Goal: Transaction & Acquisition: Purchase product/service

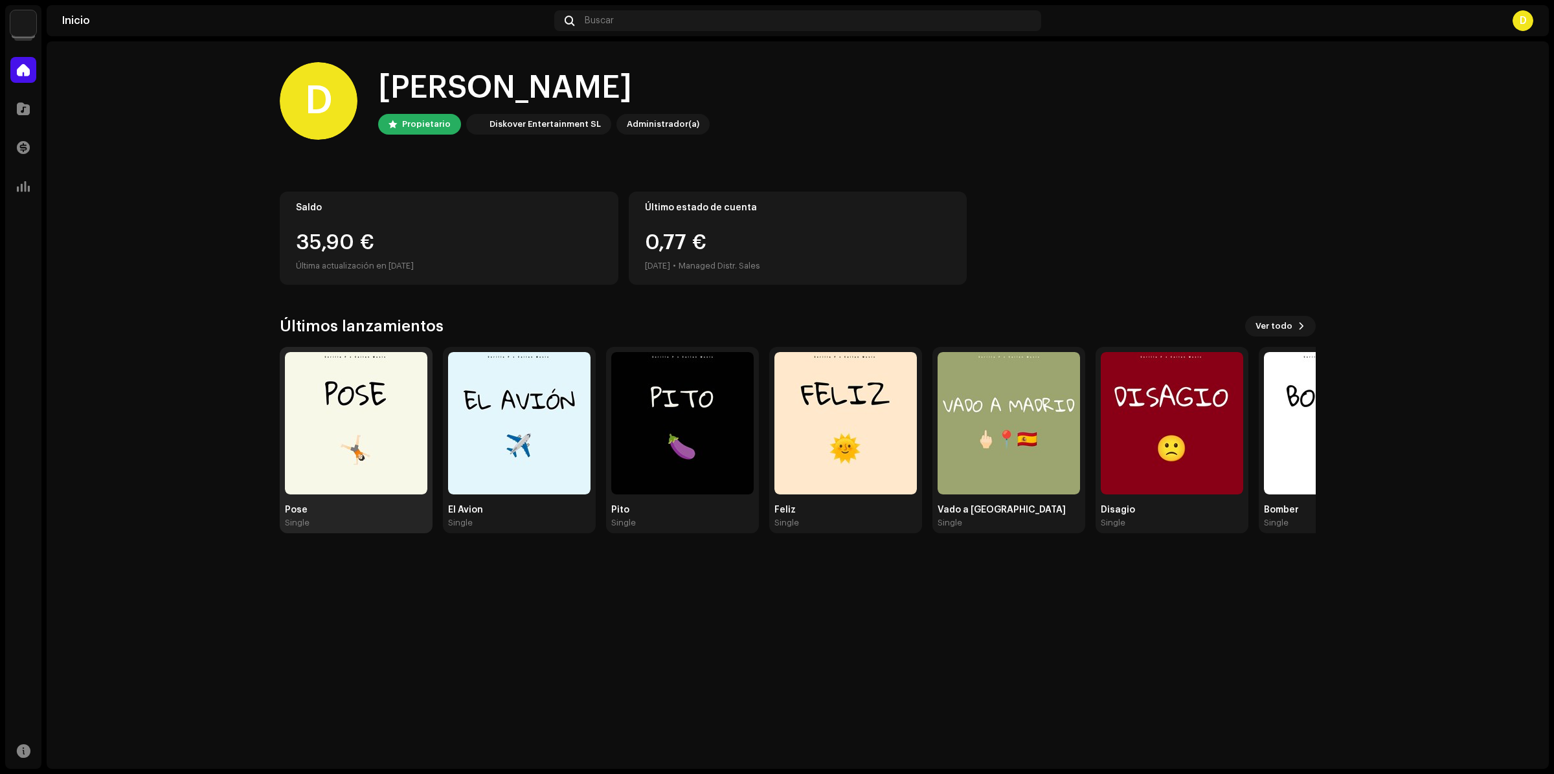
click at [355, 437] on img at bounding box center [356, 423] width 142 height 142
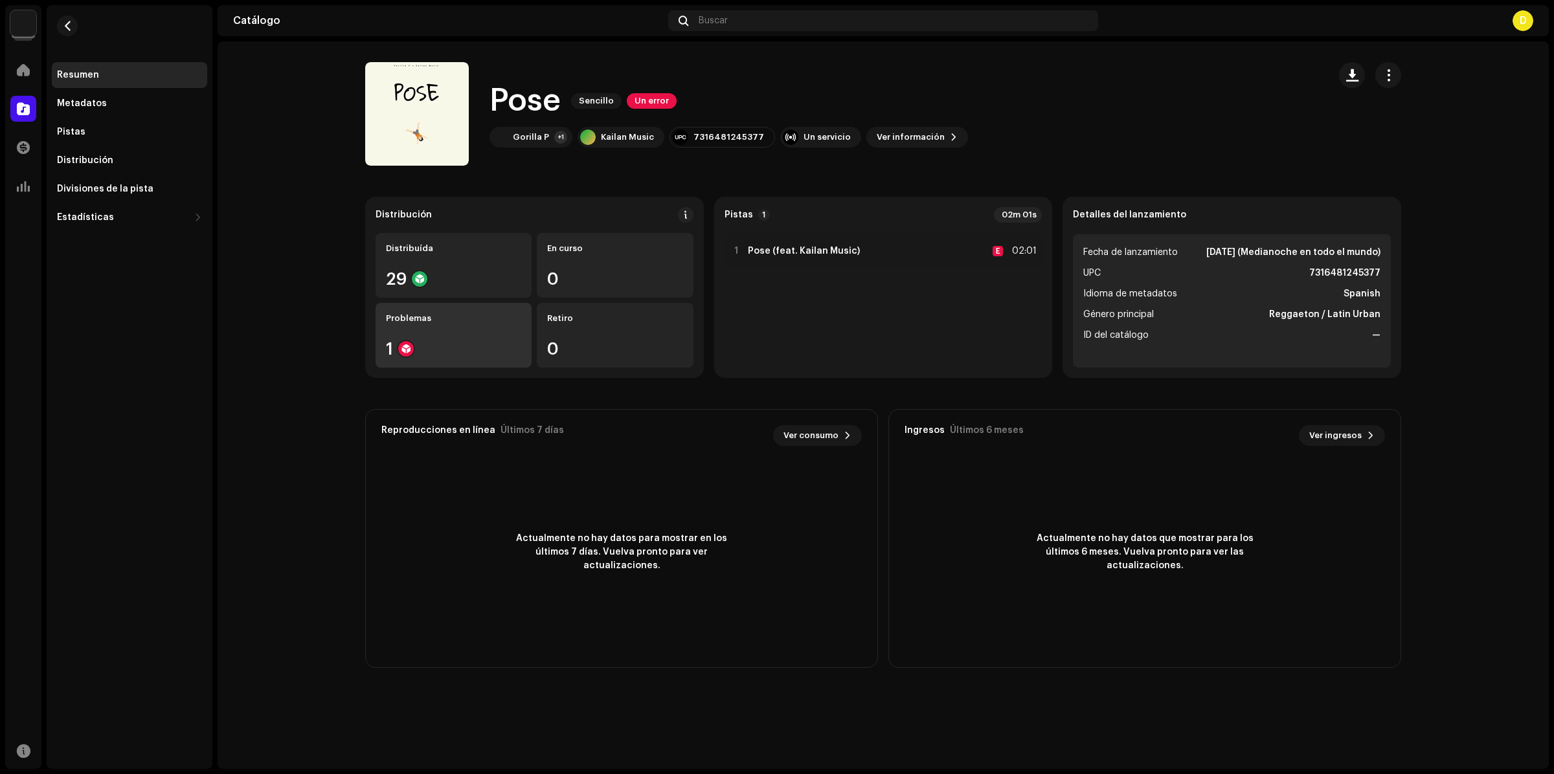
click at [436, 322] on div "Problemas" at bounding box center [453, 318] width 135 height 10
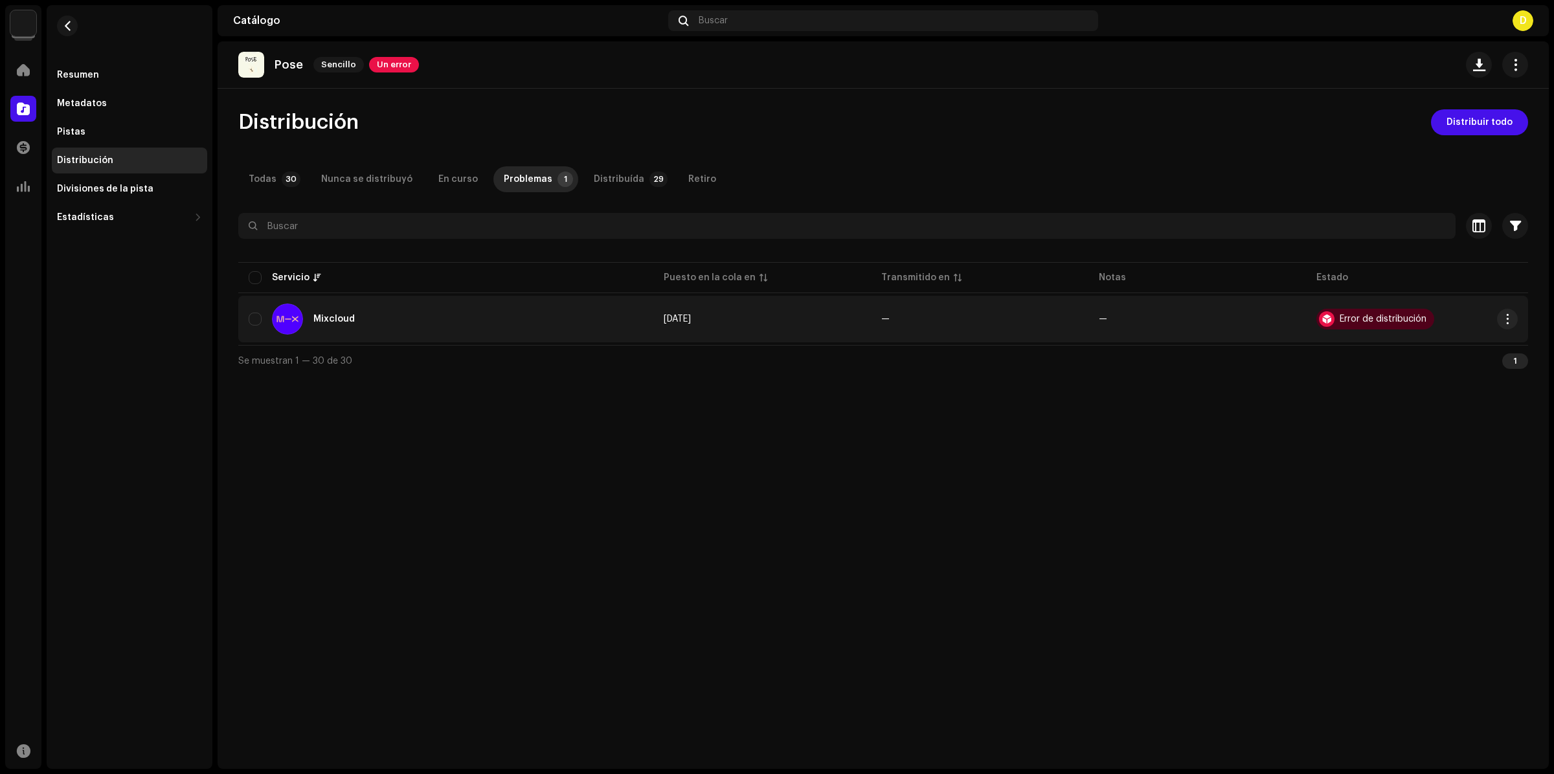
click at [1403, 315] on div "Error de distribución" at bounding box center [1383, 319] width 87 height 9
click at [1504, 319] on span "button" at bounding box center [1508, 319] width 10 height 10
click at [1458, 348] on span "Visualizar problemas" at bounding box center [1434, 348] width 96 height 10
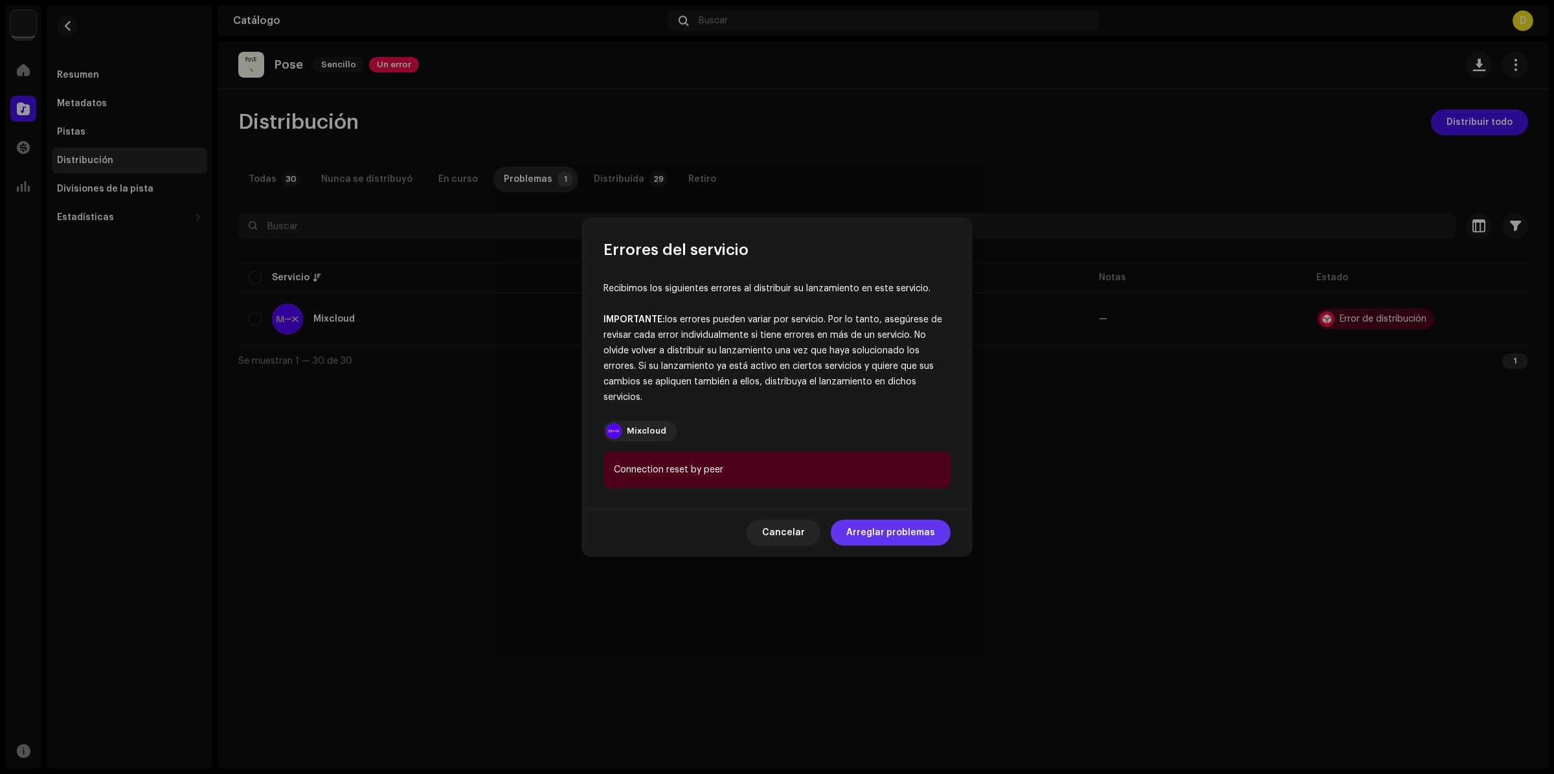
click at [888, 533] on span "Arreglar problemas" at bounding box center [890, 533] width 89 height 26
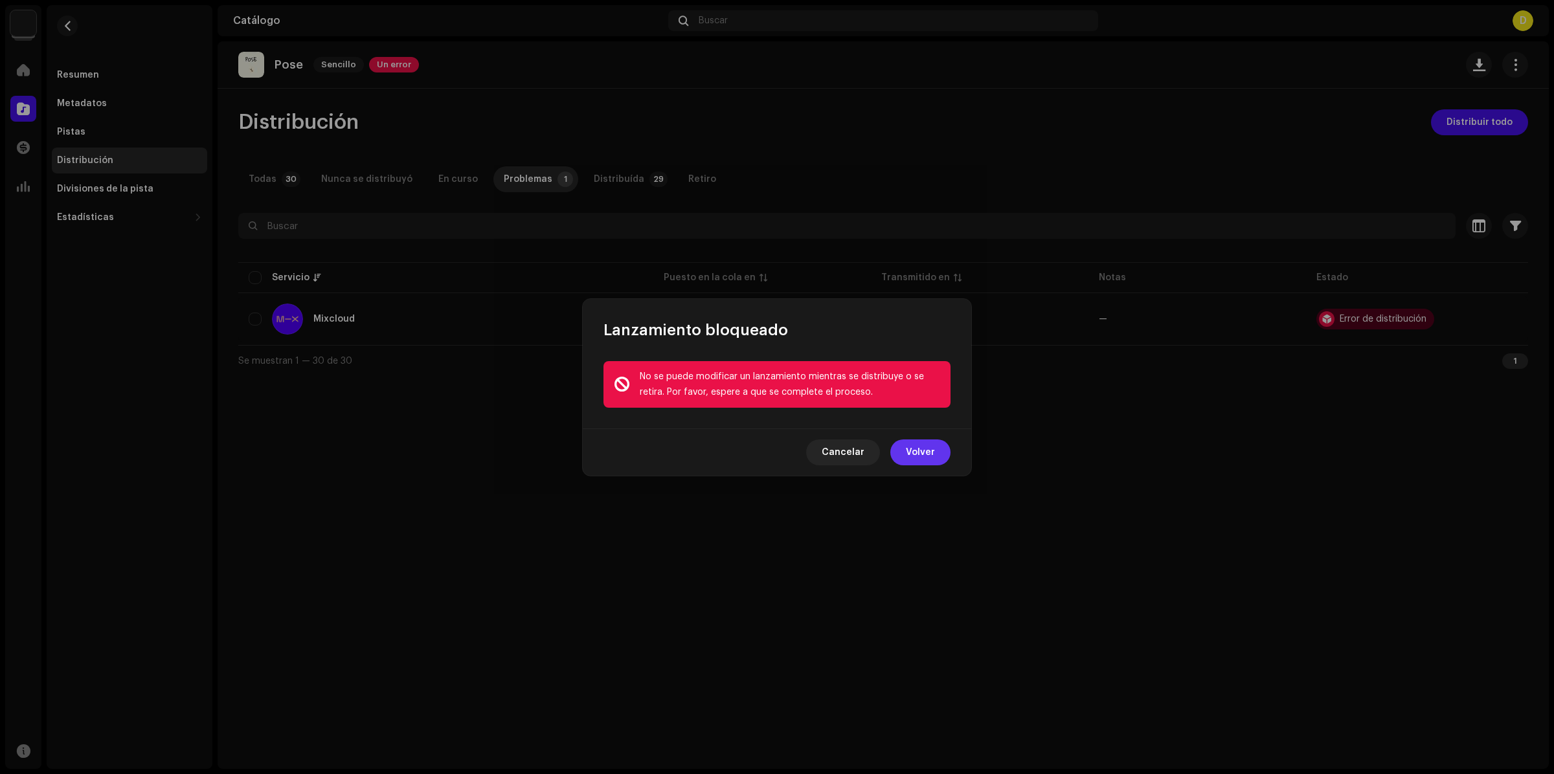
click at [915, 450] on span "Volver" at bounding box center [920, 453] width 29 height 26
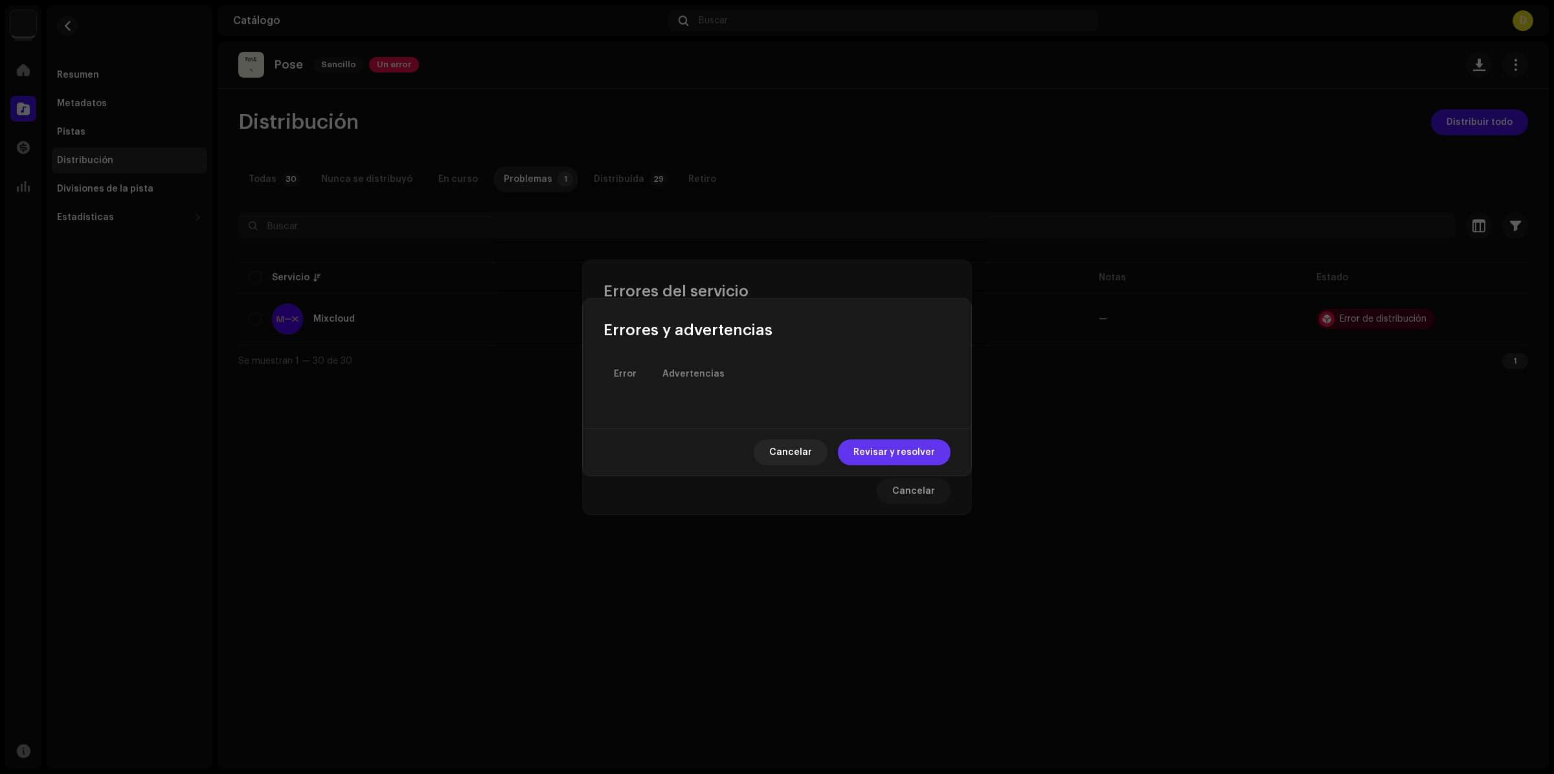
click at [886, 453] on span "Revisar y resolver" at bounding box center [894, 453] width 82 height 26
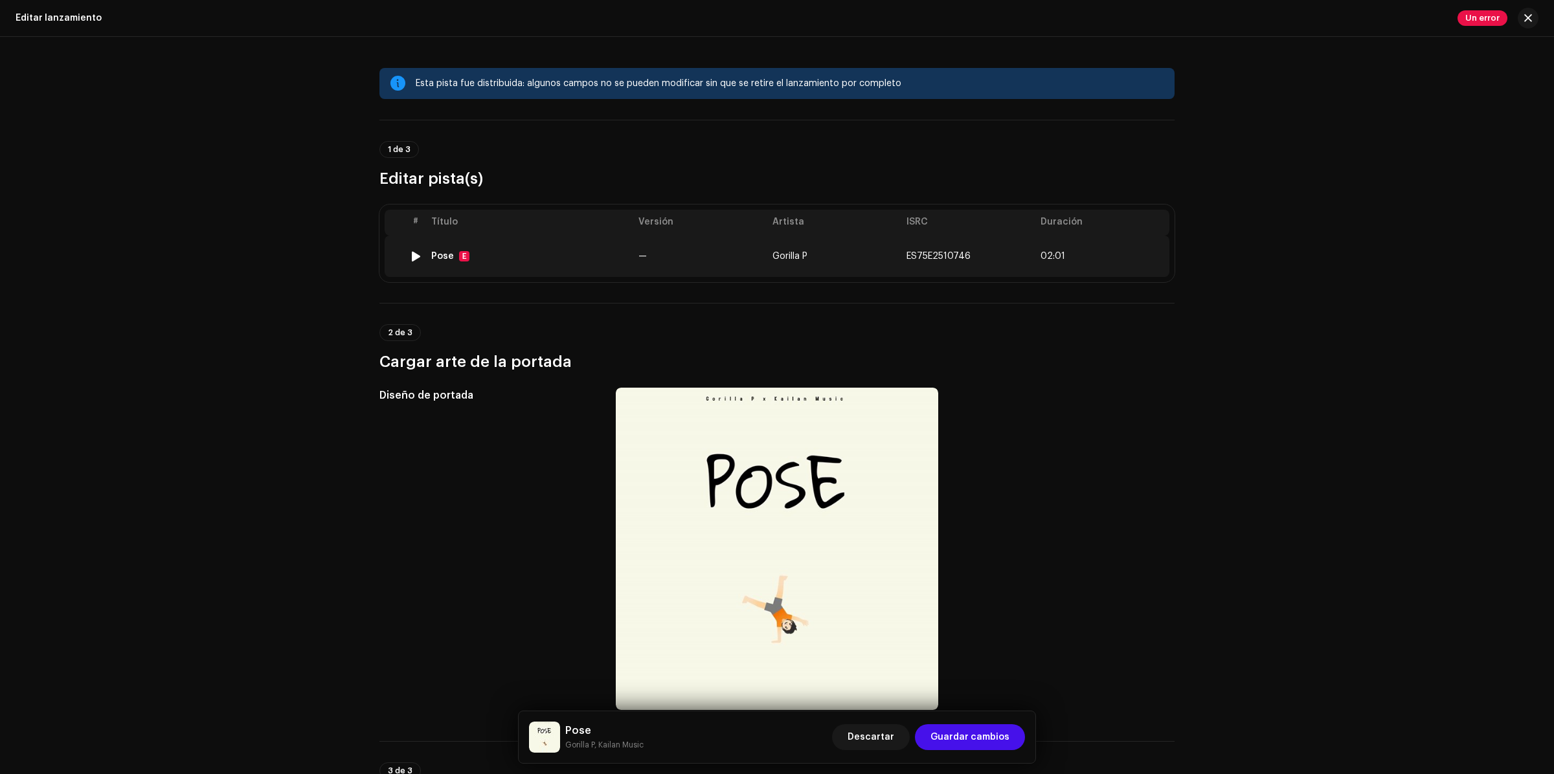
click at [532, 260] on div "Pose E" at bounding box center [529, 256] width 197 height 10
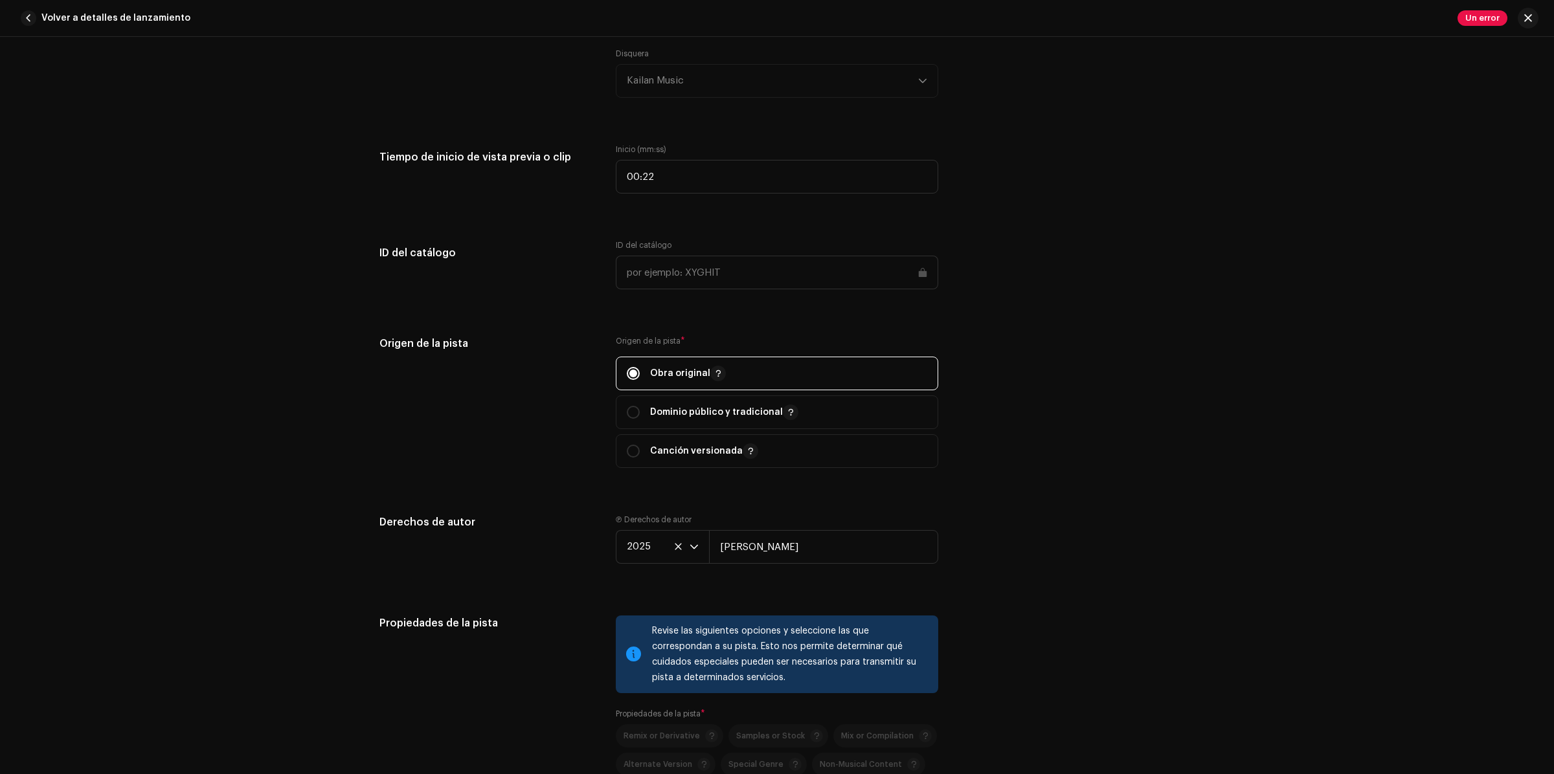
scroll to position [1735, 0]
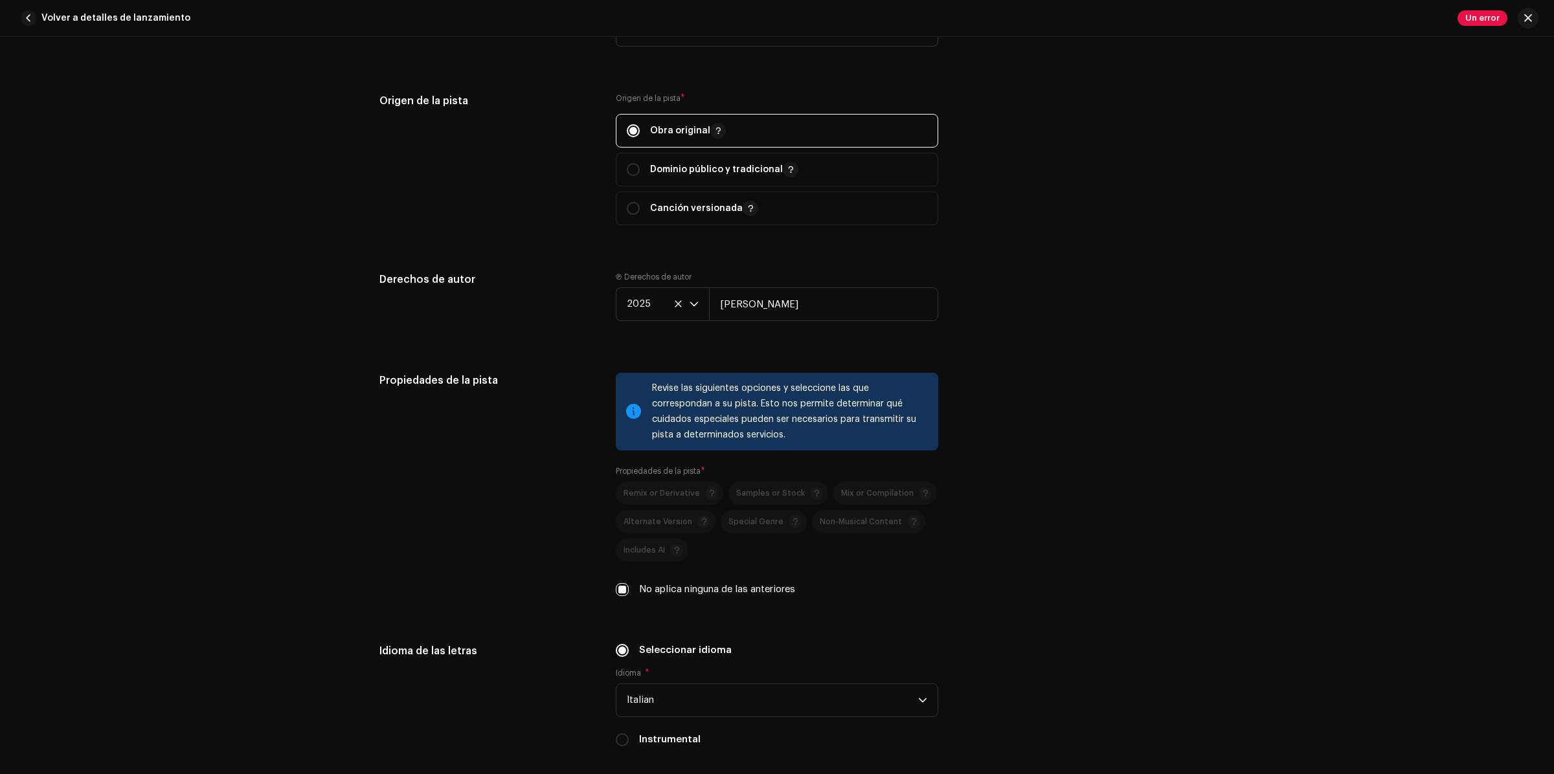
click at [1487, 23] on span "Un error" at bounding box center [1483, 18] width 50 height 16
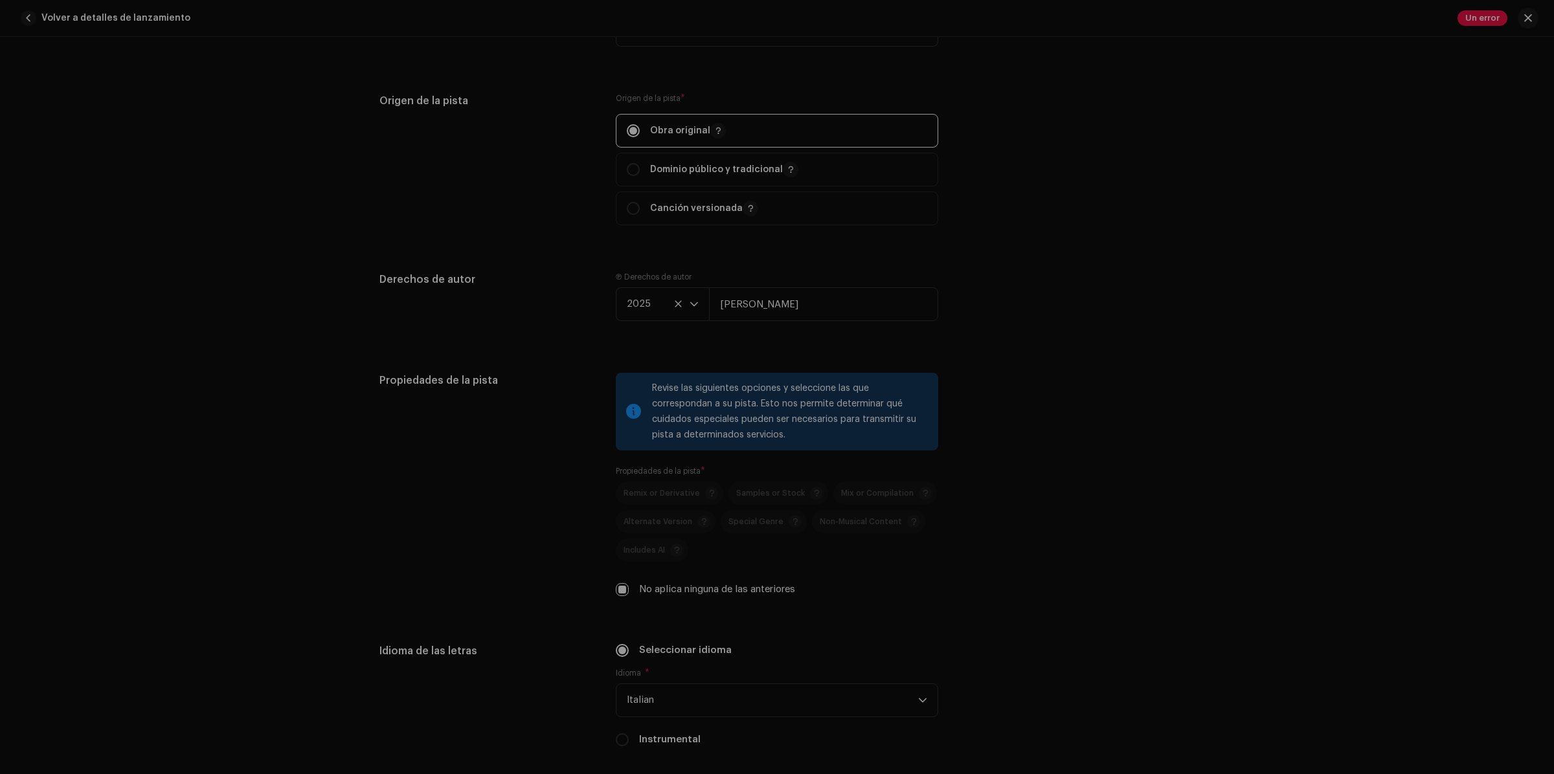
click at [1526, 21] on div "Errores de distribución Encontramos los siguientes errores al inspeccionar su l…" at bounding box center [777, 387] width 1554 height 774
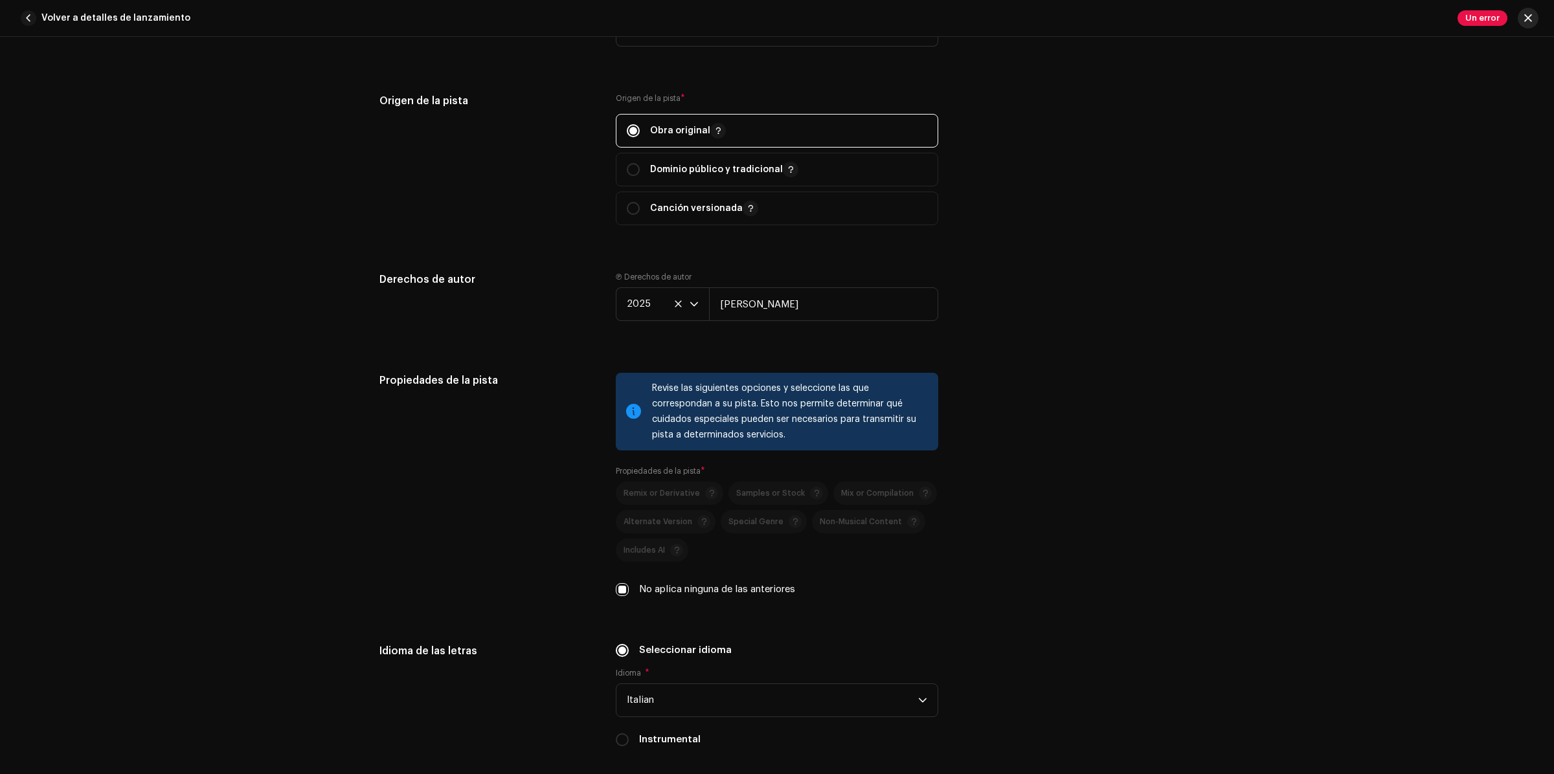
click at [1528, 21] on span "button" at bounding box center [1528, 18] width 8 height 10
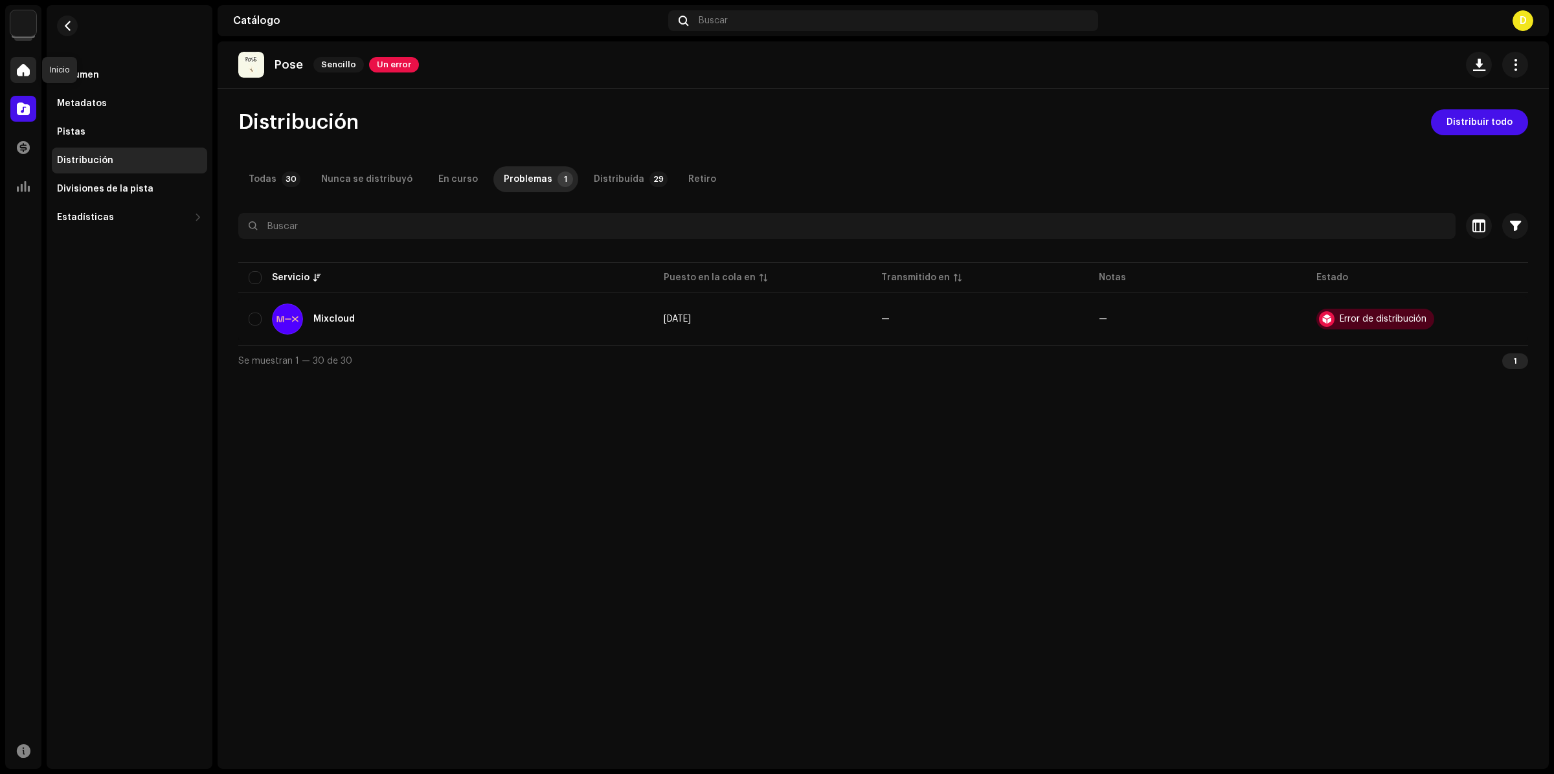
click at [21, 73] on span at bounding box center [23, 70] width 13 height 10
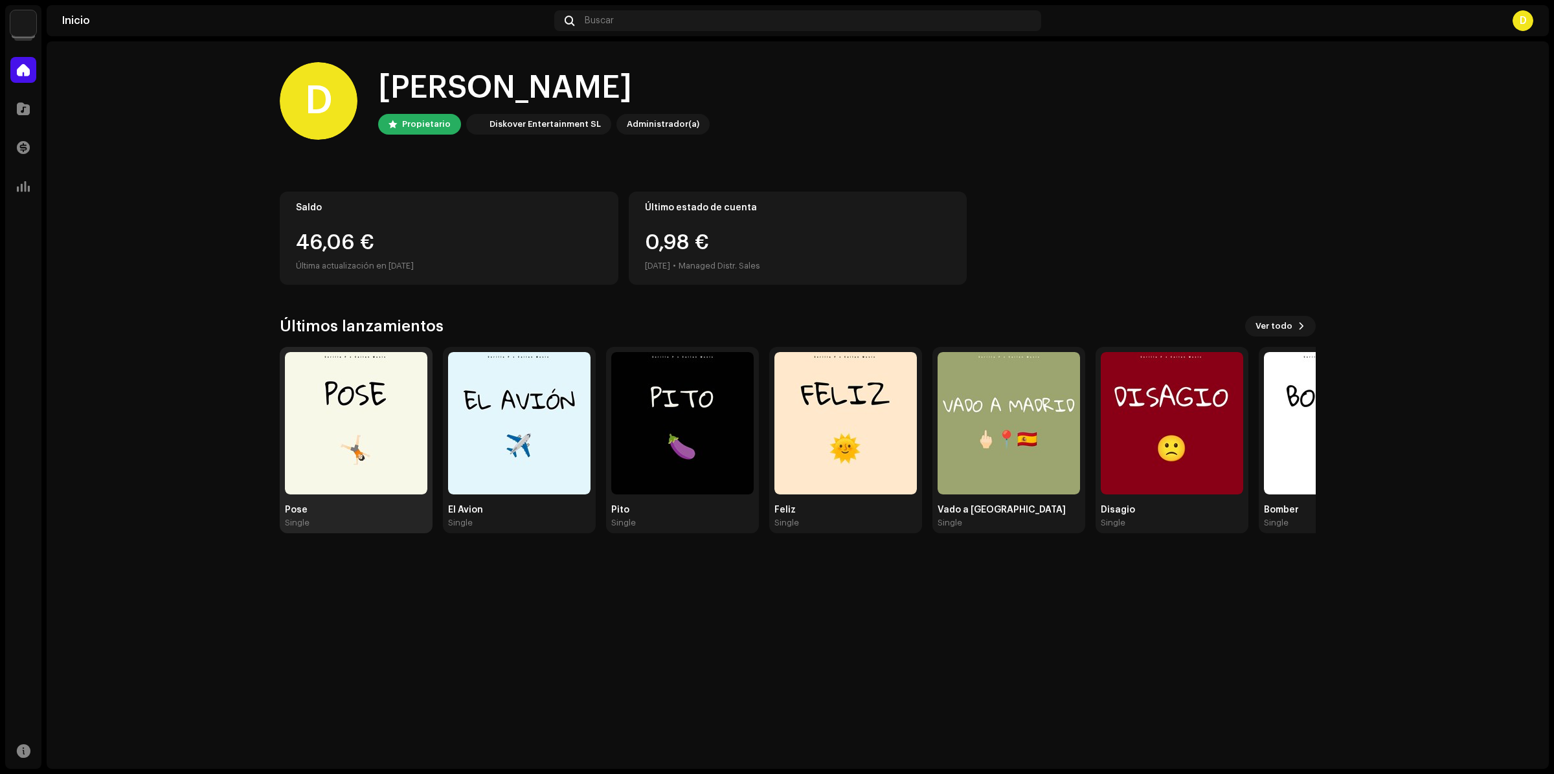
click at [359, 409] on img at bounding box center [356, 423] width 142 height 142
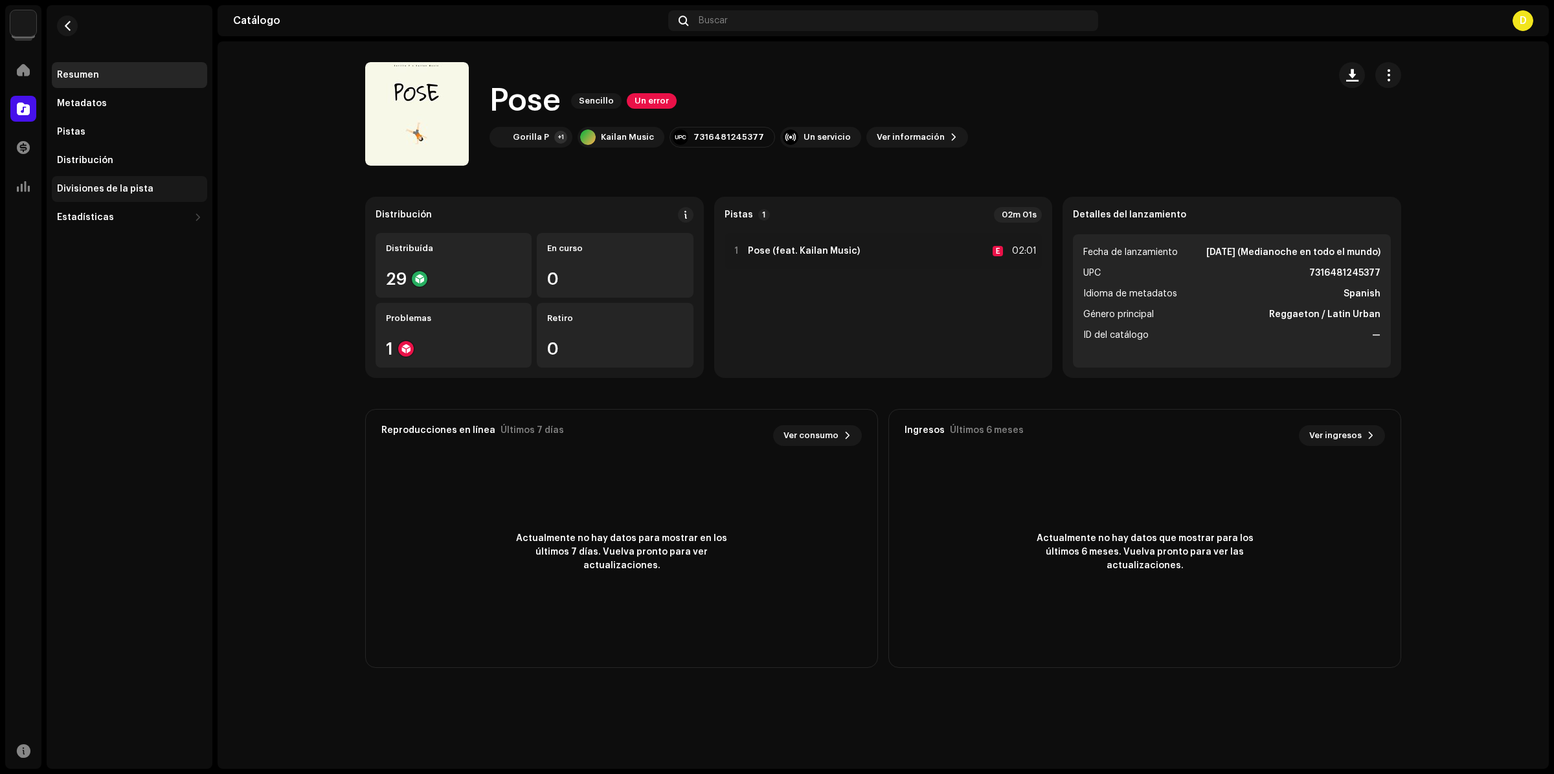
click at [87, 185] on div "Divisiones de la pista" at bounding box center [105, 189] width 96 height 10
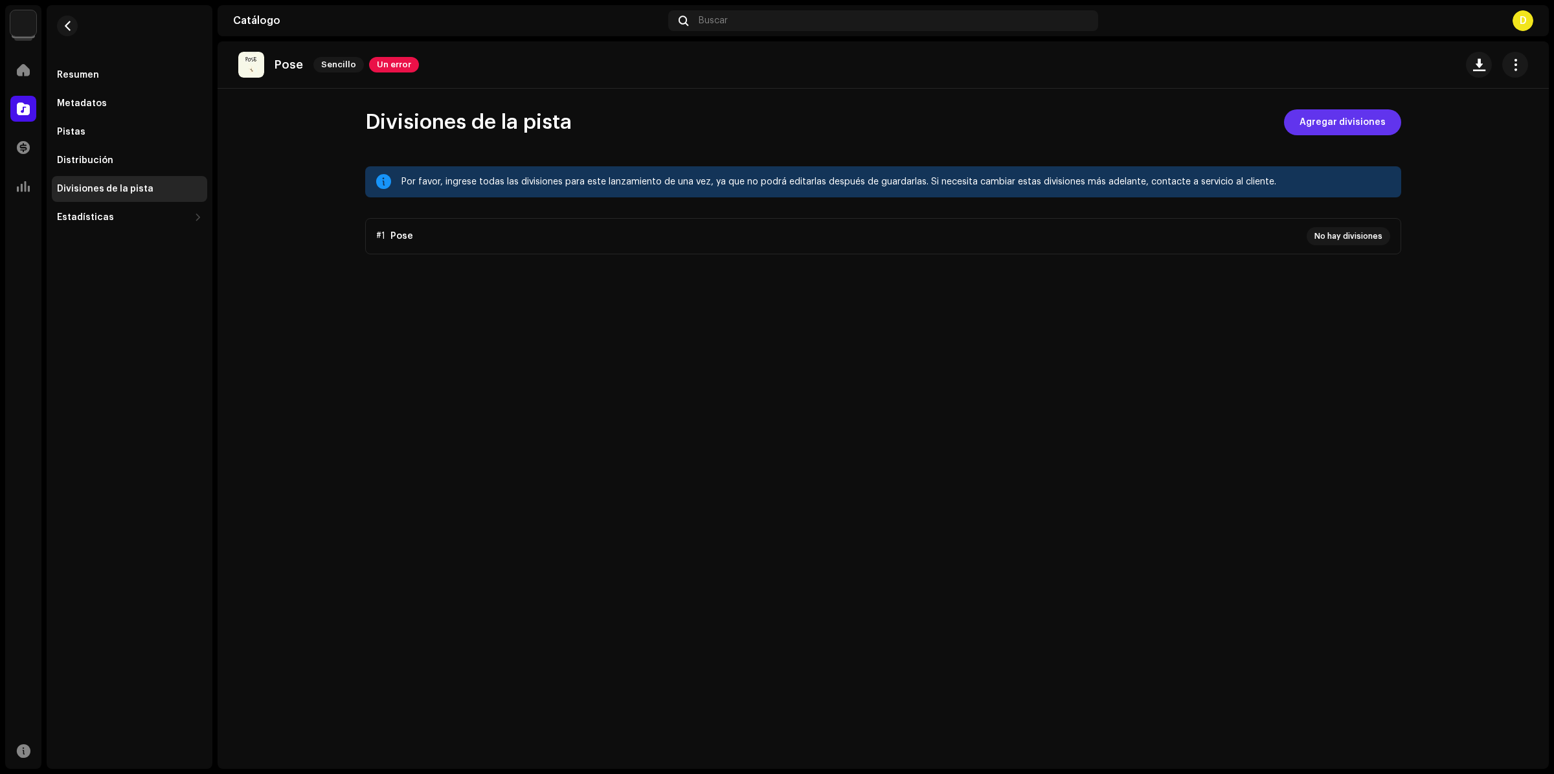
click at [1371, 126] on span "Agregar divisiones" at bounding box center [1343, 122] width 86 height 26
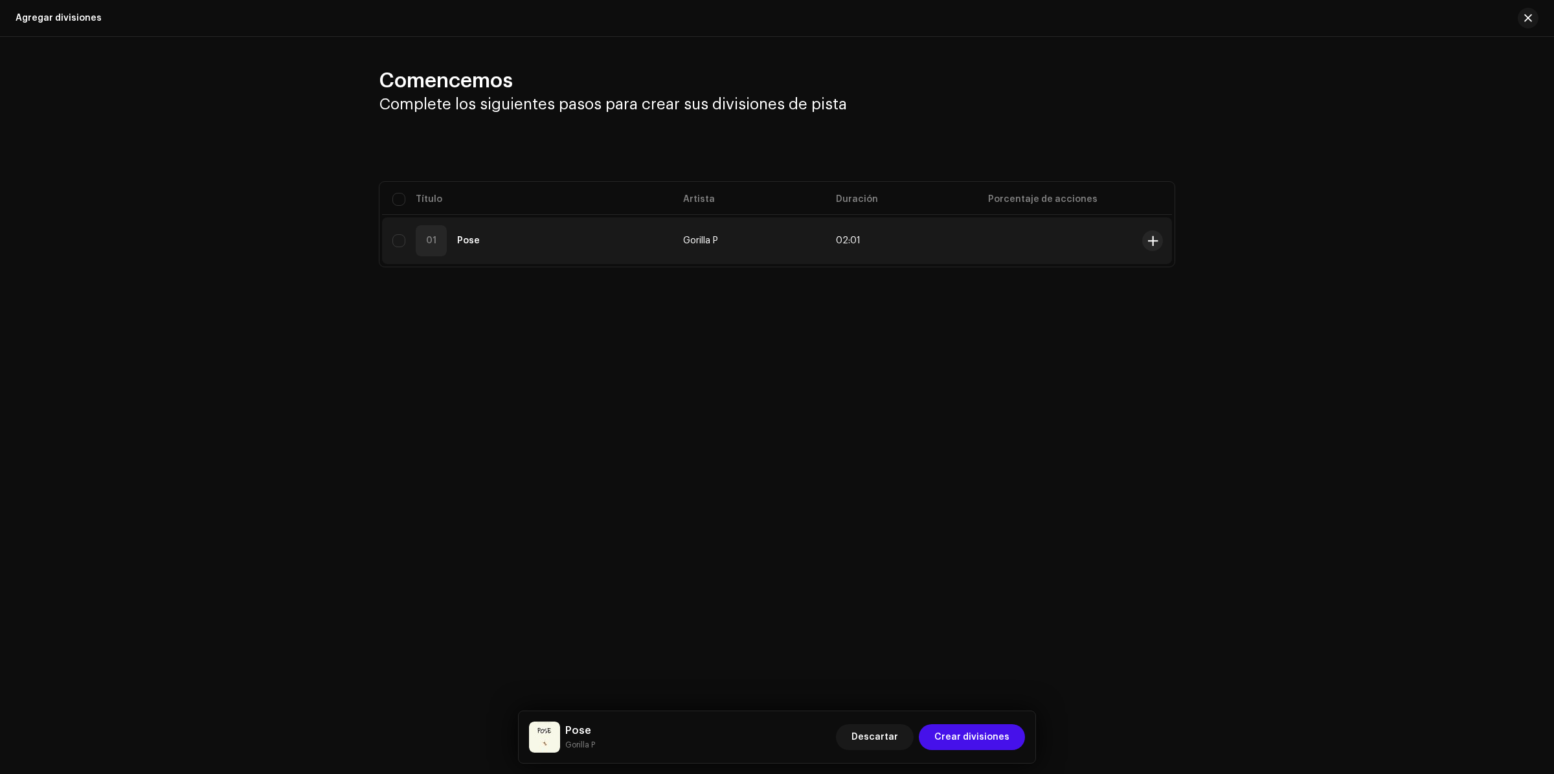
click at [791, 253] on td "Gorilla P" at bounding box center [749, 241] width 153 height 47
click at [1153, 243] on span at bounding box center [1153, 241] width 10 height 10
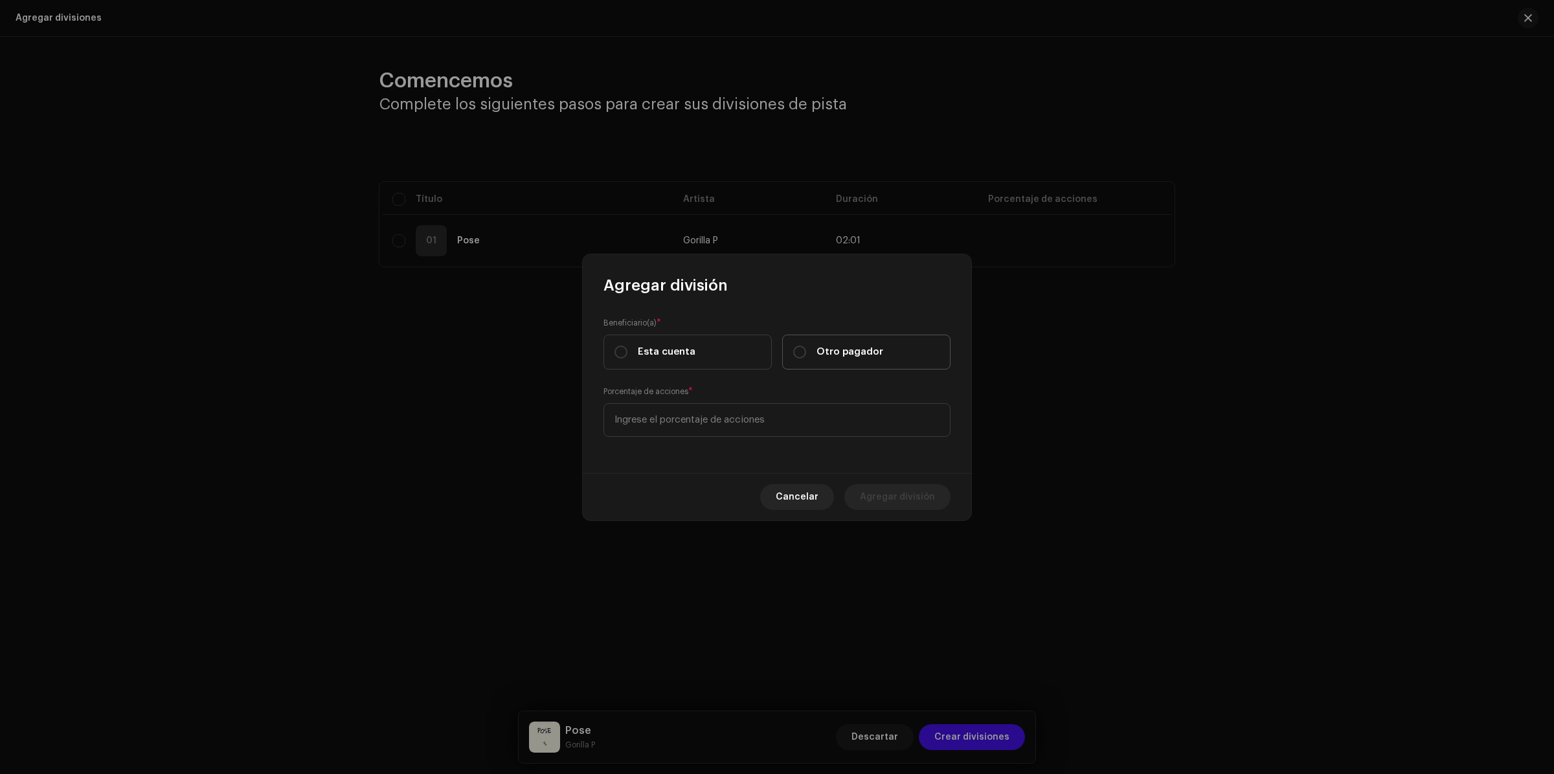
click at [863, 345] on span "Otro pagador" at bounding box center [850, 352] width 67 height 14
click at [806, 346] on input "Otro pagador" at bounding box center [799, 352] width 13 height 13
radio input "true"
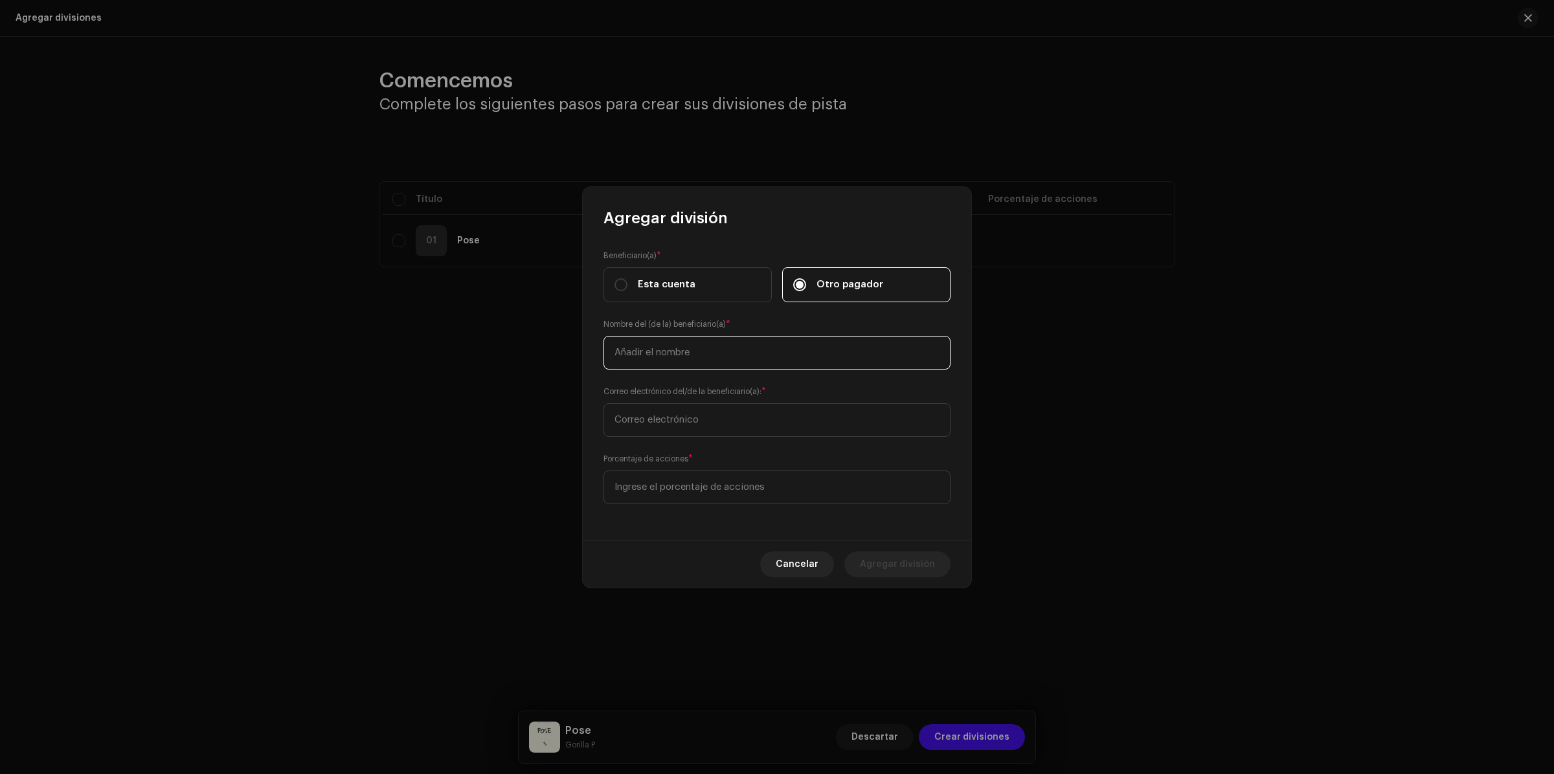
click at [736, 350] on input "text" at bounding box center [777, 353] width 347 height 34
type input "Josue David Moreno Andrade"
click at [713, 422] on input "text" at bounding box center [777, 420] width 347 height 34
type input "josueandrademc924@gmail.com"
click at [717, 484] on input at bounding box center [777, 488] width 347 height 34
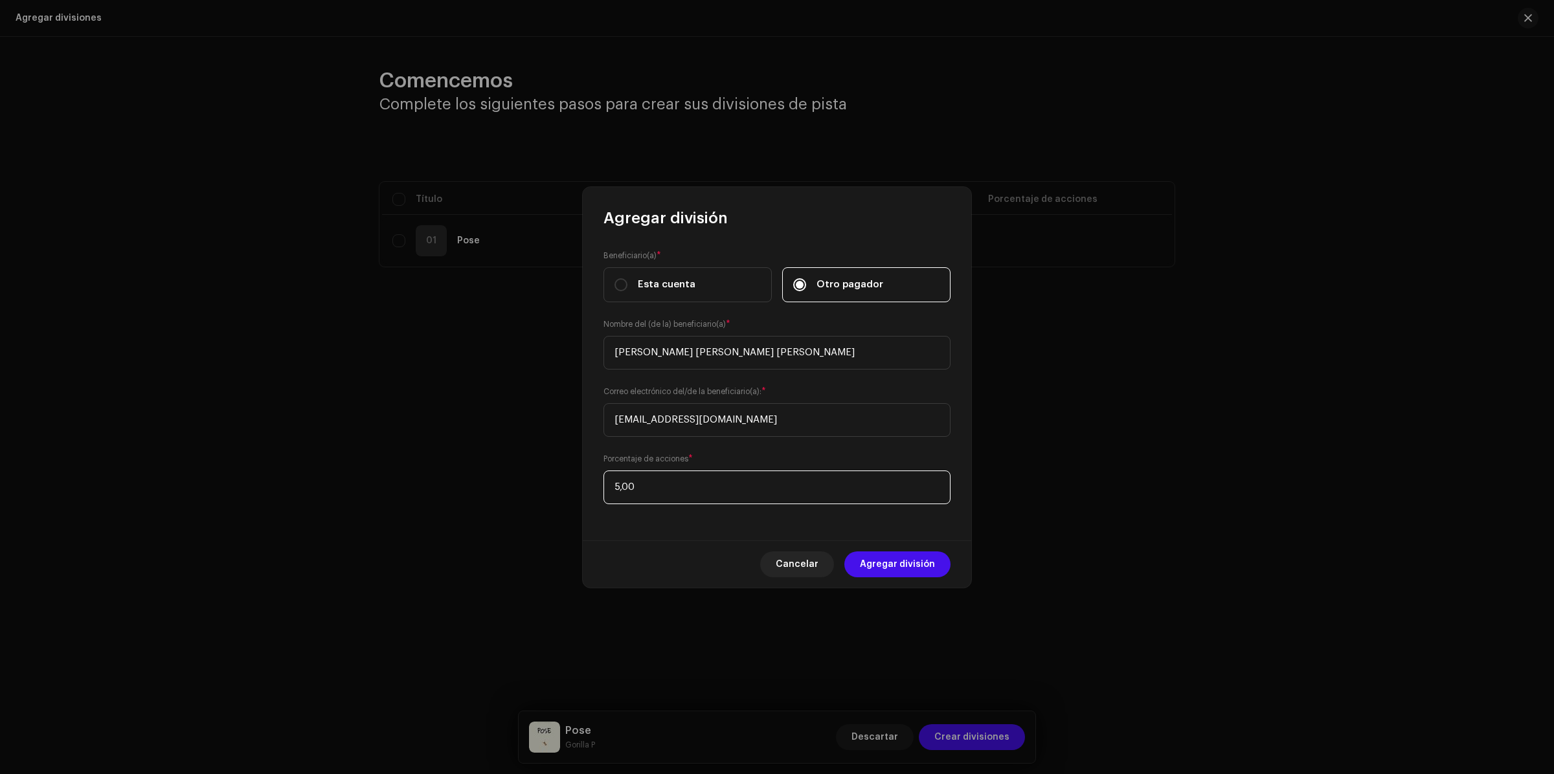
type input "50,00"
click at [898, 565] on span "Agregar división" at bounding box center [897, 565] width 75 height 26
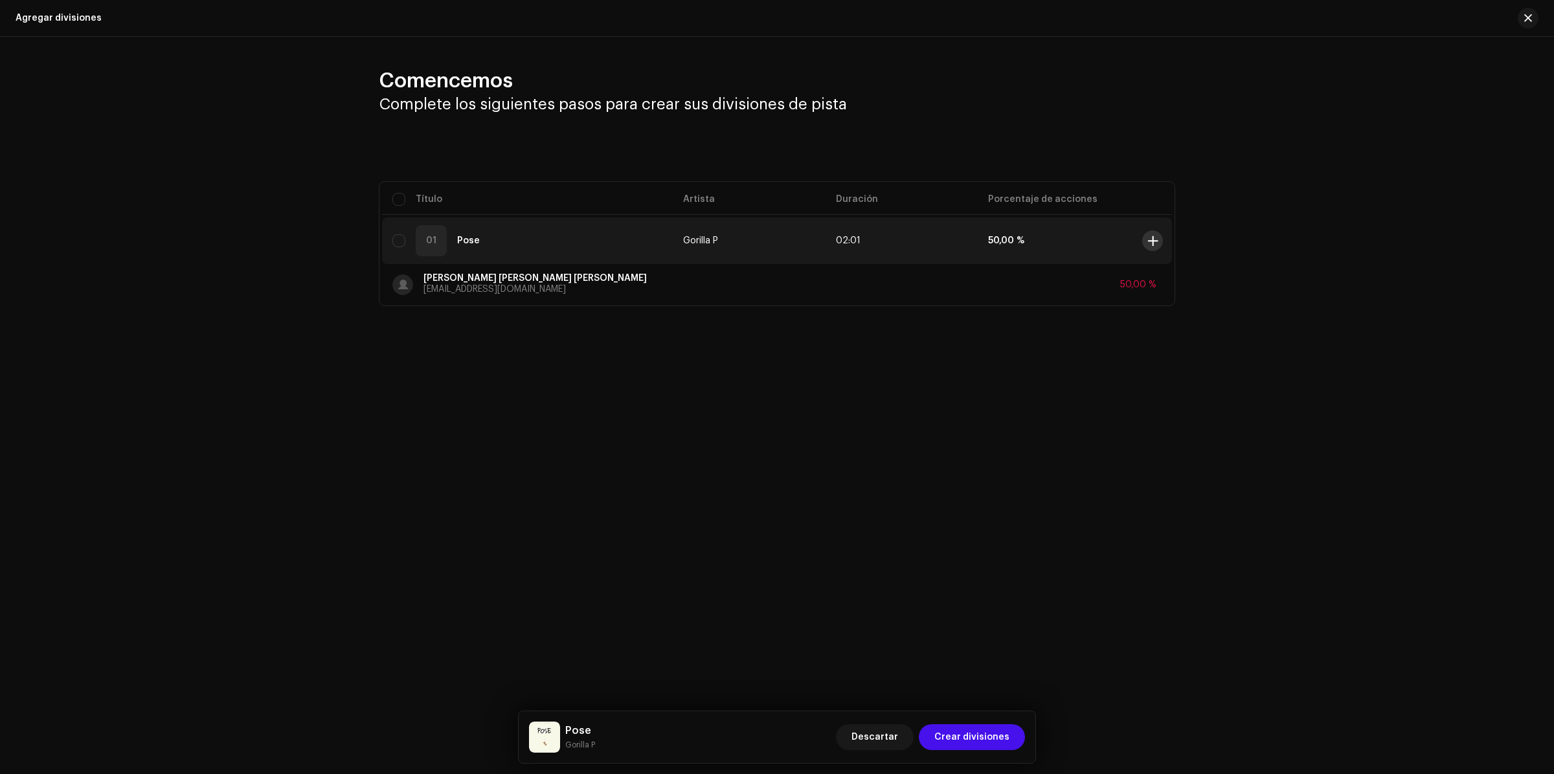
click at [1157, 241] on span at bounding box center [1153, 241] width 10 height 10
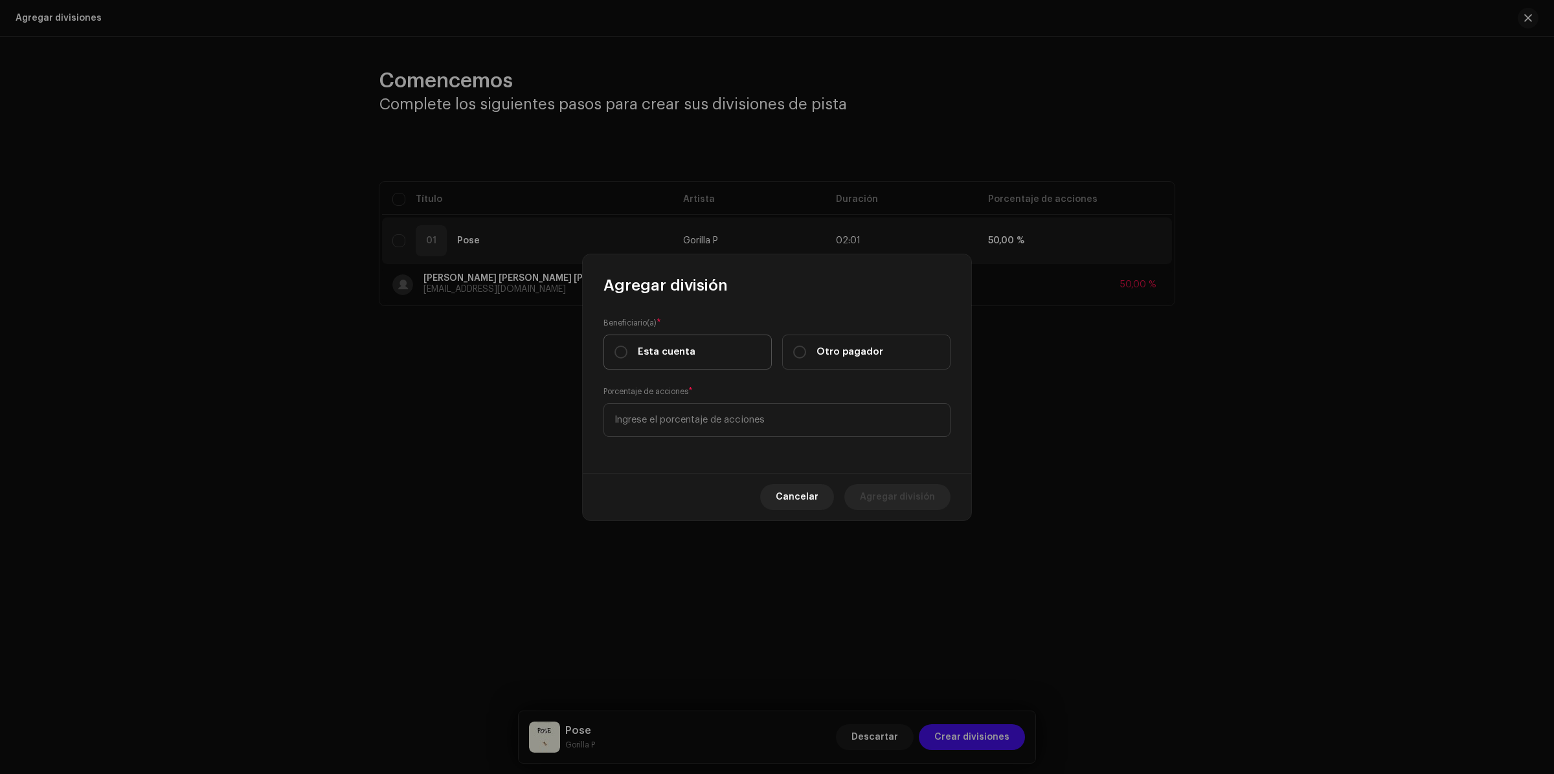
click at [700, 357] on label "Esta cuenta" at bounding box center [688, 352] width 168 height 35
click at [627, 357] on input "Esta cuenta" at bounding box center [621, 352] width 13 height 13
radio input "true"
click at [706, 425] on input at bounding box center [777, 420] width 347 height 34
type input "50,00"
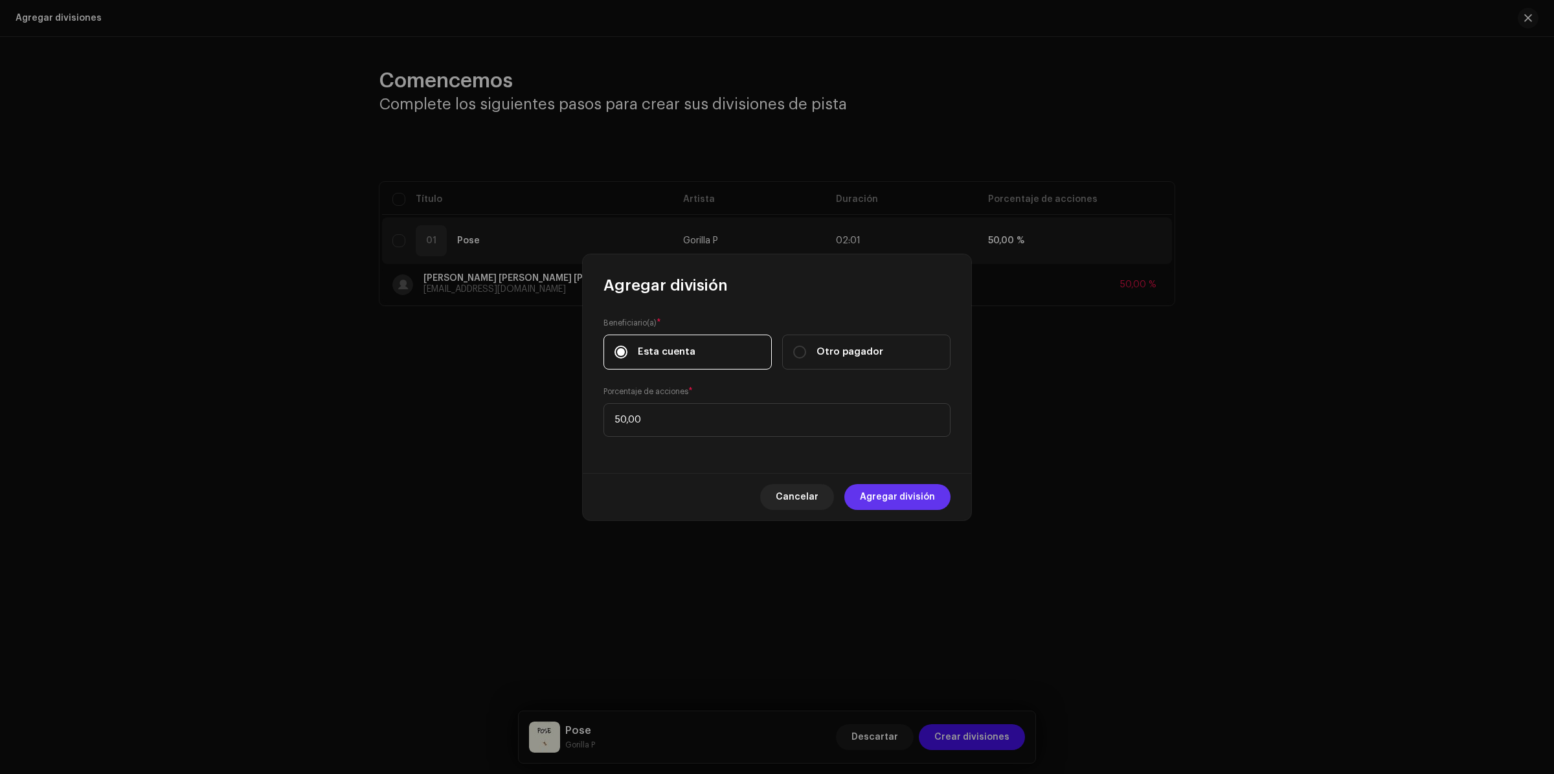
click at [932, 493] on span "Agregar división" at bounding box center [897, 497] width 75 height 26
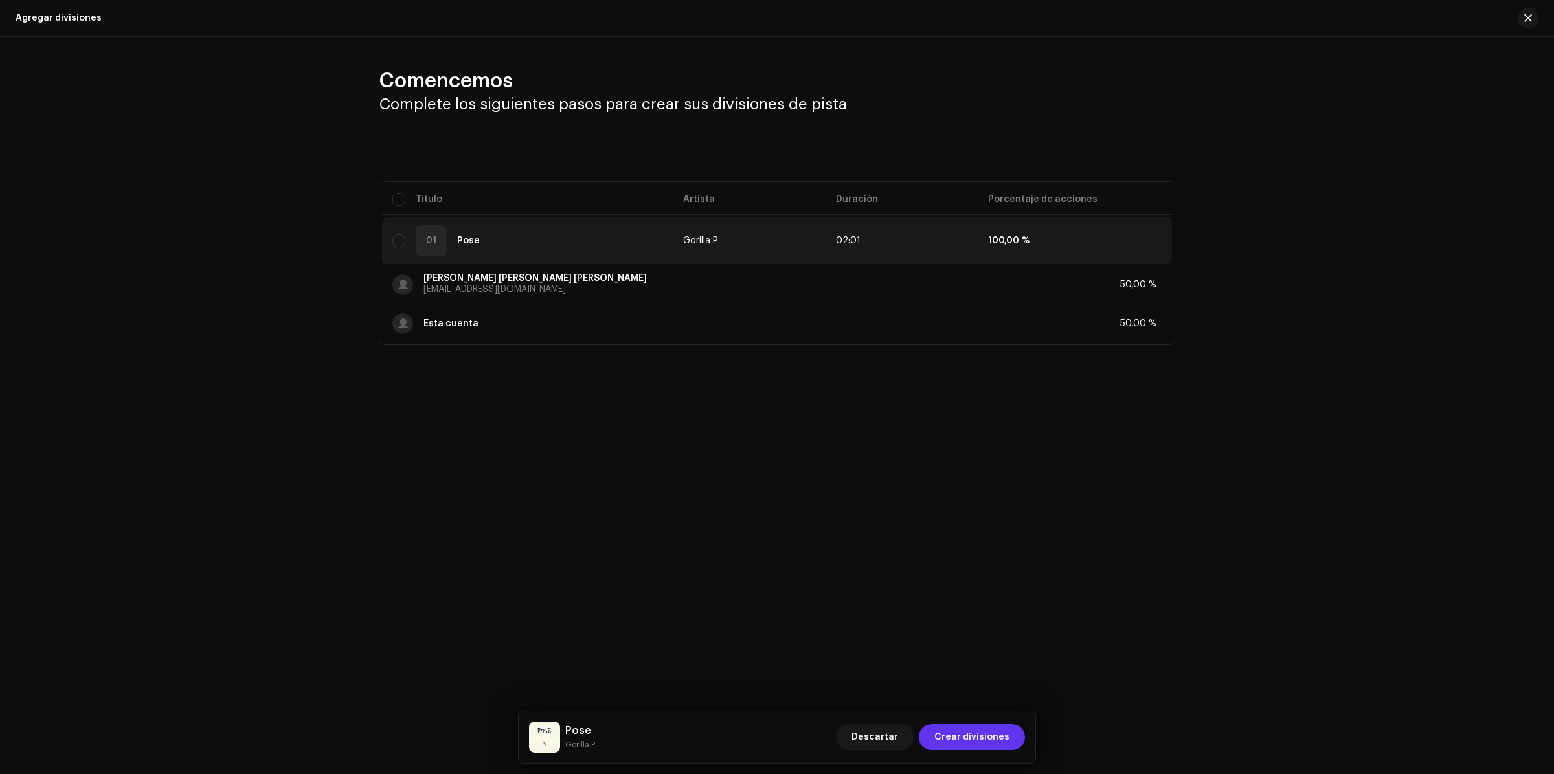
click at [999, 736] on span "Crear divisiones" at bounding box center [971, 738] width 75 height 26
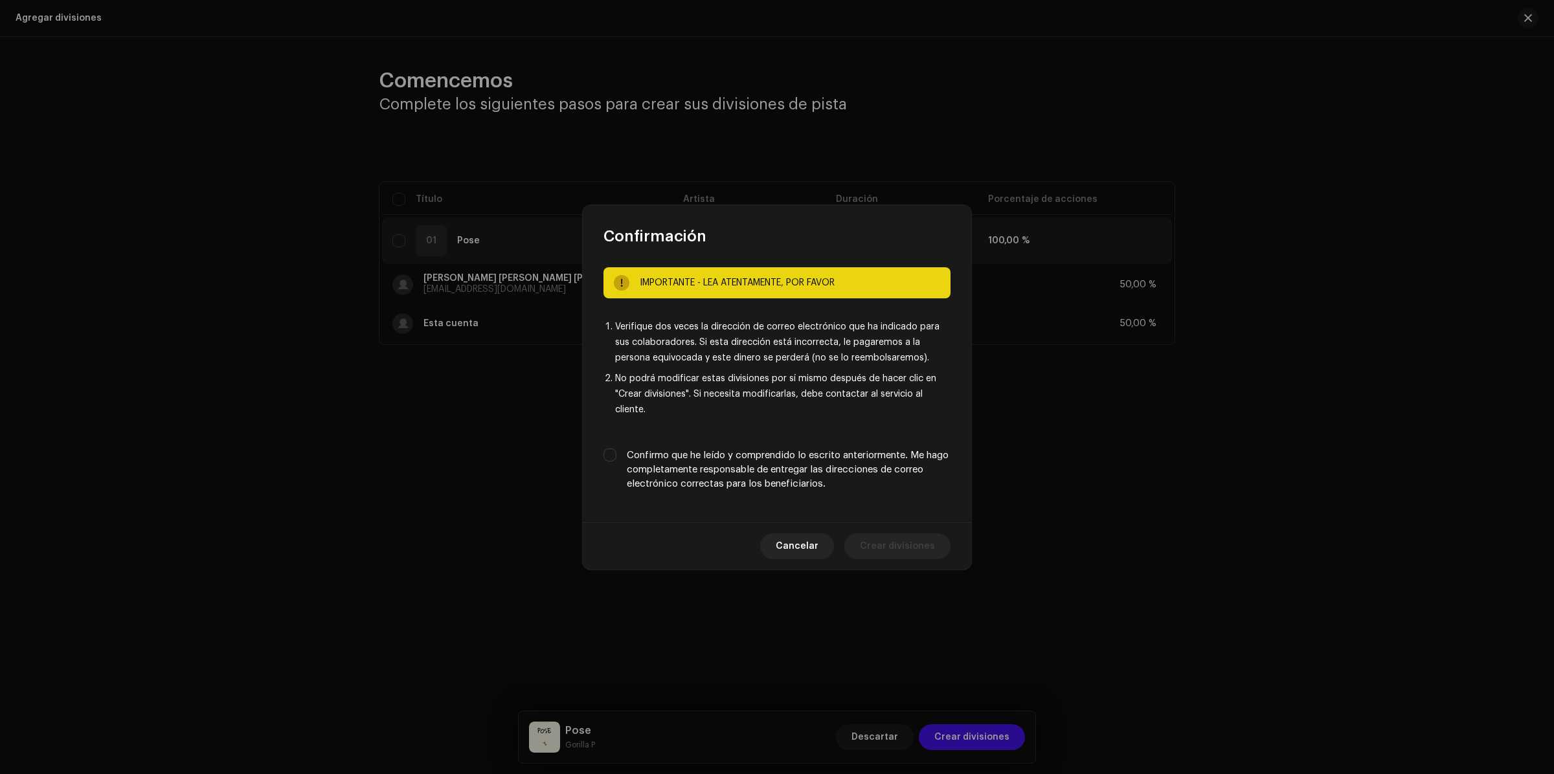
click at [671, 449] on label "Confirmo que he leído y comprendido lo escrito anteriormente. Me hago completam…" at bounding box center [789, 470] width 324 height 43
click at [616, 449] on input "Confirmo que he leído y comprendido lo escrito anteriormente. Me hago completam…" at bounding box center [610, 455] width 13 height 13
checkbox input "true"
click at [920, 548] on span "Crear divisiones" at bounding box center [897, 547] width 75 height 26
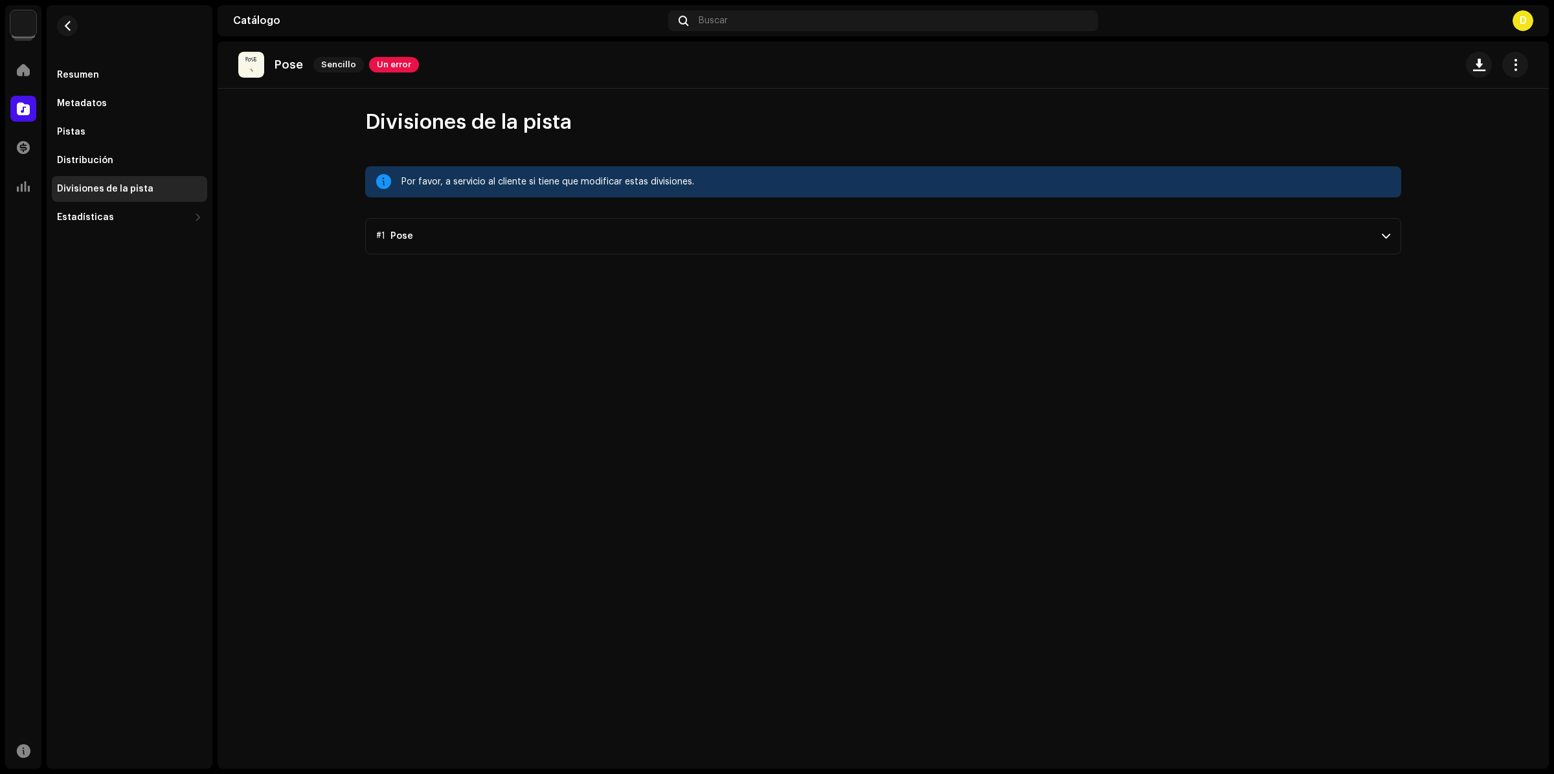
click at [603, 236] on p-accordion-header "#1 Pose" at bounding box center [883, 236] width 1036 height 36
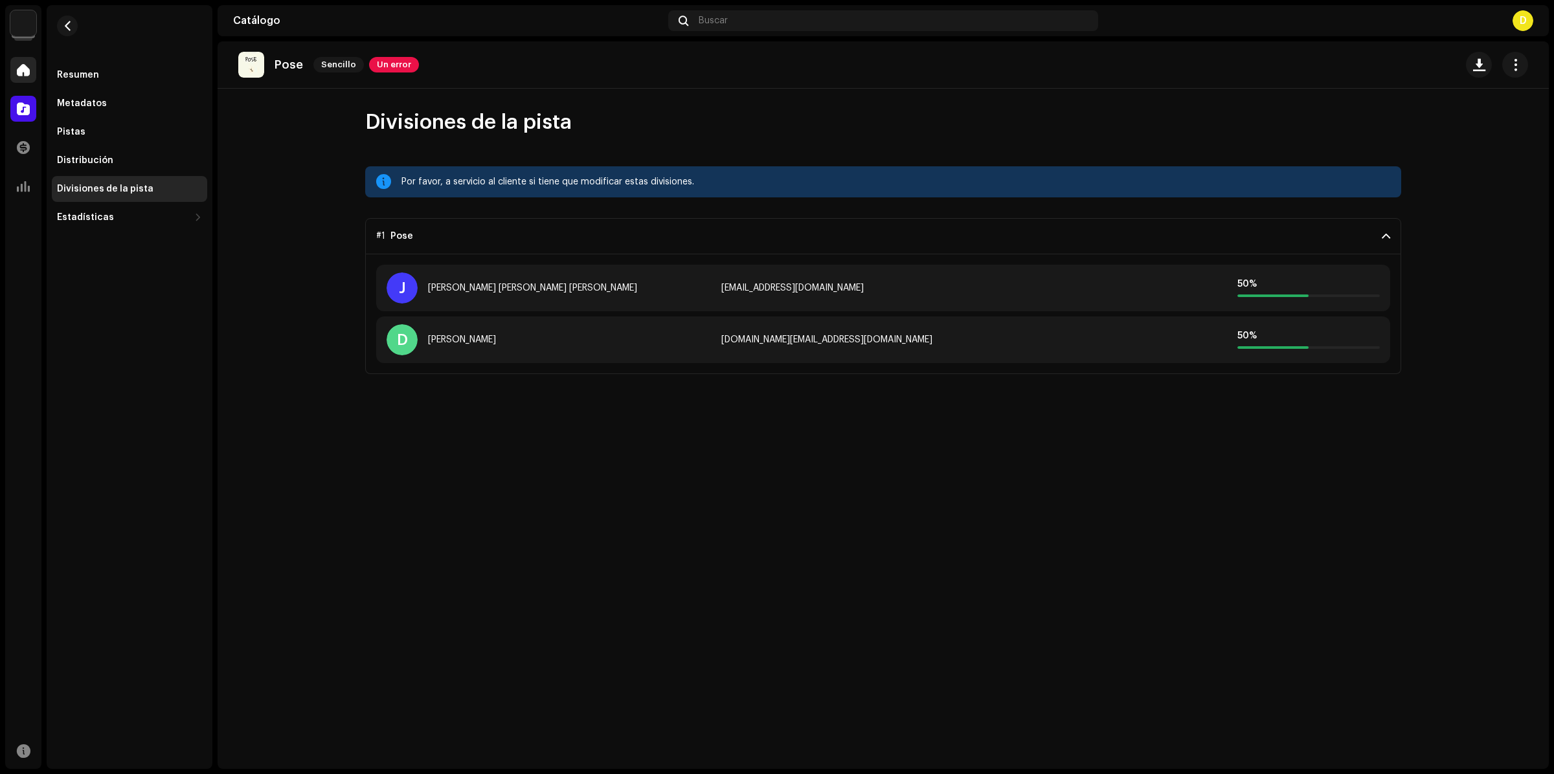
click at [30, 62] on div at bounding box center [23, 70] width 26 height 26
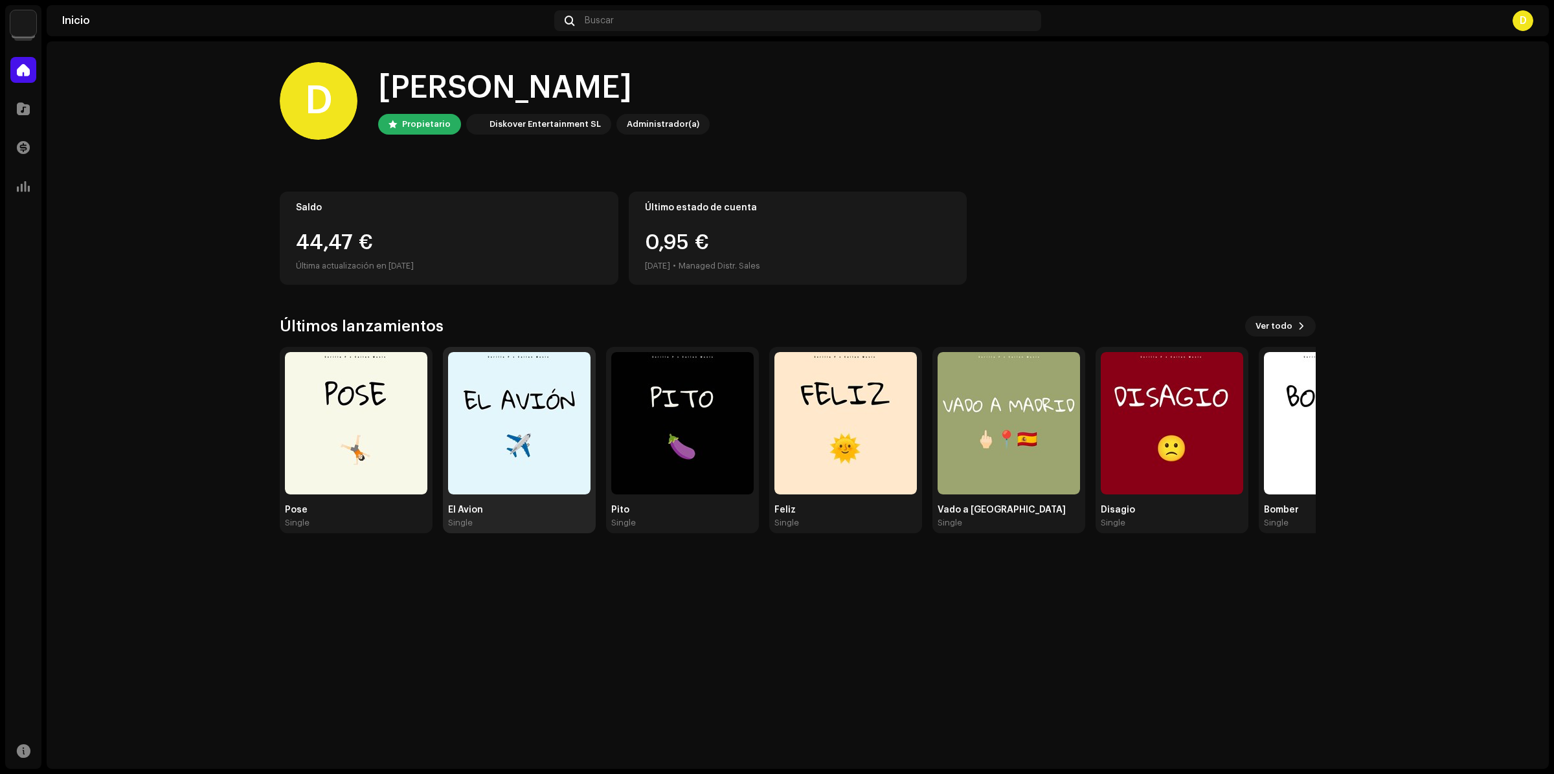
click at [528, 422] on img at bounding box center [519, 423] width 142 height 142
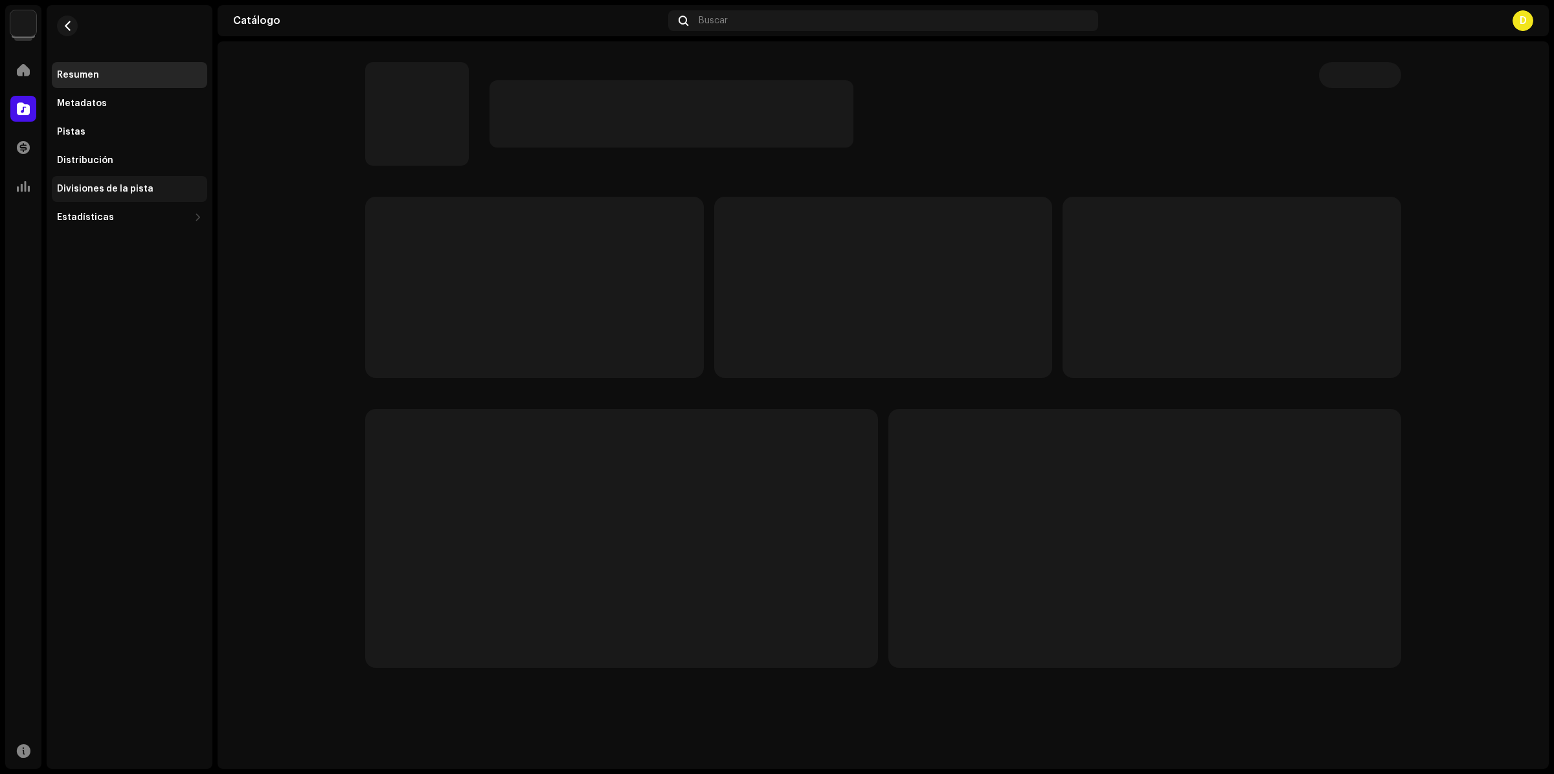
click at [128, 190] on div "Divisiones de la pista" at bounding box center [105, 189] width 96 height 10
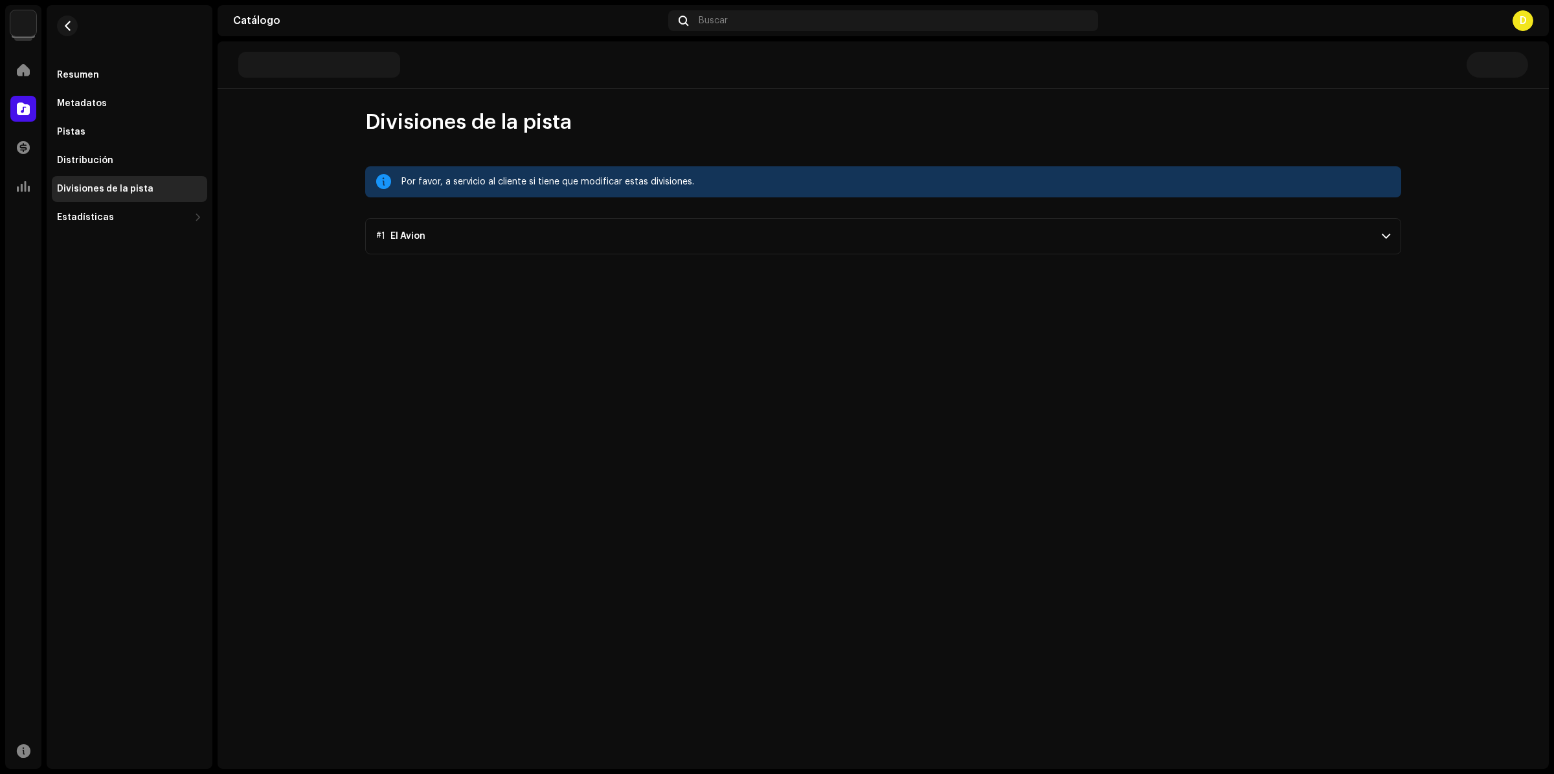
click at [965, 247] on p-accordion-header "#1 El Avion" at bounding box center [883, 236] width 1036 height 36
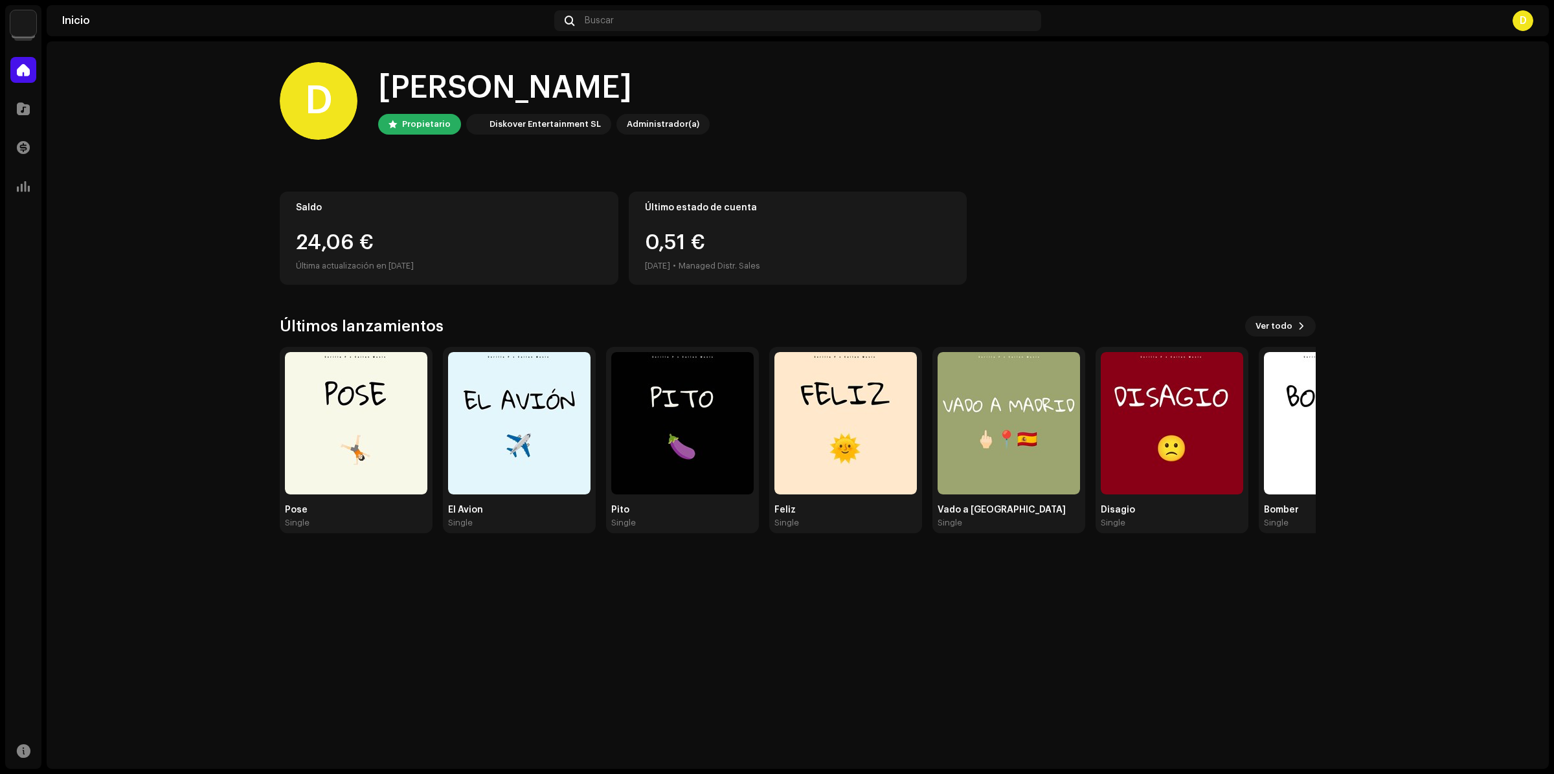
click at [21, 23] on img at bounding box center [23, 23] width 26 height 26
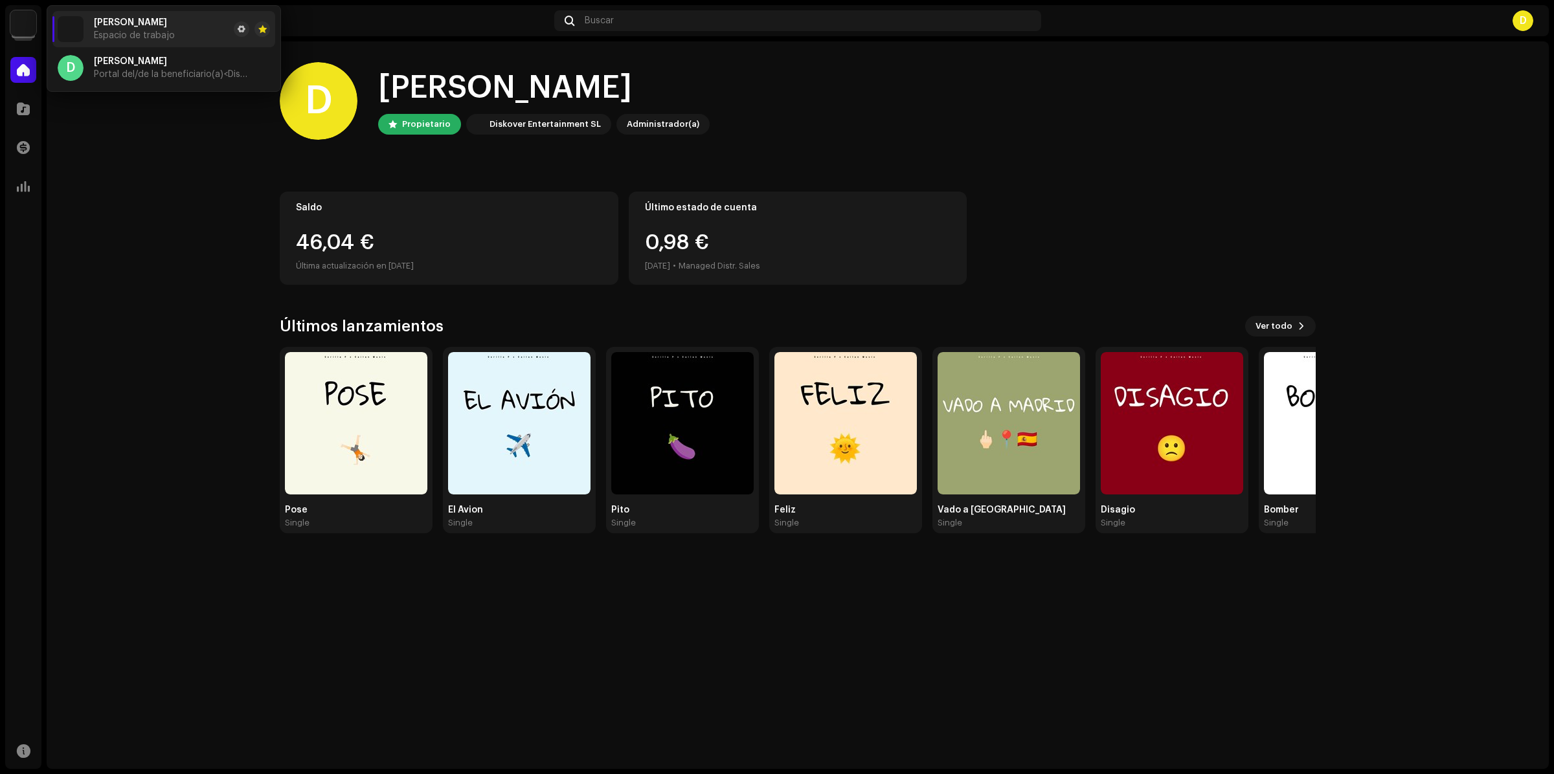
click at [804, 99] on div "[PERSON_NAME], , [PERSON_NAME] Diskover Entertainment SL Administrador(a)" at bounding box center [798, 101] width 1036 height 78
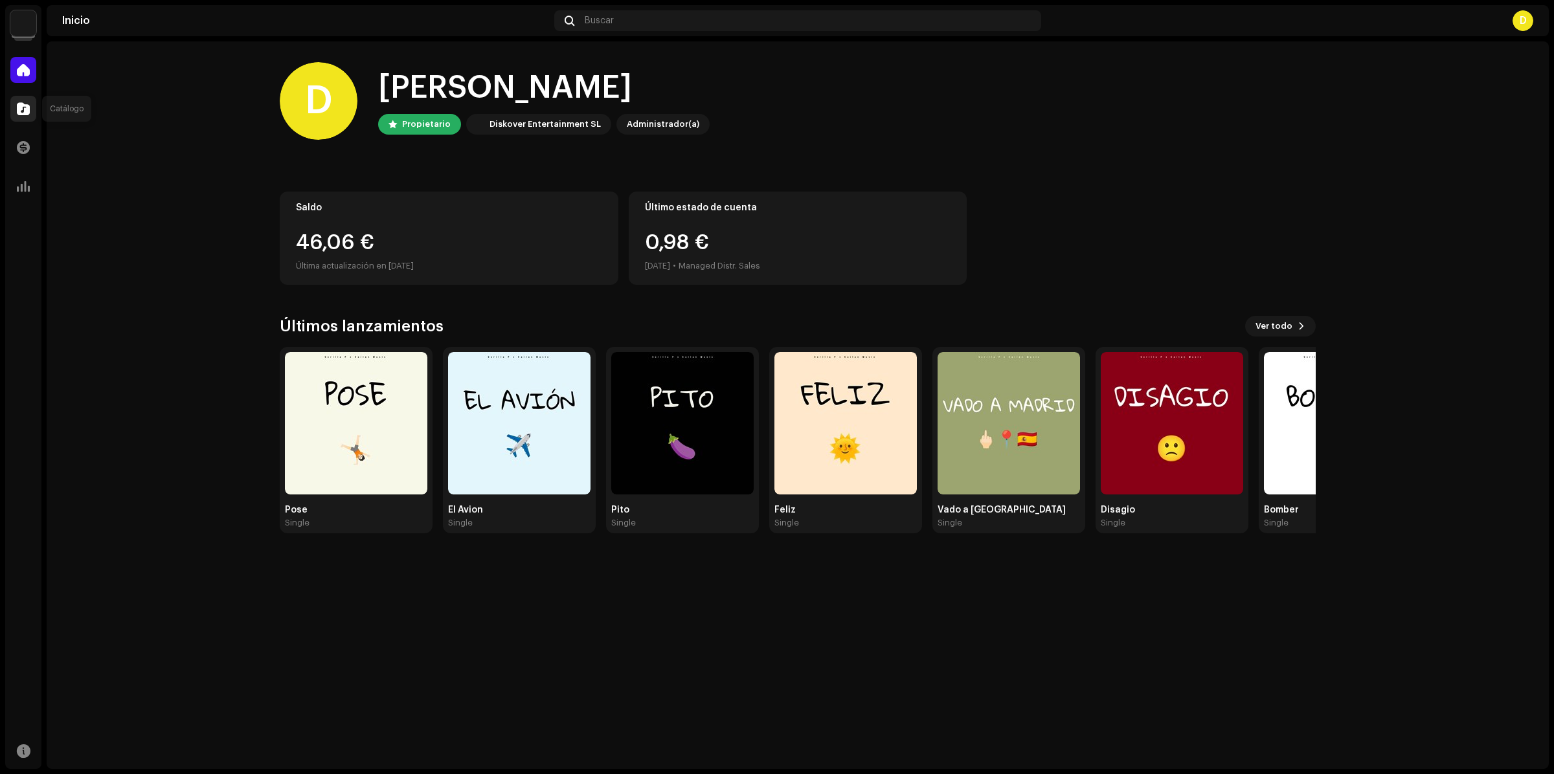
click at [28, 112] on span at bounding box center [23, 109] width 13 height 10
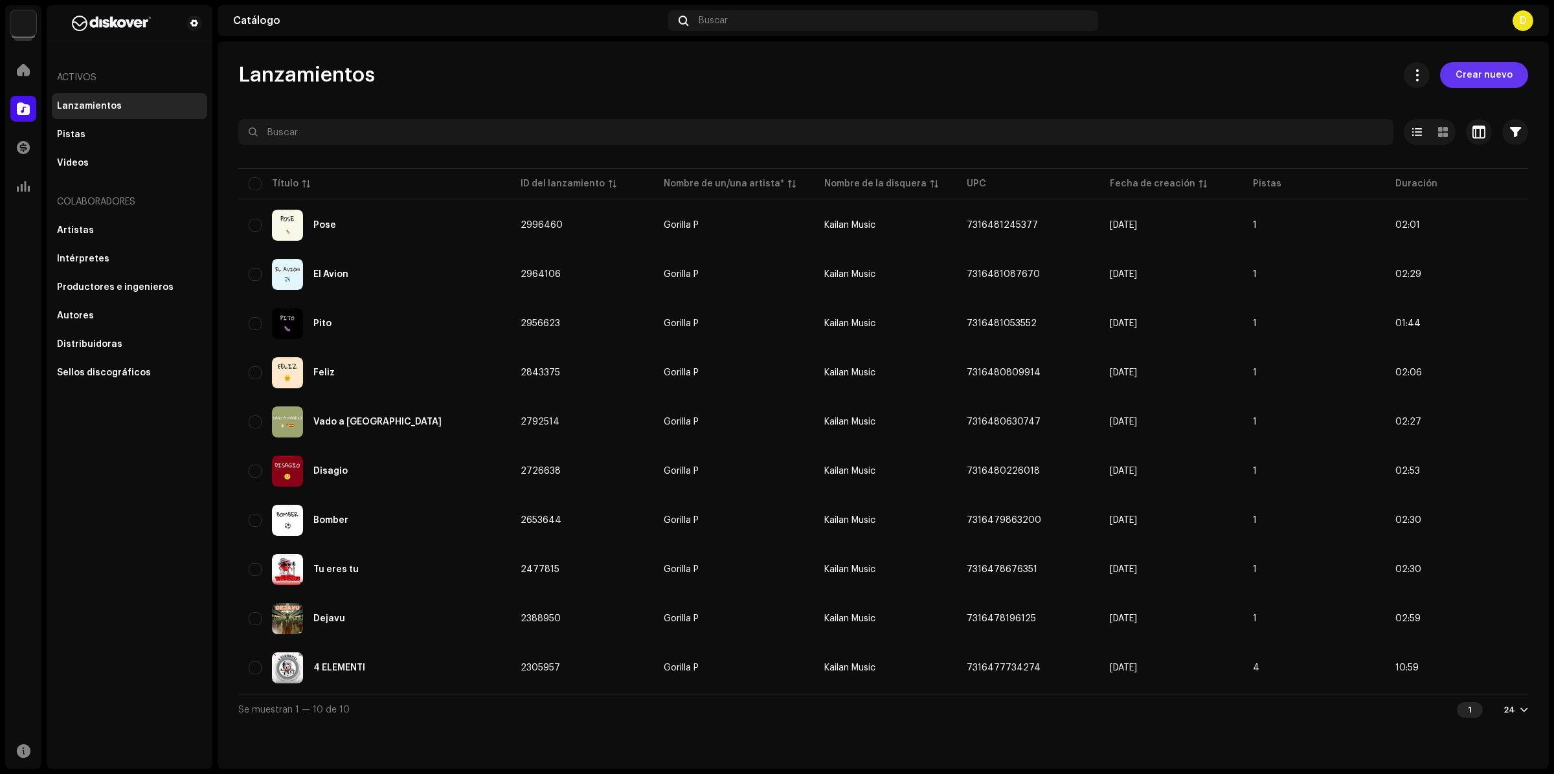
click at [1496, 73] on span "Crear nuevo" at bounding box center [1484, 75] width 57 height 26
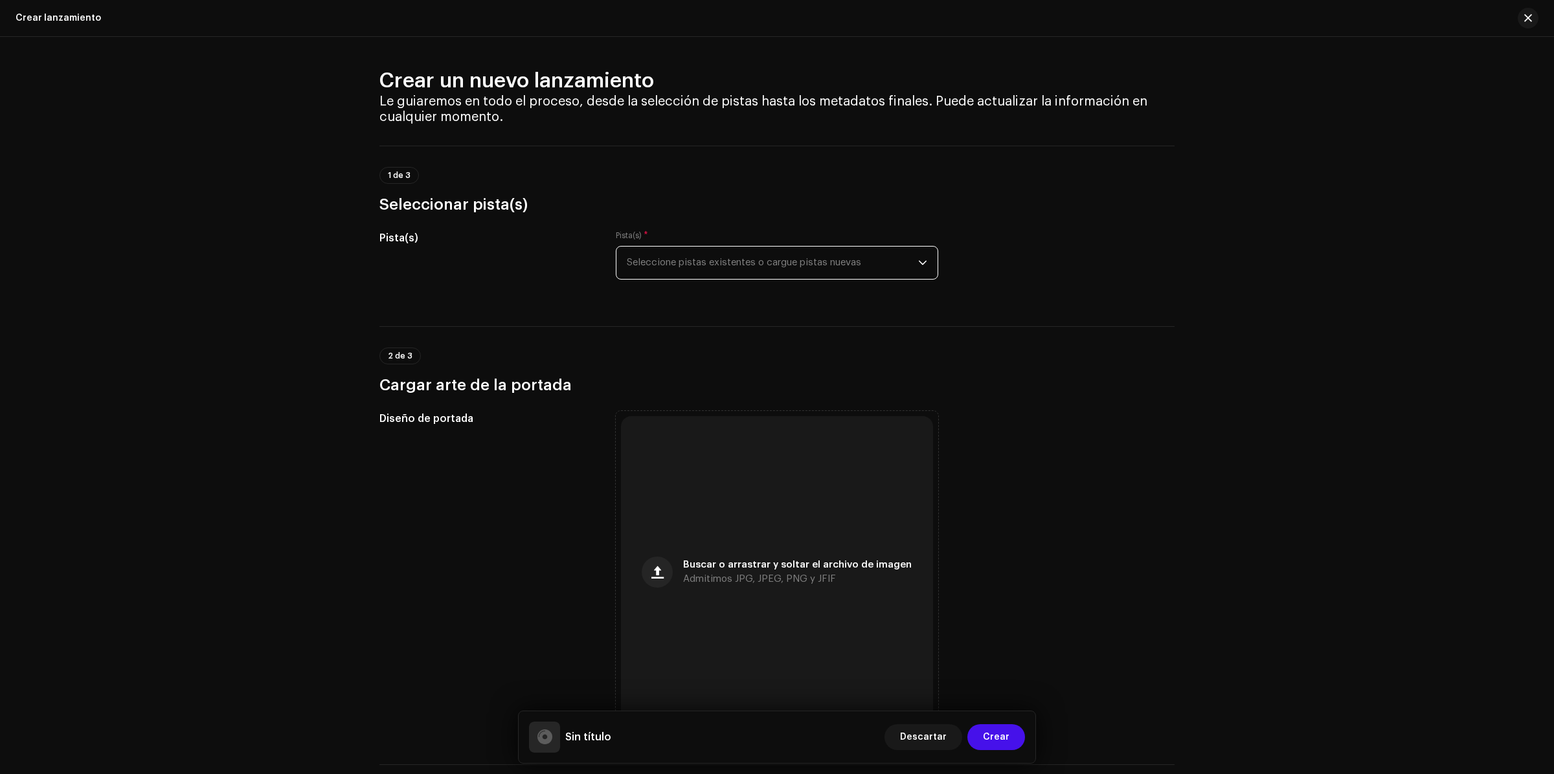
click at [784, 267] on span "Seleccione pistas existentes o cargue pistas nuevas" at bounding box center [772, 263] width 291 height 32
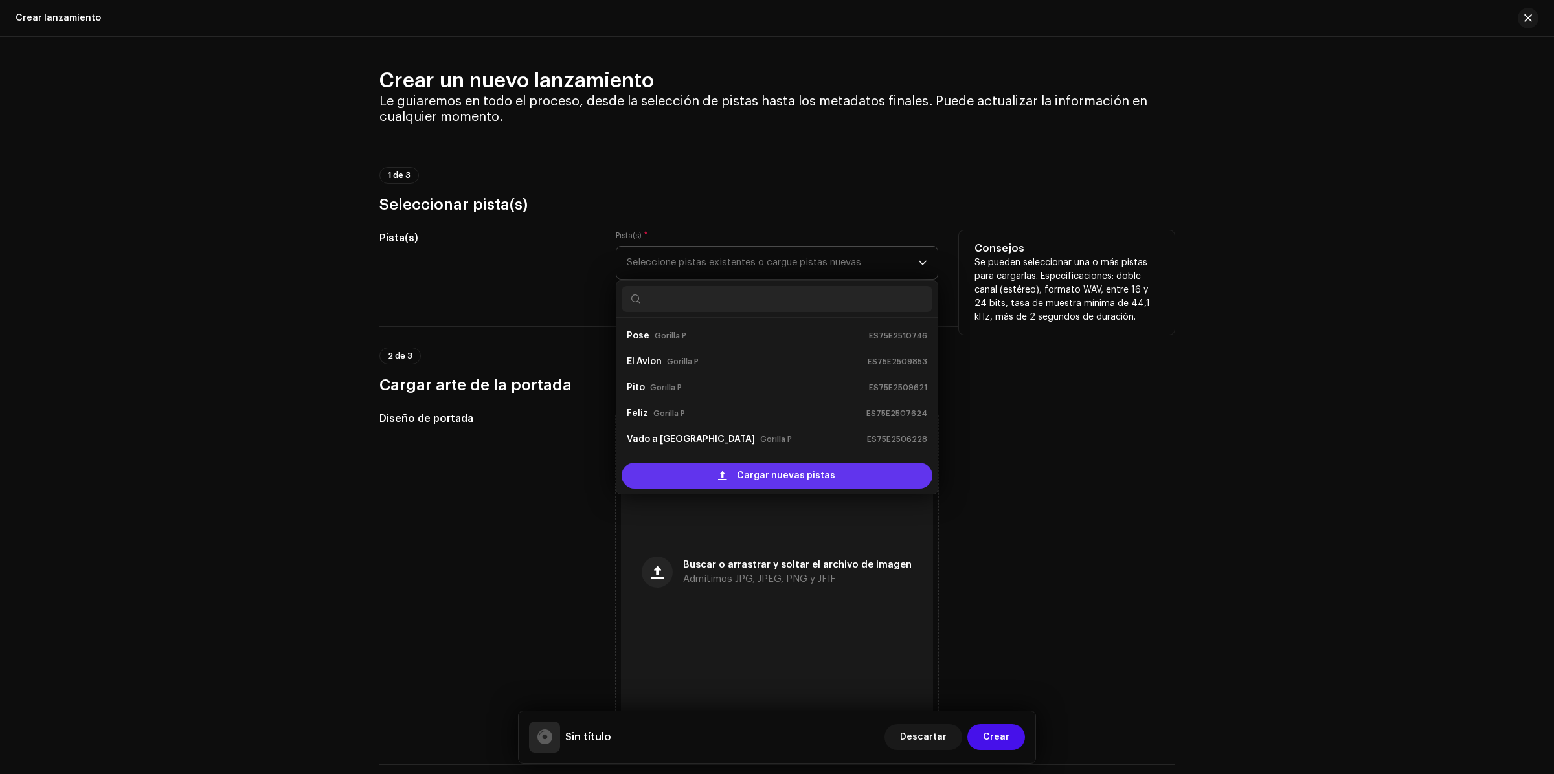
scroll to position [21, 0]
click at [714, 467] on div "Cargar nuevas pistas" at bounding box center [777, 476] width 311 height 26
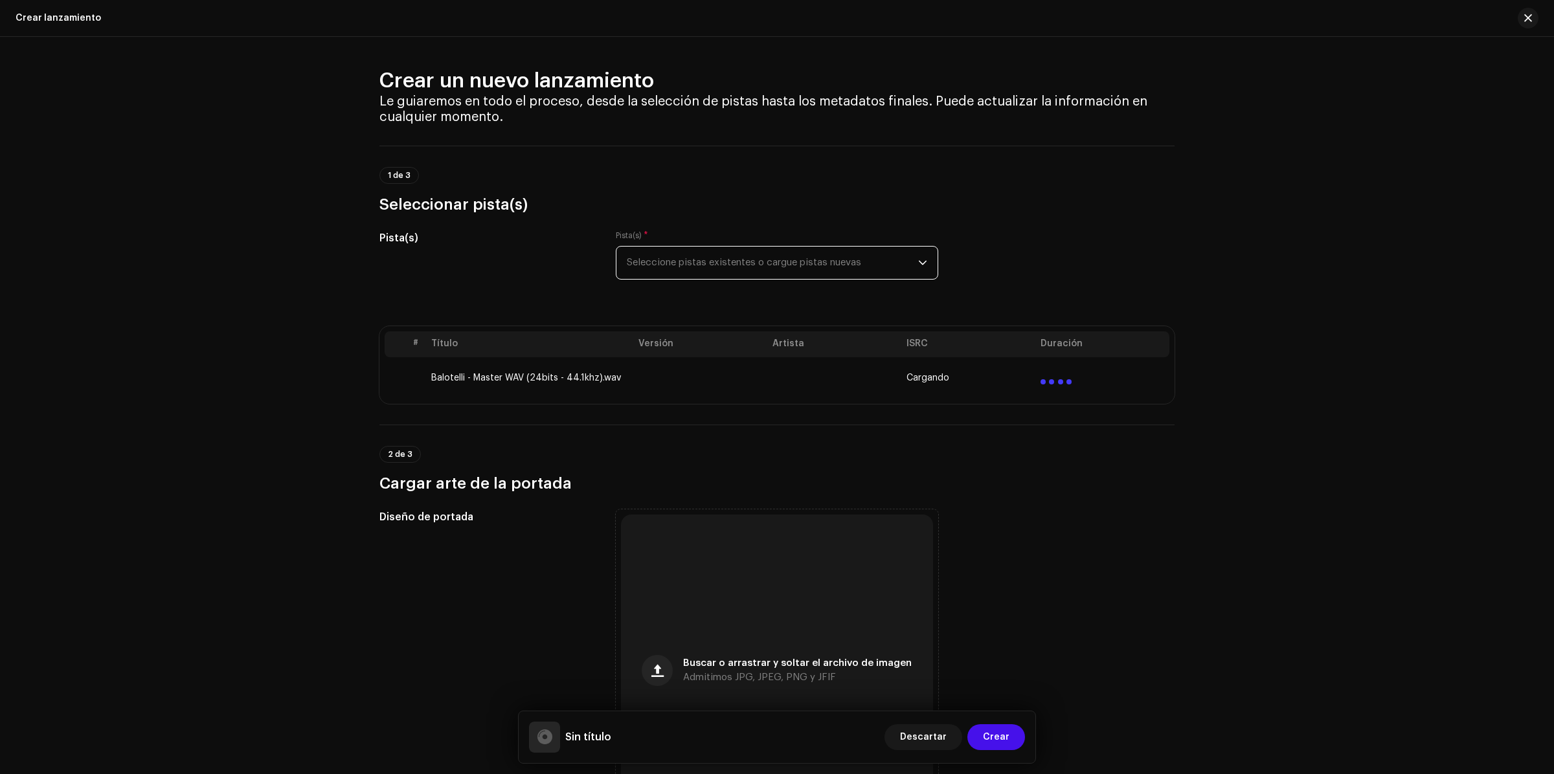
scroll to position [81, 0]
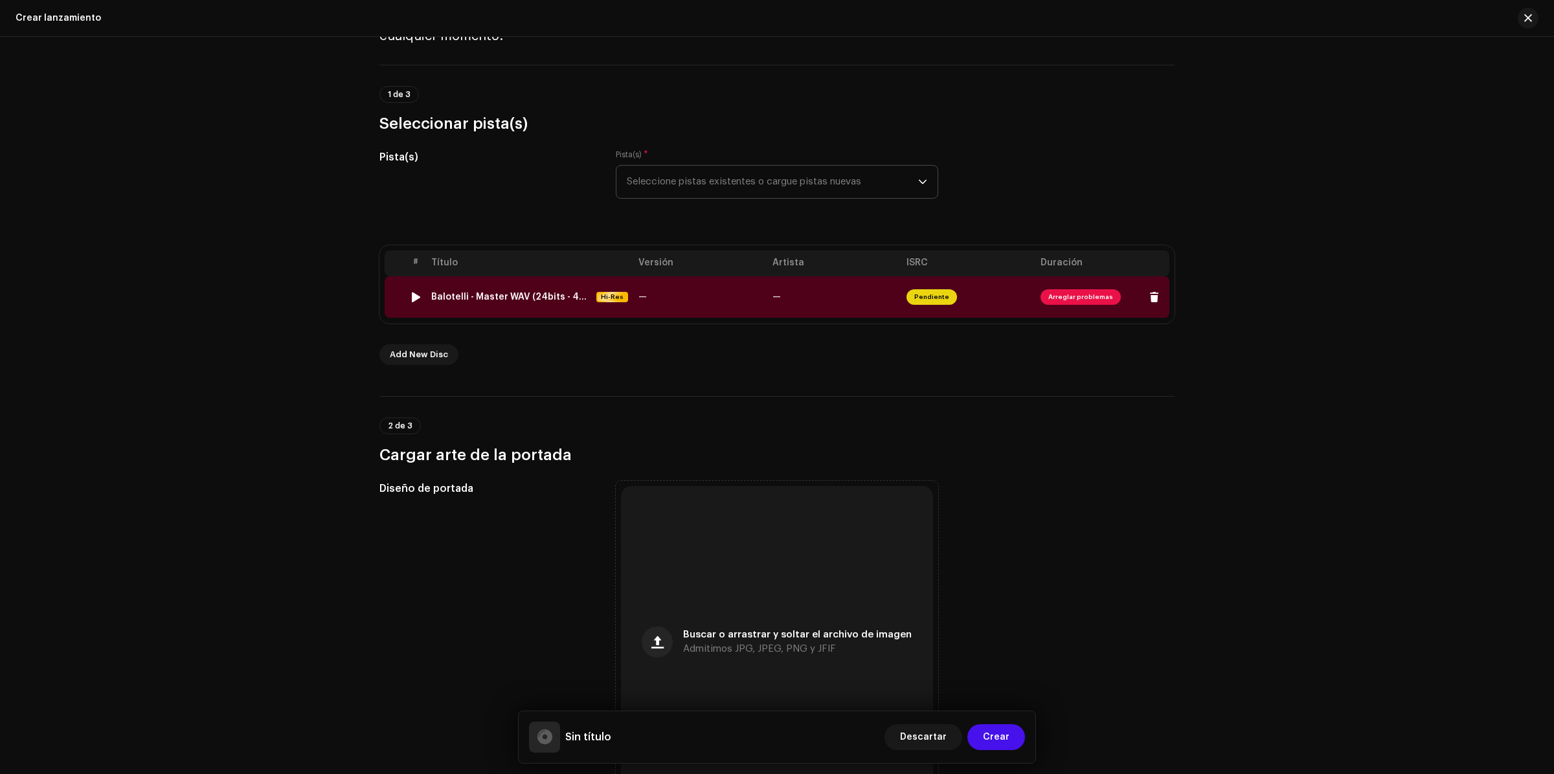
click at [411, 297] on div at bounding box center [416, 297] width 10 height 10
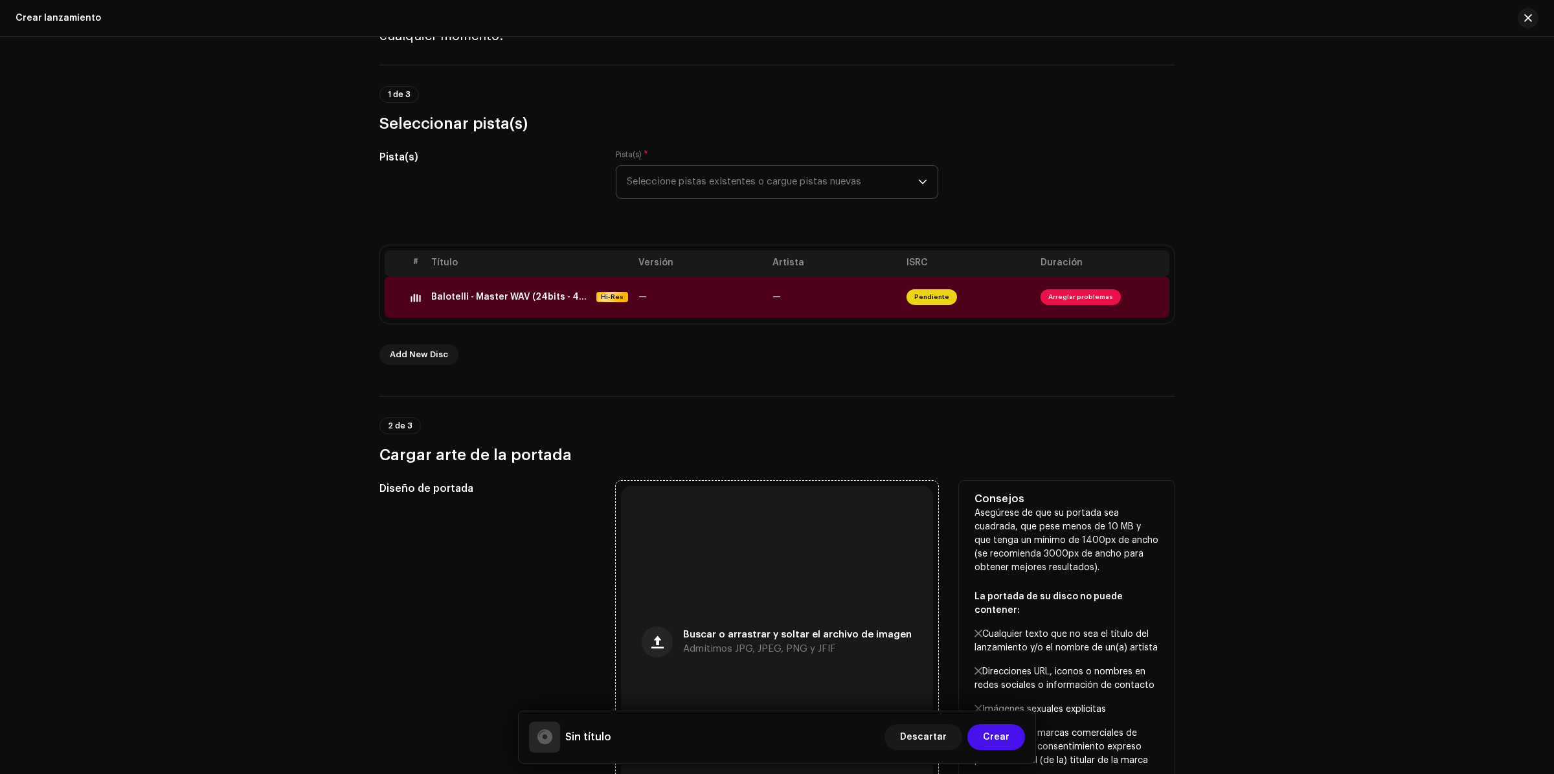
scroll to position [405, 0]
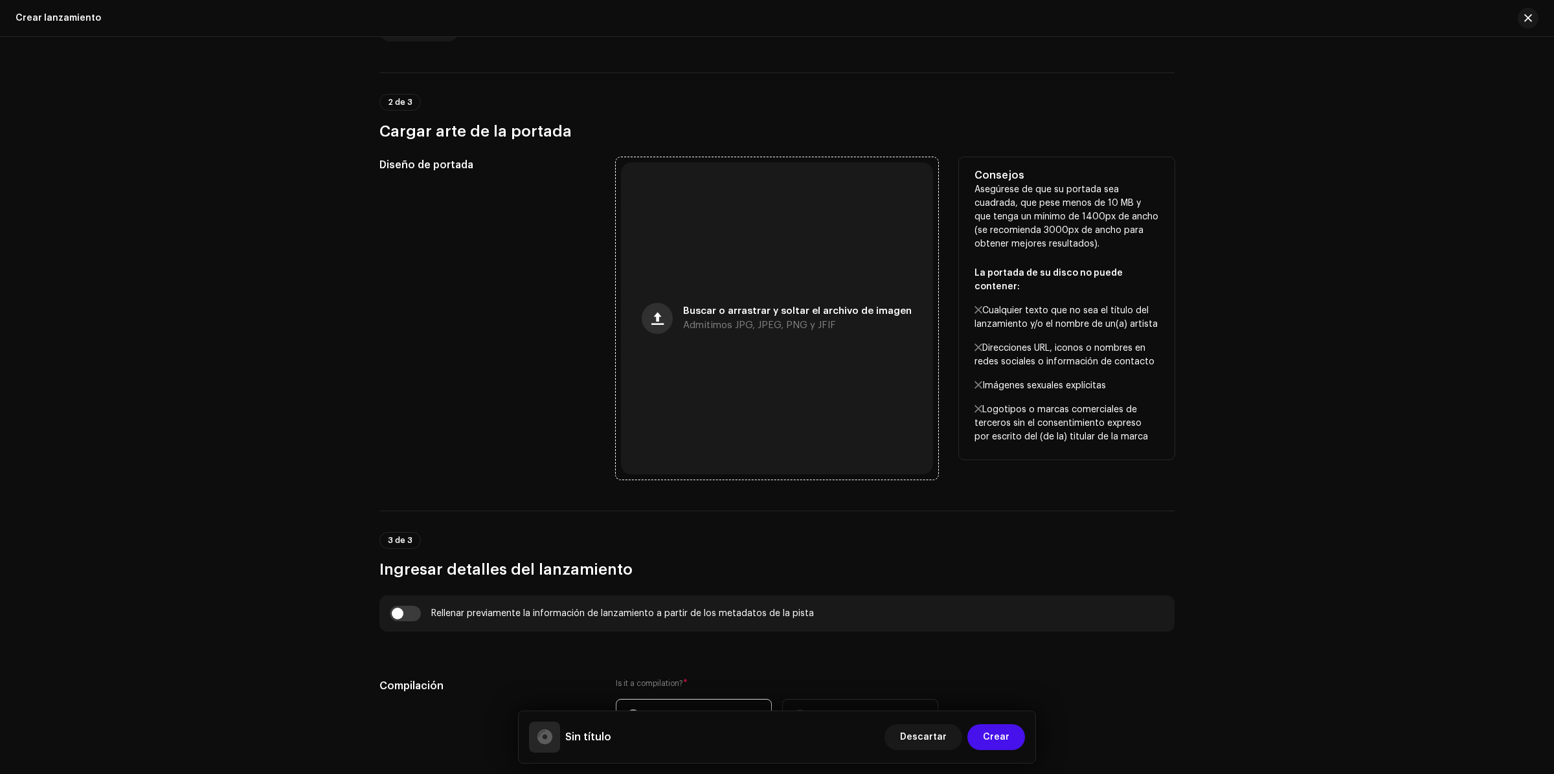
click at [670, 321] on button "button" at bounding box center [657, 318] width 31 height 31
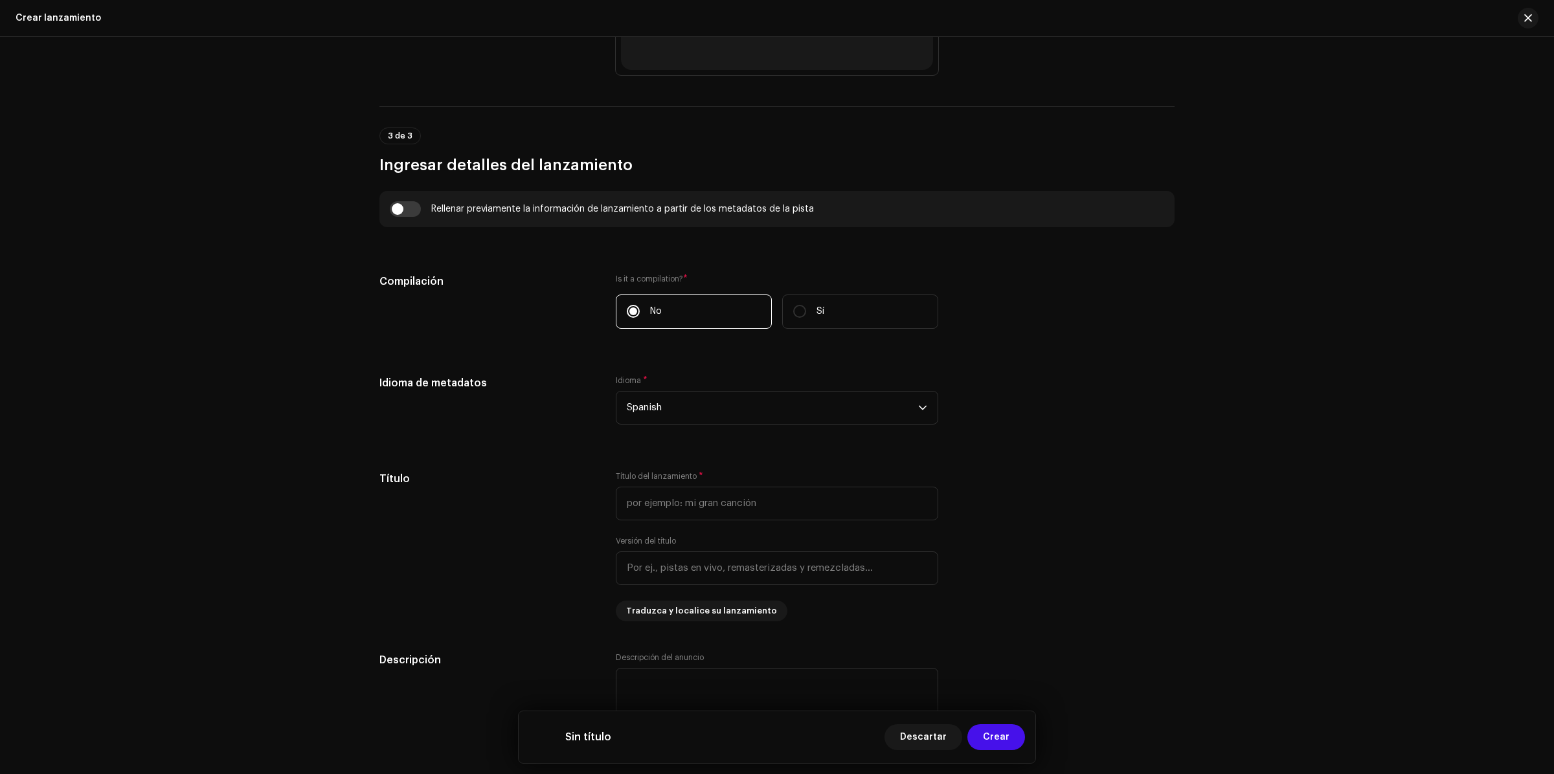
scroll to position [890, 0]
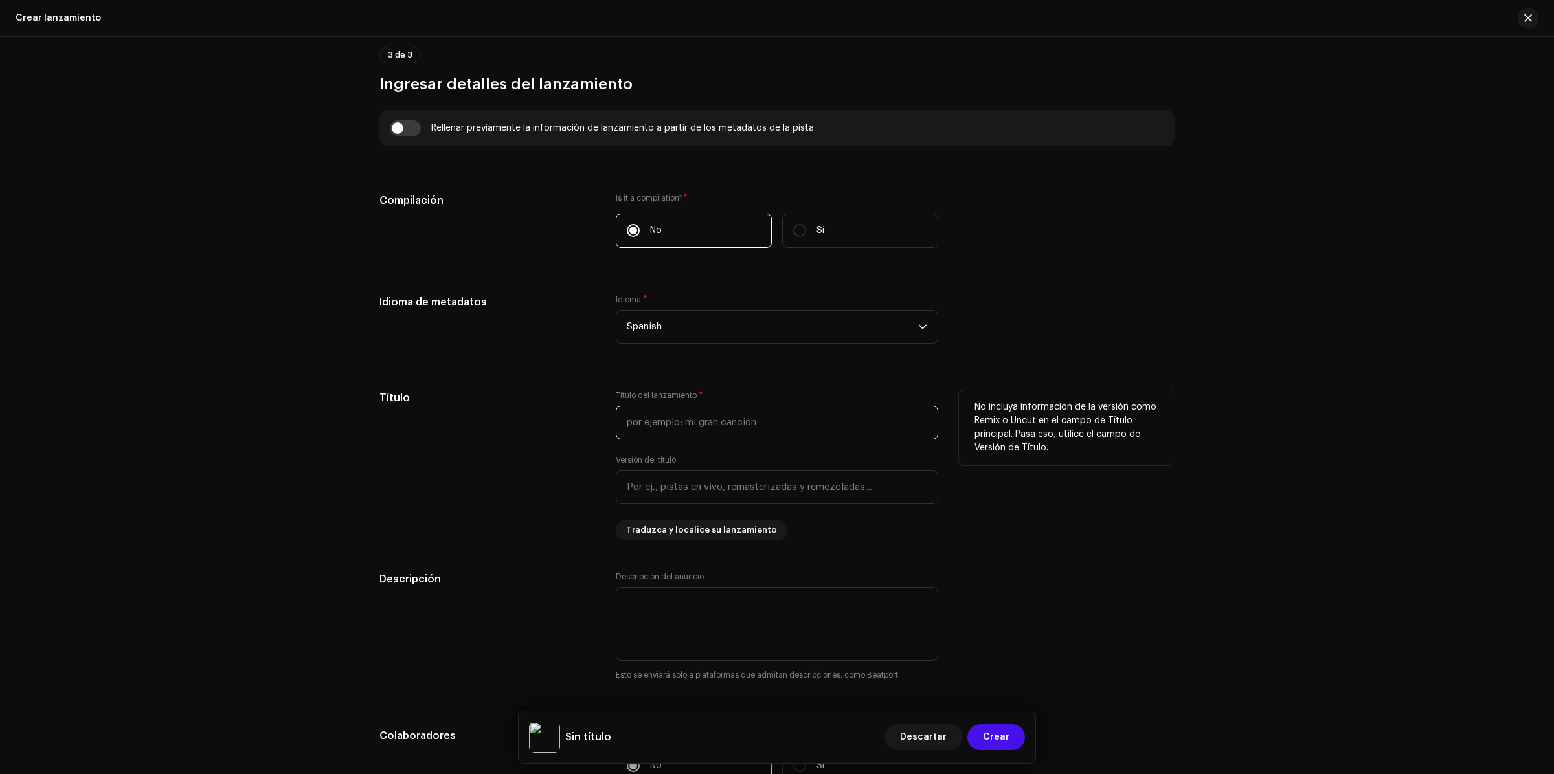
click at [726, 435] on input "text" at bounding box center [777, 423] width 322 height 34
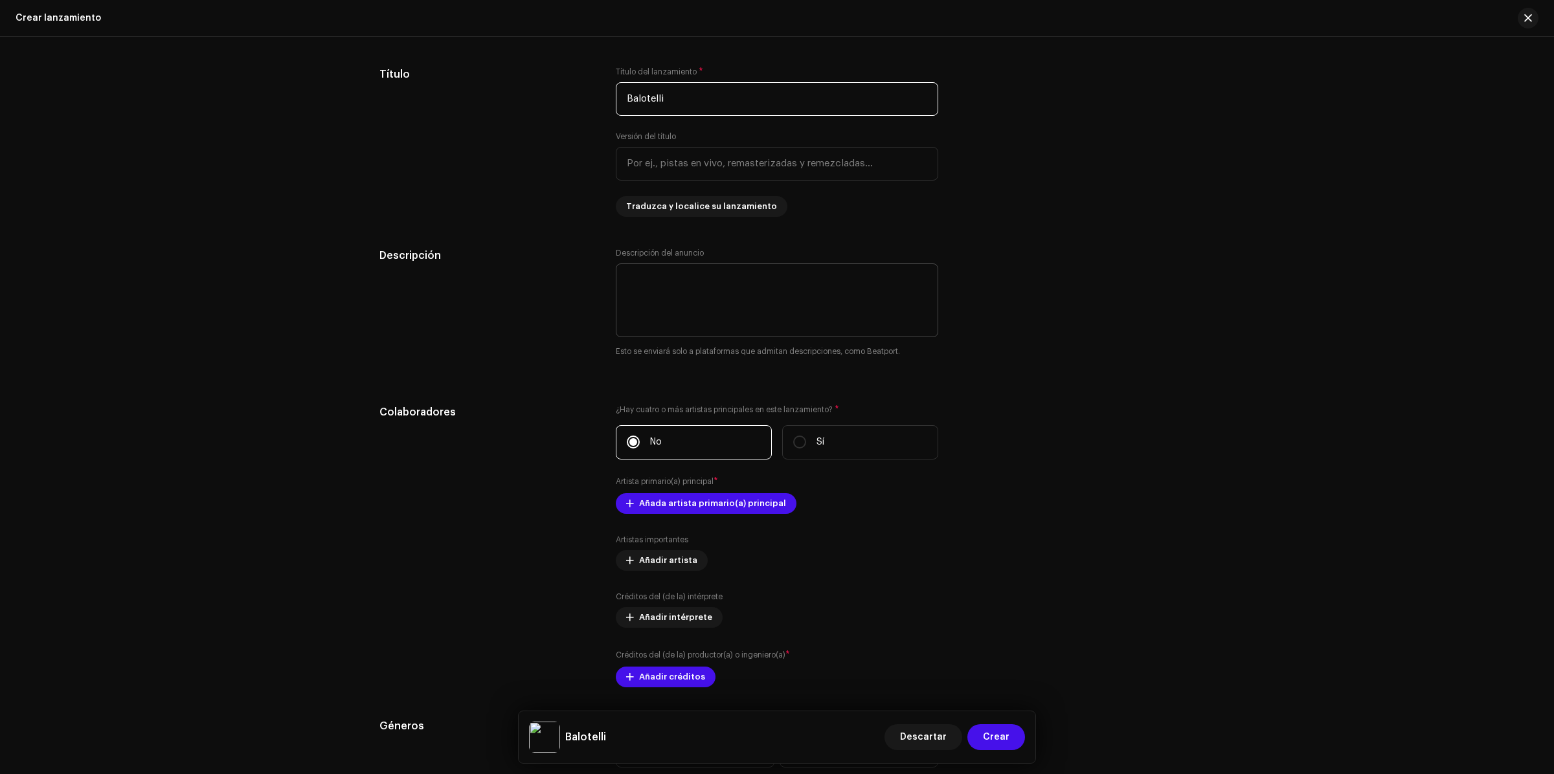
type input "Balotelli"
click at [748, 300] on textarea at bounding box center [777, 301] width 322 height 74
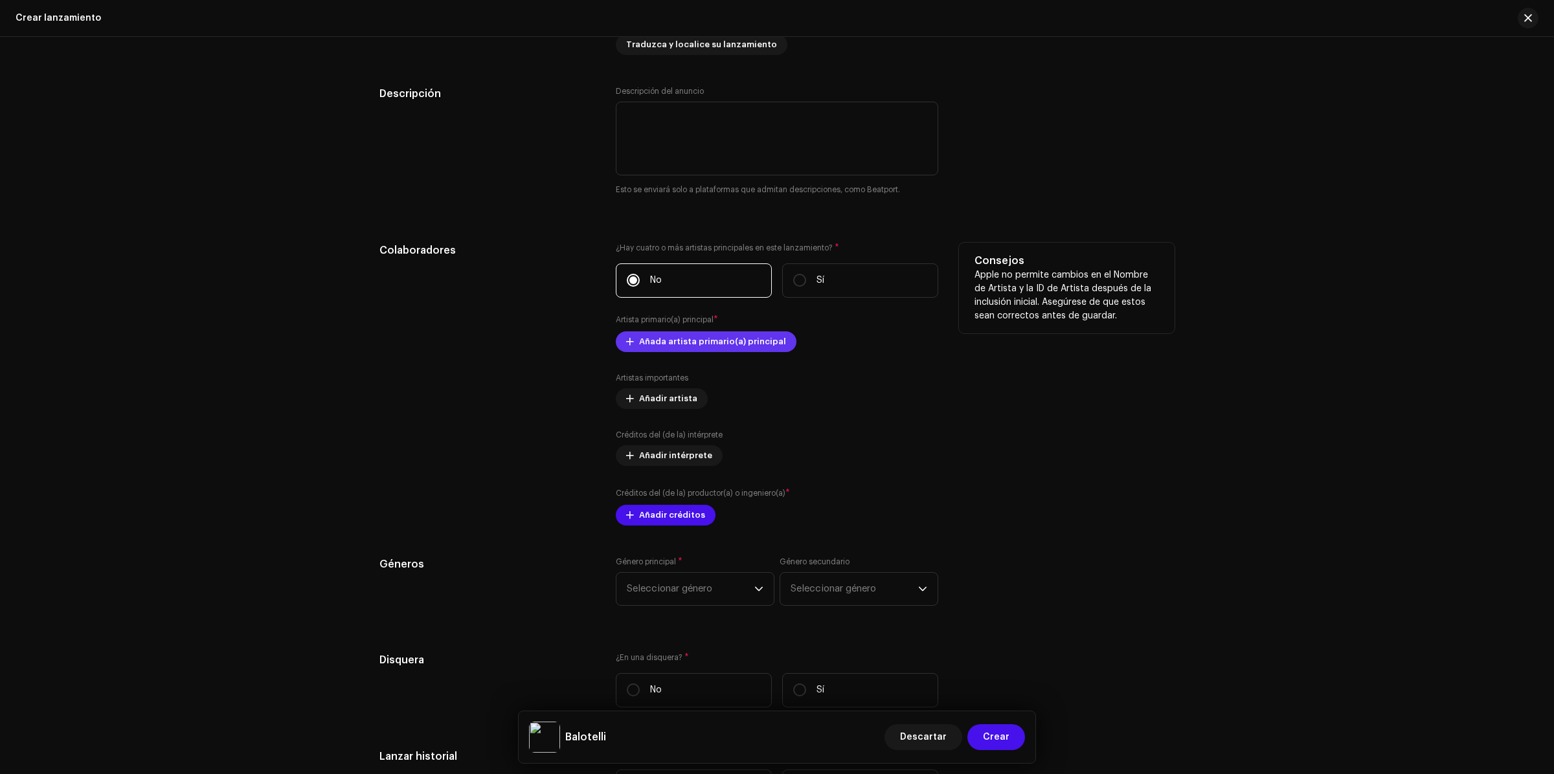
click at [727, 344] on span "Añada artista primario(a) principal" at bounding box center [712, 342] width 147 height 26
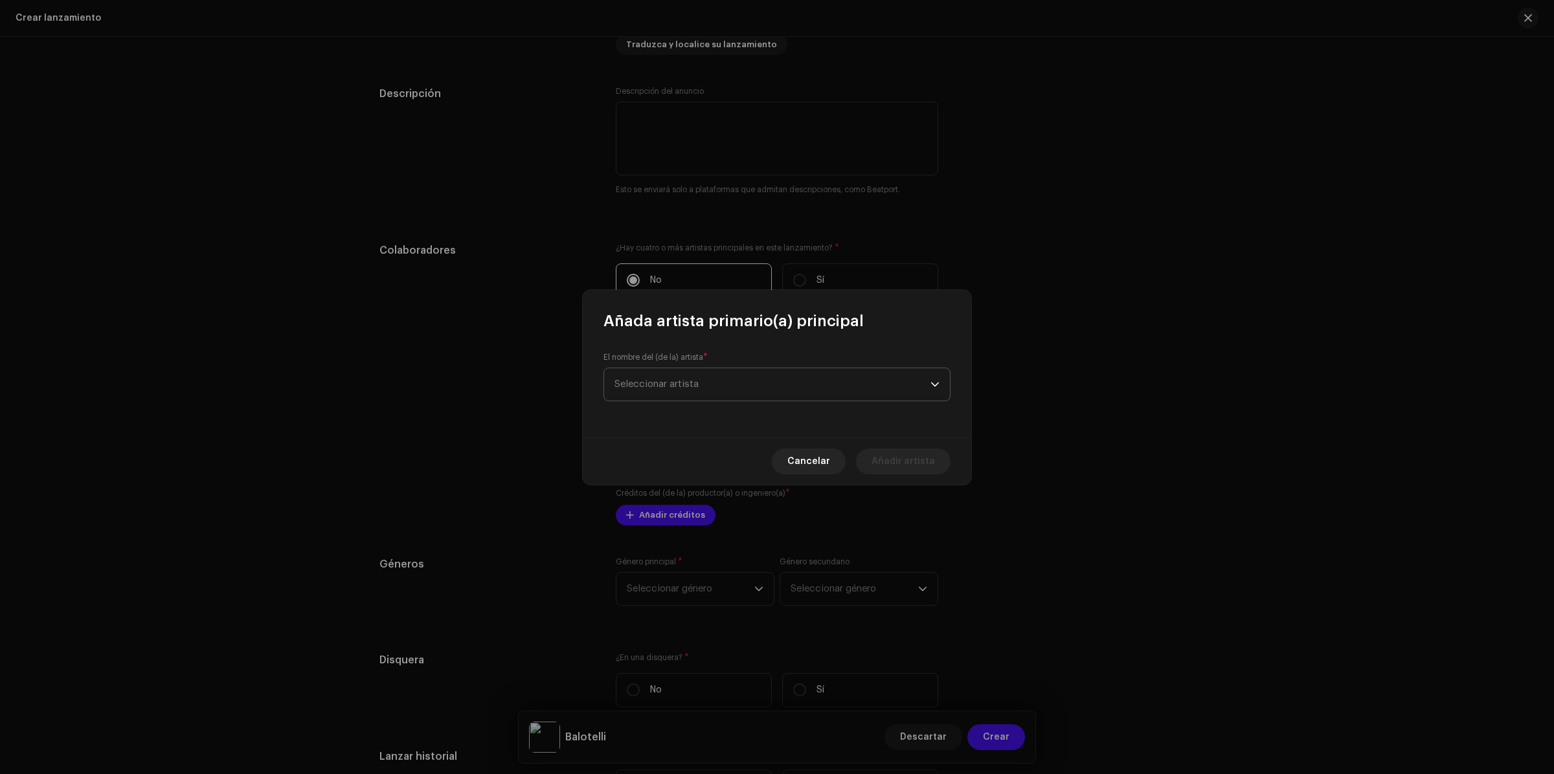
click at [753, 389] on span "Seleccionar artista" at bounding box center [773, 384] width 316 height 32
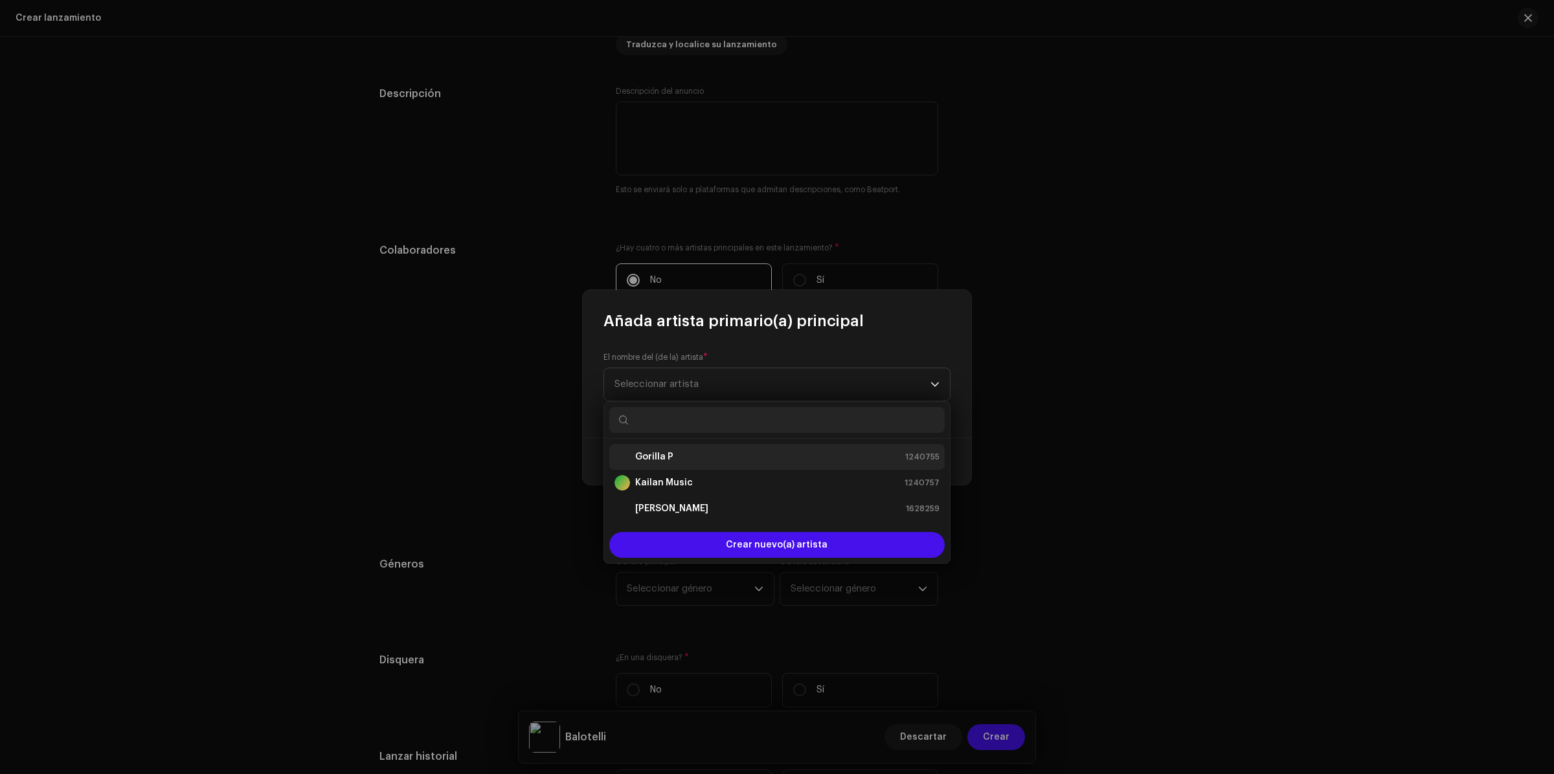
click at [673, 451] on div "Gorilla P 1240755" at bounding box center [777, 457] width 325 height 16
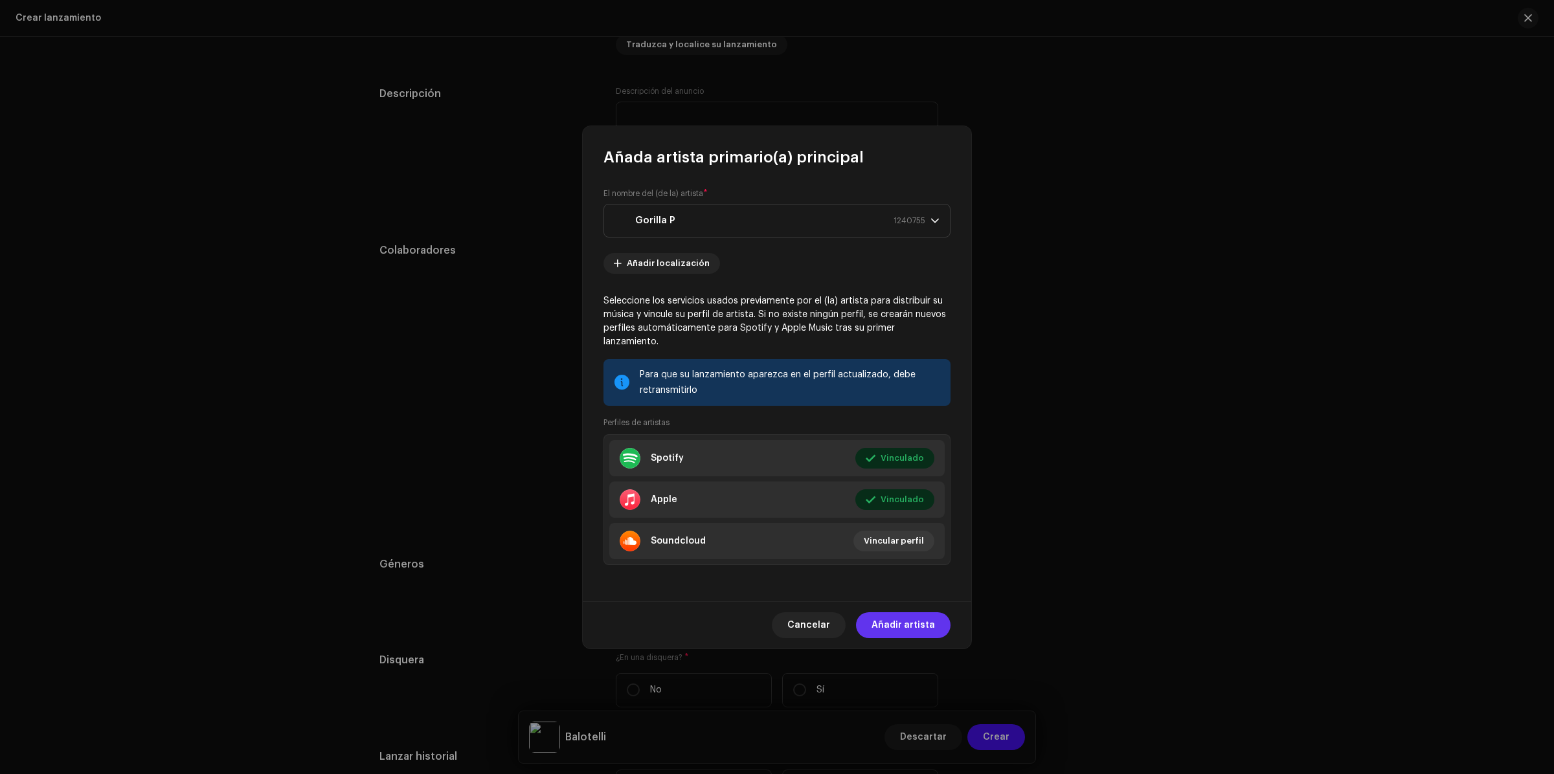
click at [927, 619] on span "Añadir artista" at bounding box center [903, 626] width 63 height 26
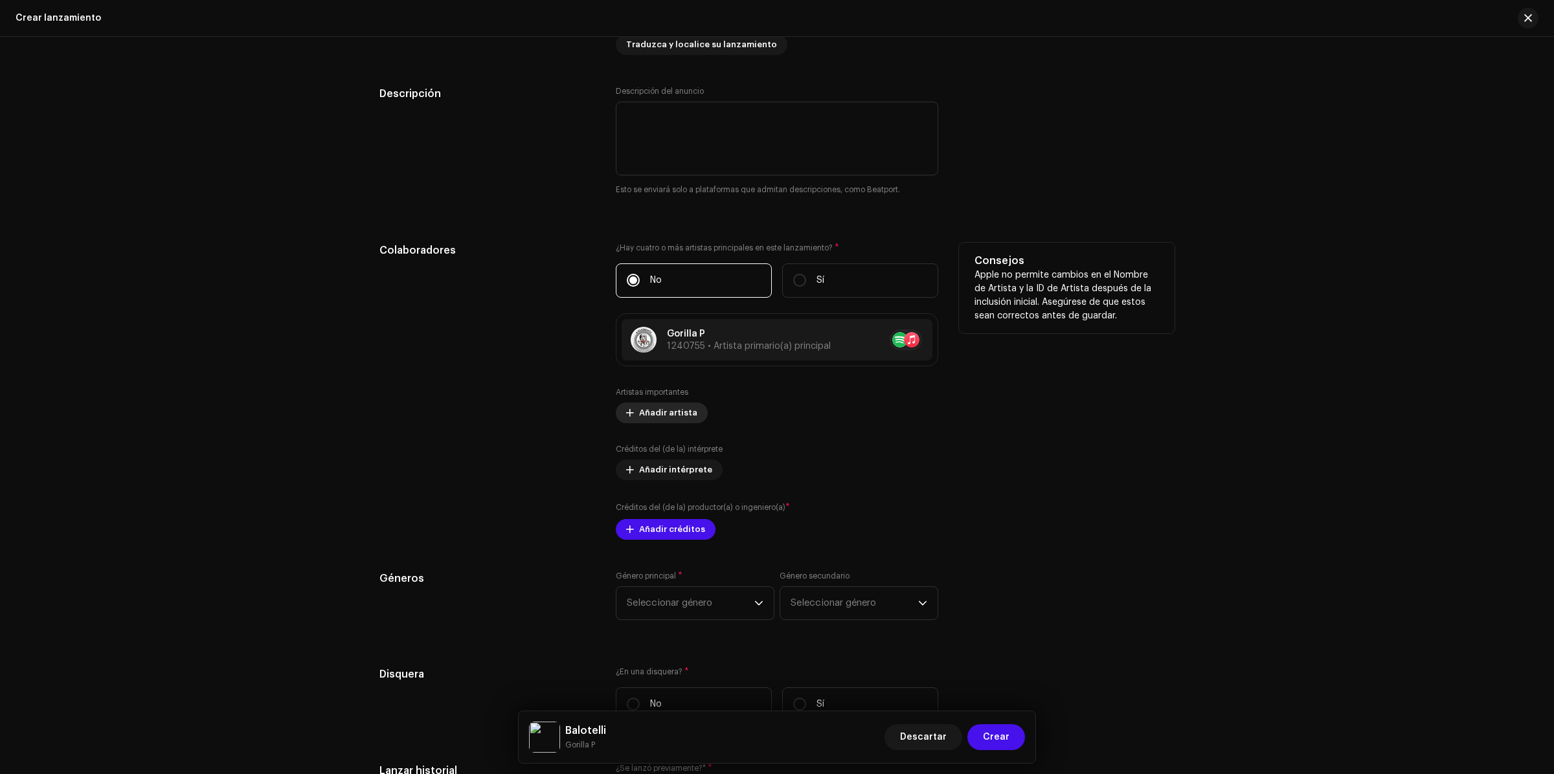
click at [682, 415] on span "Añadir artista" at bounding box center [668, 413] width 58 height 26
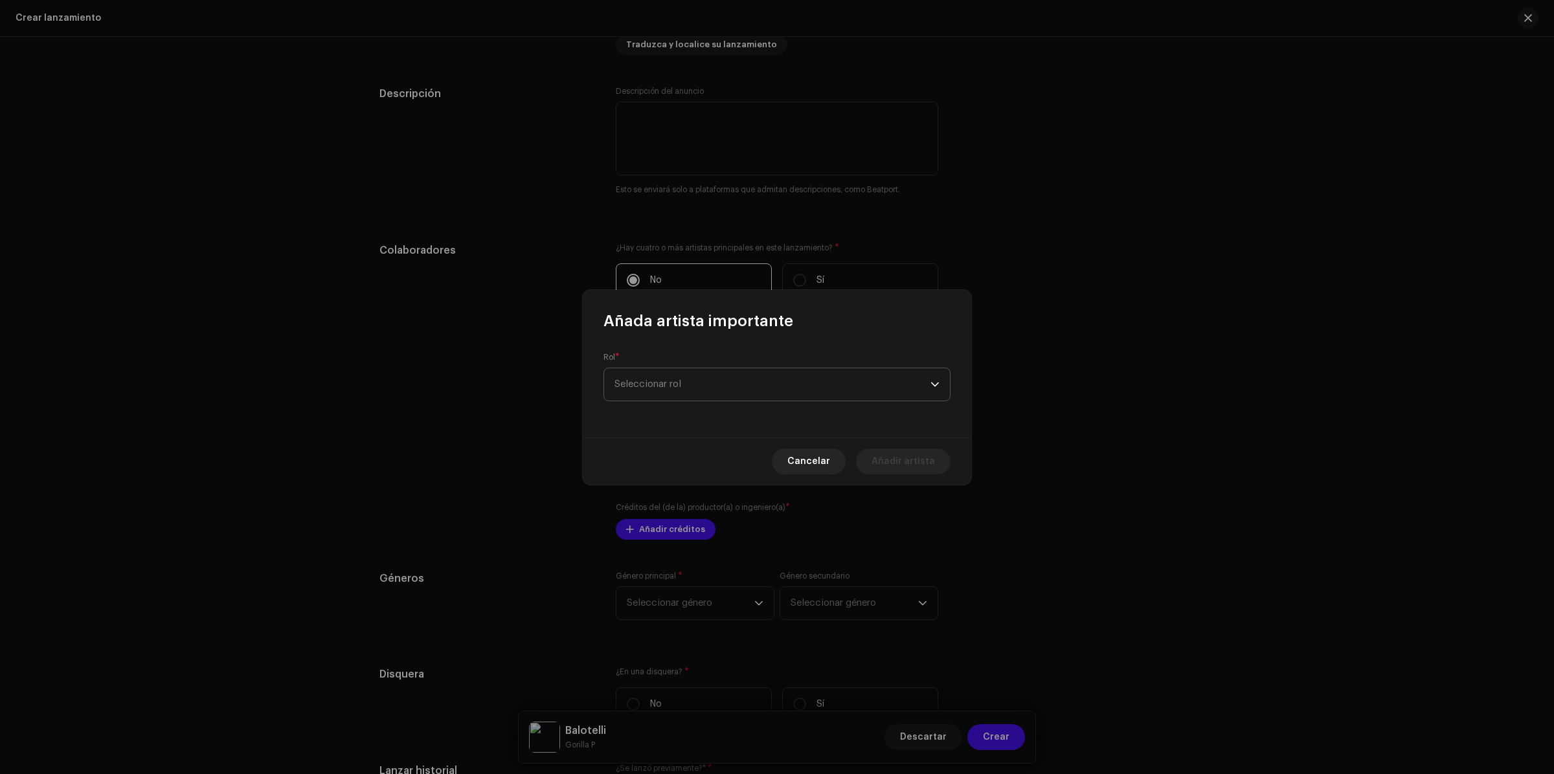
click at [725, 396] on span "Seleccionar rol" at bounding box center [773, 384] width 316 height 32
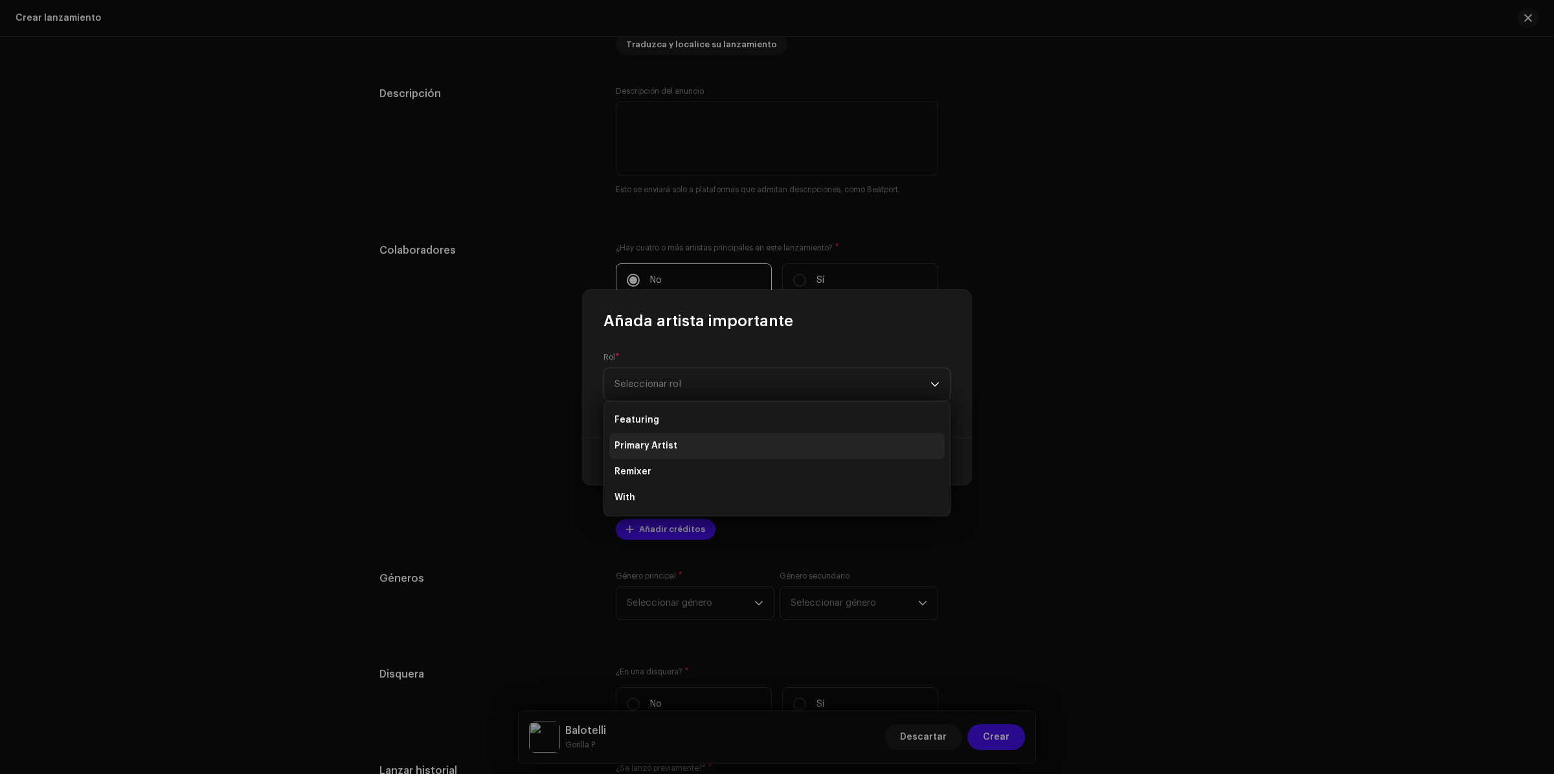
click at [649, 446] on span "Primary Artist" at bounding box center [646, 446] width 63 height 13
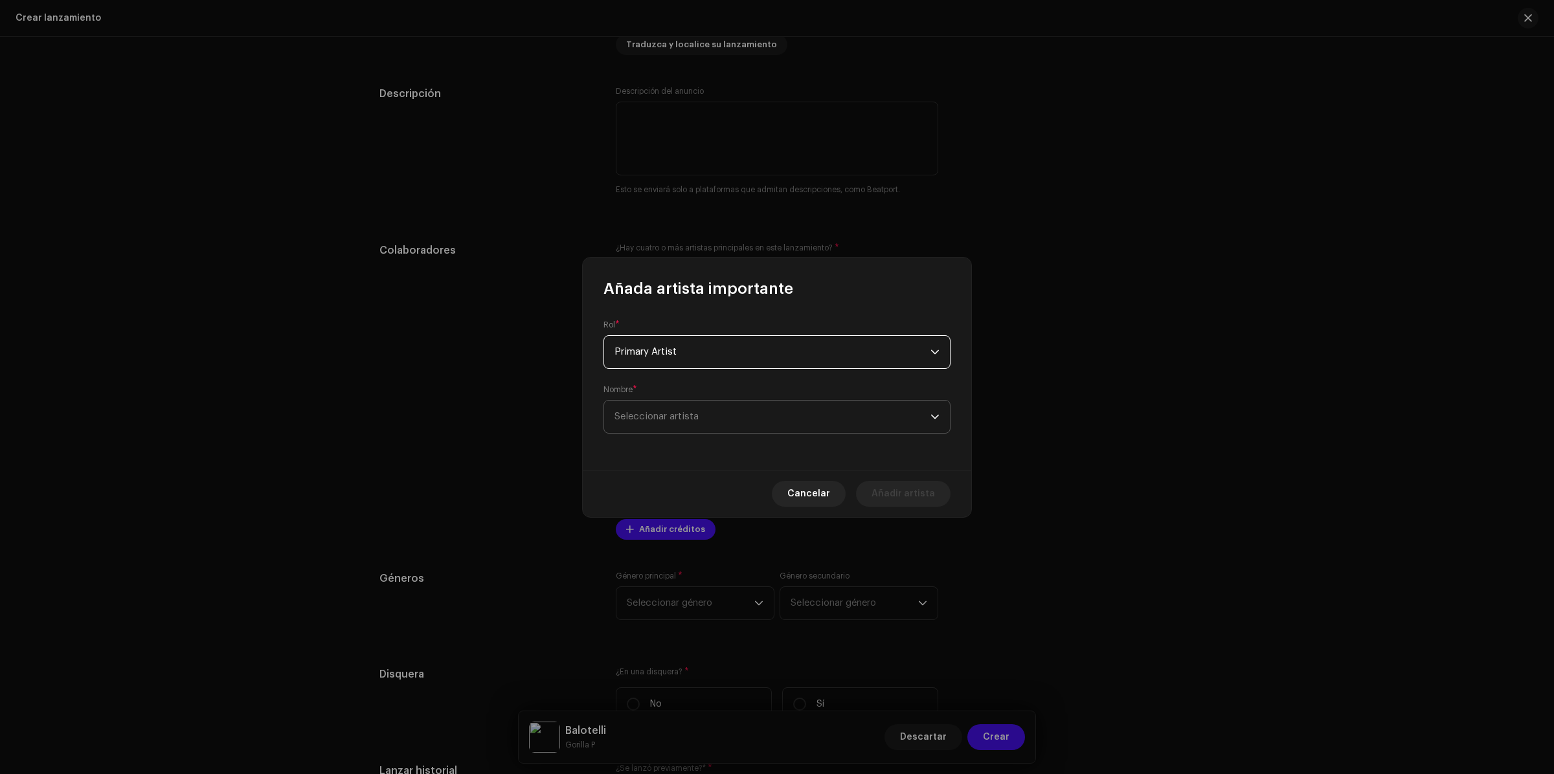
click at [784, 422] on span "Seleccionar artista" at bounding box center [773, 417] width 316 height 32
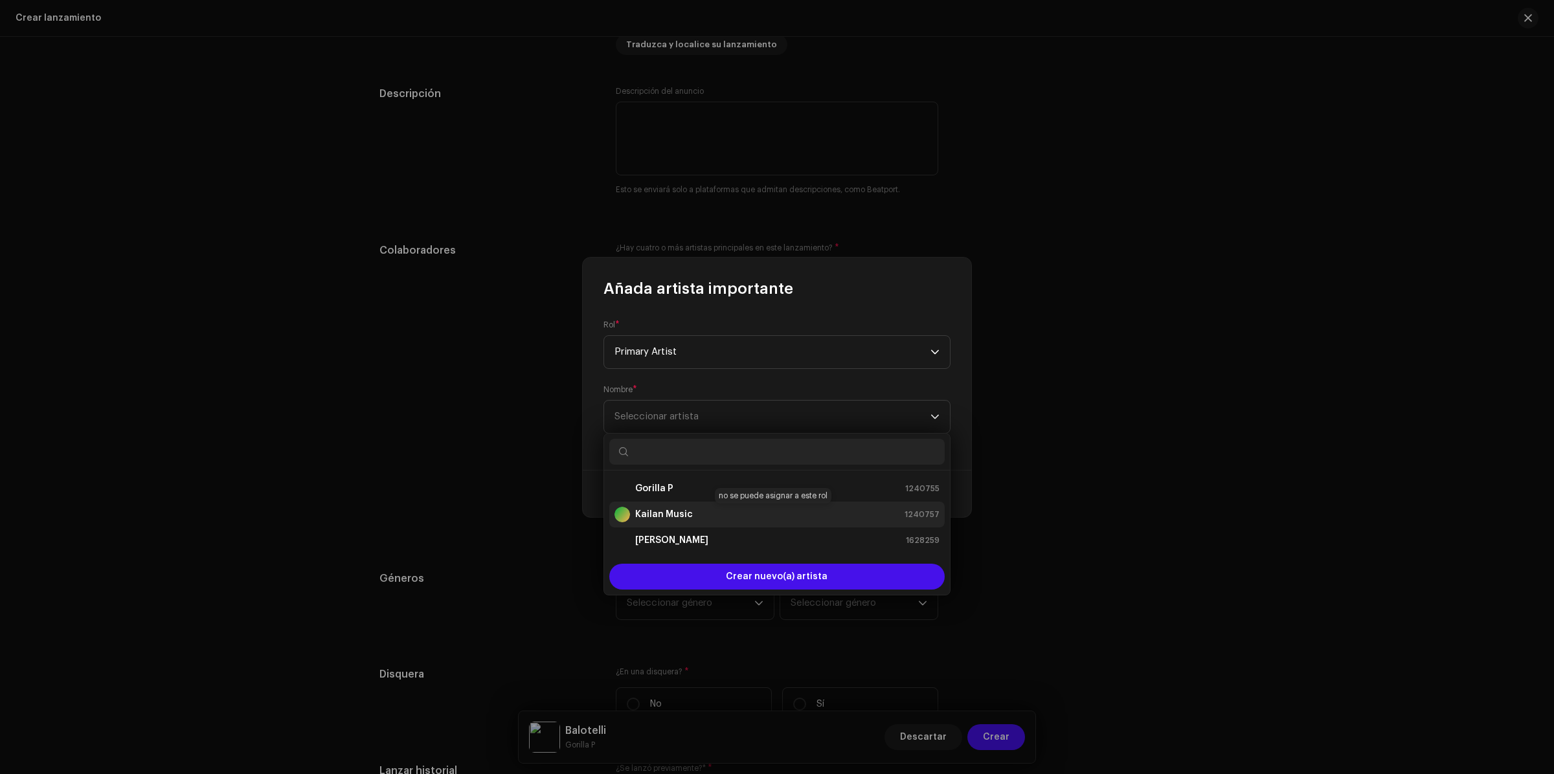
click at [677, 514] on strong "Kailan Music" at bounding box center [664, 514] width 58 height 13
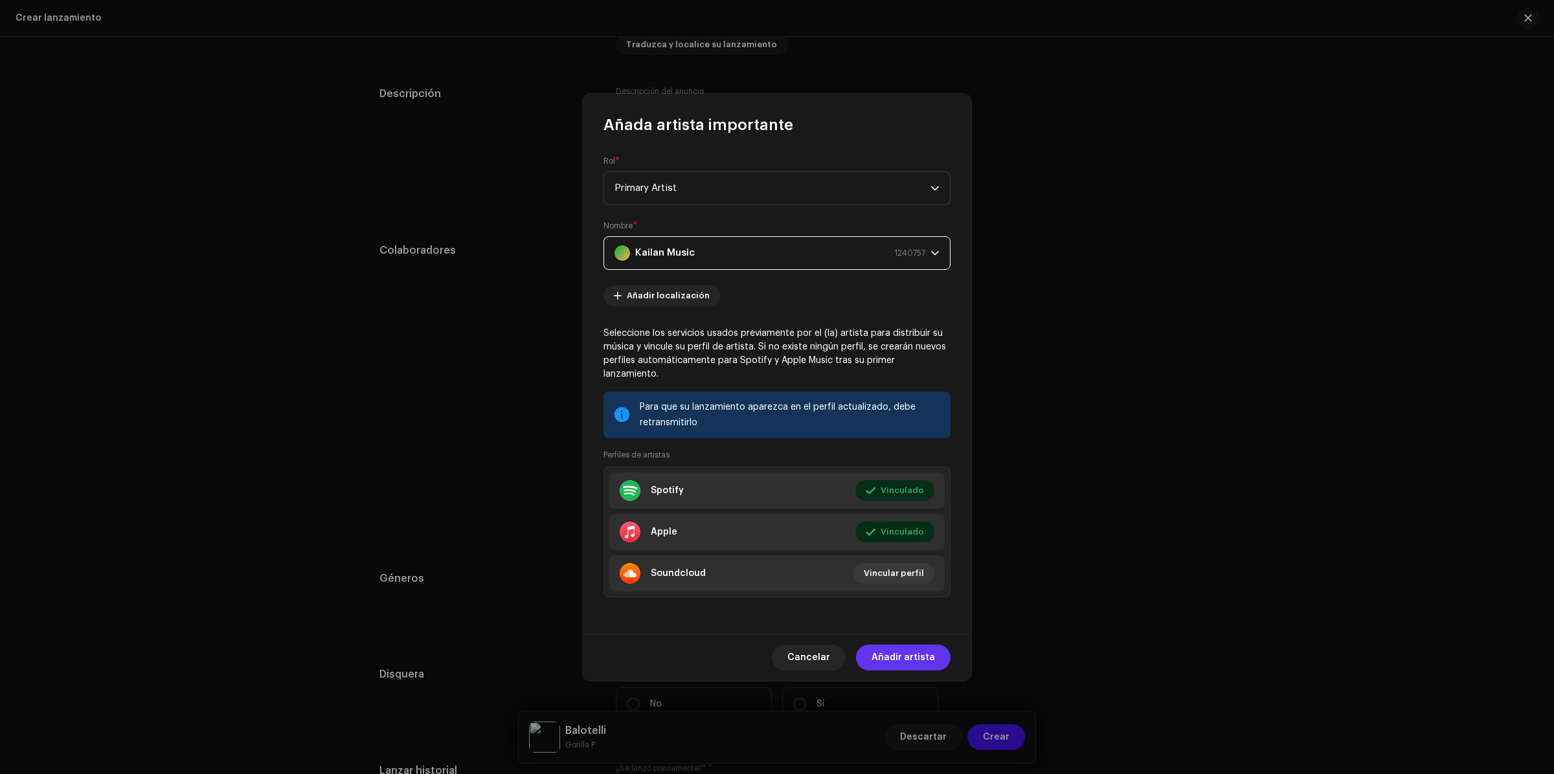
click at [908, 649] on span "Añadir artista" at bounding box center [903, 658] width 63 height 26
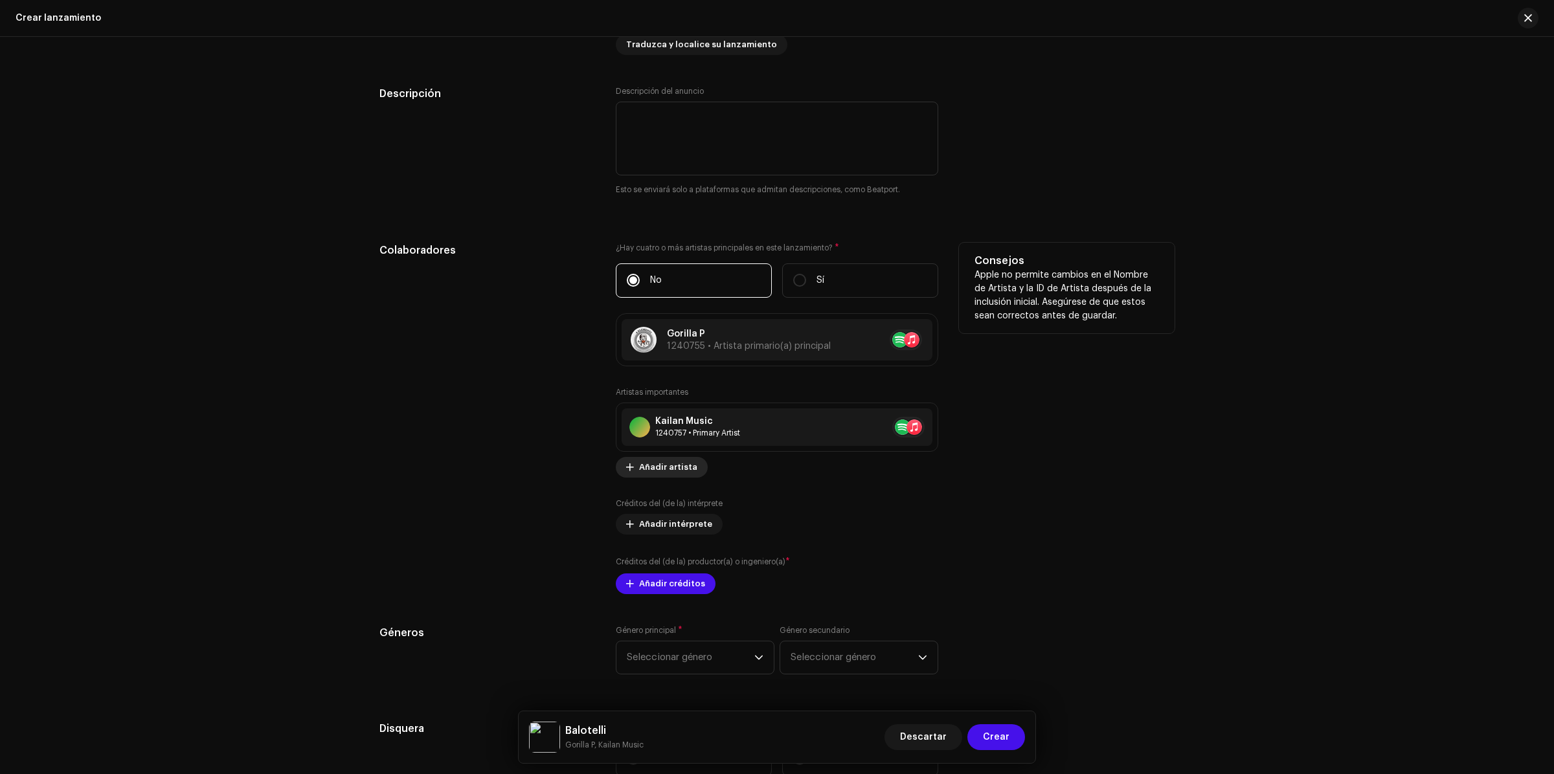
click at [675, 476] on span "Añadir artista" at bounding box center [668, 468] width 58 height 26
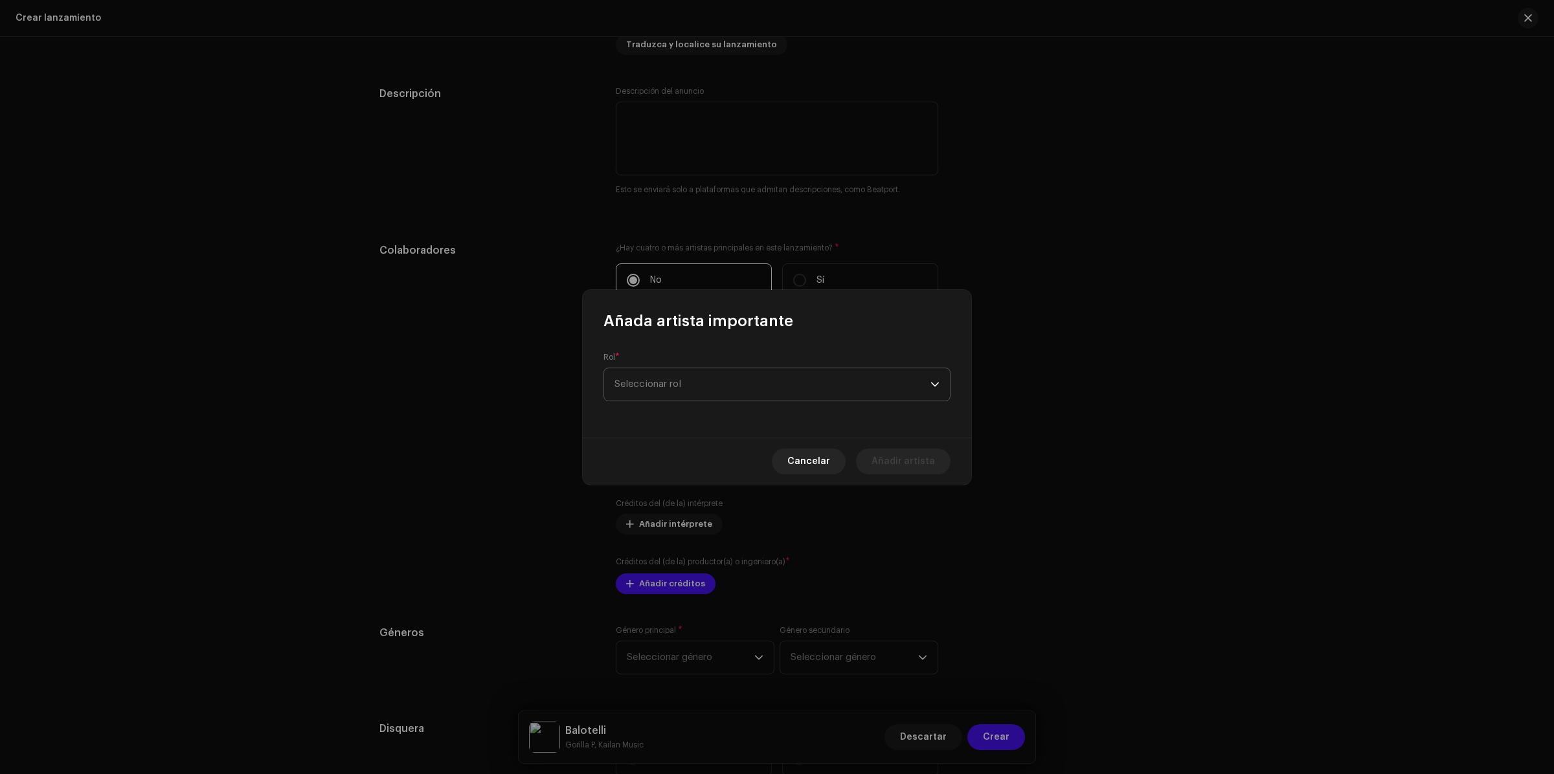
click at [710, 389] on span "Seleccionar rol" at bounding box center [773, 384] width 316 height 32
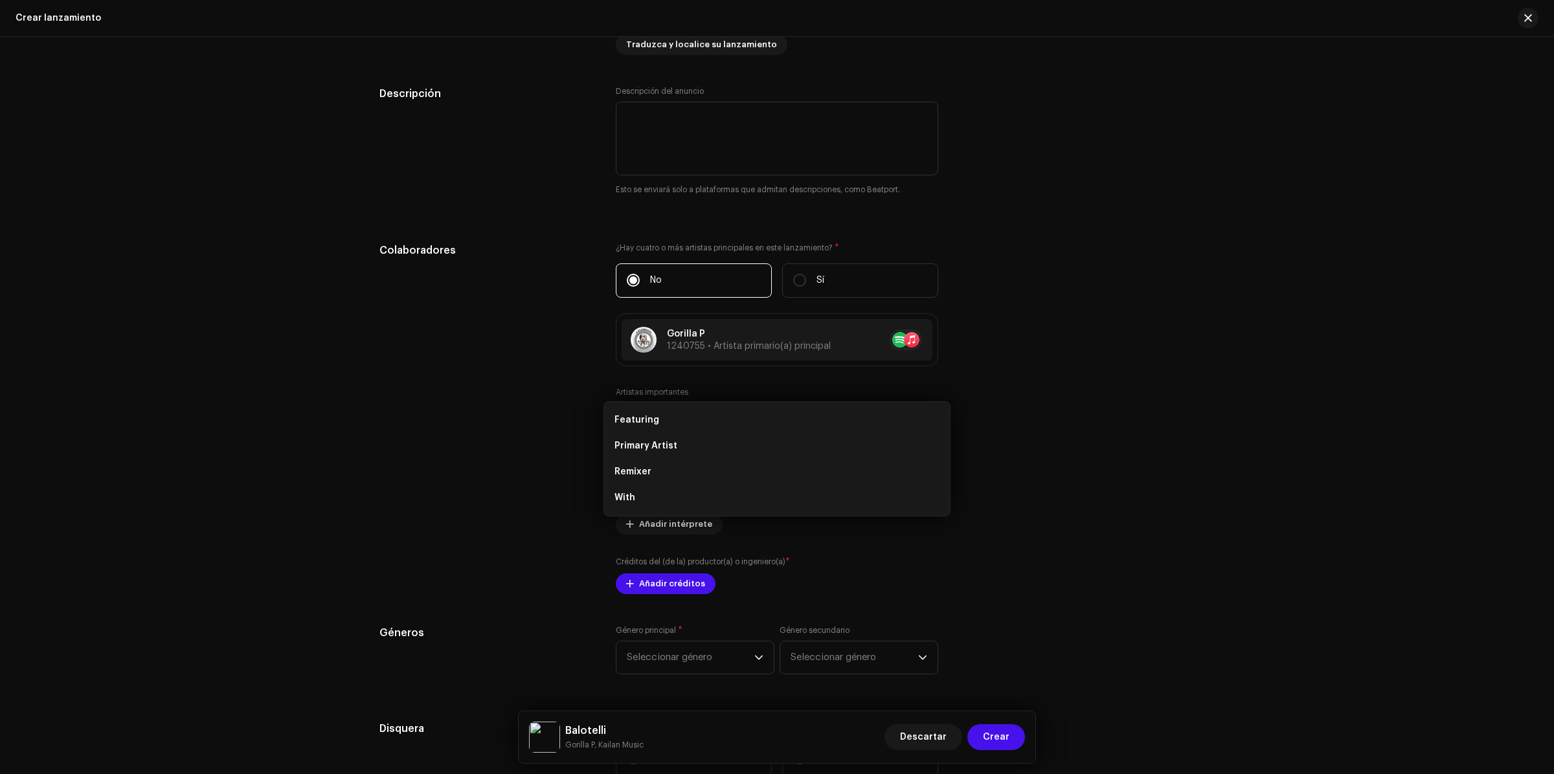
click at [1057, 403] on div "Añada artista importante Rol * Seleccionar rol Cancelar Añadir artista" at bounding box center [777, 387] width 1554 height 774
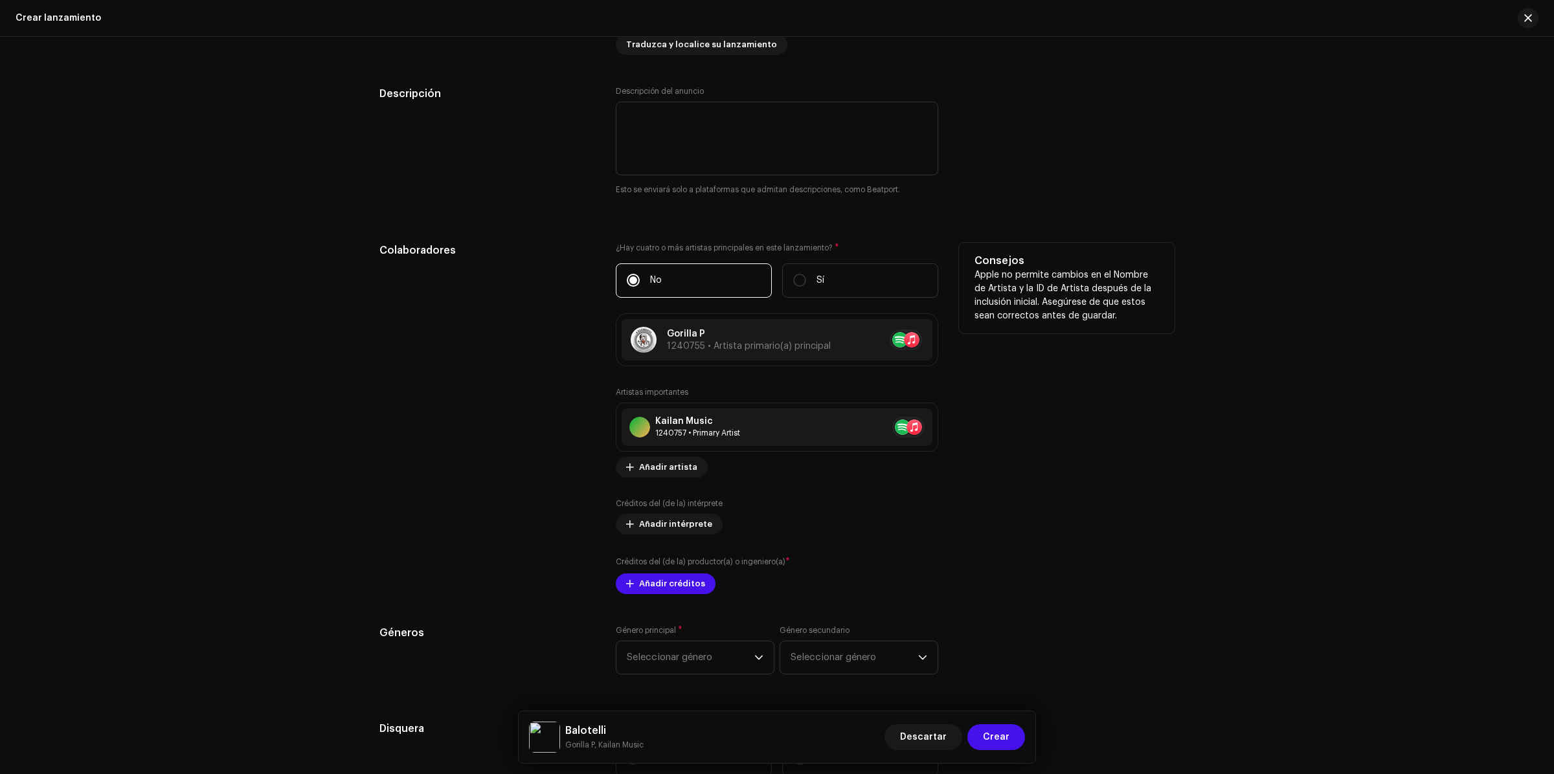
click at [677, 514] on div "Créditos del (de la) intérprete Añadir intérprete" at bounding box center [777, 517] width 322 height 36
click at [672, 523] on span "Añadir intérprete" at bounding box center [675, 525] width 73 height 26
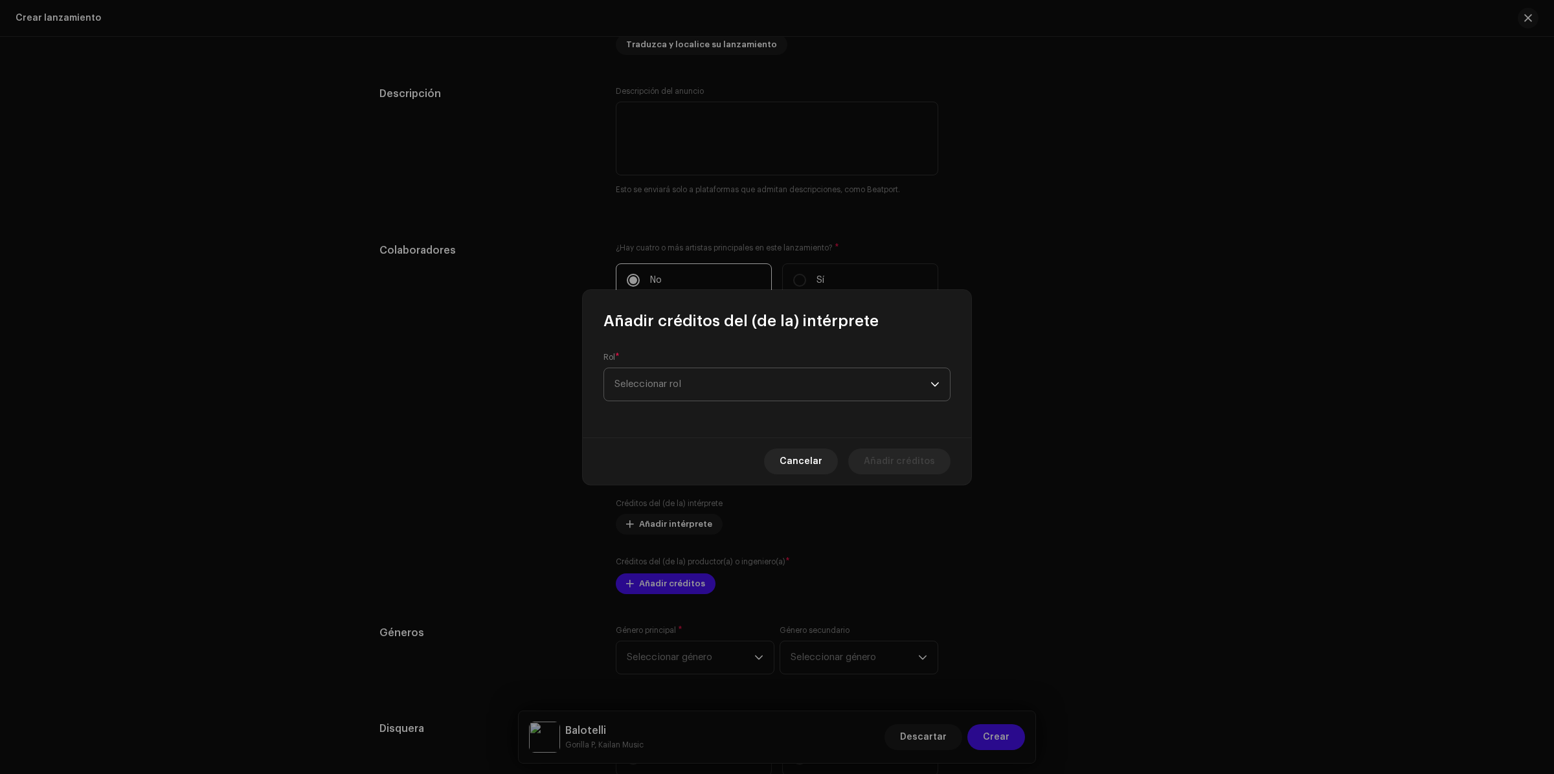
click at [680, 390] on span "Seleccionar rol" at bounding box center [773, 384] width 316 height 32
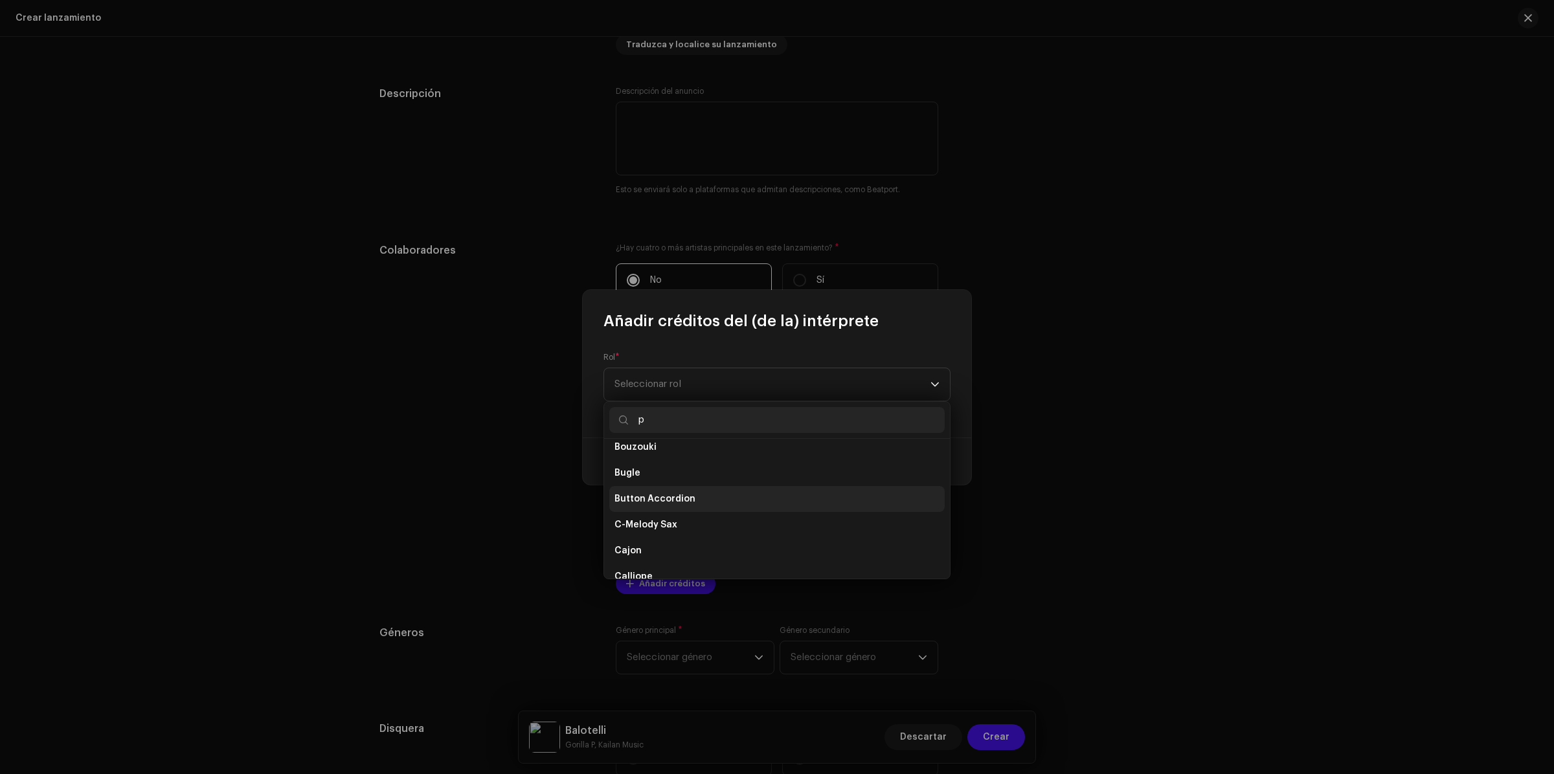
scroll to position [36, 0]
type input "pr"
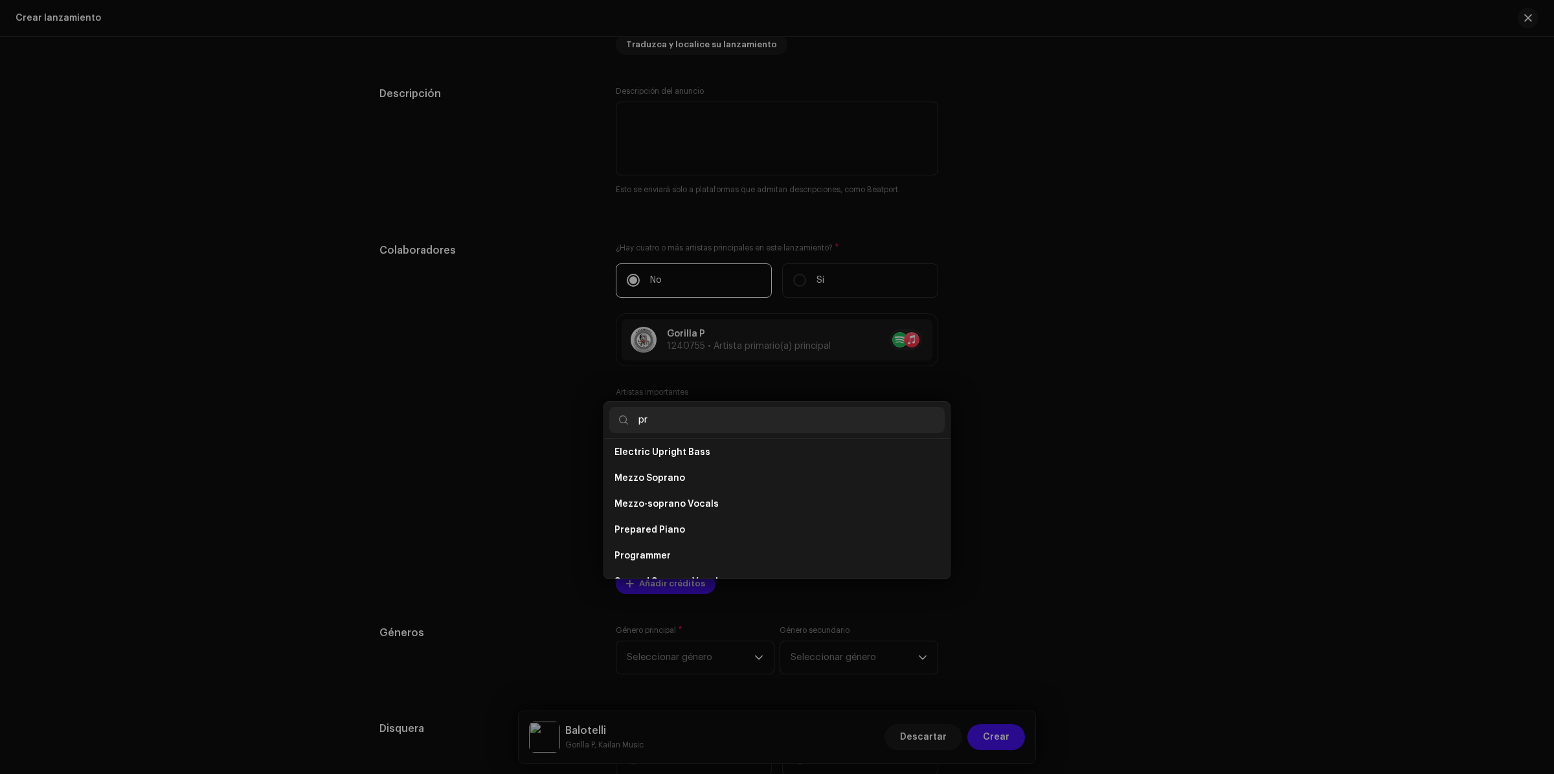
click at [1270, 468] on div "Añadir créditos del (de la) intérprete Rol * Seleccionar rol Cancelar Añadir cr…" at bounding box center [777, 387] width 1554 height 774
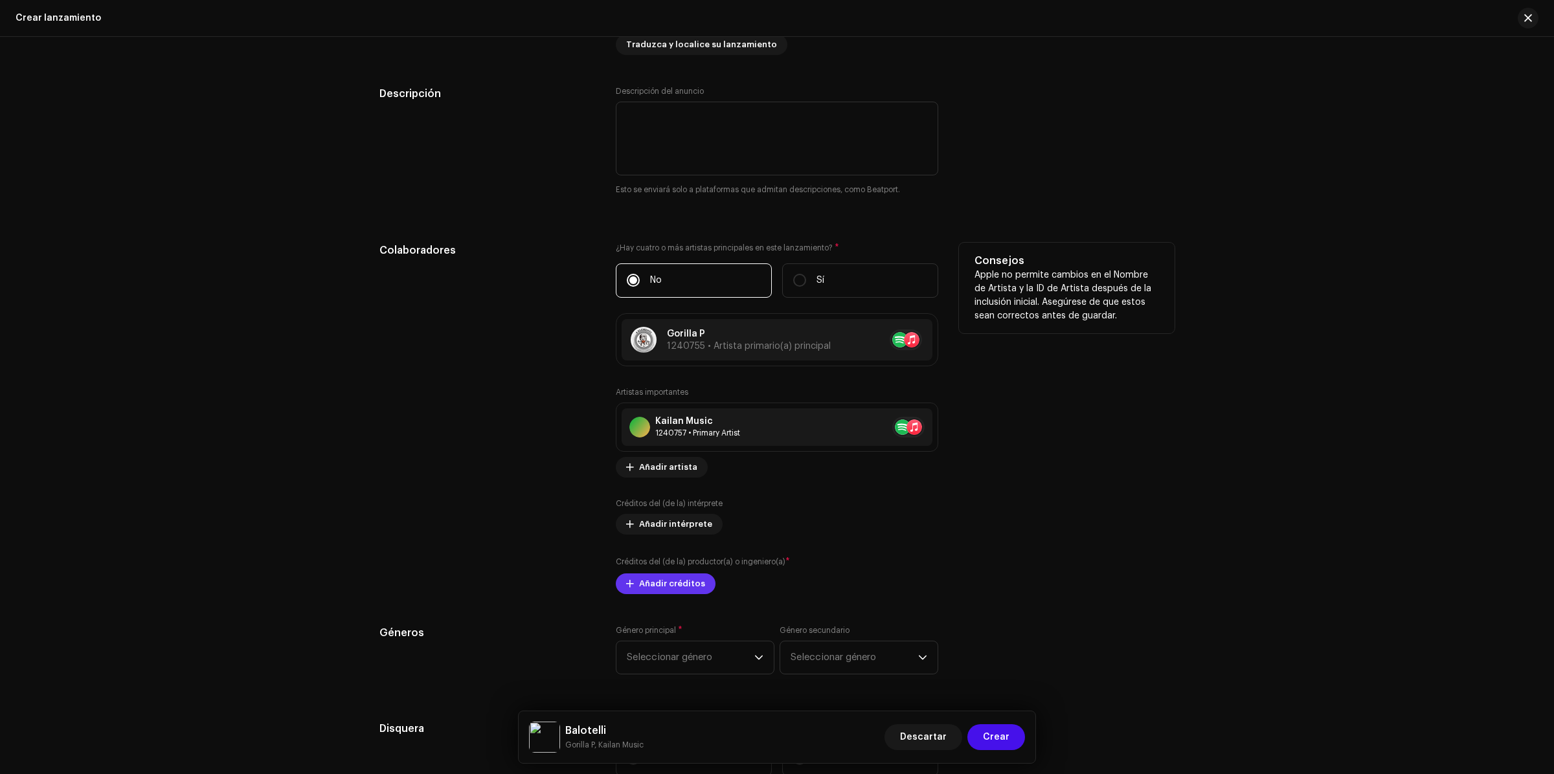
click at [672, 585] on span "Añadir créditos" at bounding box center [672, 584] width 66 height 26
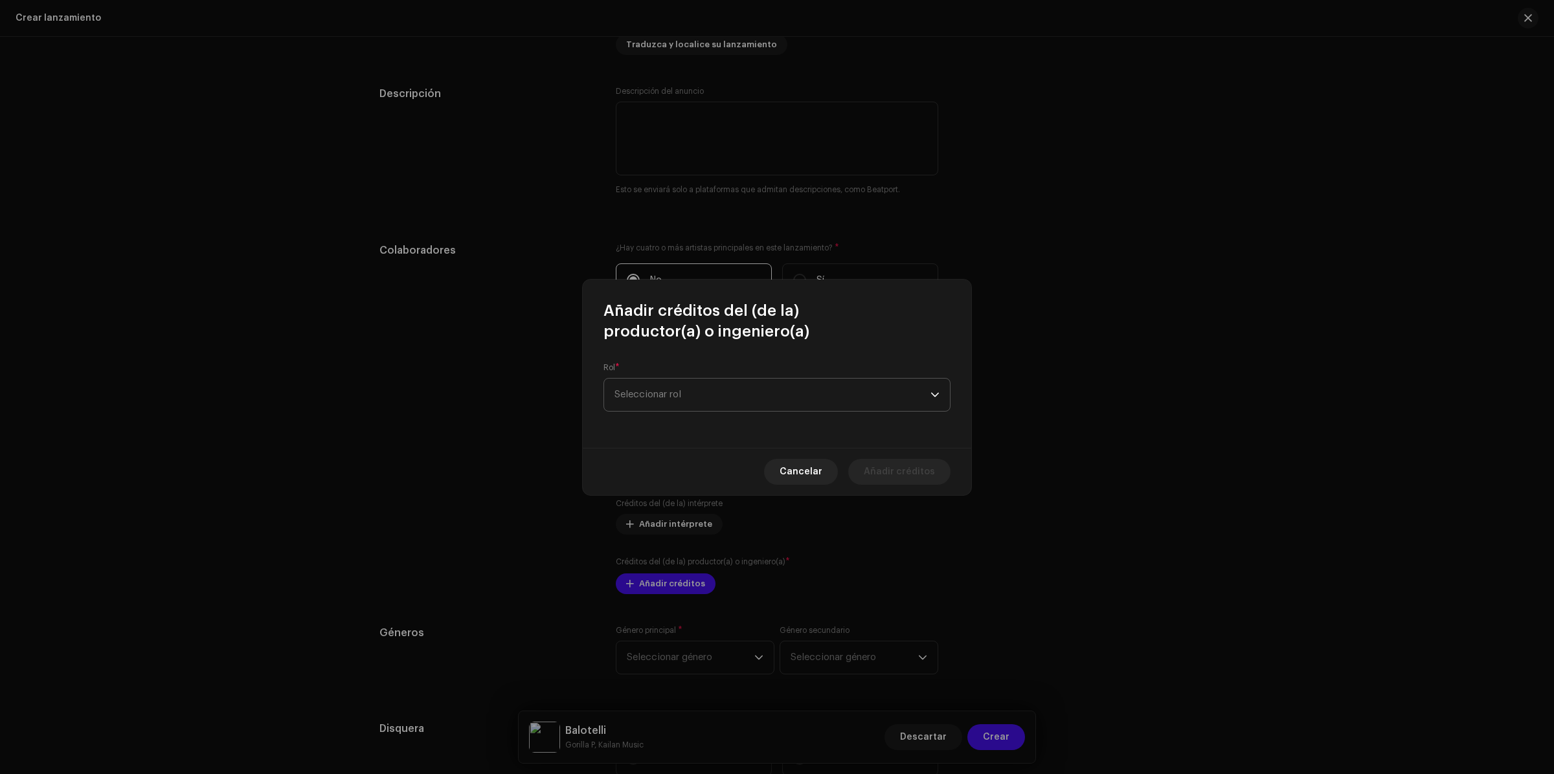
click at [738, 405] on span "Seleccionar rol" at bounding box center [773, 395] width 316 height 32
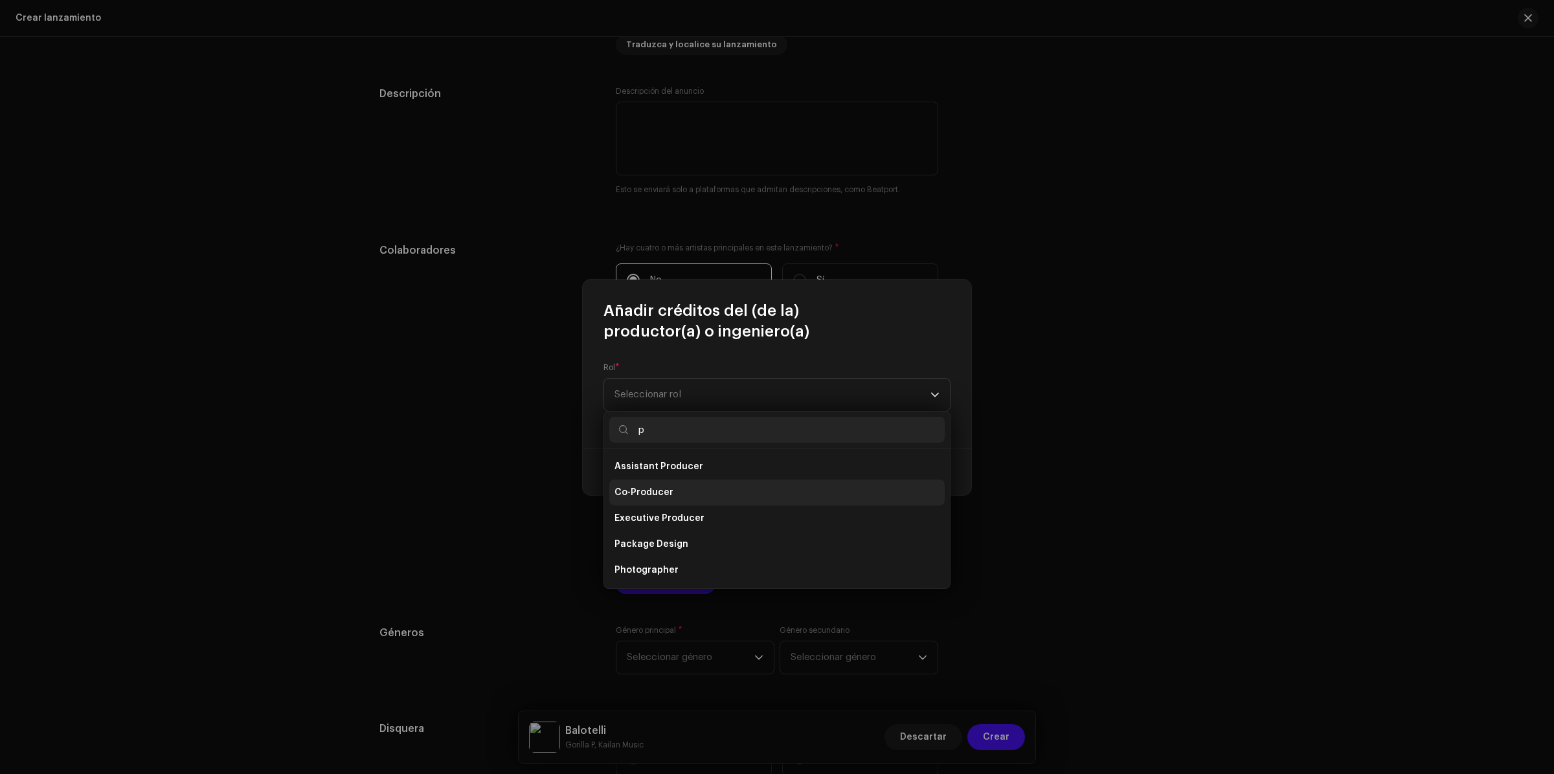
scroll to position [81, 0]
type input "p"
click at [644, 537] on span "Producer" at bounding box center [636, 541] width 43 height 13
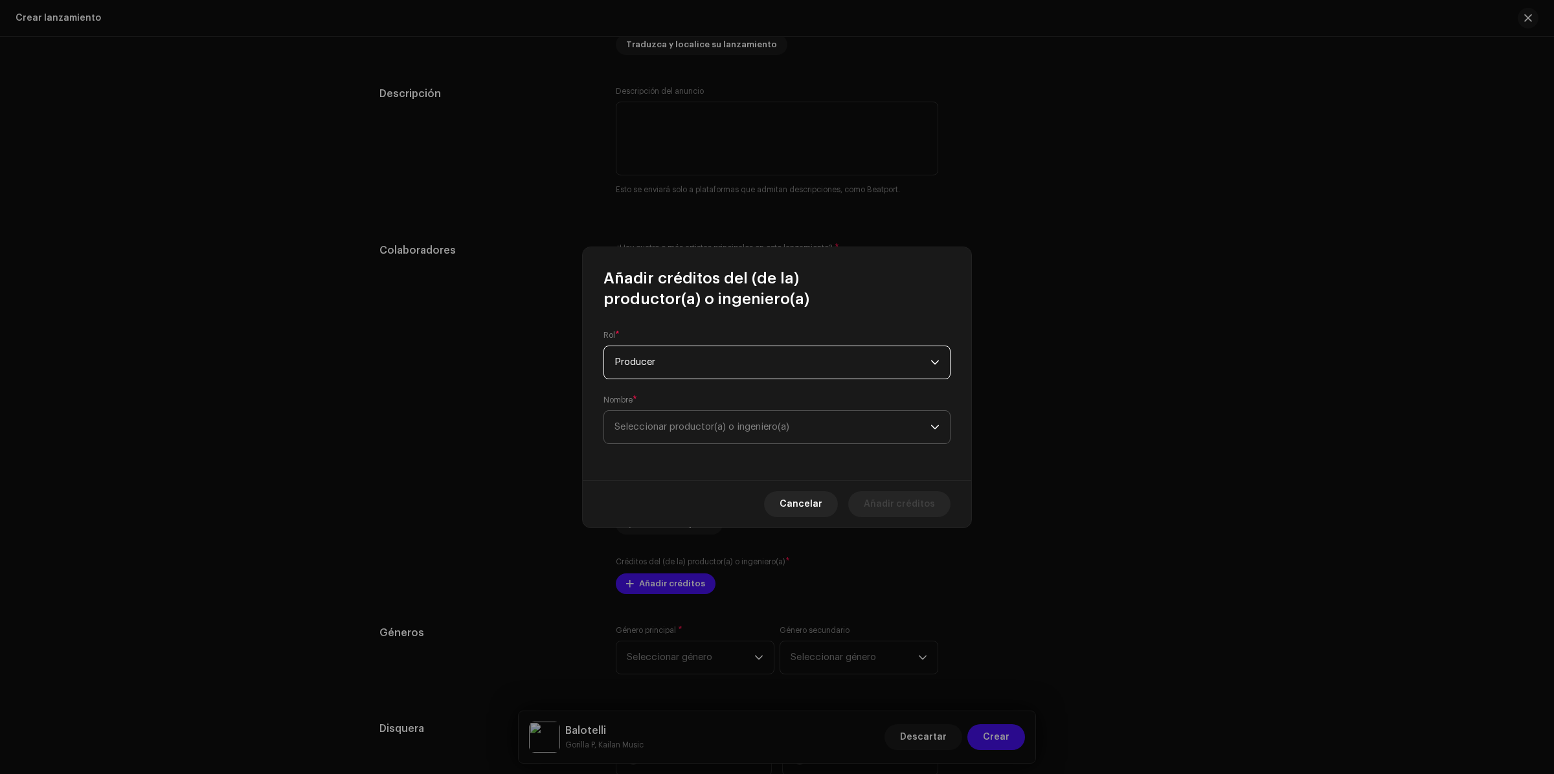
click at [830, 429] on span "Seleccionar productor(a) o ingeniero(a)" at bounding box center [773, 427] width 316 height 32
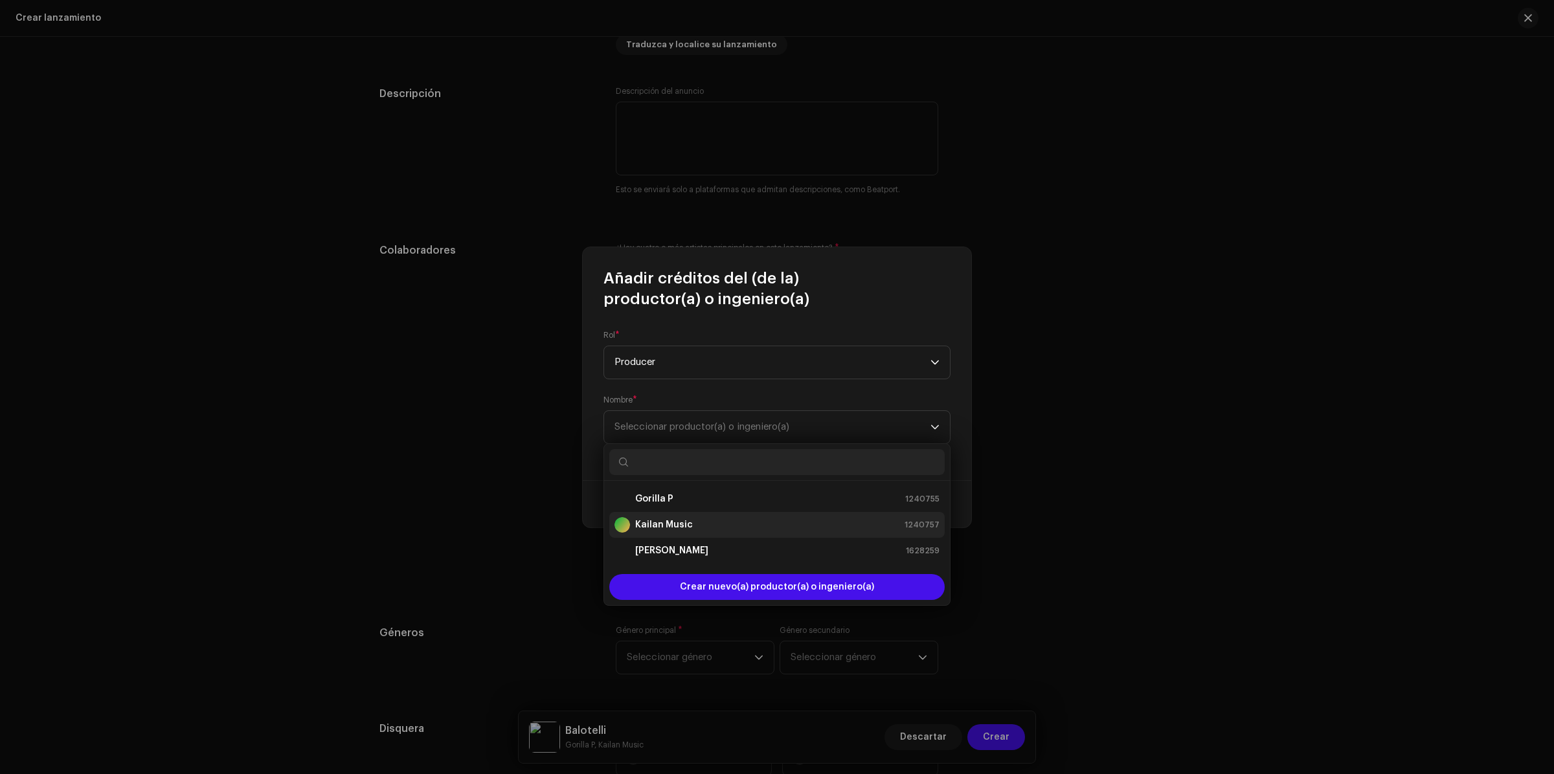
click at [662, 528] on strong "Kailan Music" at bounding box center [664, 525] width 58 height 13
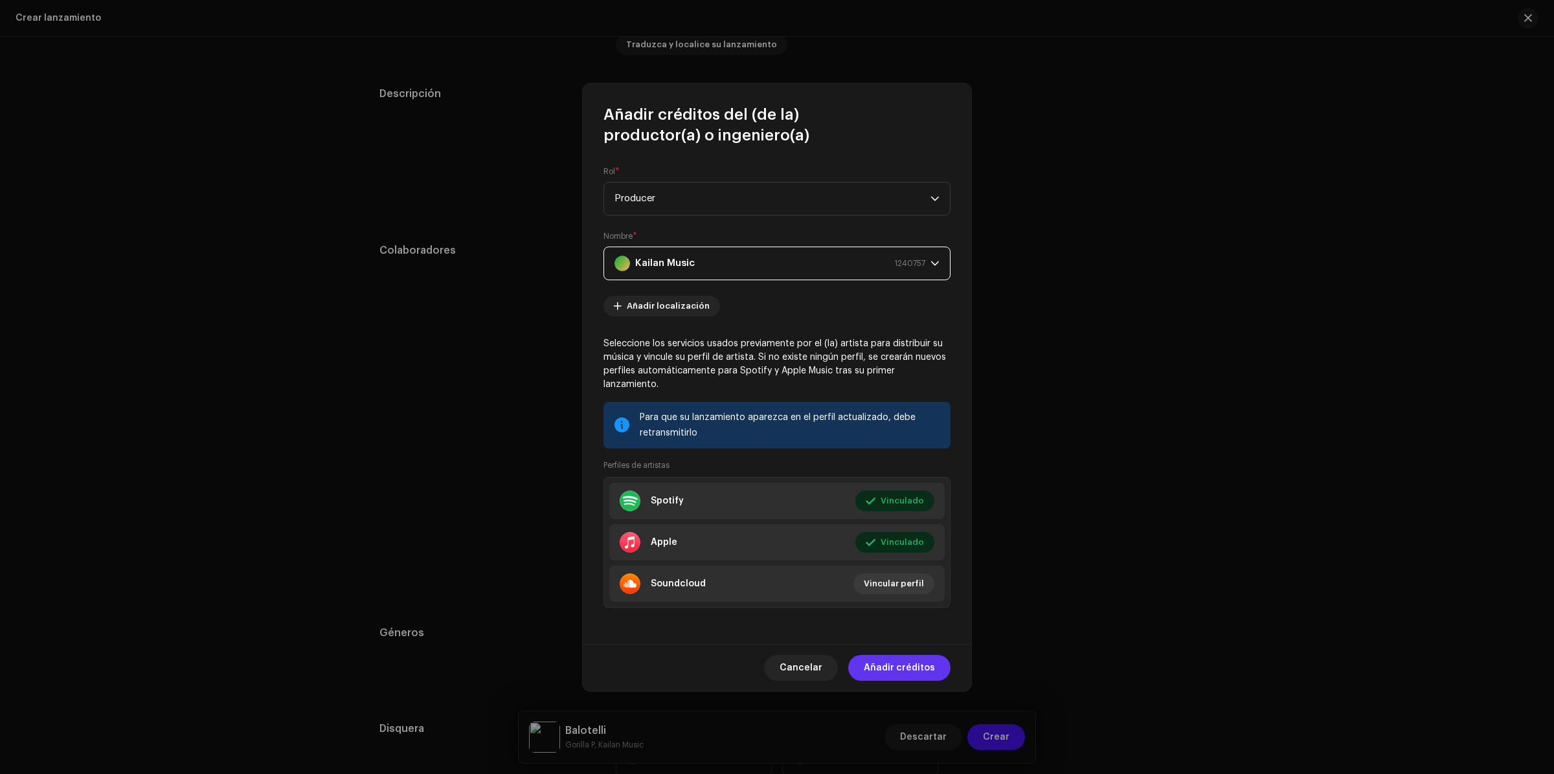
click at [918, 665] on span "Añadir créditos" at bounding box center [899, 668] width 71 height 26
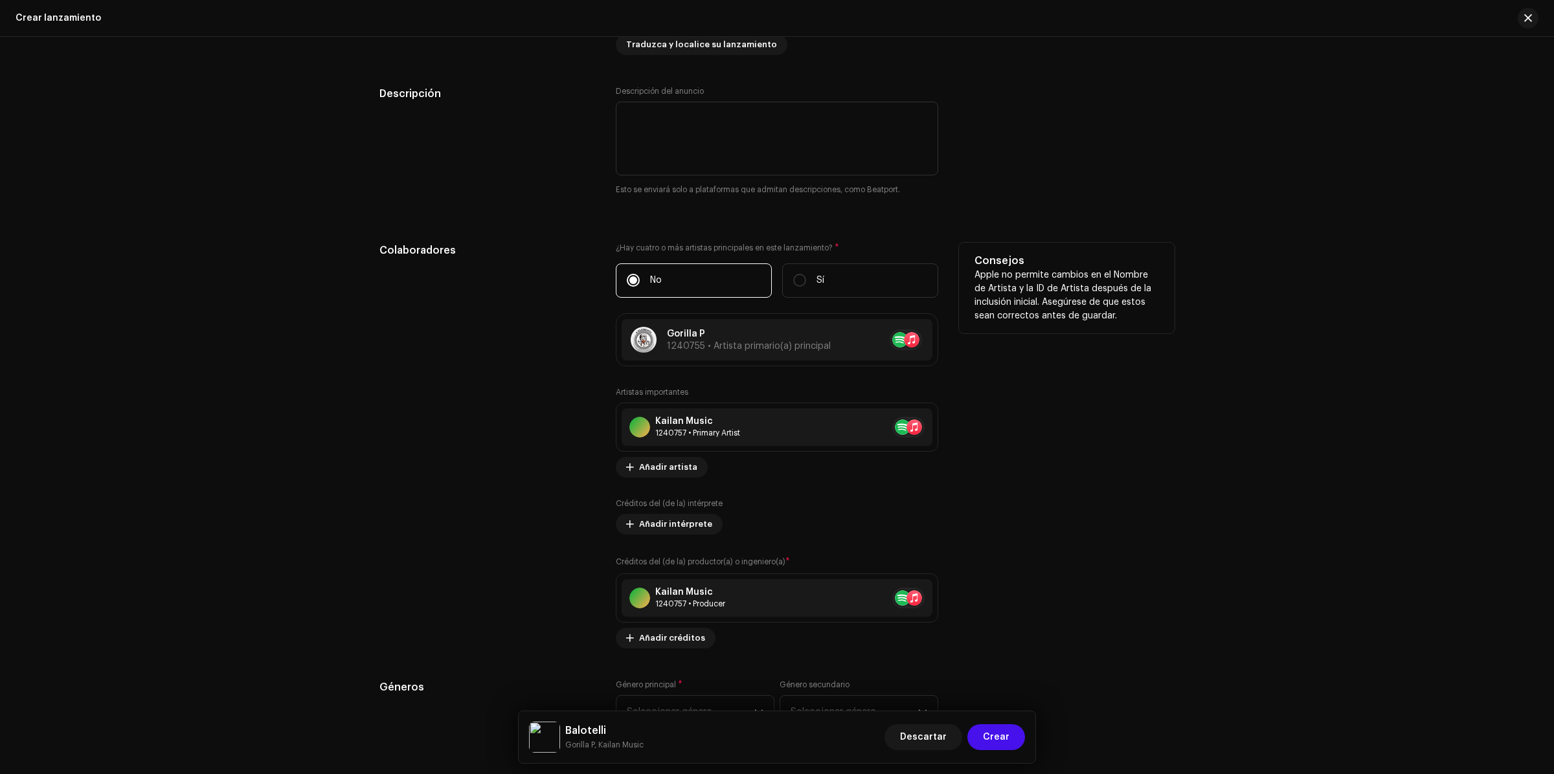
scroll to position [1538, 0]
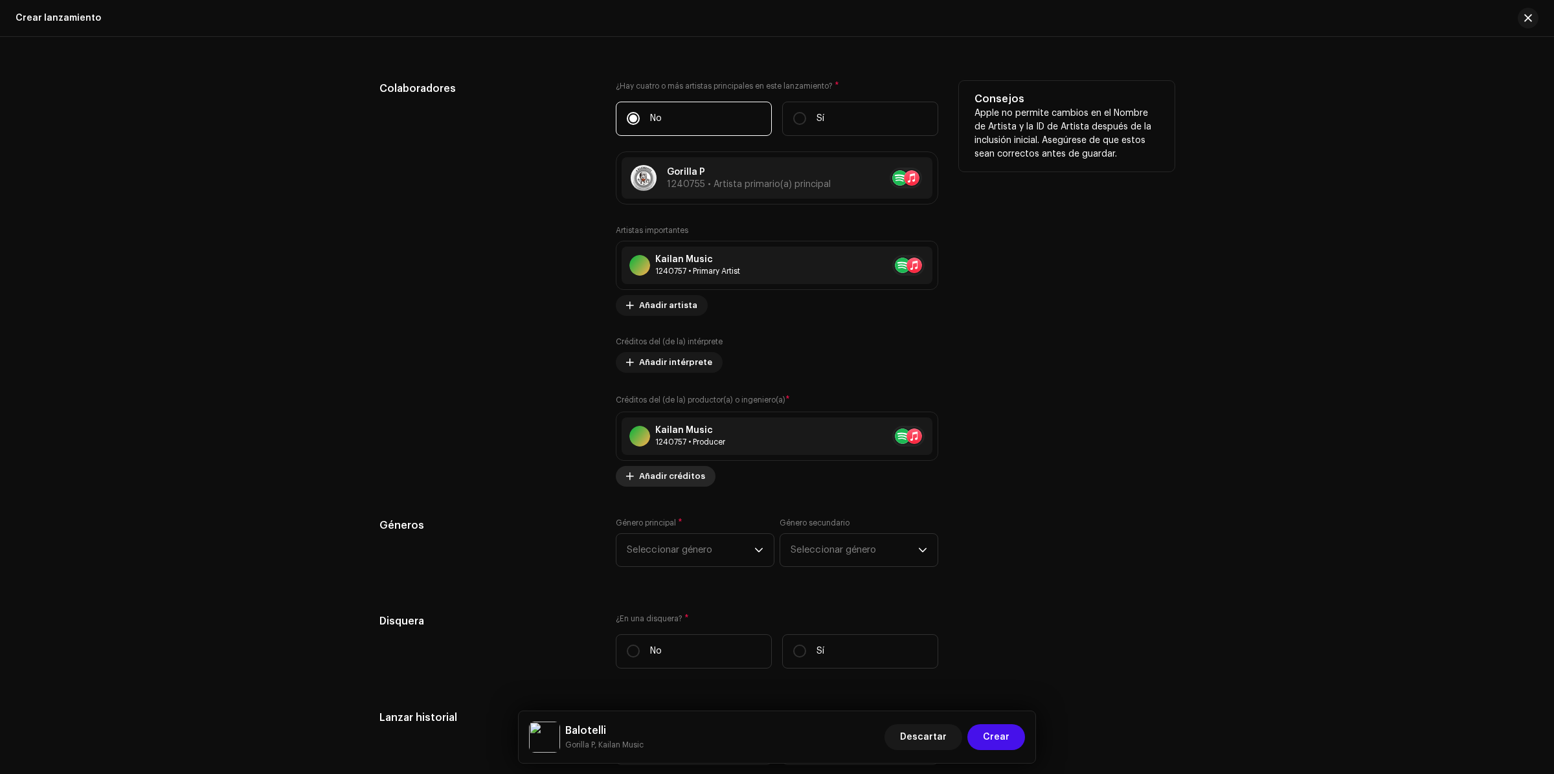
click at [694, 478] on span "Añadir créditos" at bounding box center [672, 477] width 66 height 26
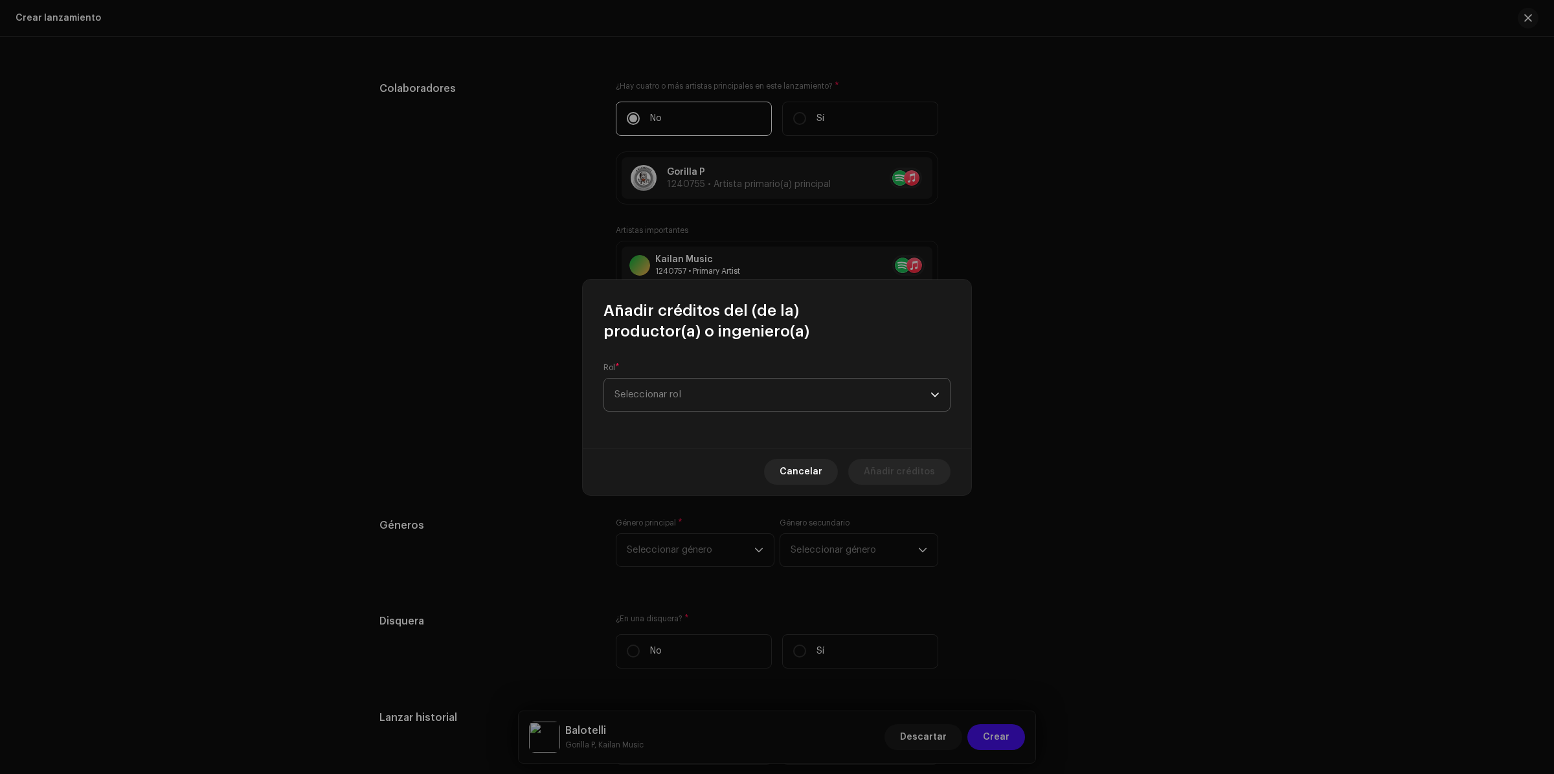
click at [732, 396] on span "Seleccionar rol" at bounding box center [773, 395] width 316 height 32
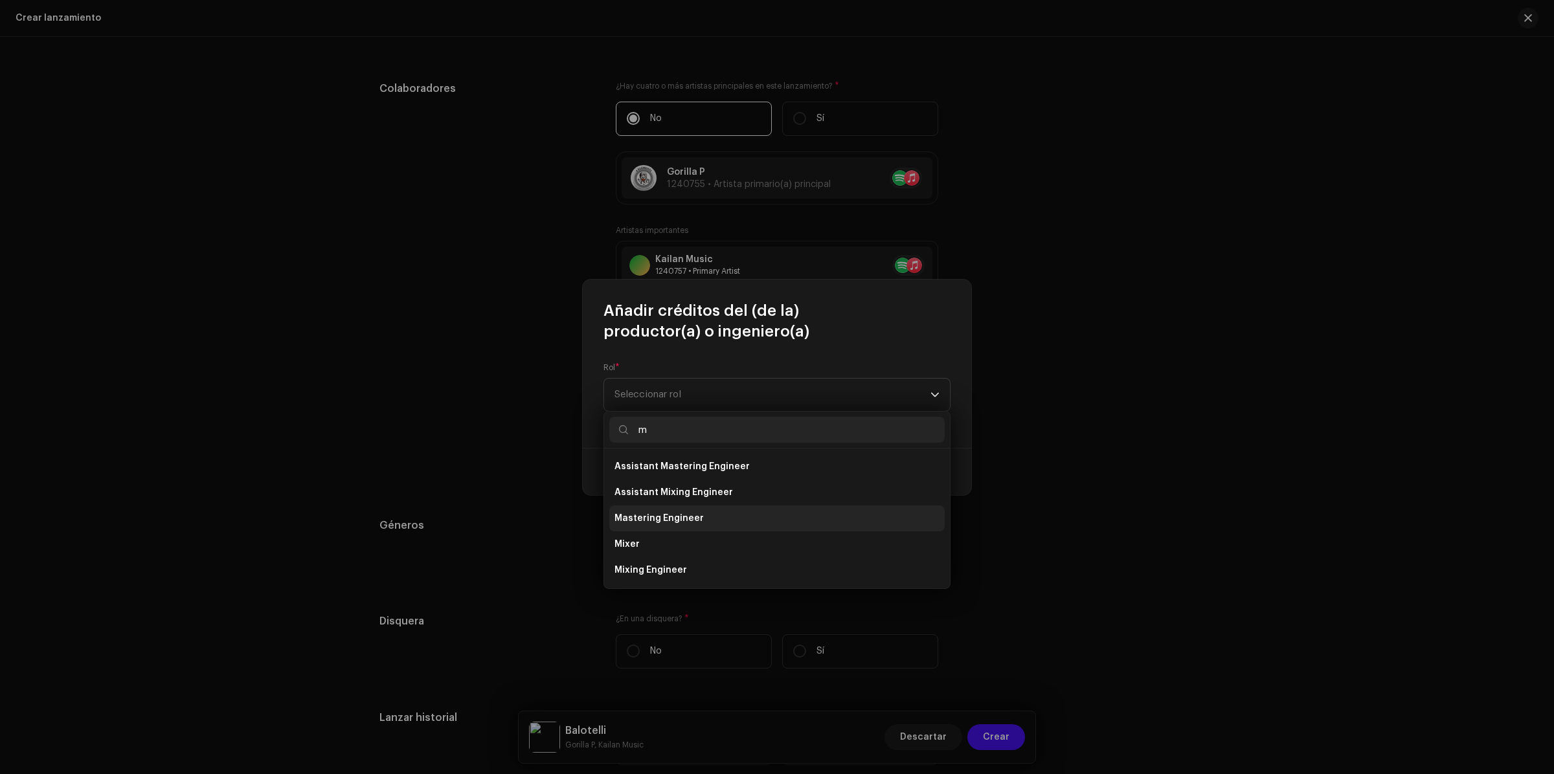
type input "m"
click at [670, 515] on span "Mastering Engineer" at bounding box center [659, 518] width 89 height 13
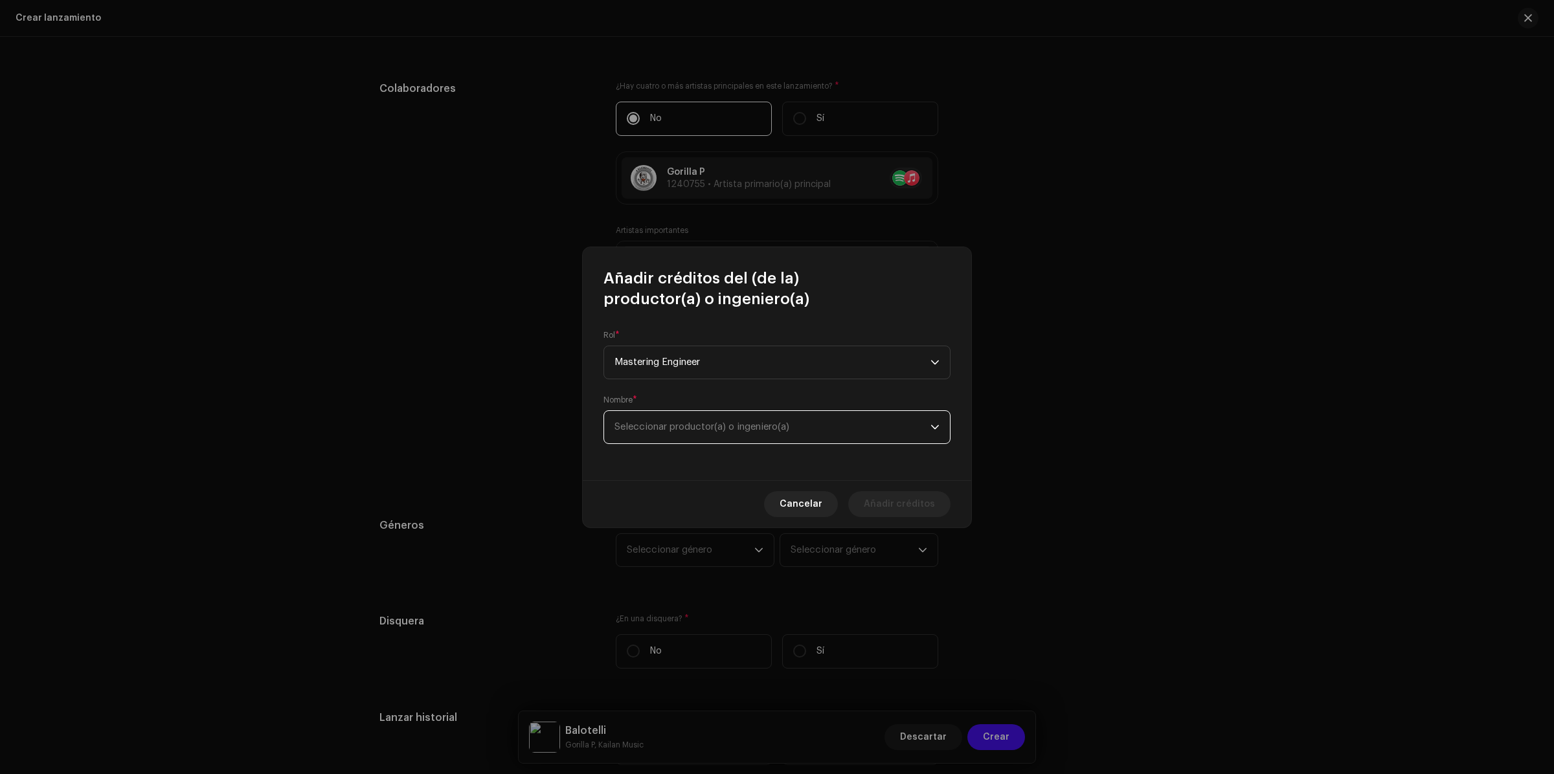
click at [686, 433] on span "Seleccionar productor(a) o ingeniero(a)" at bounding box center [773, 427] width 316 height 32
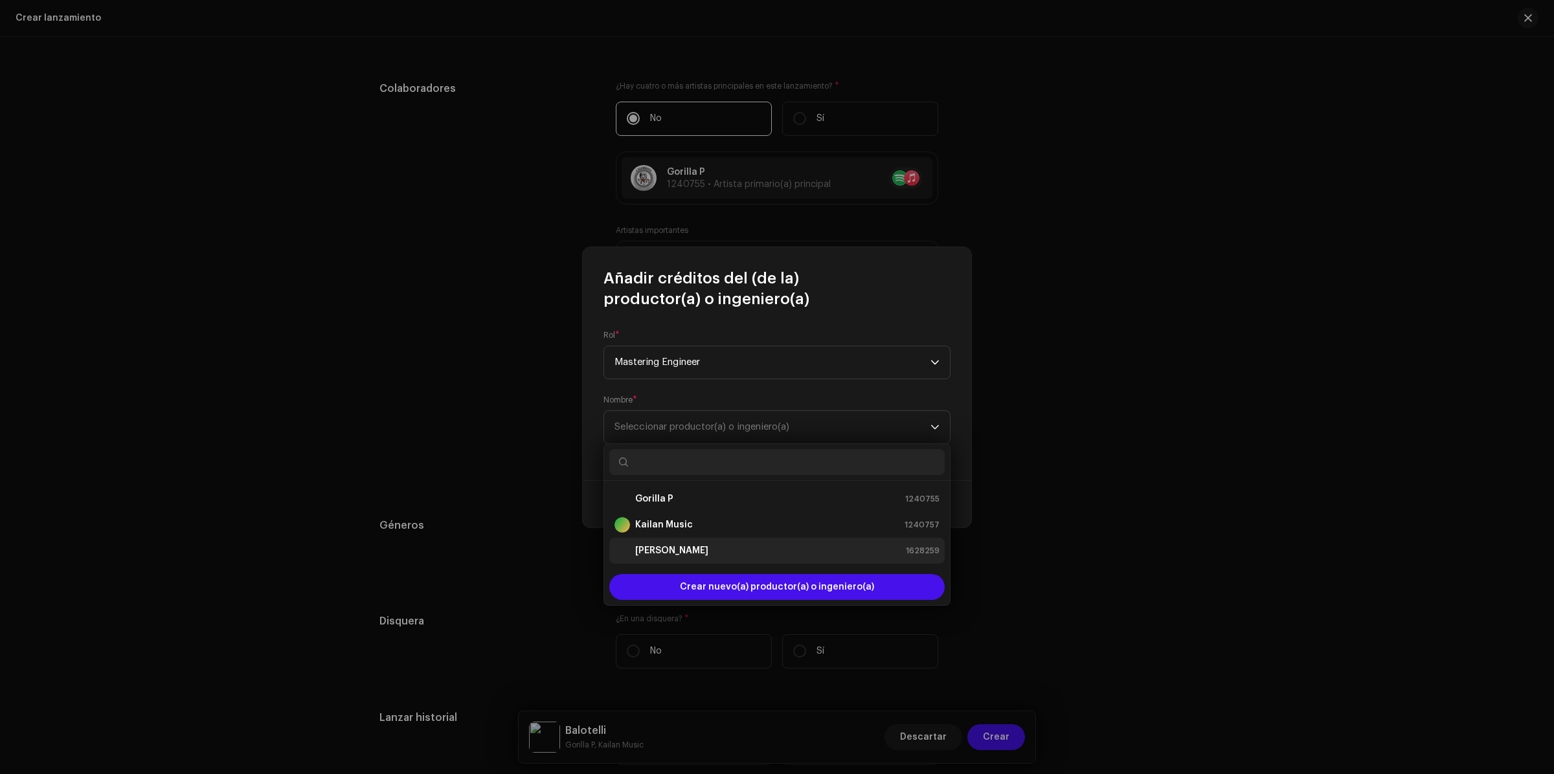
click at [661, 550] on strong "[PERSON_NAME]" at bounding box center [671, 551] width 73 height 13
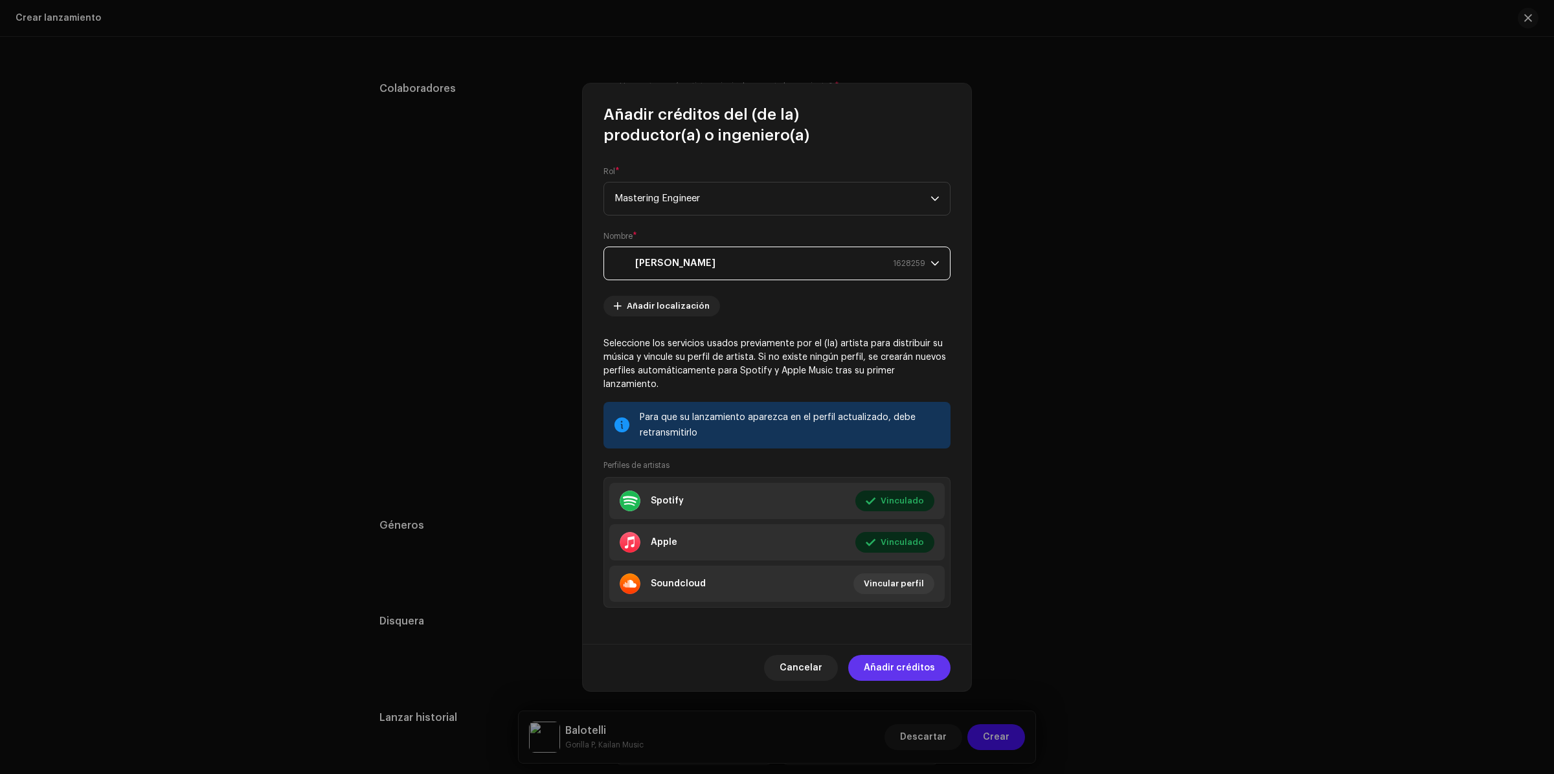
click at [914, 662] on span "Añadir créditos" at bounding box center [899, 668] width 71 height 26
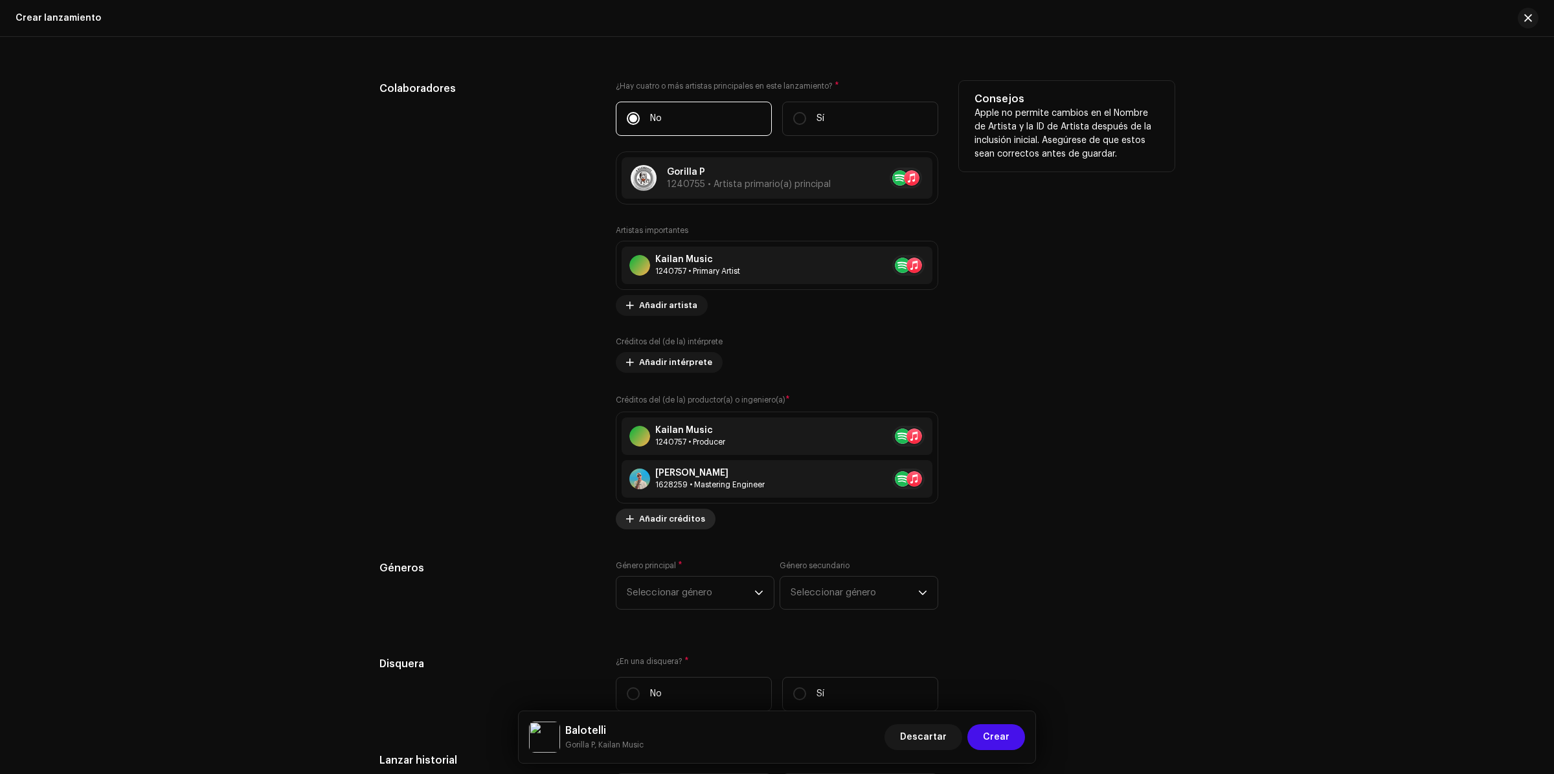
click at [686, 523] on span "Añadir créditos" at bounding box center [672, 519] width 66 height 26
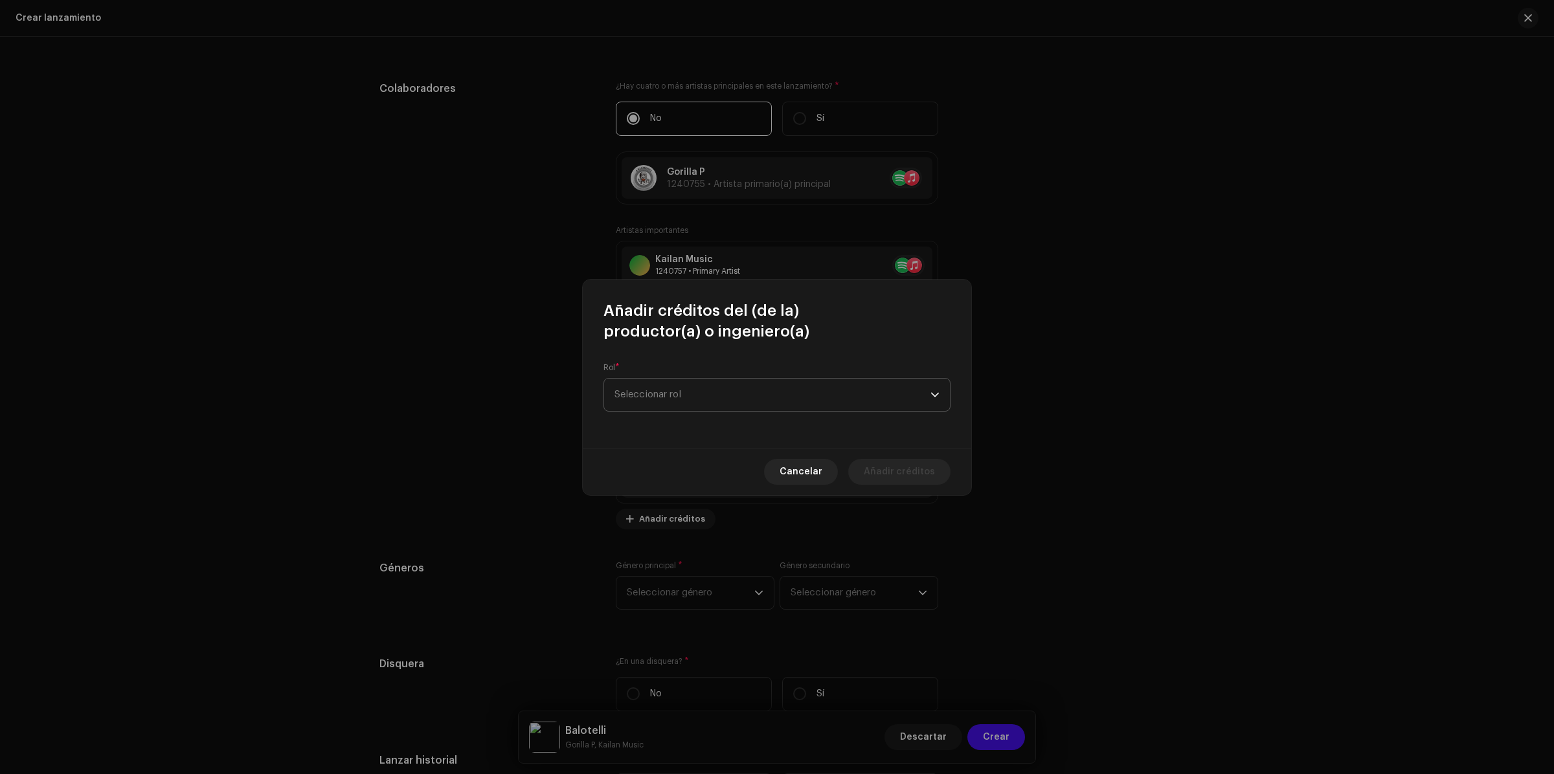
click at [720, 389] on span "Seleccionar rol" at bounding box center [773, 395] width 316 height 32
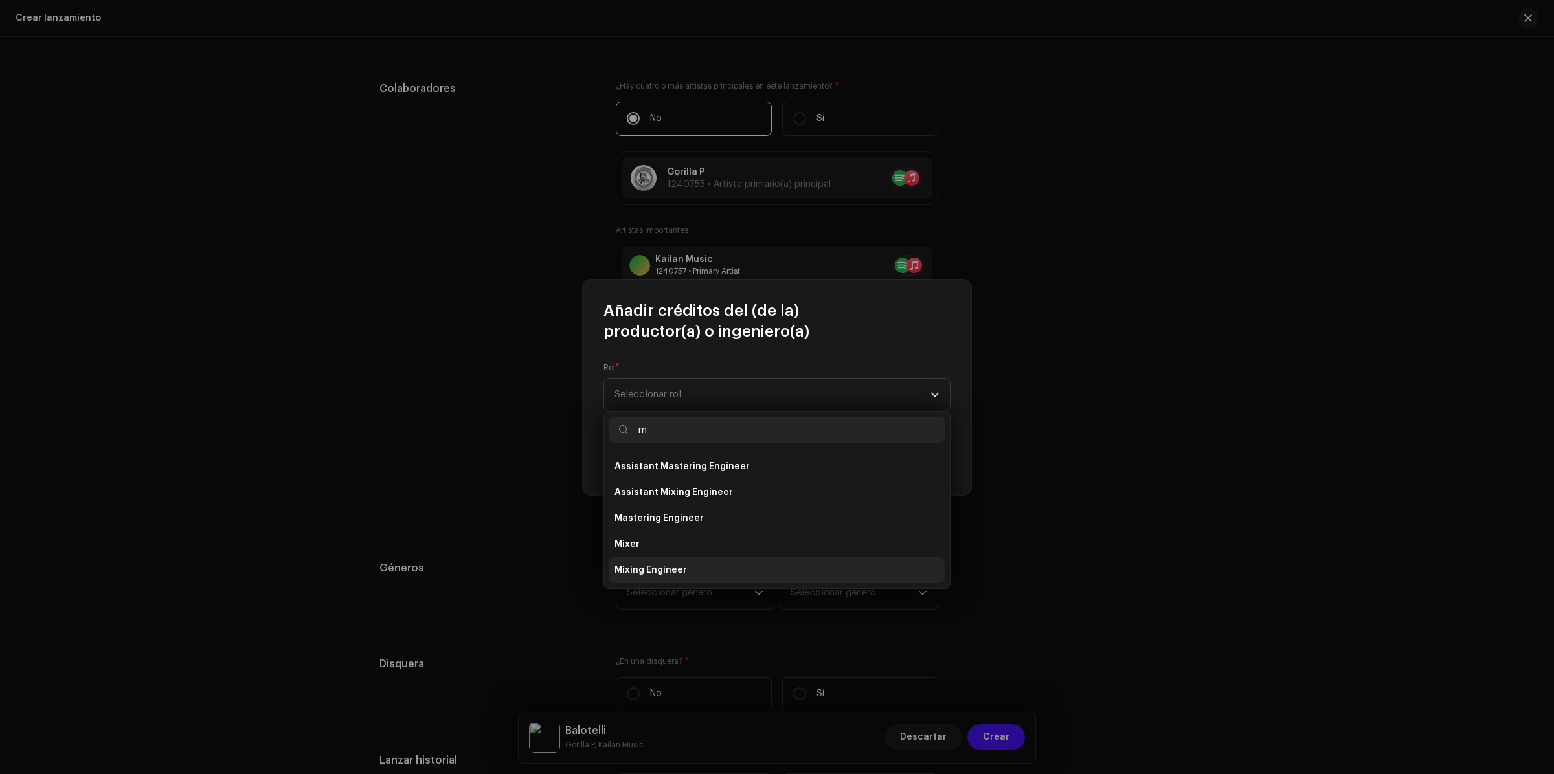
type input "m"
click at [677, 568] on span "Mixing Engineer" at bounding box center [651, 570] width 73 height 13
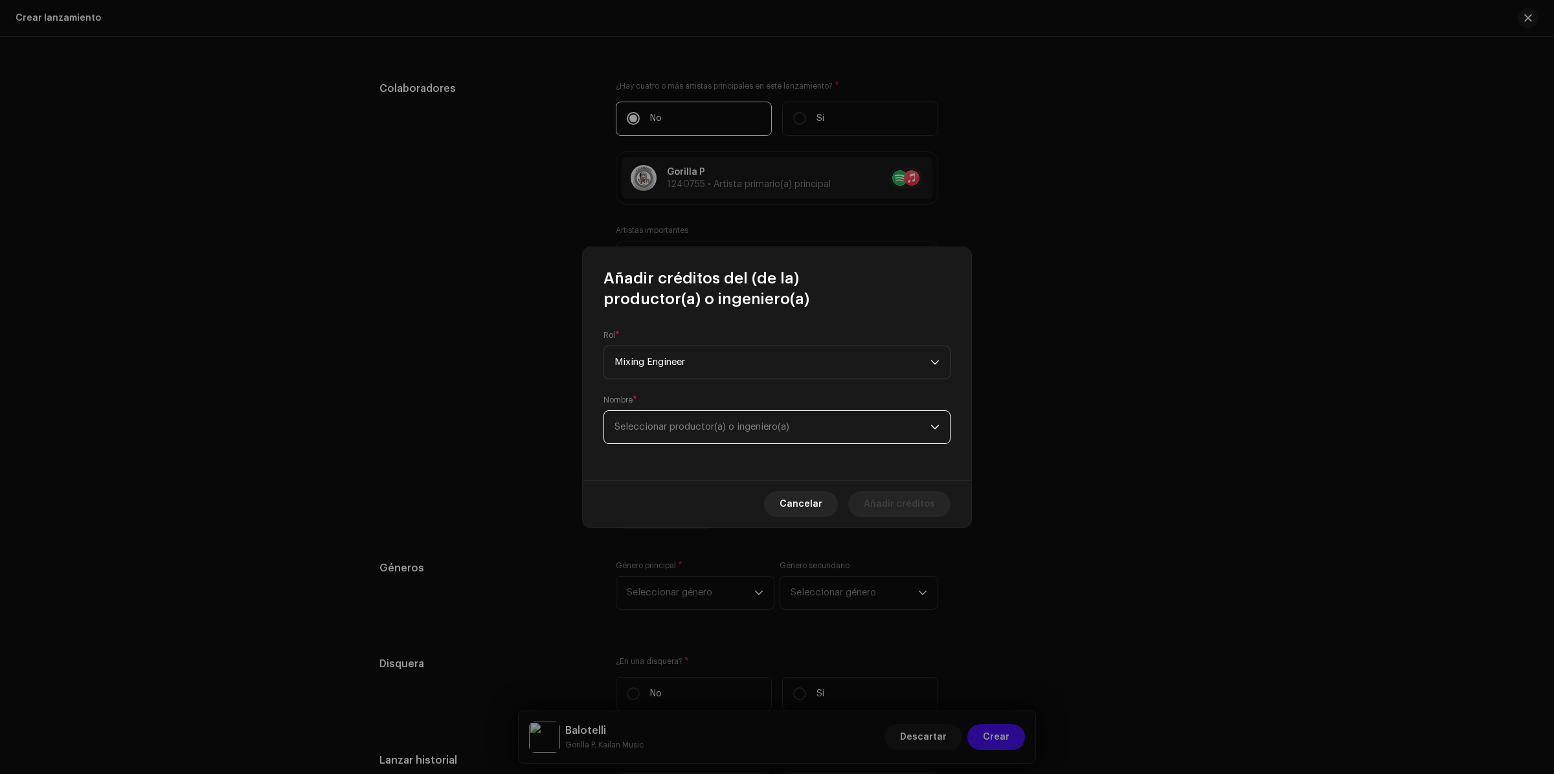
click at [748, 431] on span "Seleccionar productor(a) o ingeniero(a)" at bounding box center [702, 427] width 175 height 10
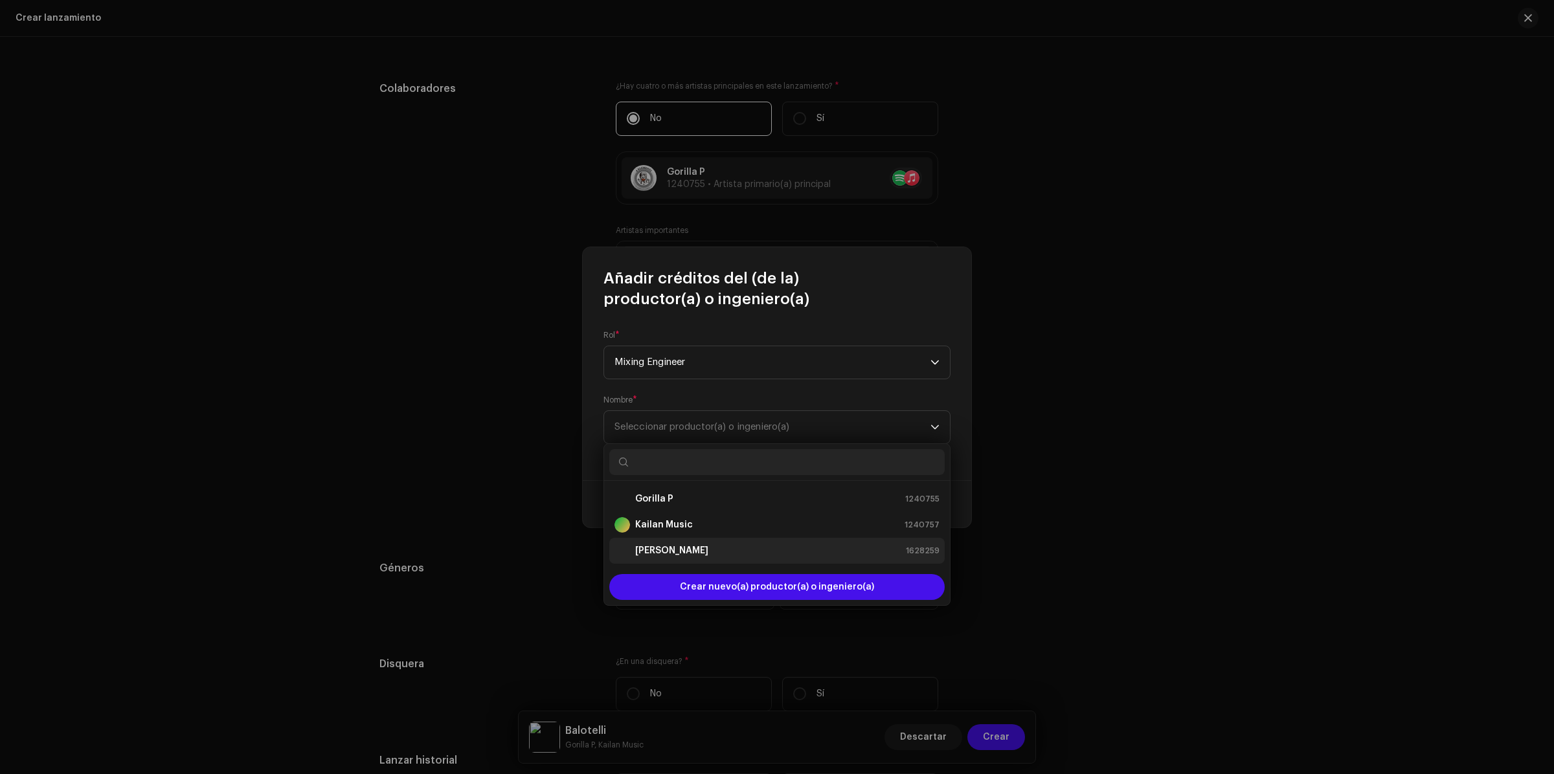
click at [668, 558] on div "[PERSON_NAME]" at bounding box center [662, 551] width 94 height 16
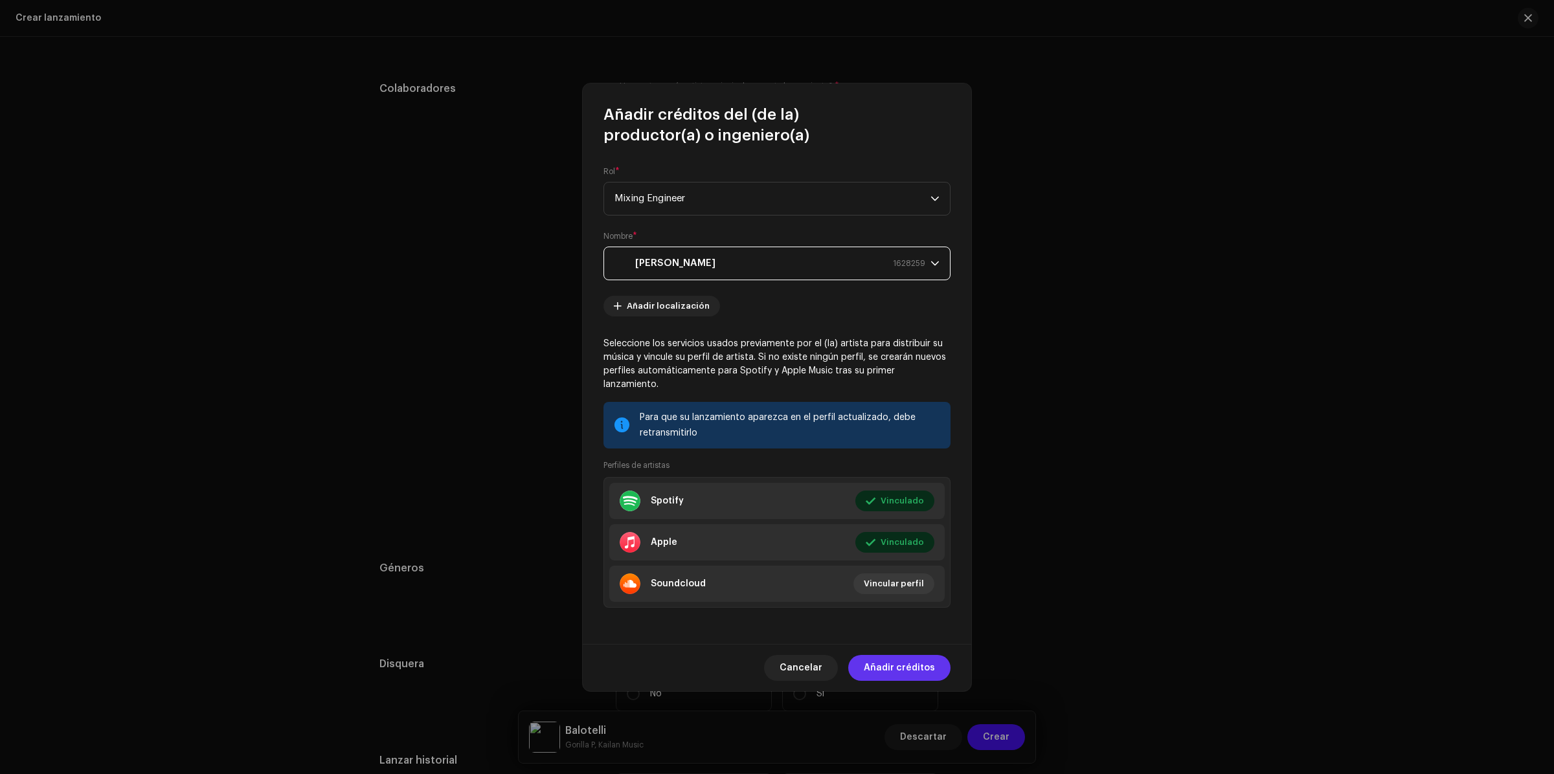
click at [901, 657] on span "Añadir créditos" at bounding box center [899, 668] width 71 height 26
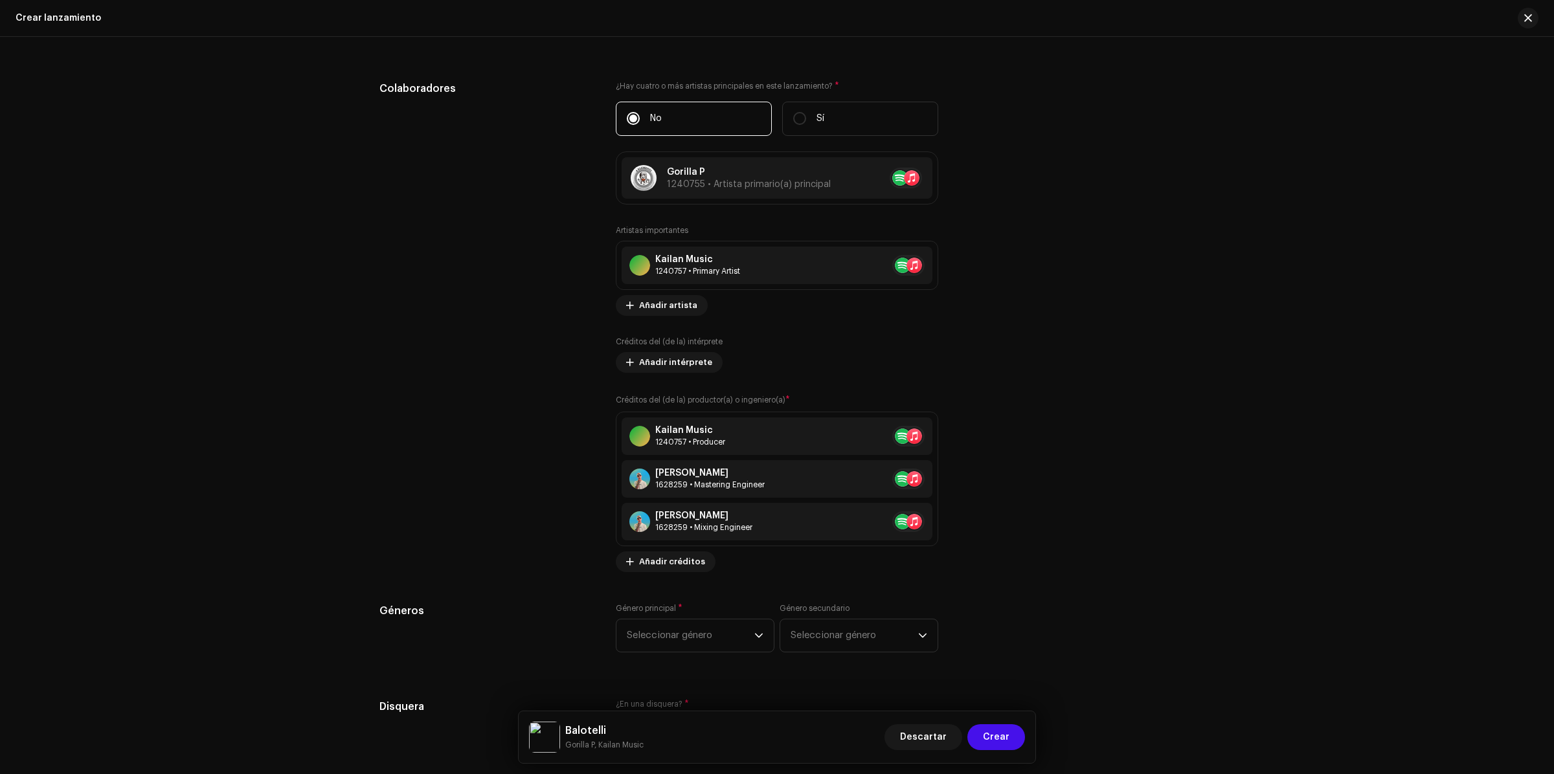
scroll to position [1781, 0]
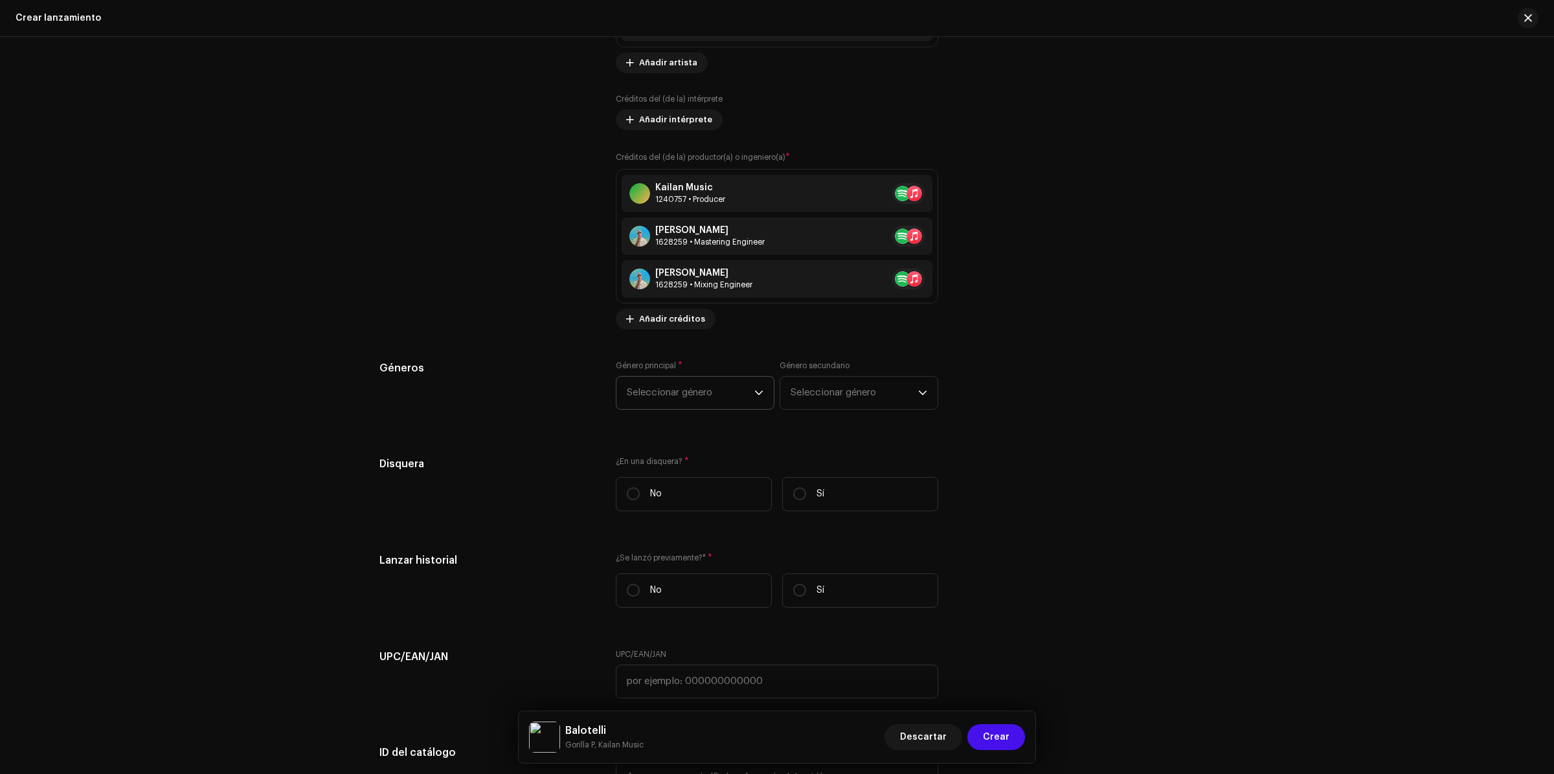
click at [705, 392] on span "Seleccionar género" at bounding box center [691, 393] width 128 height 32
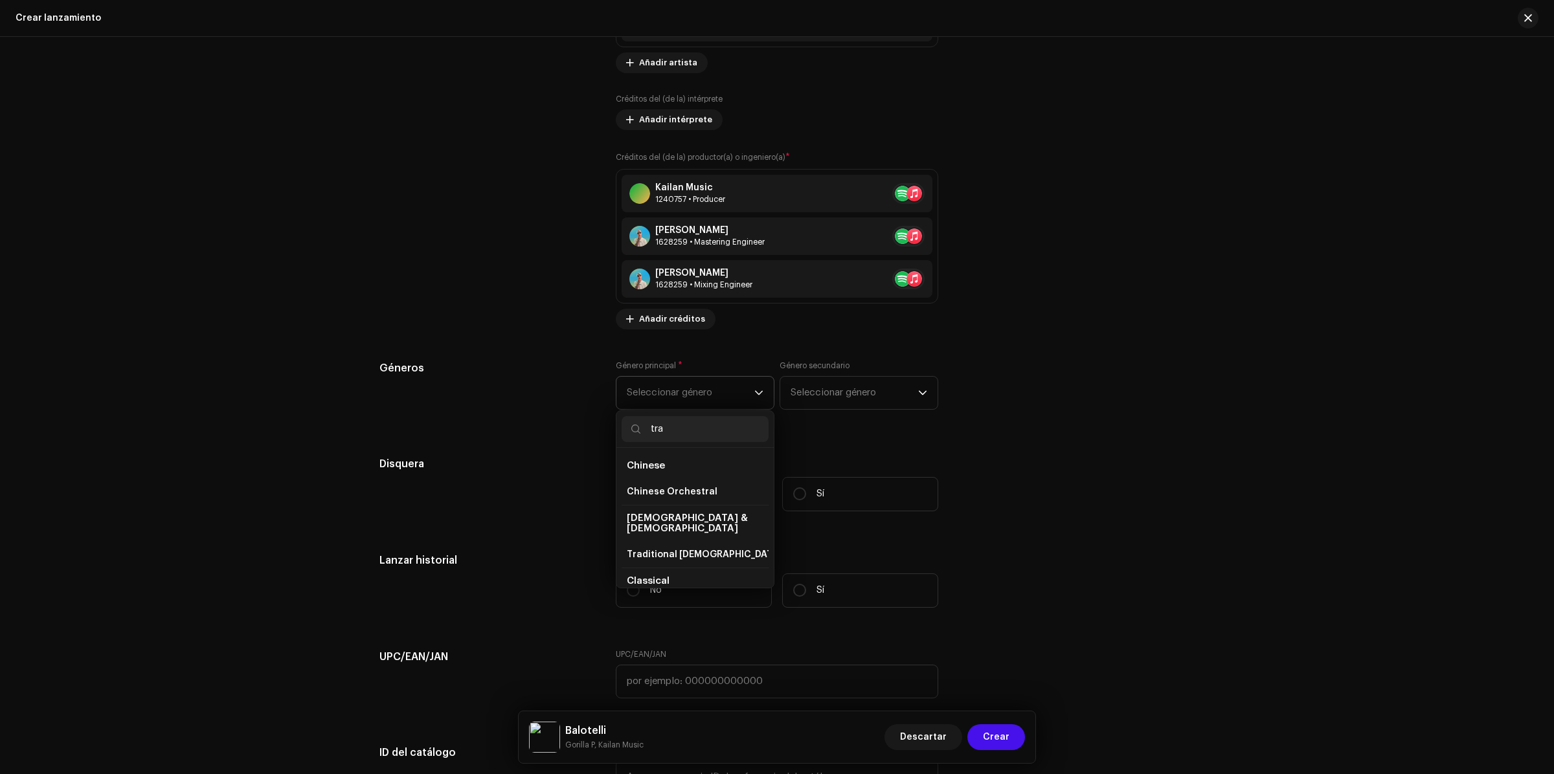
type input "trap"
drag, startPoint x: 682, startPoint y: 431, endPoint x: 565, endPoint y: 420, distance: 117.1
click at [565, 420] on div "Géneros Género principal * Seleccionar género trap No se encontraron resultados…" at bounding box center [776, 393] width 795 height 65
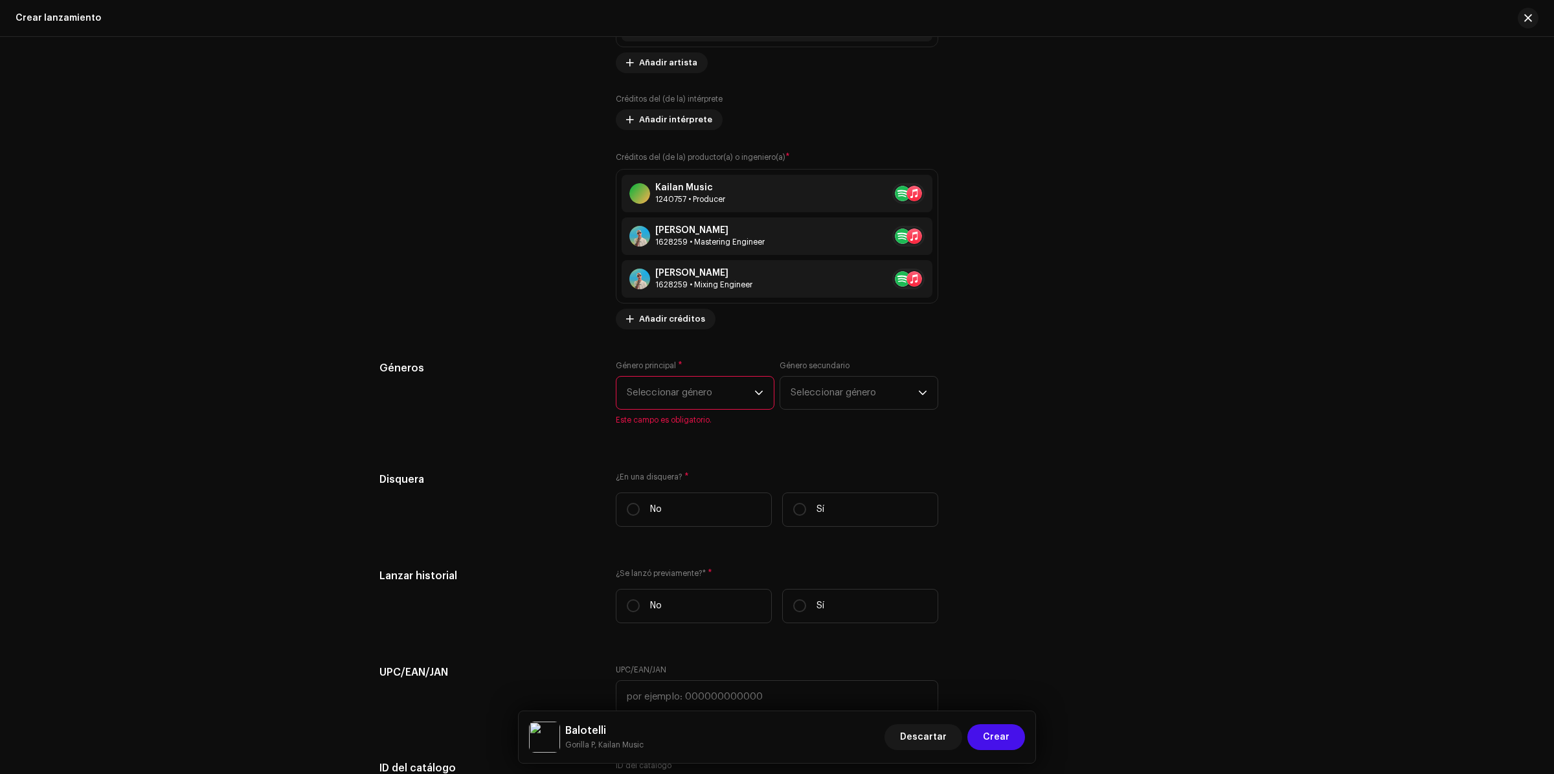
click at [698, 379] on span "Seleccionar género" at bounding box center [691, 393] width 128 height 32
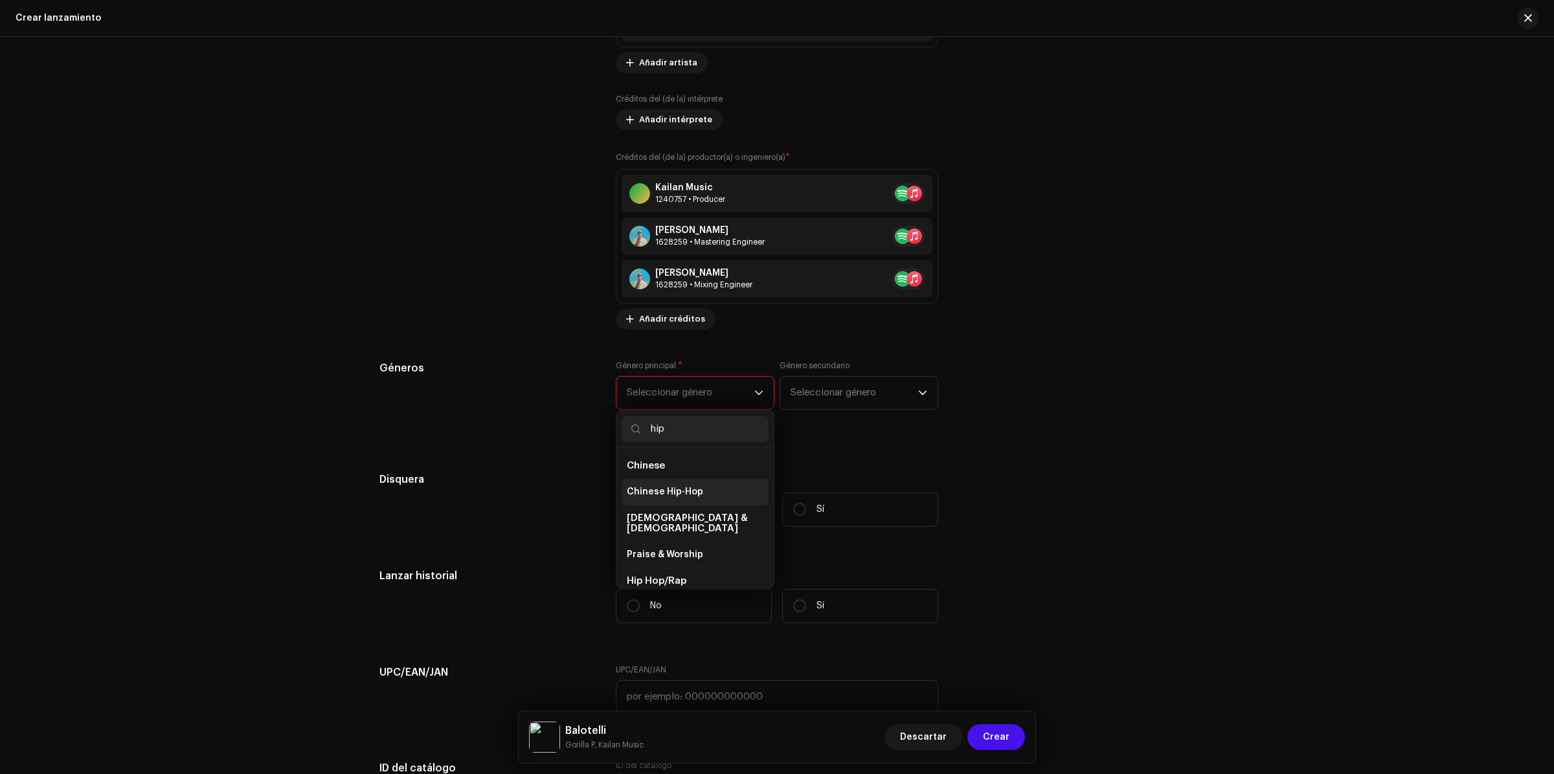
scroll to position [81, 0]
type input "hip"
click at [661, 520] on span "Hip Hop/Rap" at bounding box center [655, 526] width 56 height 13
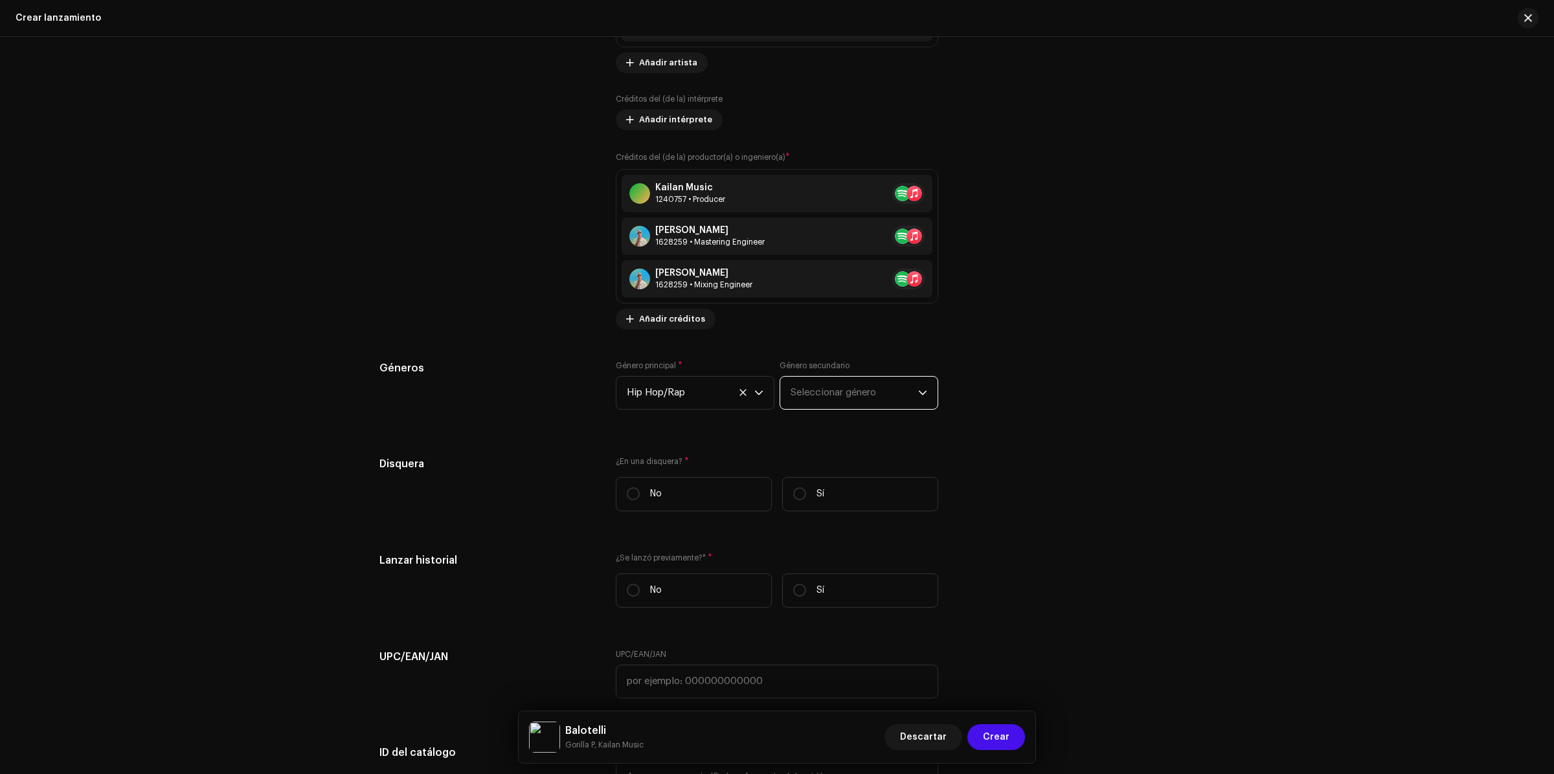
click at [824, 390] on span "Seleccionar género" at bounding box center [855, 393] width 128 height 32
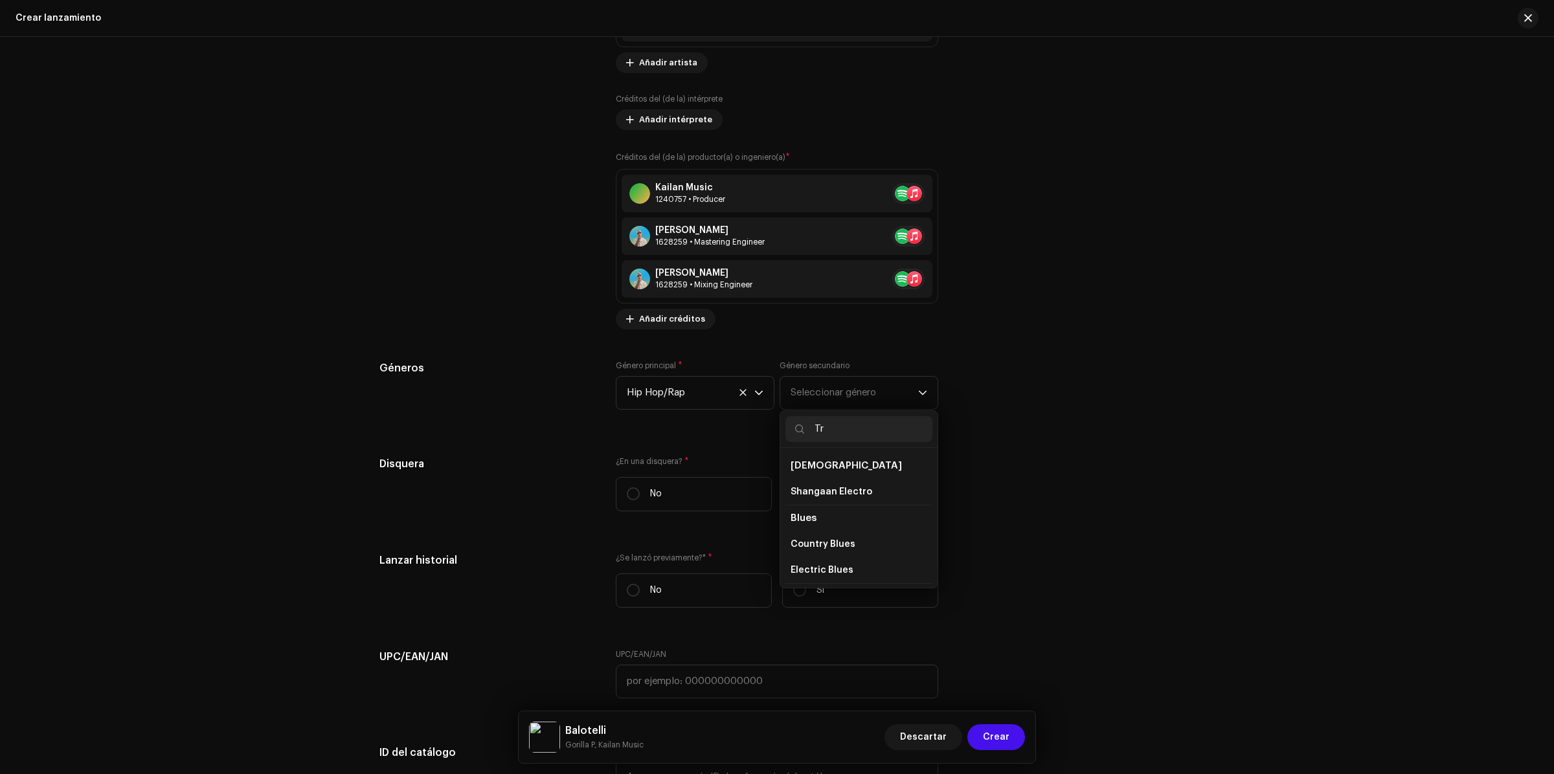
type input "T"
type input "R"
type input "ital"
drag, startPoint x: 871, startPoint y: 423, endPoint x: 727, endPoint y: 421, distance: 143.8
click at [727, 425] on div "Género principal * Hip Hop/Rap Género secundario Seleccionar género ital No se …" at bounding box center [777, 393] width 322 height 65
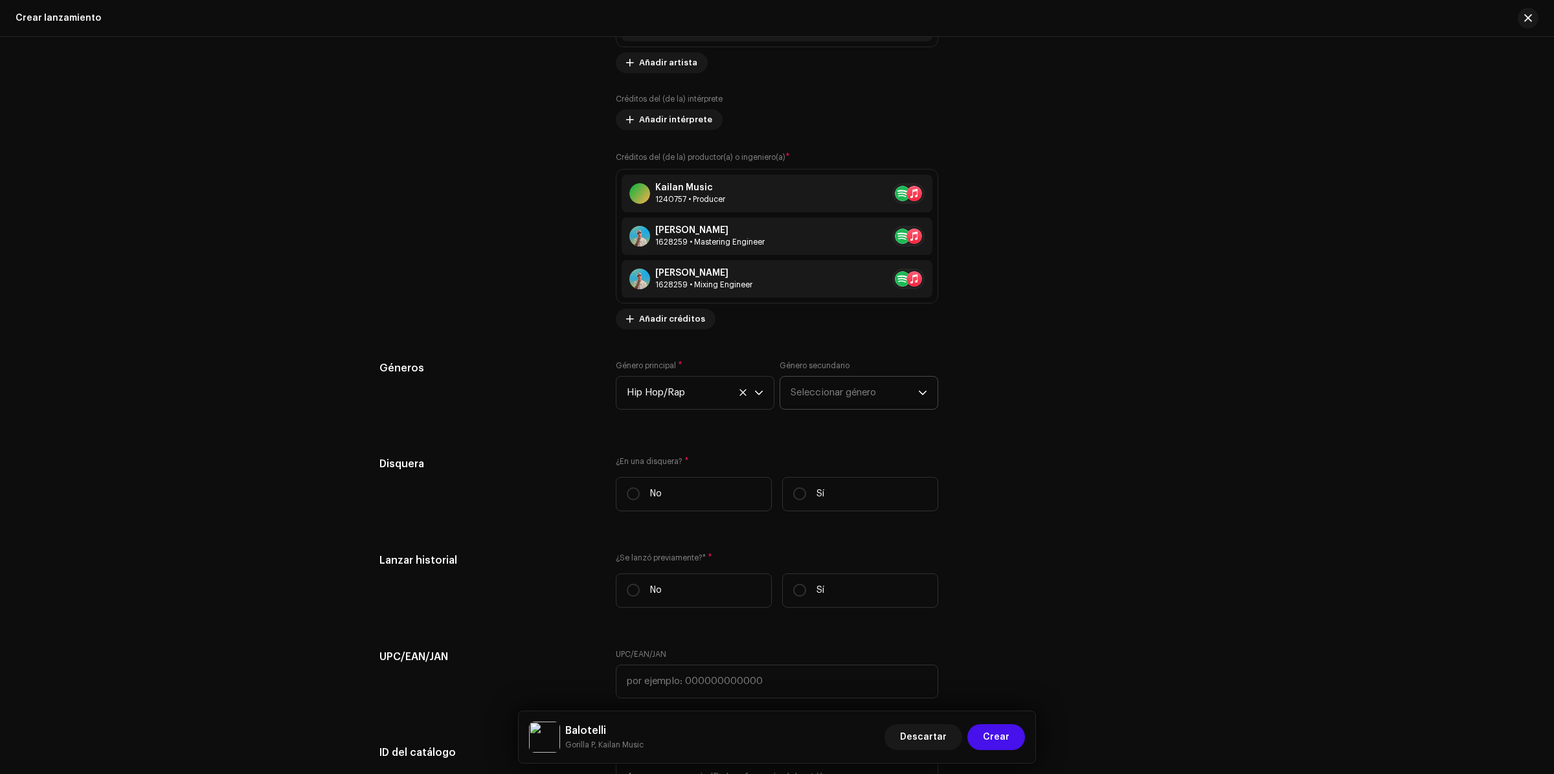
click at [815, 397] on span "Seleccionar género" at bounding box center [855, 393] width 128 height 32
click at [872, 396] on span "Seleccionar género" at bounding box center [855, 393] width 128 height 32
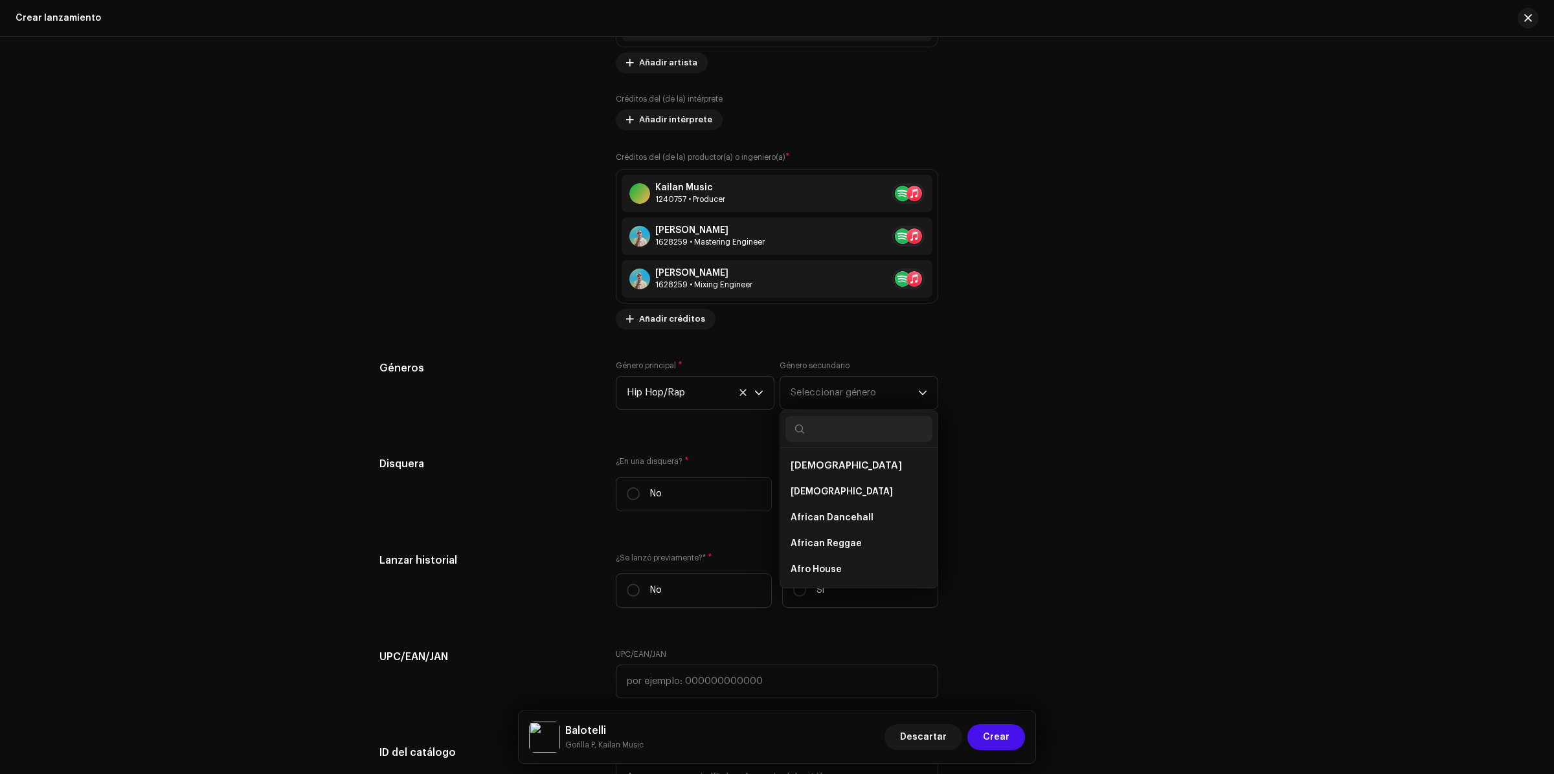
click at [846, 435] on input "text" at bounding box center [858, 429] width 147 height 26
type input "rap"
click at [821, 468] on span "Gangsta Rap" at bounding box center [820, 472] width 59 height 13
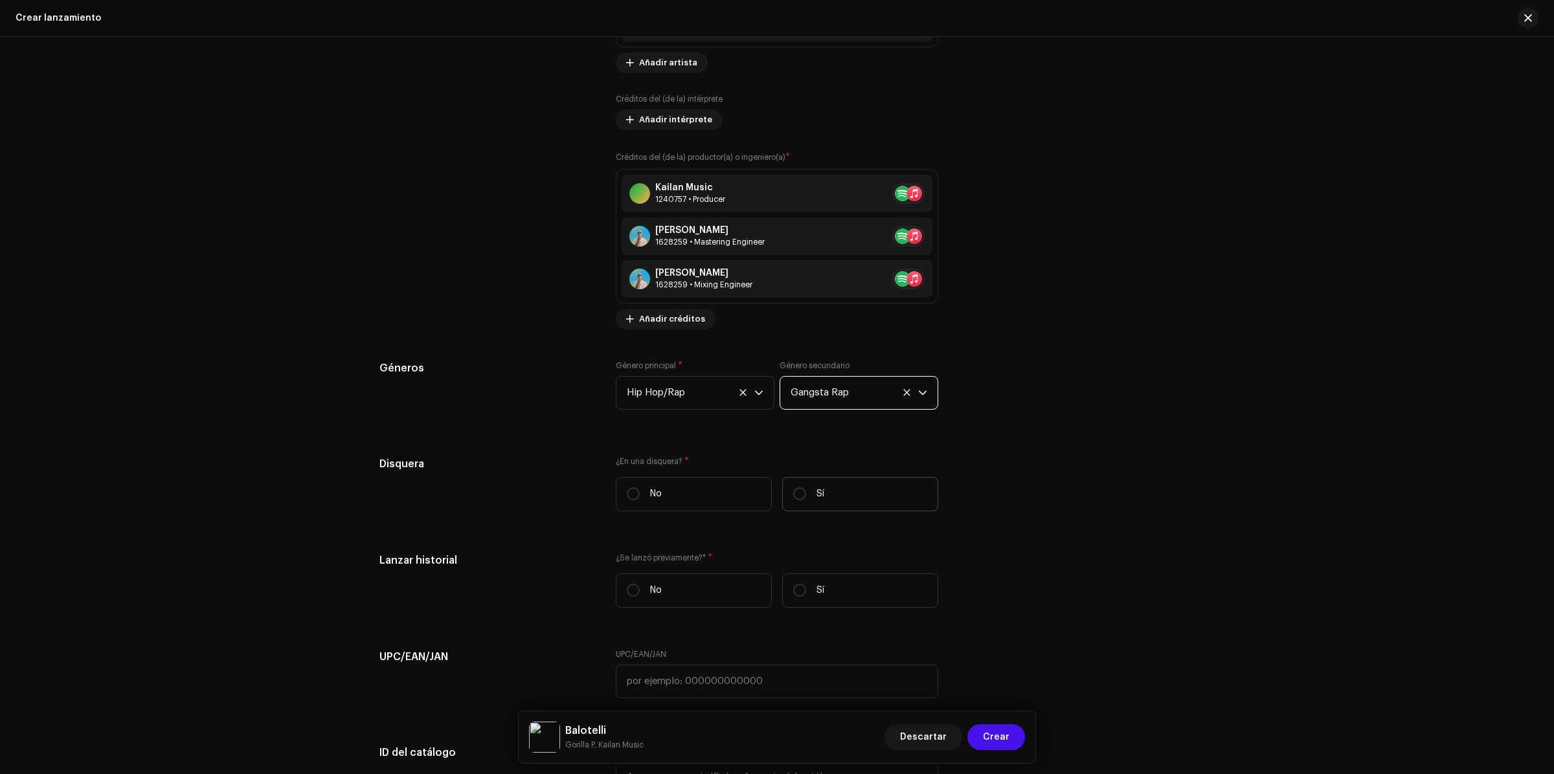
click at [835, 497] on label "Sí" at bounding box center [860, 494] width 156 height 34
click at [806, 497] on input "Sí" at bounding box center [799, 494] width 13 height 13
radio input "true"
click at [668, 561] on span "Seleccionar disquera" at bounding box center [772, 559] width 291 height 32
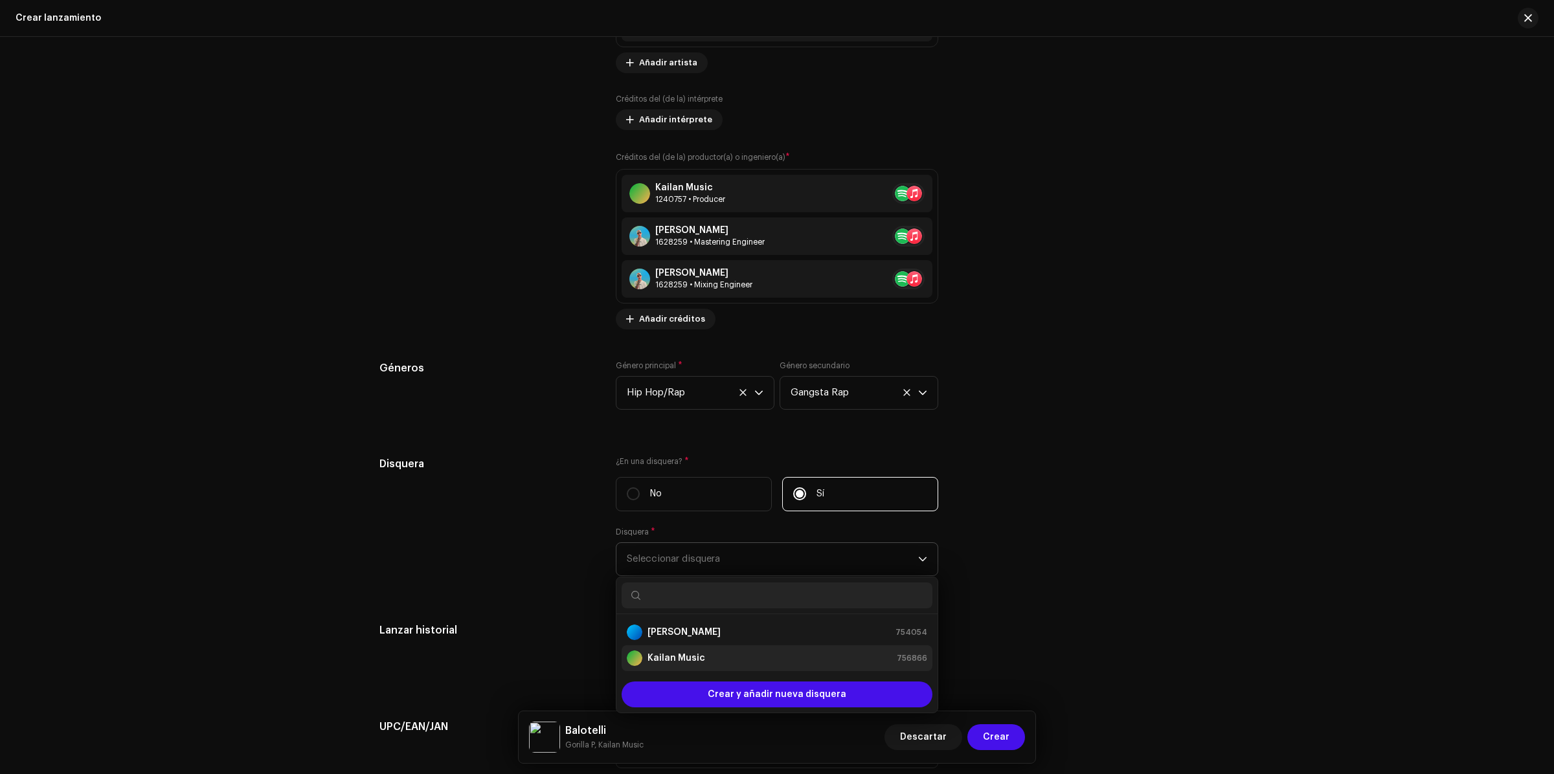
click at [690, 657] on strong "Kailan Music" at bounding box center [677, 658] width 58 height 13
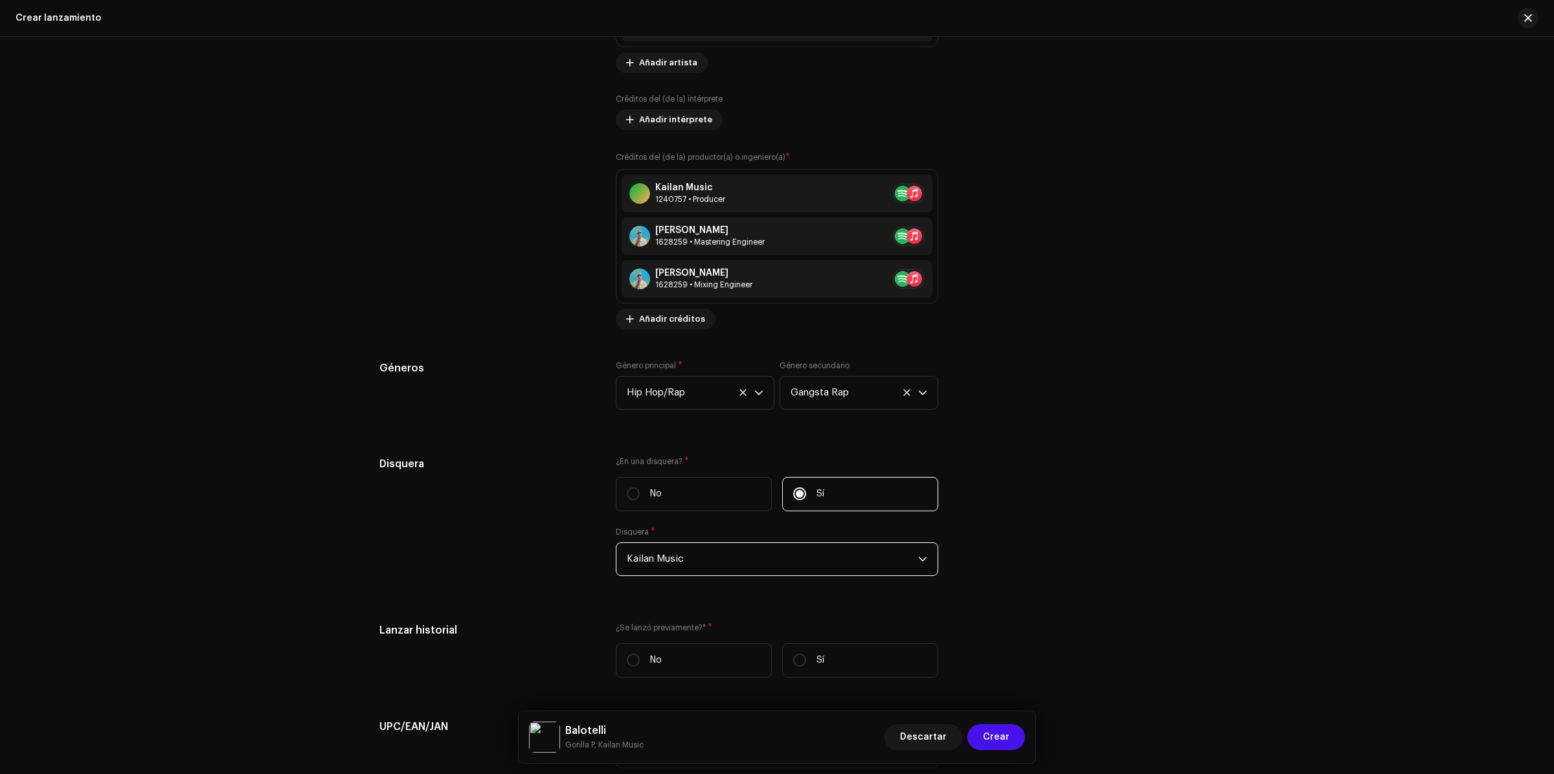
scroll to position [2024, 0]
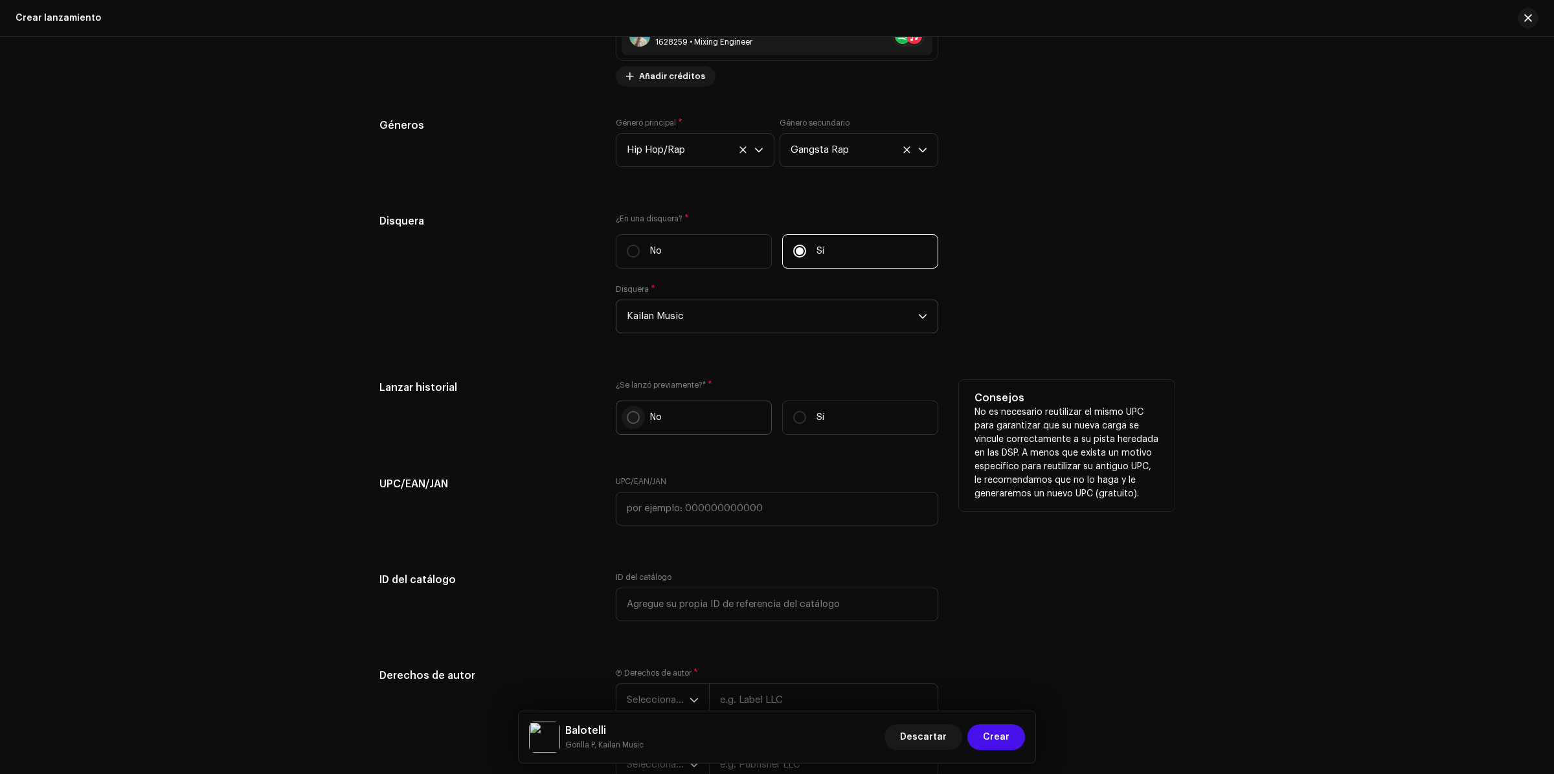
click at [631, 424] on input "No" at bounding box center [633, 417] width 13 height 13
radio input "true"
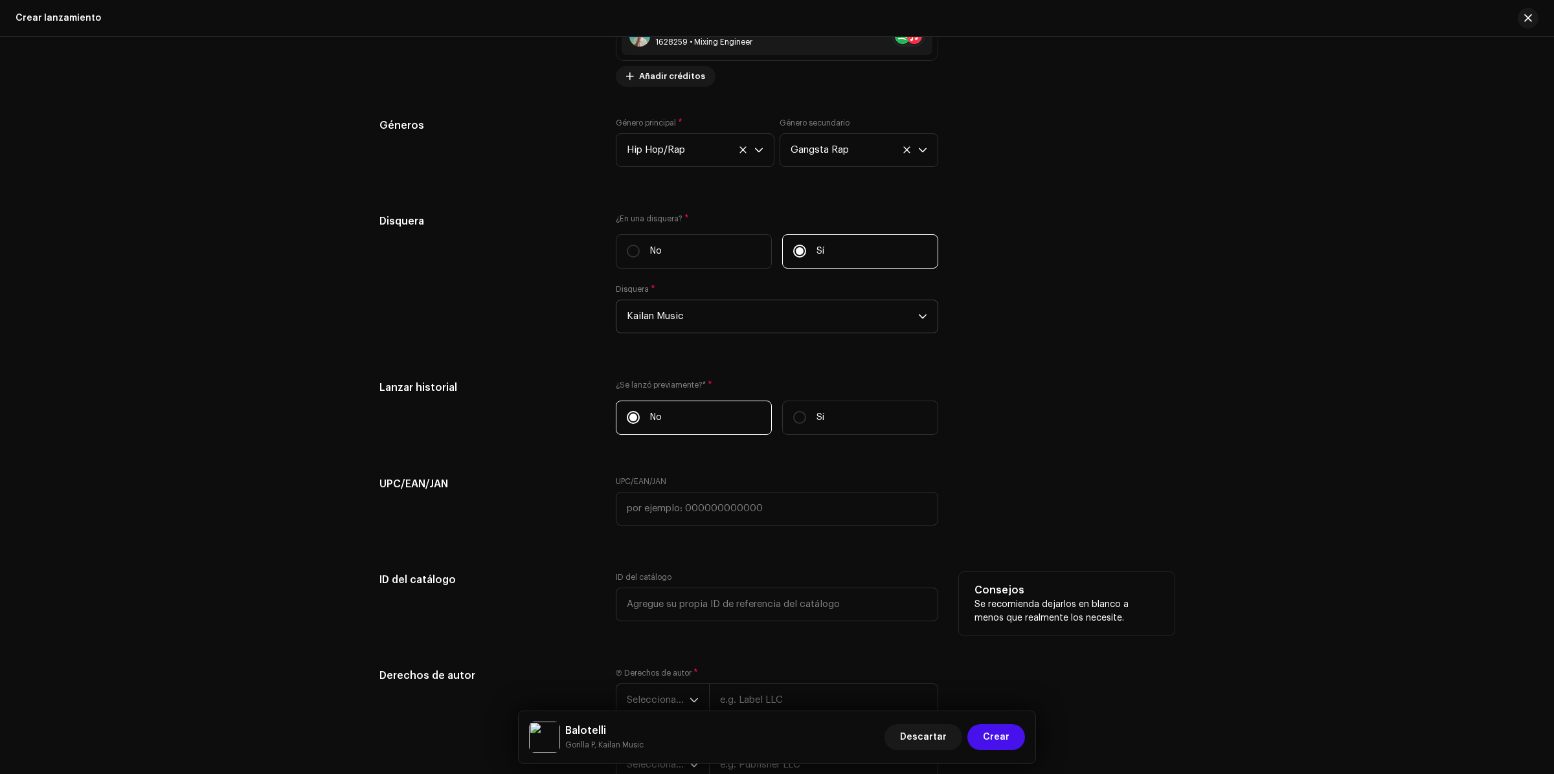
scroll to position [2173, 0]
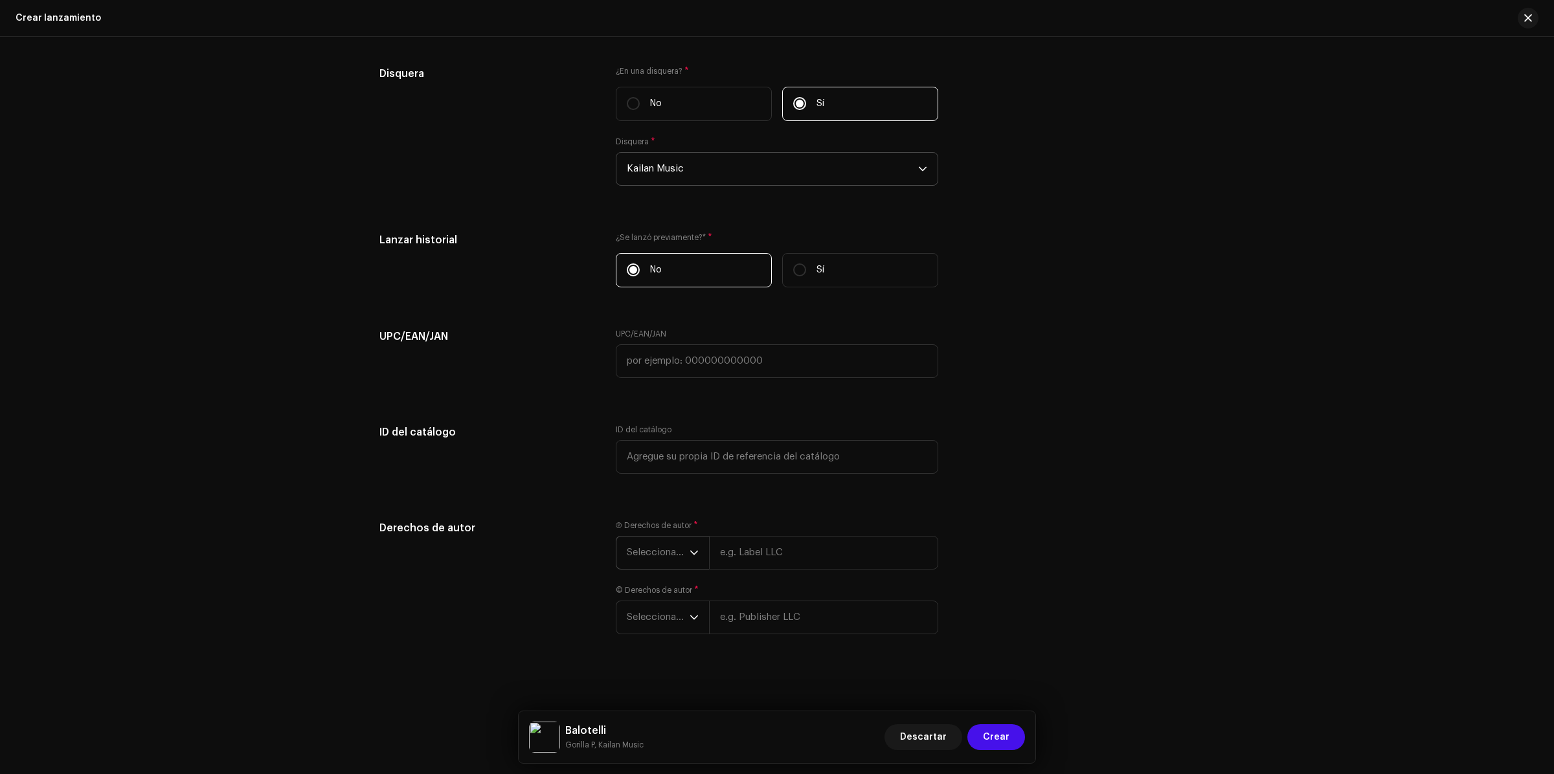
click at [679, 551] on span "Seleccionar año" at bounding box center [658, 553] width 63 height 32
click at [659, 646] on li "2025" at bounding box center [668, 650] width 92 height 26
click at [754, 548] on input "text" at bounding box center [823, 551] width 229 height 34
type input "[PERSON_NAME]"
click at [696, 631] on p-select "Seleccionar año" at bounding box center [662, 618] width 93 height 34
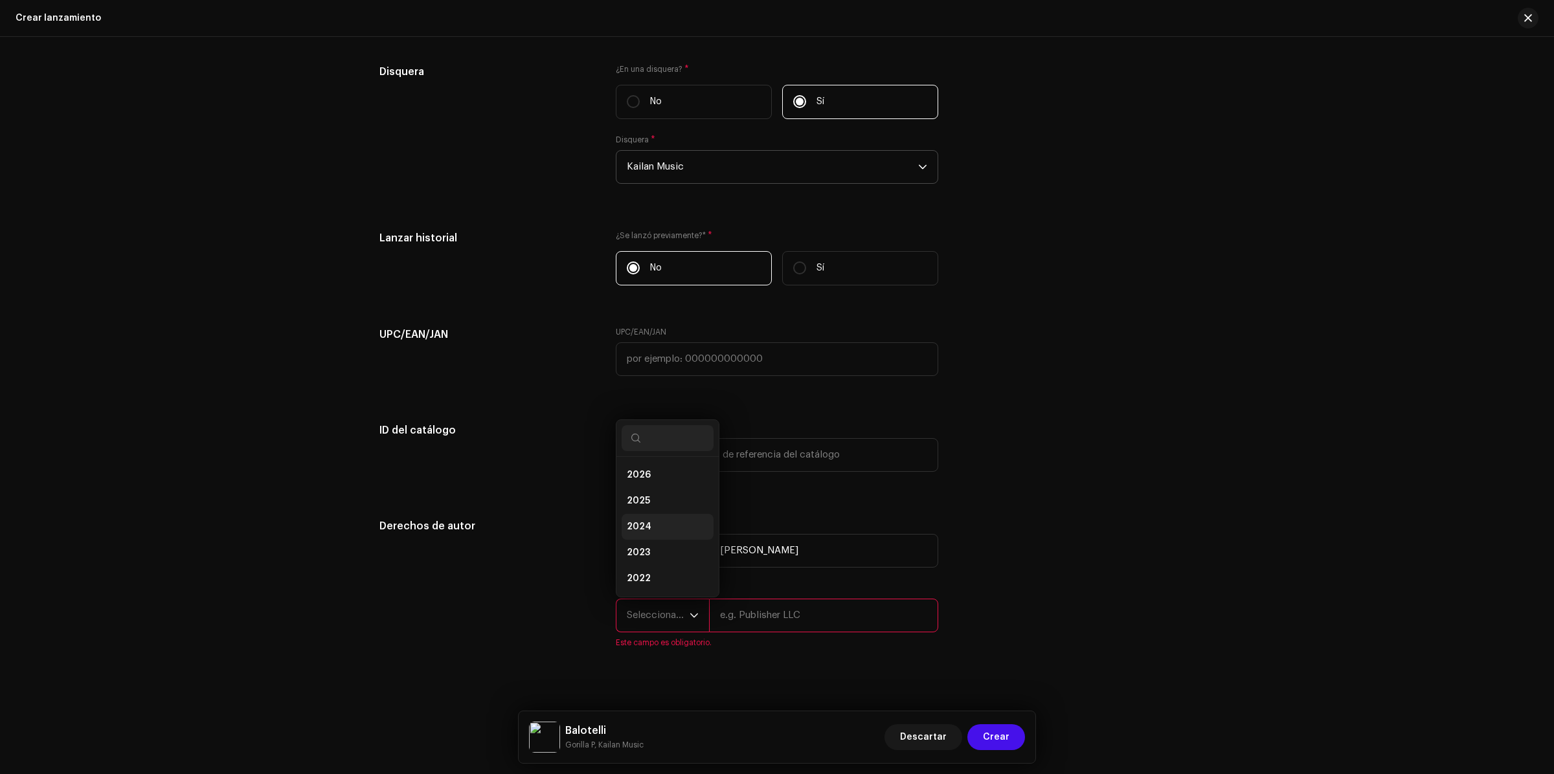
scroll to position [21, 0]
click at [648, 478] on li "2025" at bounding box center [668, 481] width 92 height 26
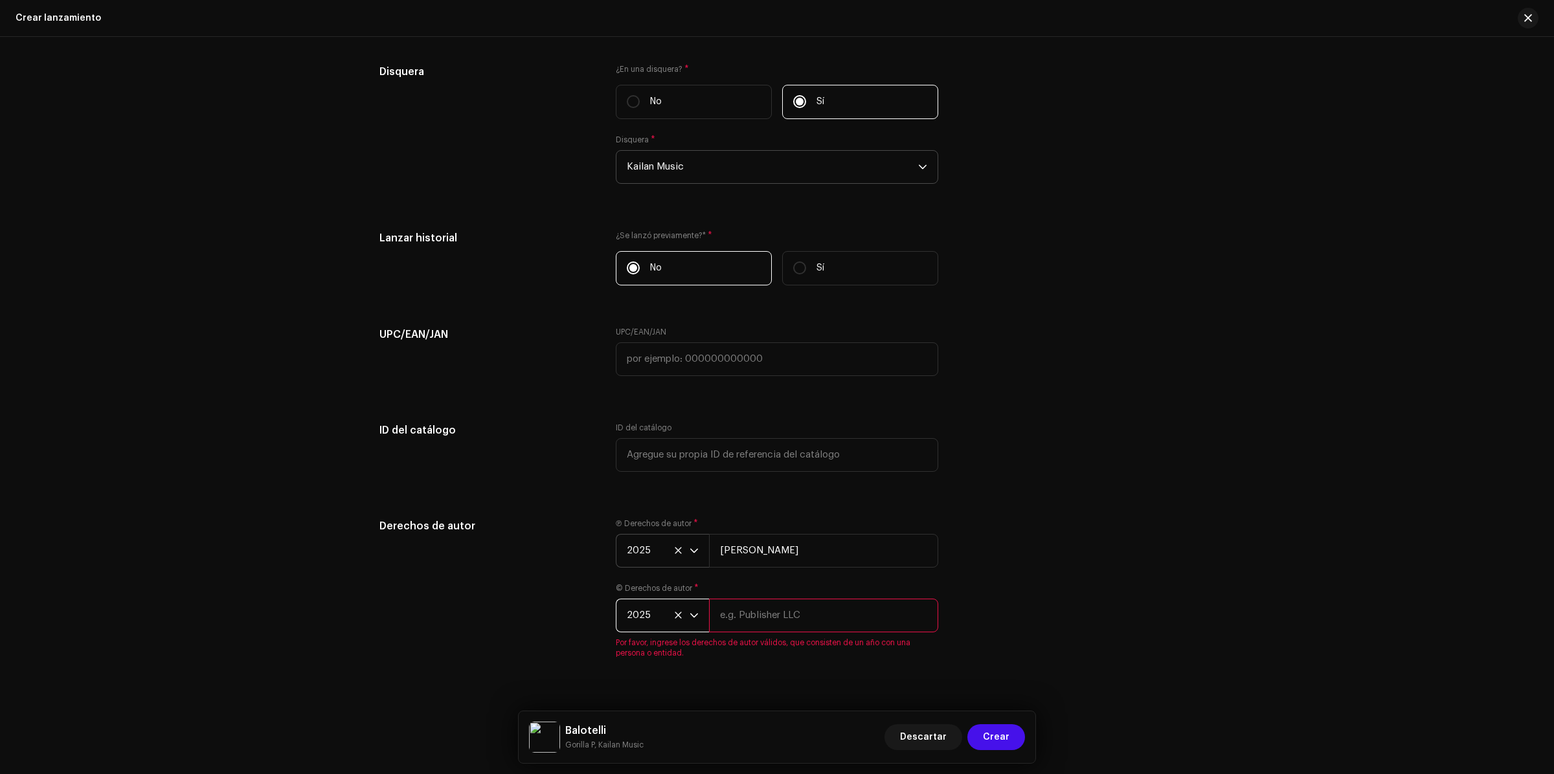
click at [782, 625] on input "text" at bounding box center [823, 616] width 229 height 34
type input "Kailan Music"
click at [1041, 582] on div "Derechos de autor Ⓟ Derechos de autor * 2025 [PERSON_NAME] © Derechos de autor …" at bounding box center [776, 596] width 795 height 155
click at [1131, 429] on div "Consejos Se recomienda dejarlos en blanco a menos que realmente los necesite." at bounding box center [1067, 456] width 216 height 63
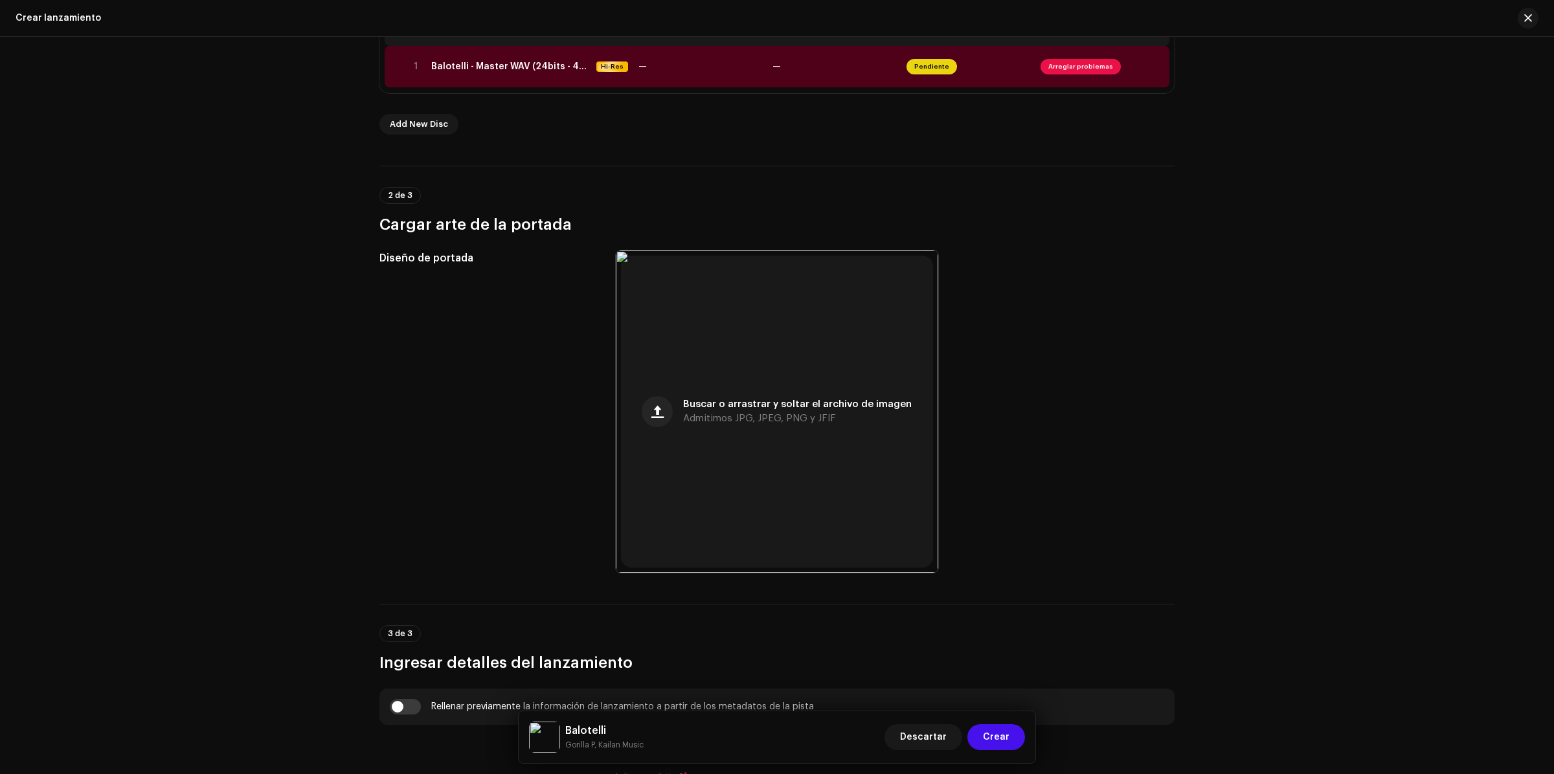
scroll to position [69, 0]
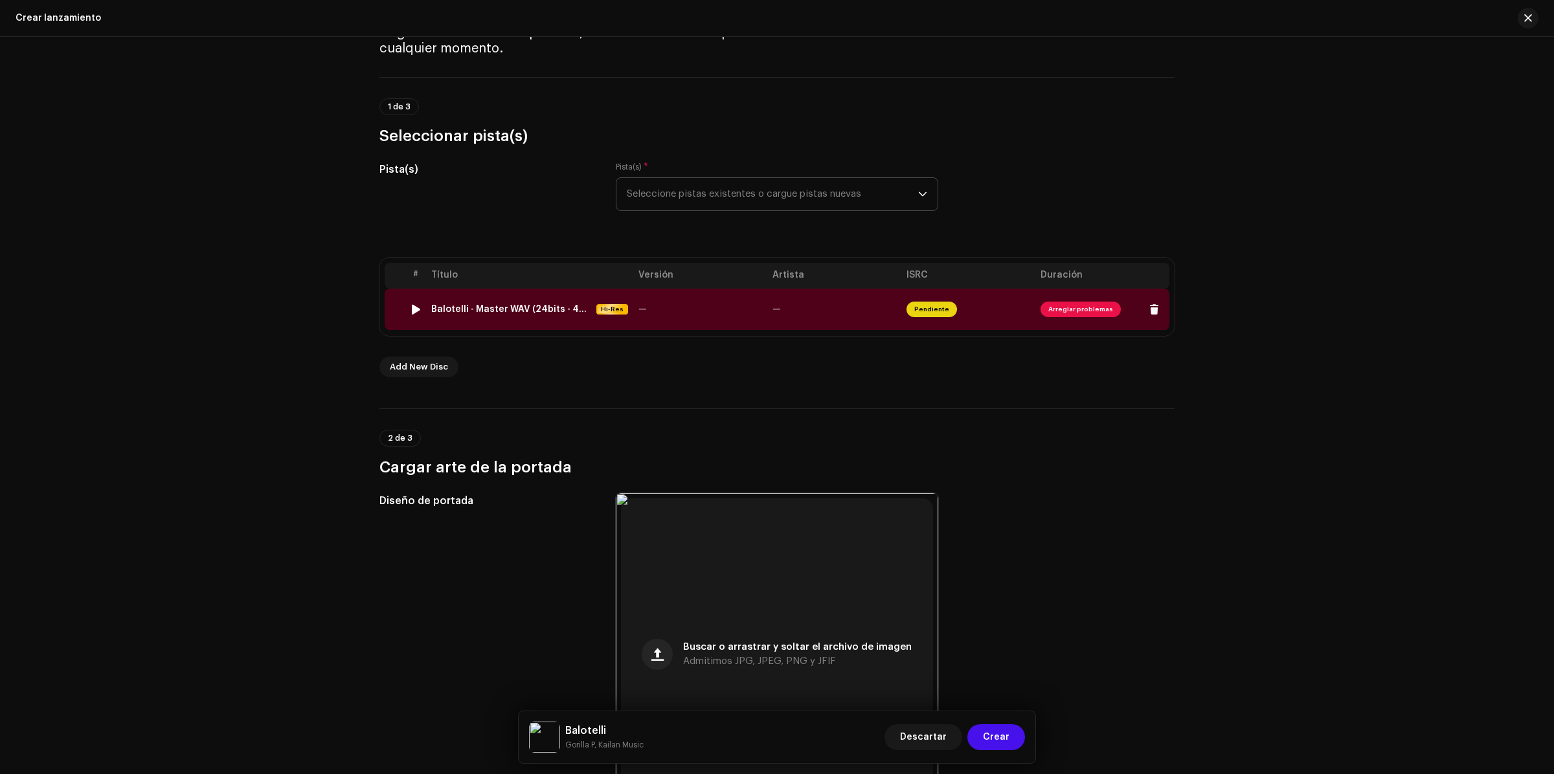
click at [688, 319] on td "—" at bounding box center [700, 309] width 134 height 41
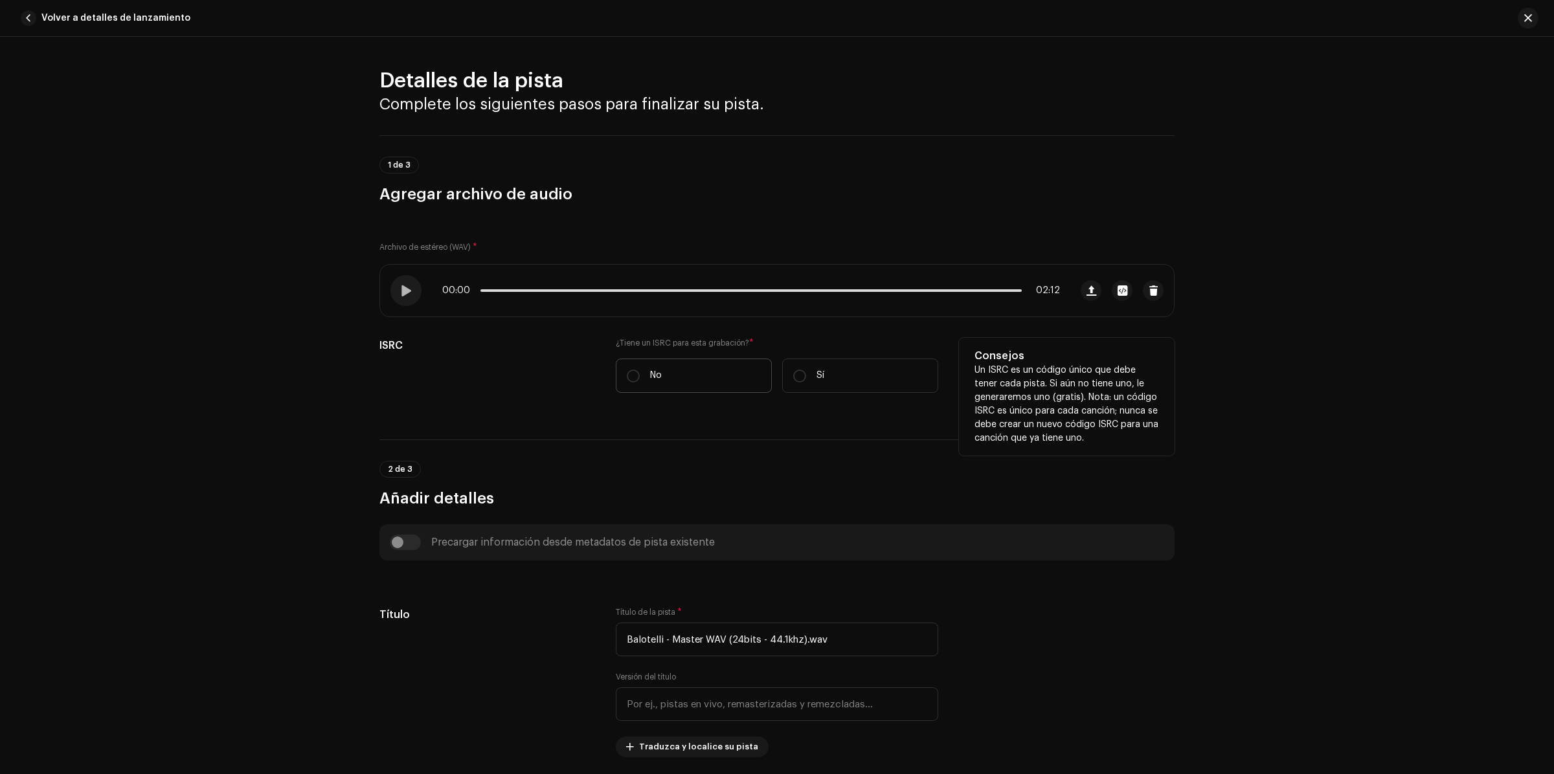
click at [693, 373] on label "No" at bounding box center [694, 376] width 156 height 34
click at [640, 373] on input "No" at bounding box center [633, 376] width 13 height 13
radio input "true"
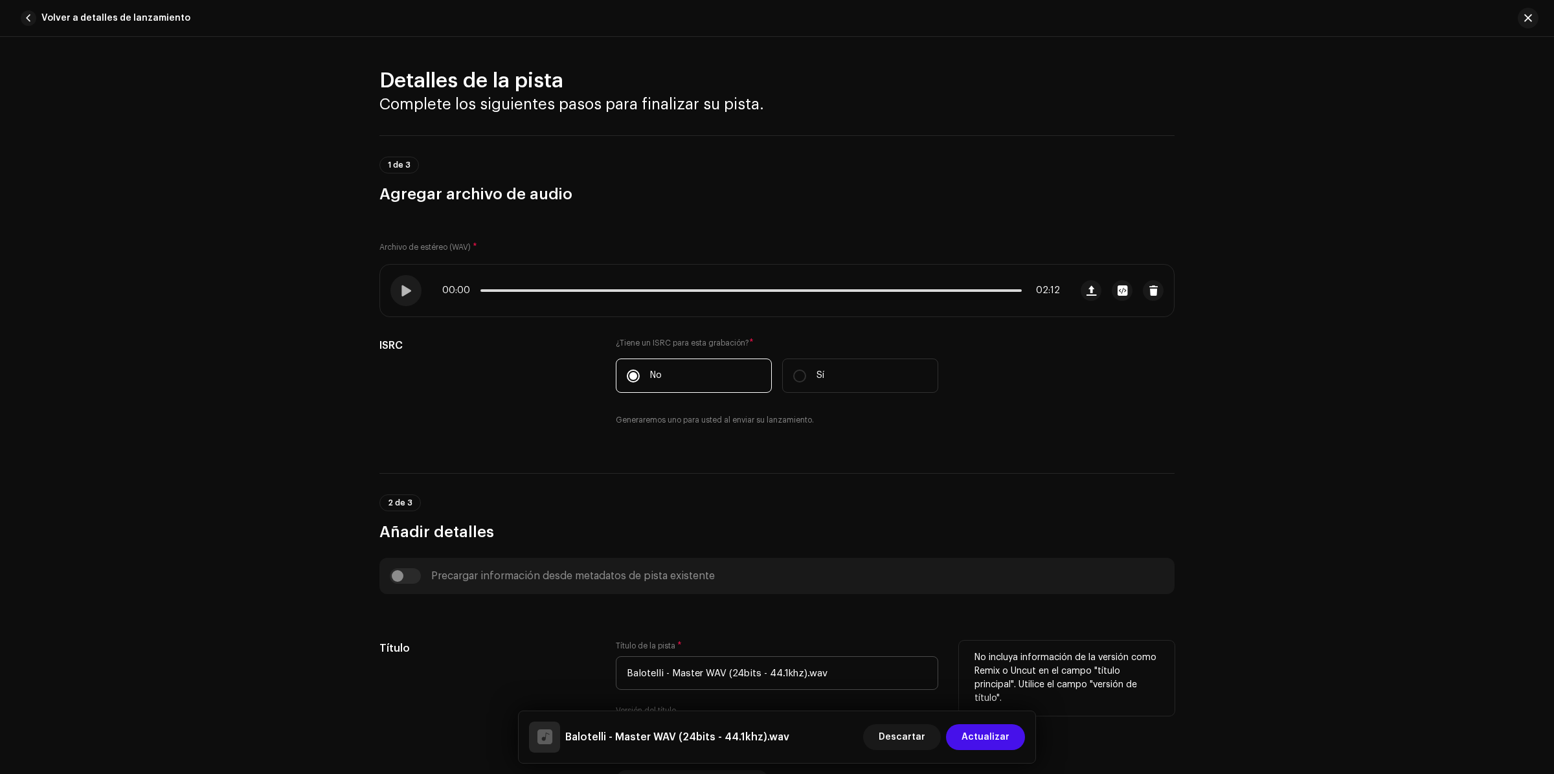
scroll to position [243, 0]
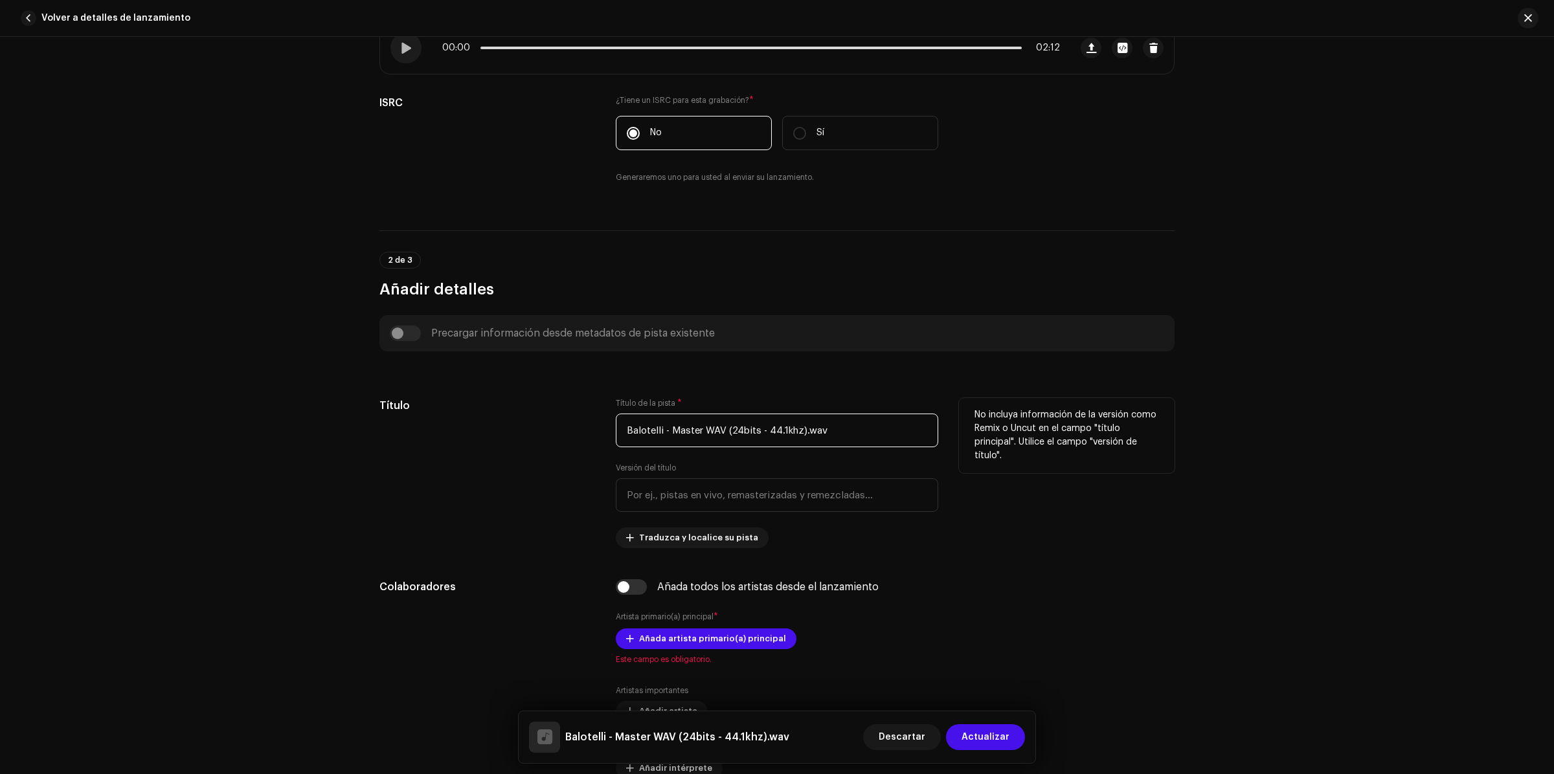
drag, startPoint x: 661, startPoint y: 435, endPoint x: 884, endPoint y: 426, distance: 222.9
click at [884, 426] on input "Balotelli - Master WAV (24bits - 44.1khz).wav" at bounding box center [777, 431] width 322 height 34
type input "Balotelli"
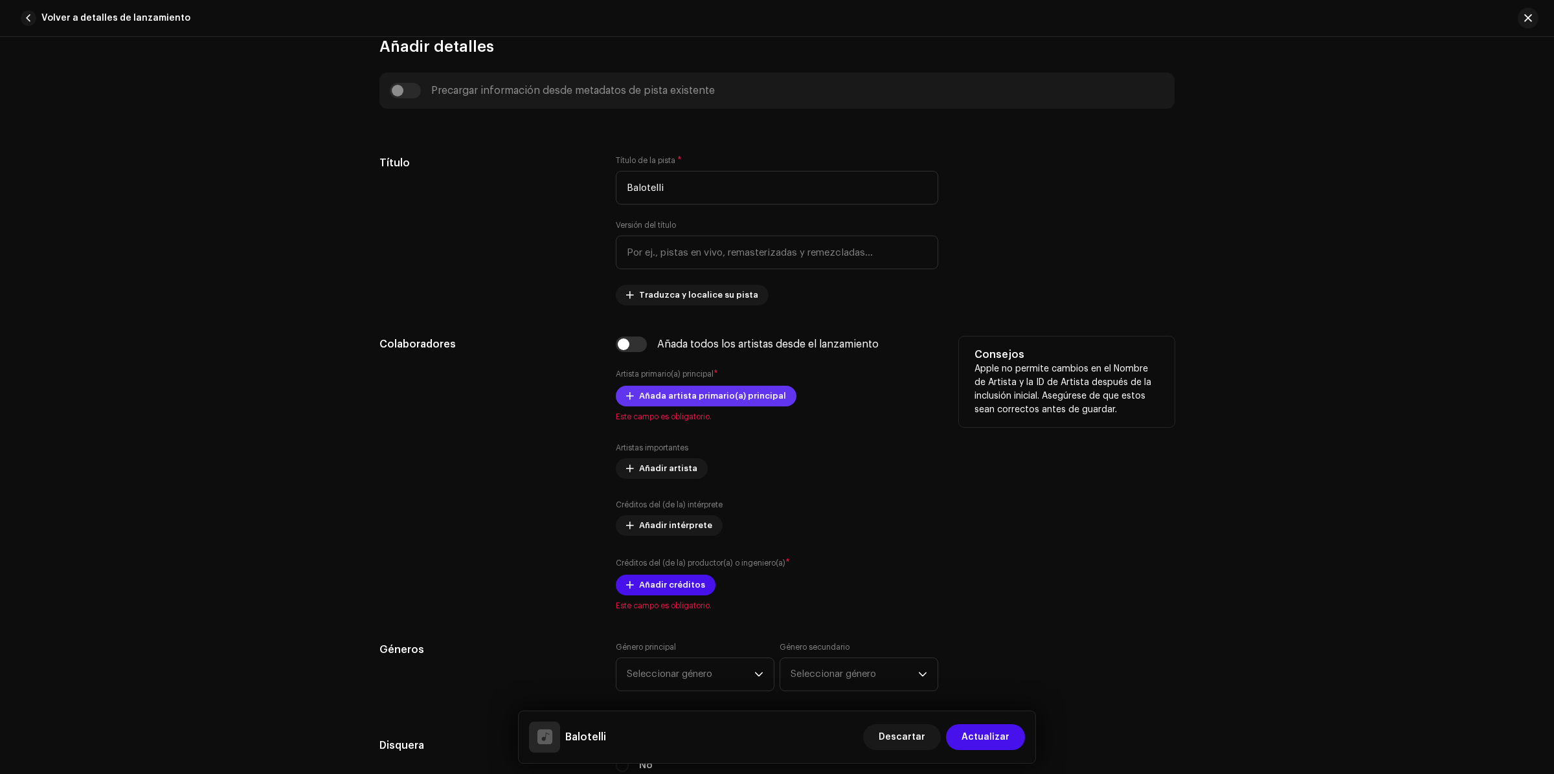
click at [720, 396] on span "Añada artista primario(a) principal" at bounding box center [712, 396] width 147 height 26
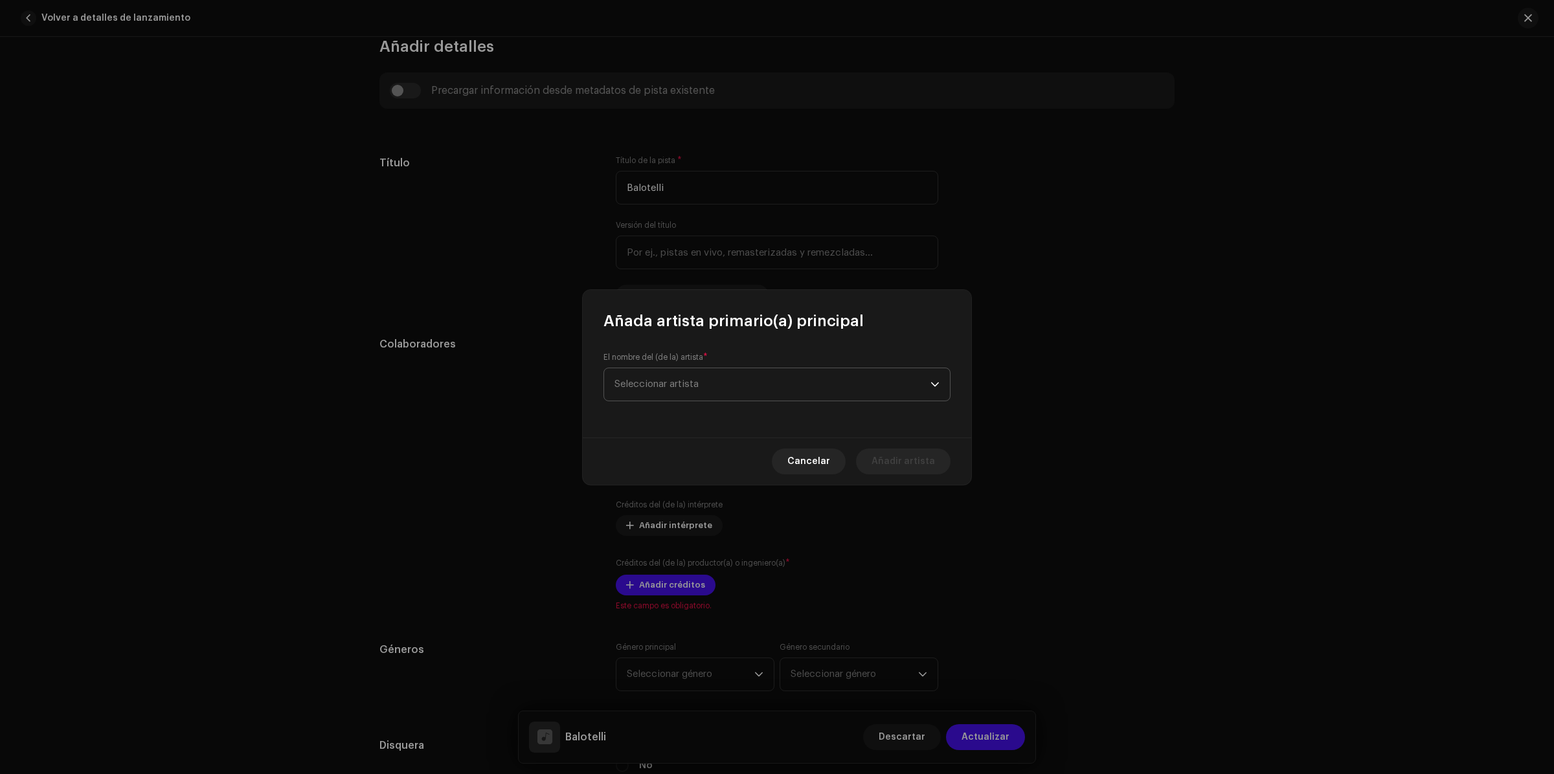
click at [687, 389] on span "Seleccionar artista" at bounding box center [657, 384] width 84 height 10
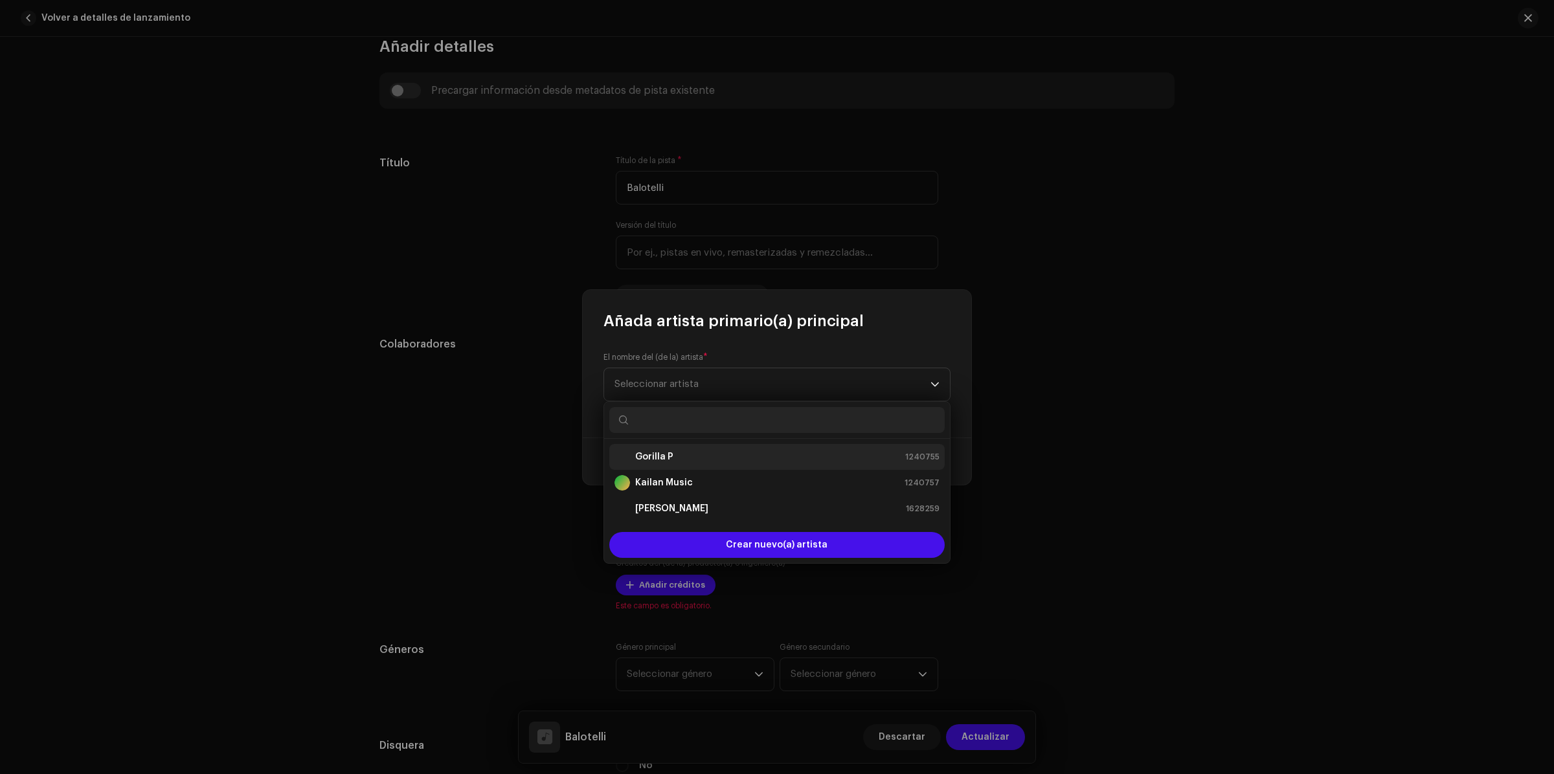
click at [658, 451] on strong "Gorilla P" at bounding box center [654, 457] width 38 height 13
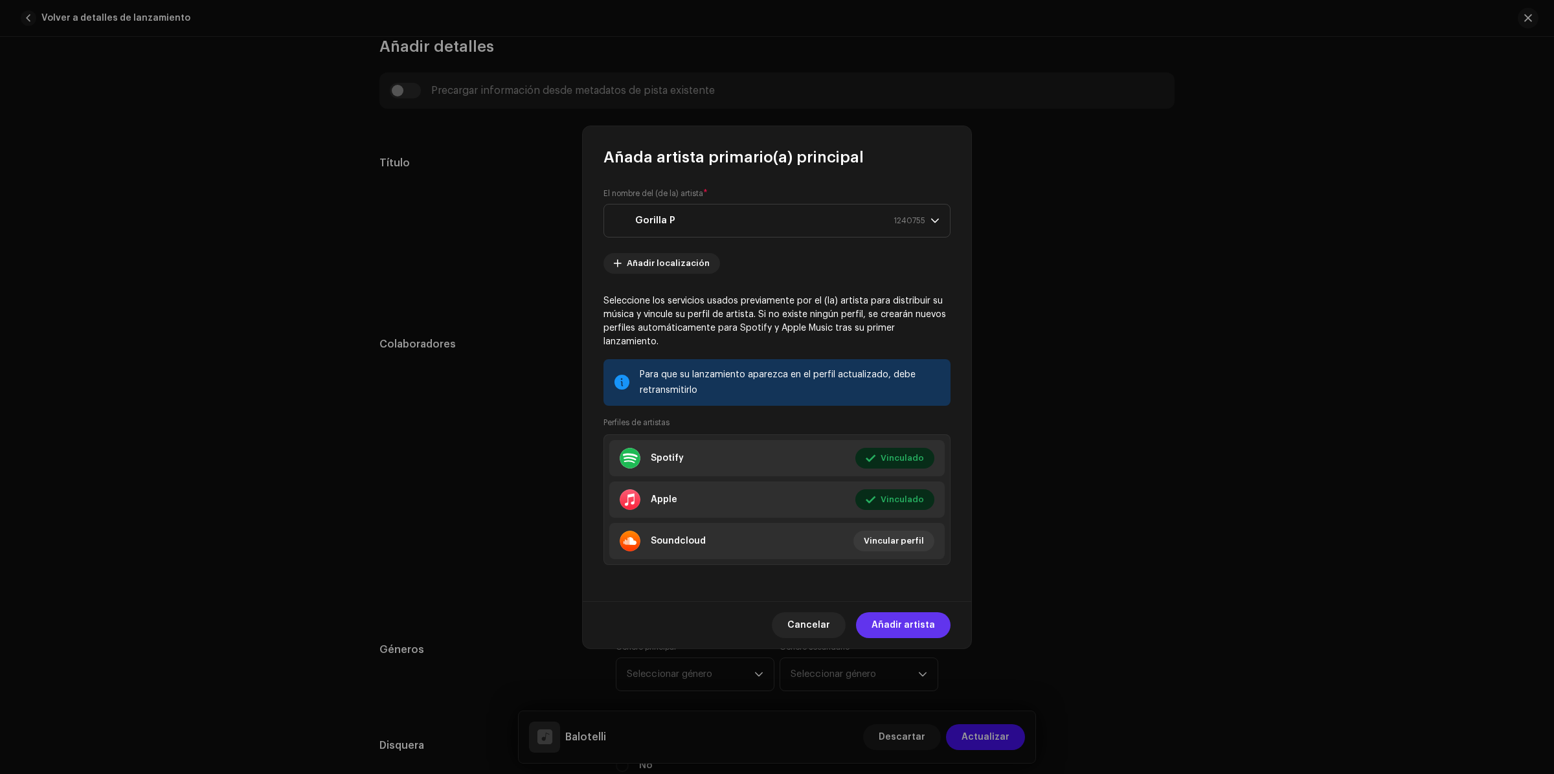
click at [918, 617] on span "Añadir artista" at bounding box center [903, 626] width 63 height 26
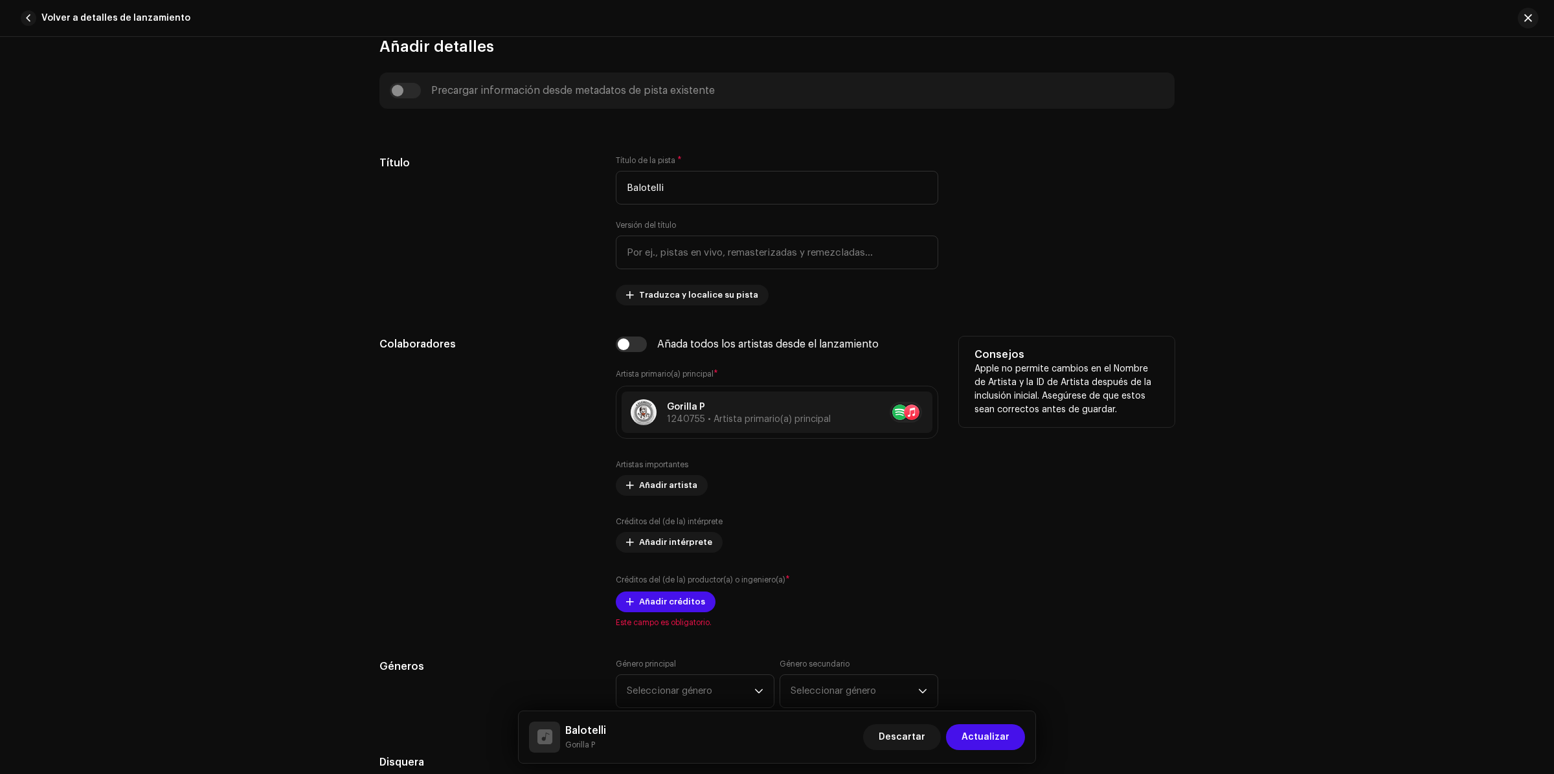
scroll to position [648, 0]
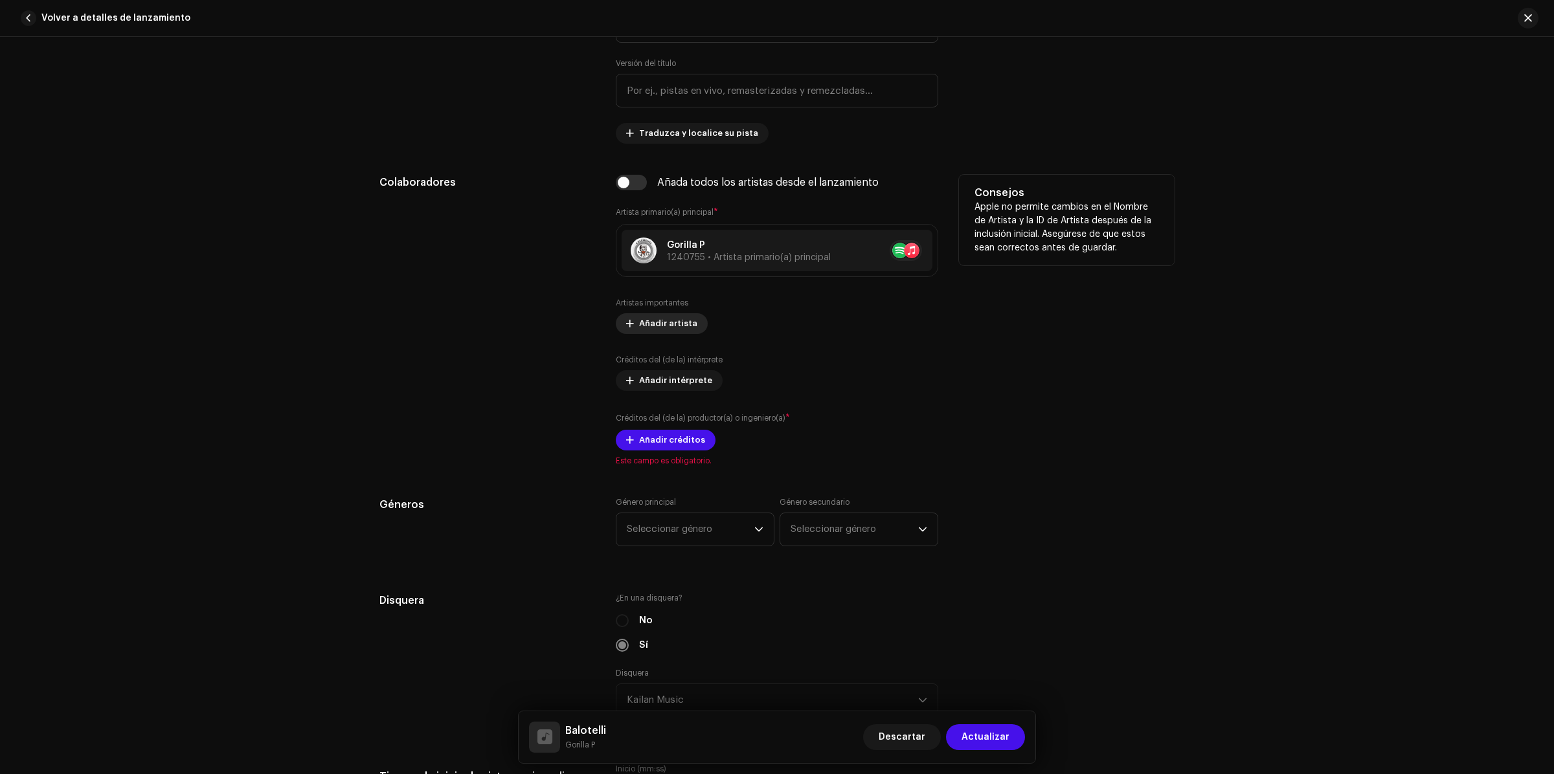
click at [661, 333] on span "Añadir artista" at bounding box center [668, 324] width 58 height 26
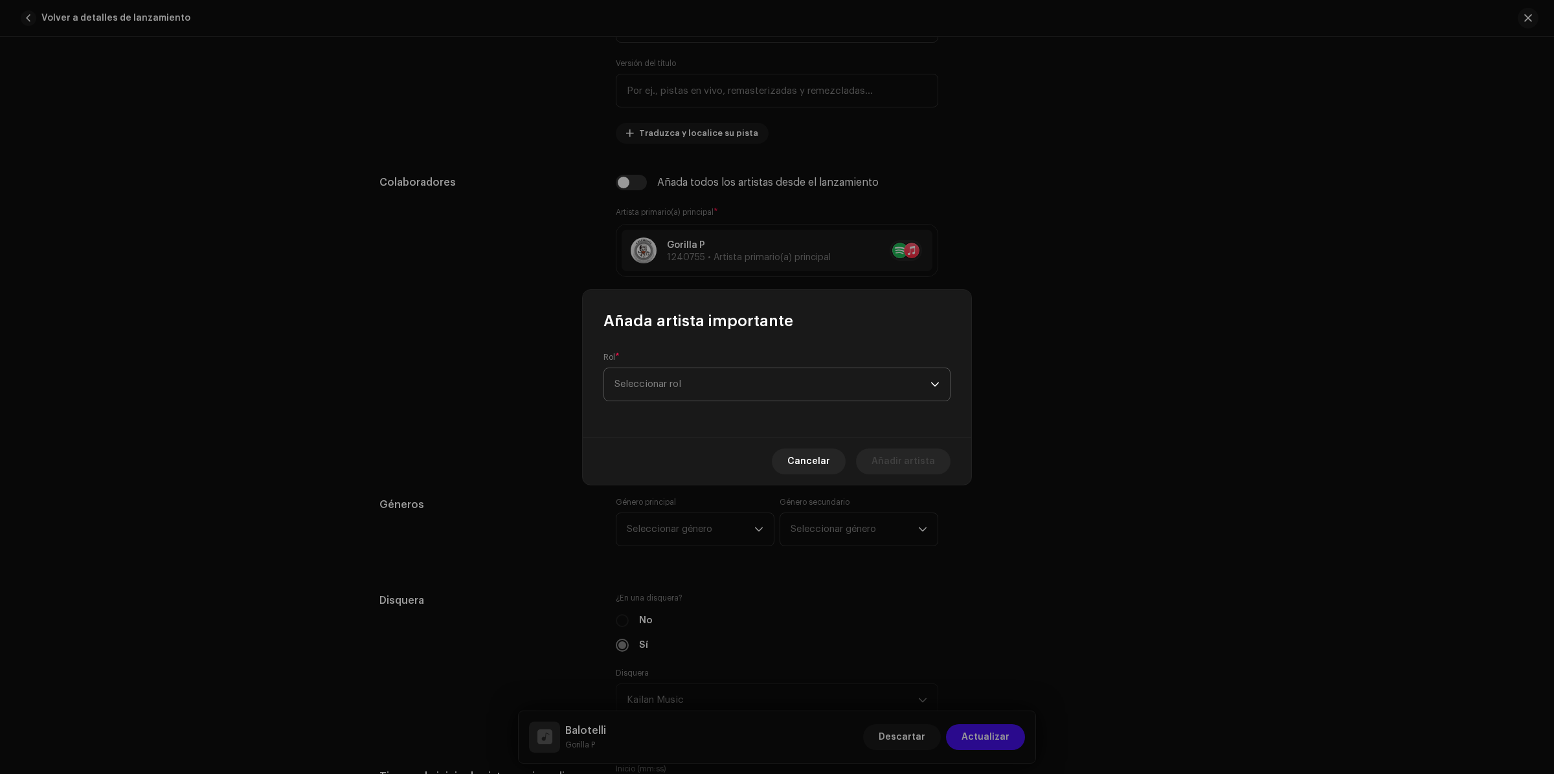
drag, startPoint x: 672, startPoint y: 381, endPoint x: 675, endPoint y: 387, distance: 7.2
click at [674, 384] on span "Seleccionar rol" at bounding box center [773, 384] width 316 height 32
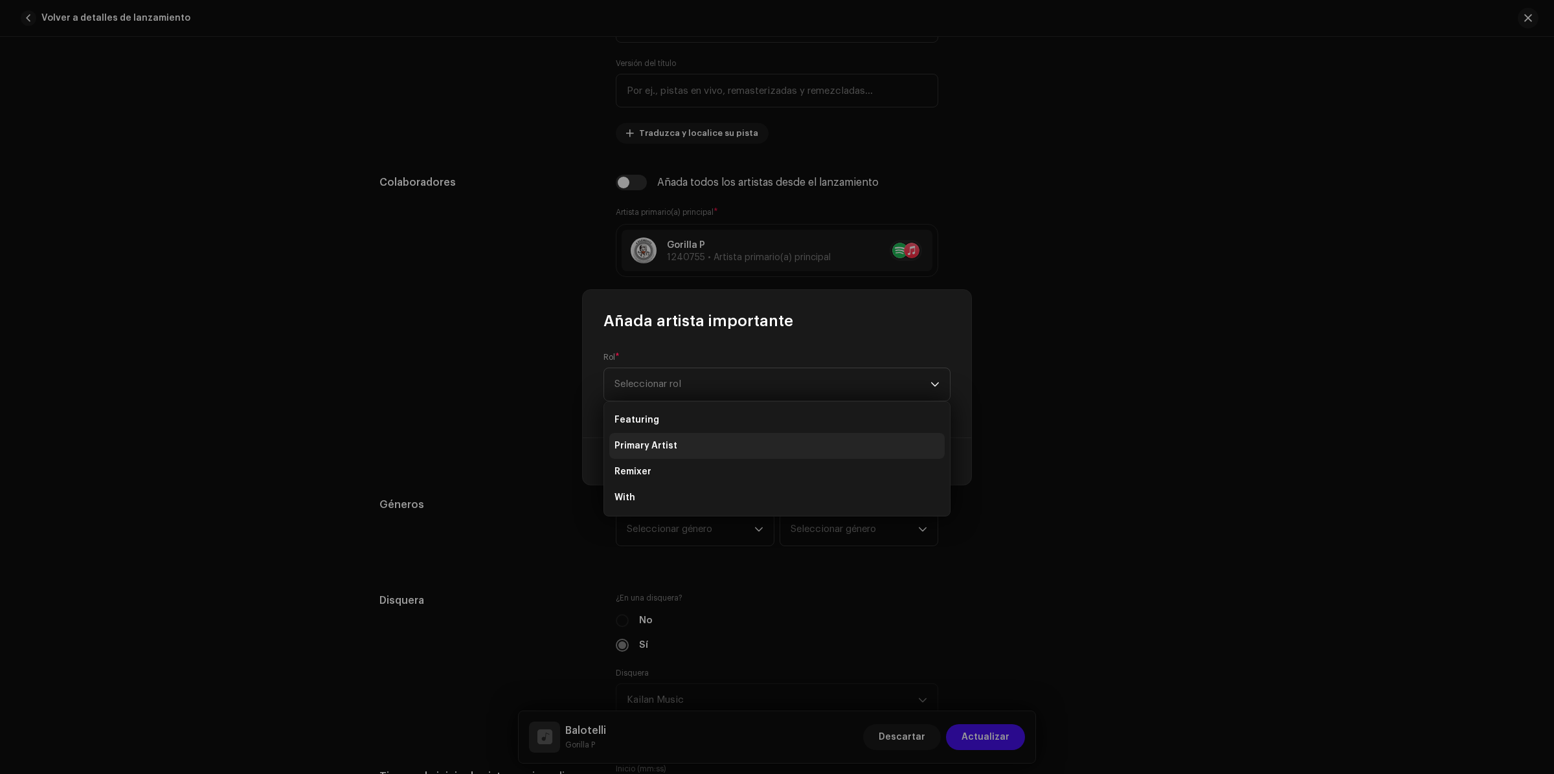
click at [649, 441] on span "Primary Artist" at bounding box center [646, 446] width 63 height 13
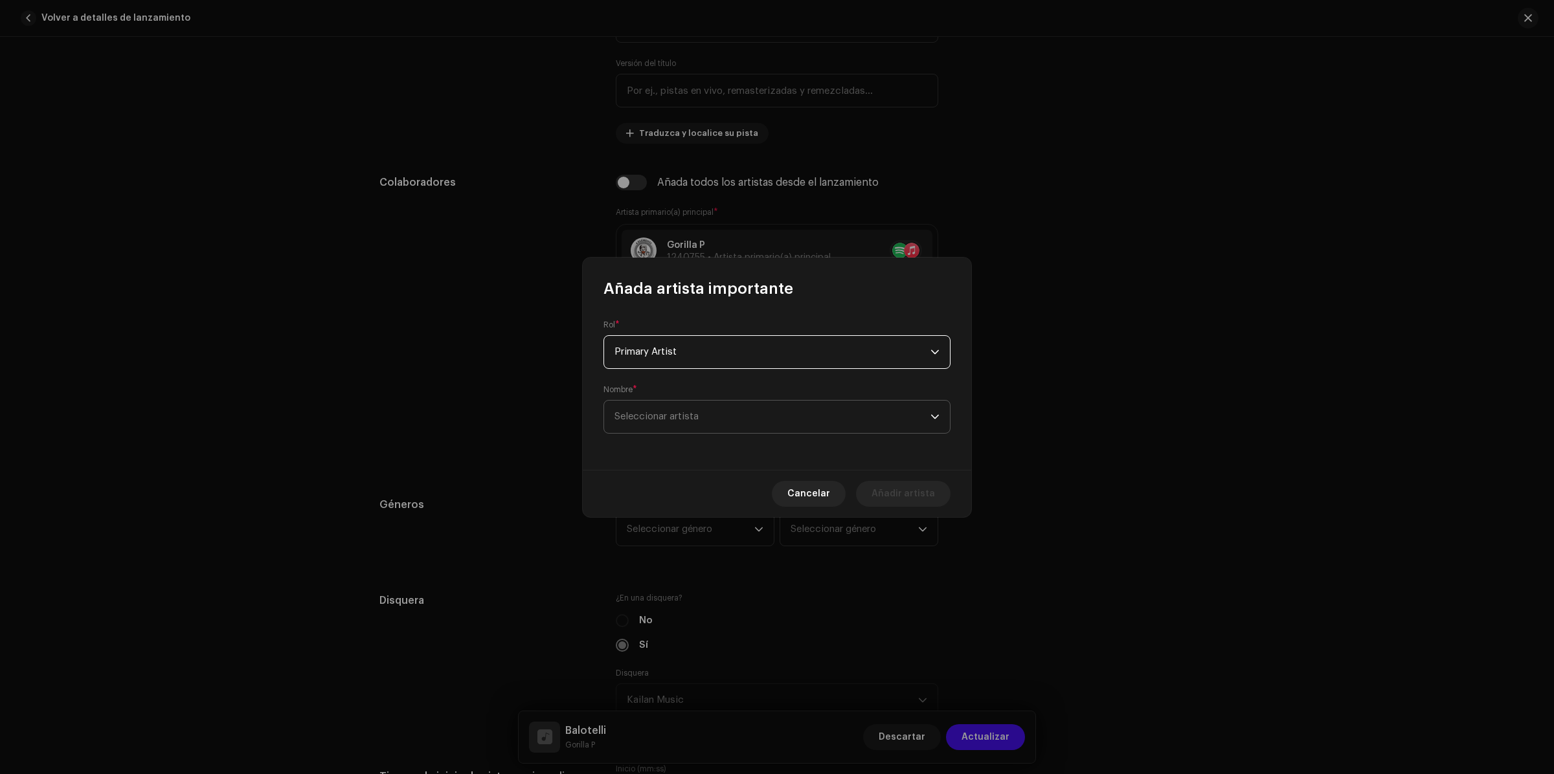
click at [729, 420] on span "Seleccionar artista" at bounding box center [773, 417] width 316 height 32
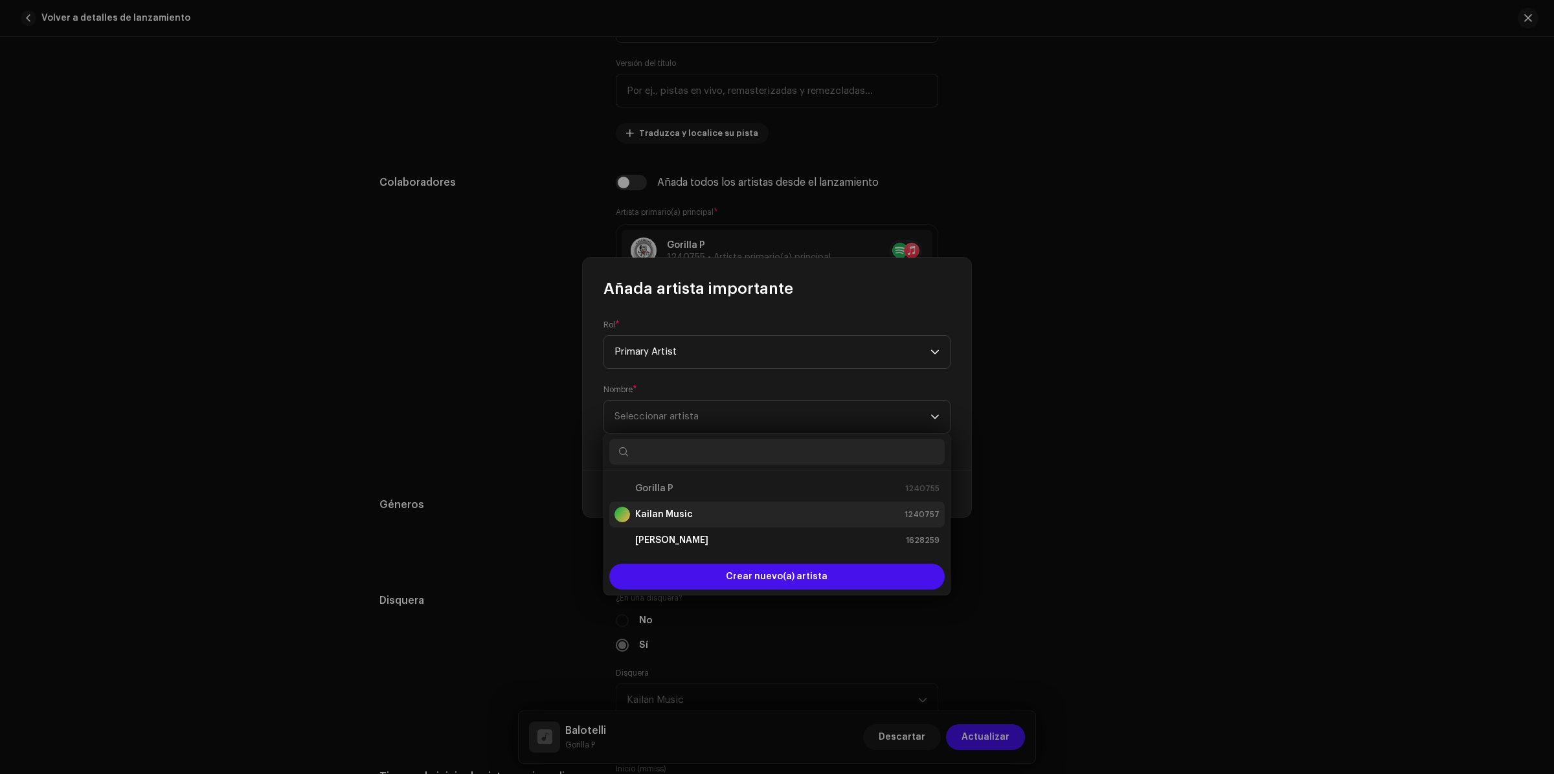
click at [675, 504] on li "Kailan Music 1240757" at bounding box center [776, 515] width 335 height 26
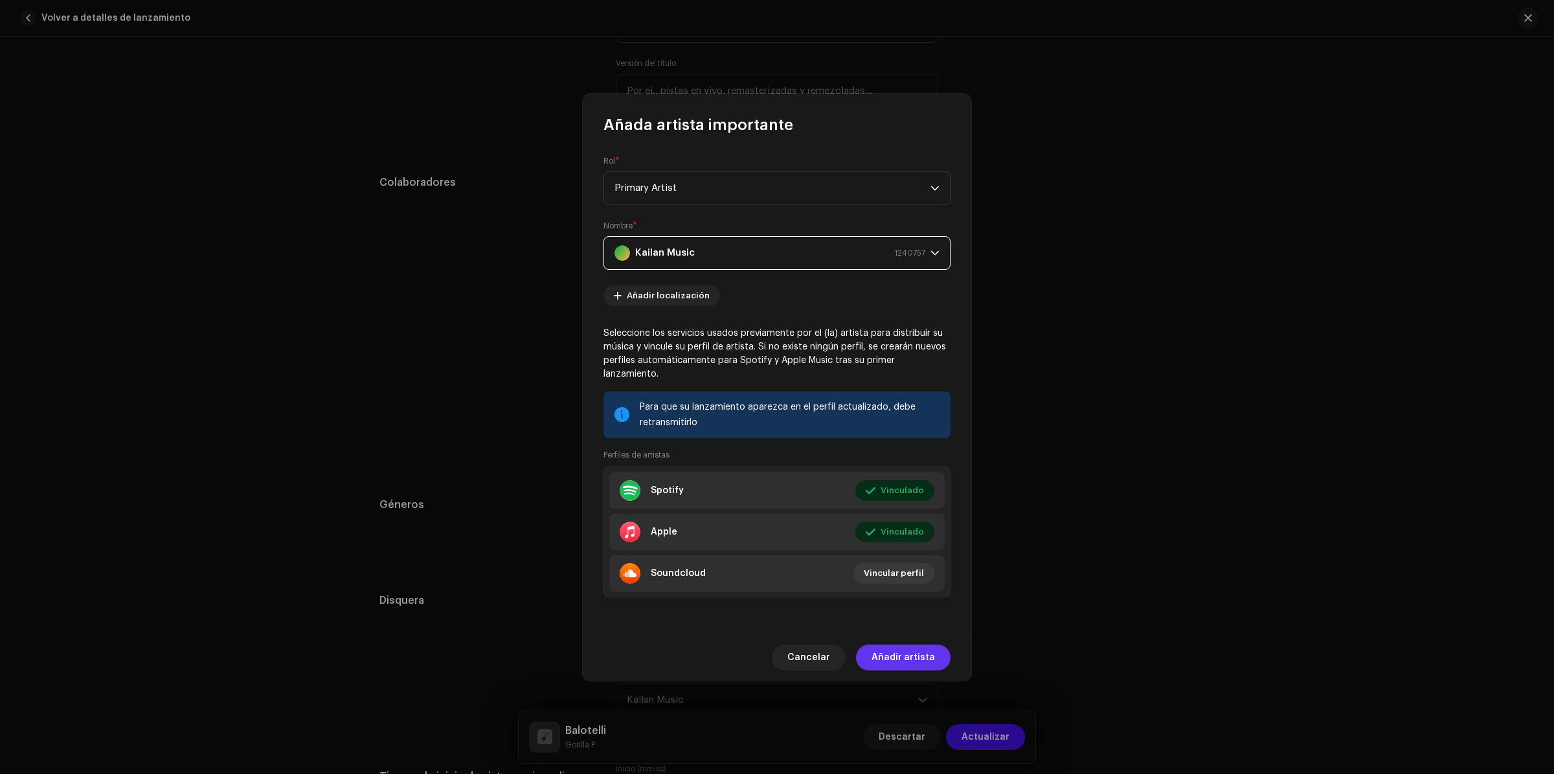
click at [916, 646] on span "Añadir artista" at bounding box center [903, 658] width 63 height 26
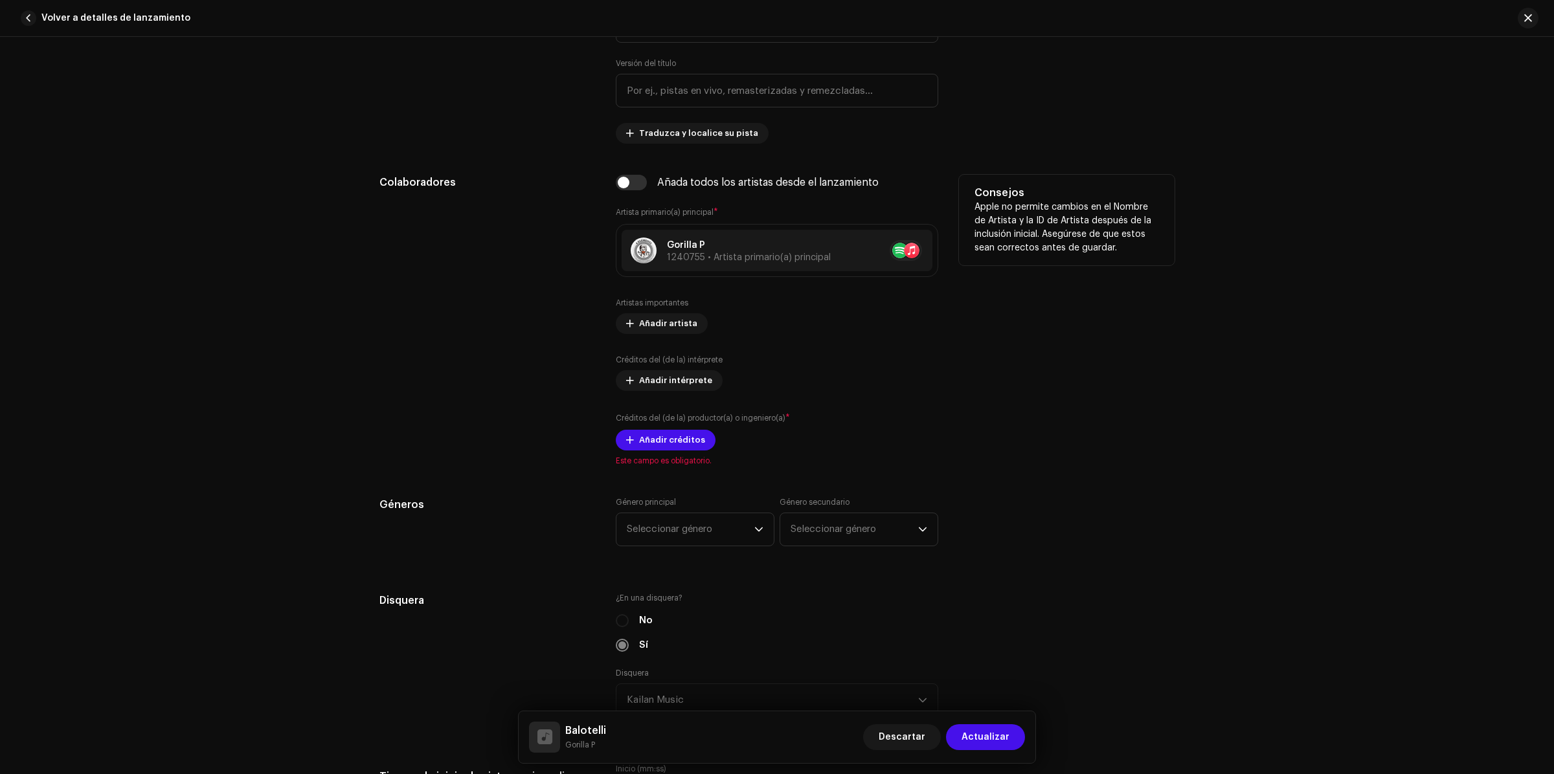
click at [670, 448] on div "Artistas importantes Añadir artista Créditos del (de la) intérprete Añadir inté…" at bounding box center [777, 374] width 322 height 153
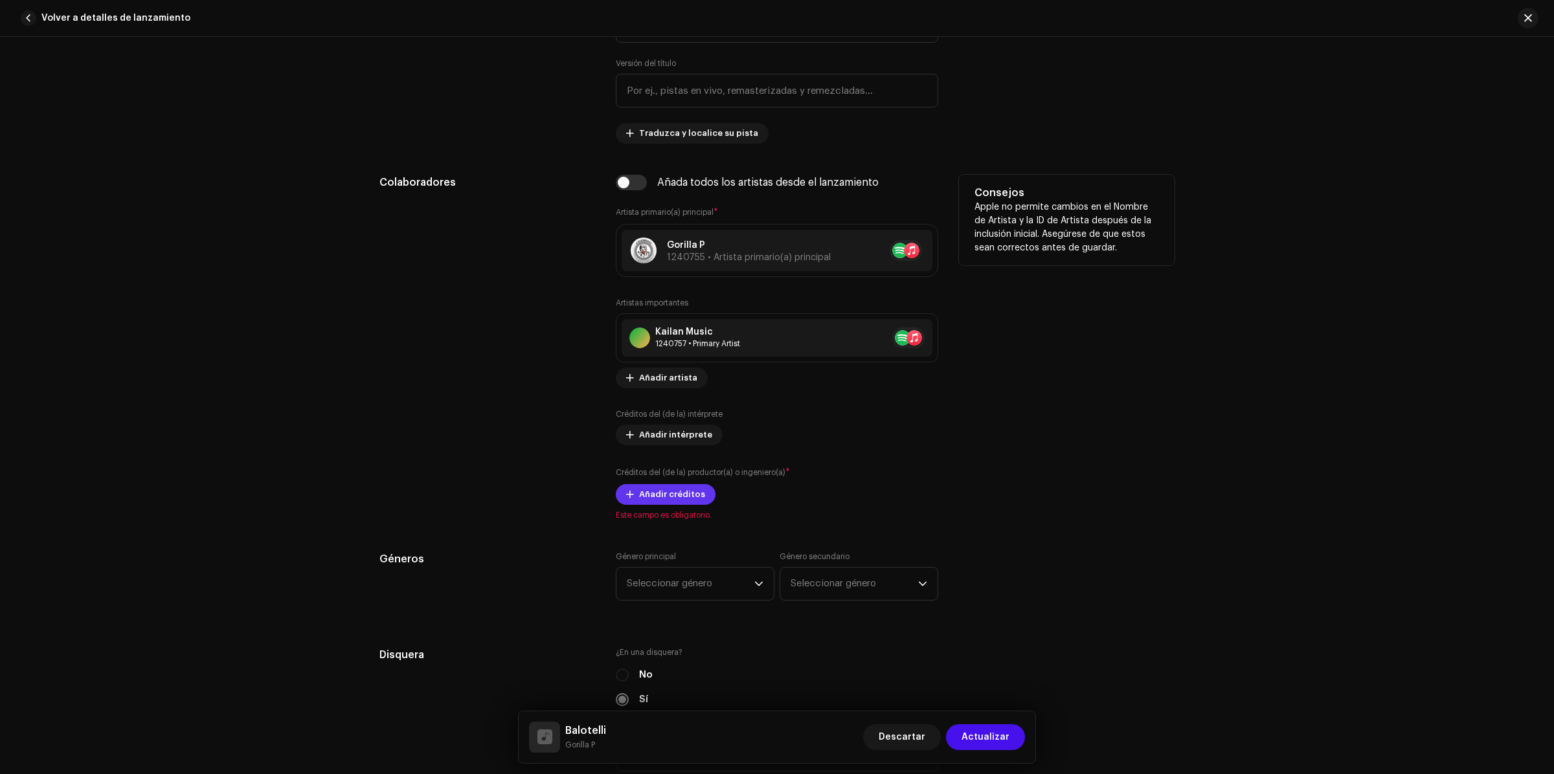
click at [678, 489] on span "Añadir créditos" at bounding box center [672, 495] width 66 height 26
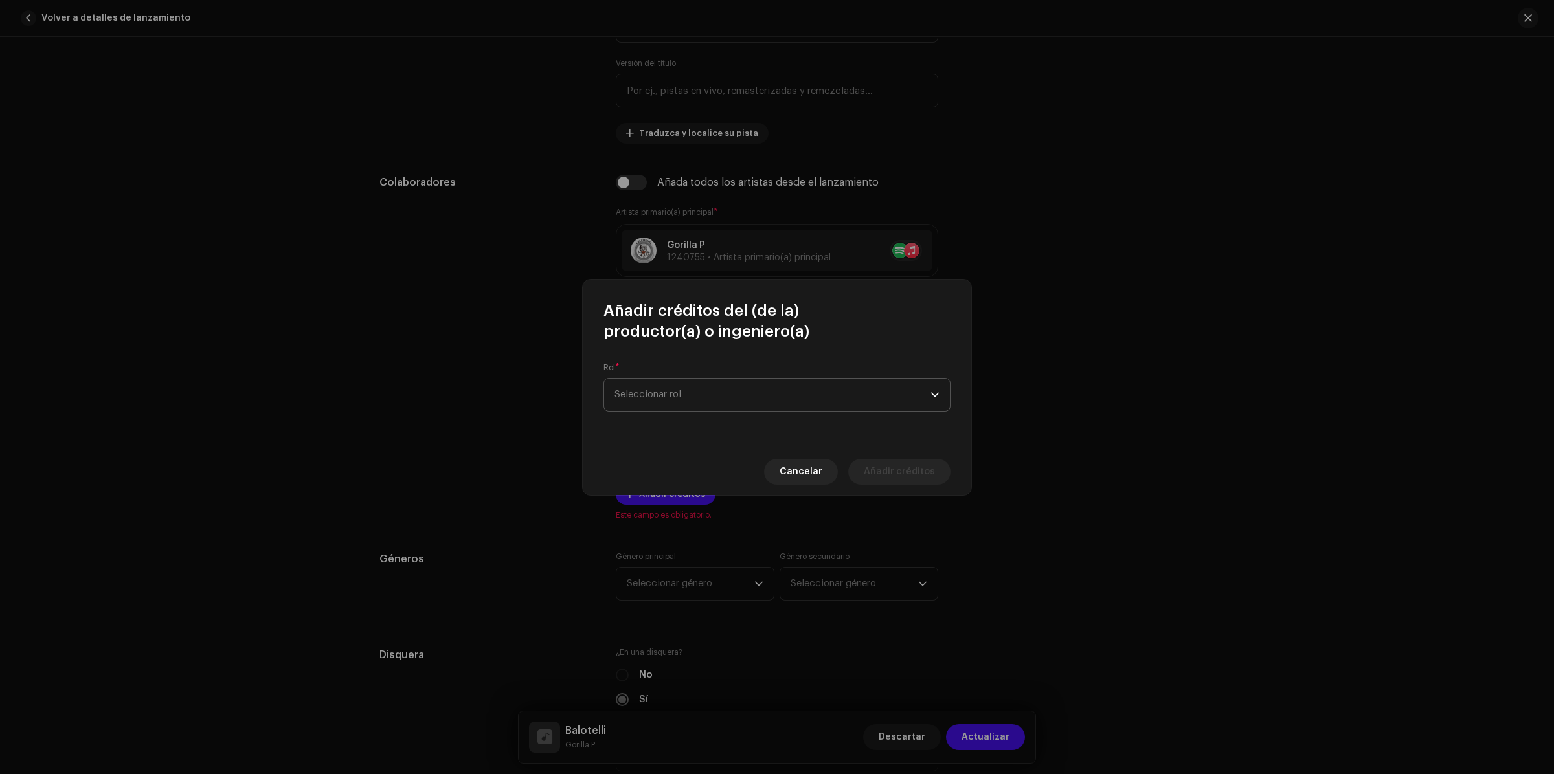
click at [695, 396] on span "Seleccionar rol" at bounding box center [773, 395] width 316 height 32
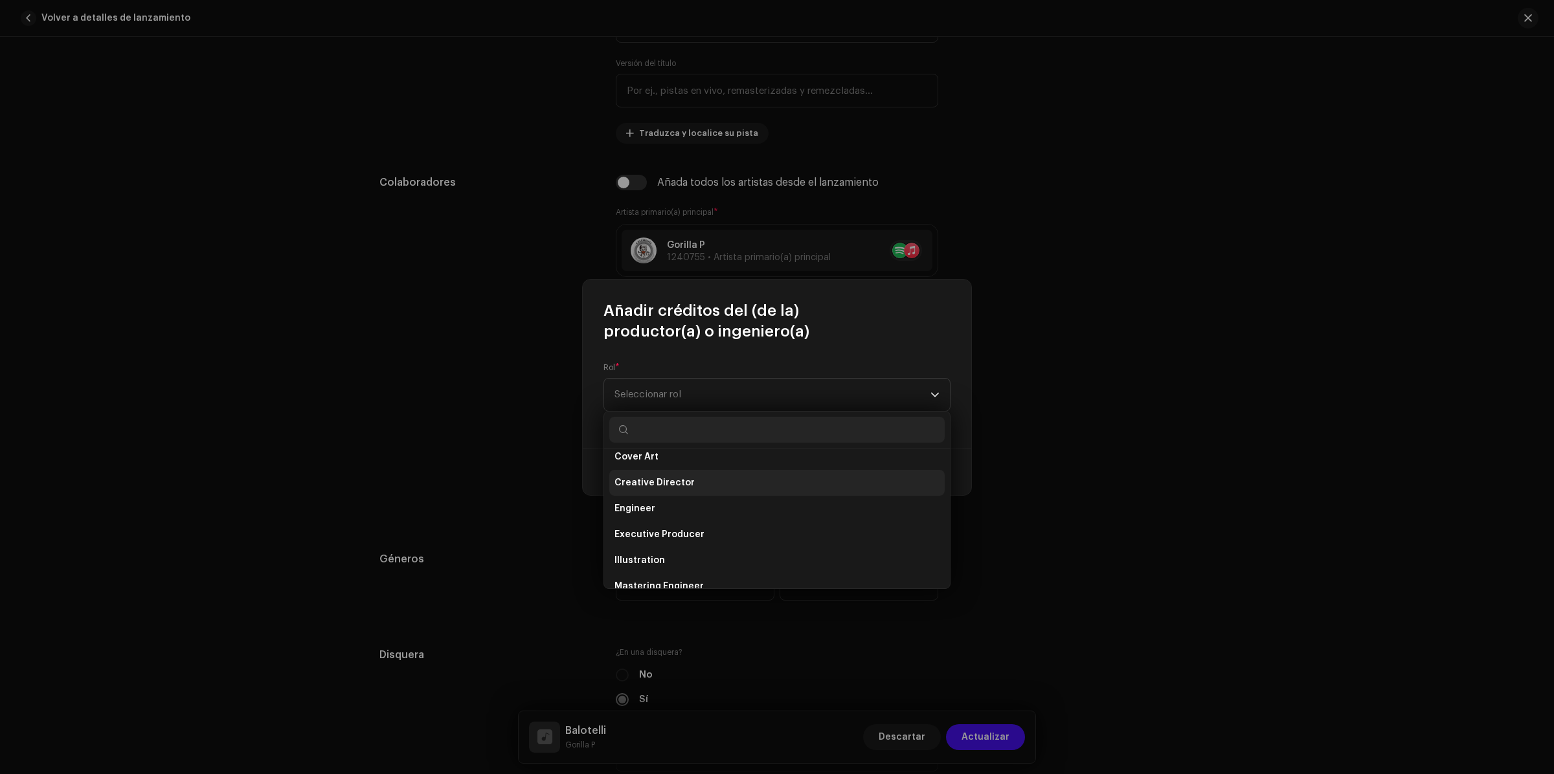
scroll to position [486, 0]
click at [645, 493] on span "Producer" at bounding box center [636, 499] width 43 height 13
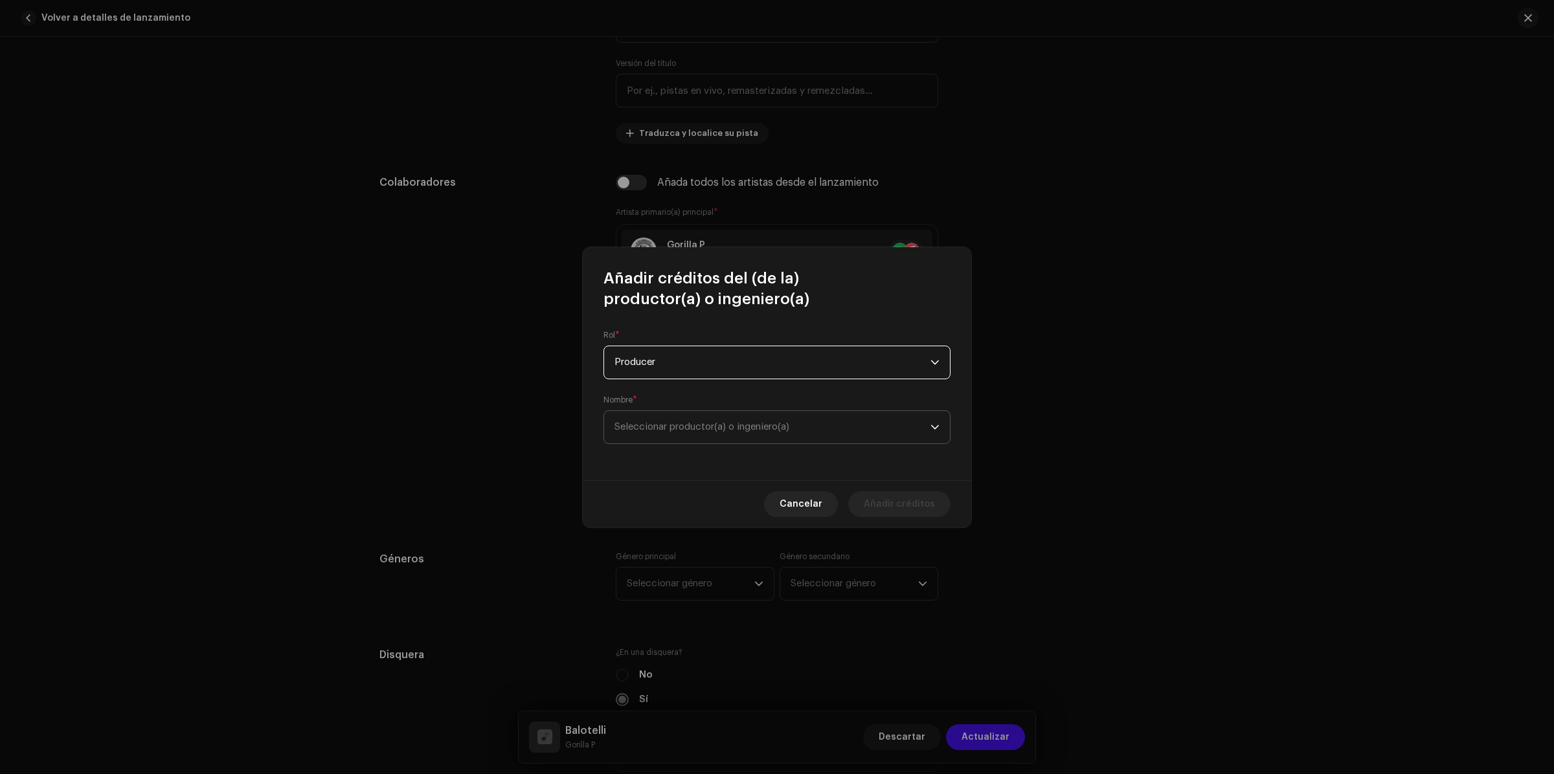
click at [692, 423] on span "Seleccionar productor(a) o ingeniero(a)" at bounding box center [702, 427] width 175 height 10
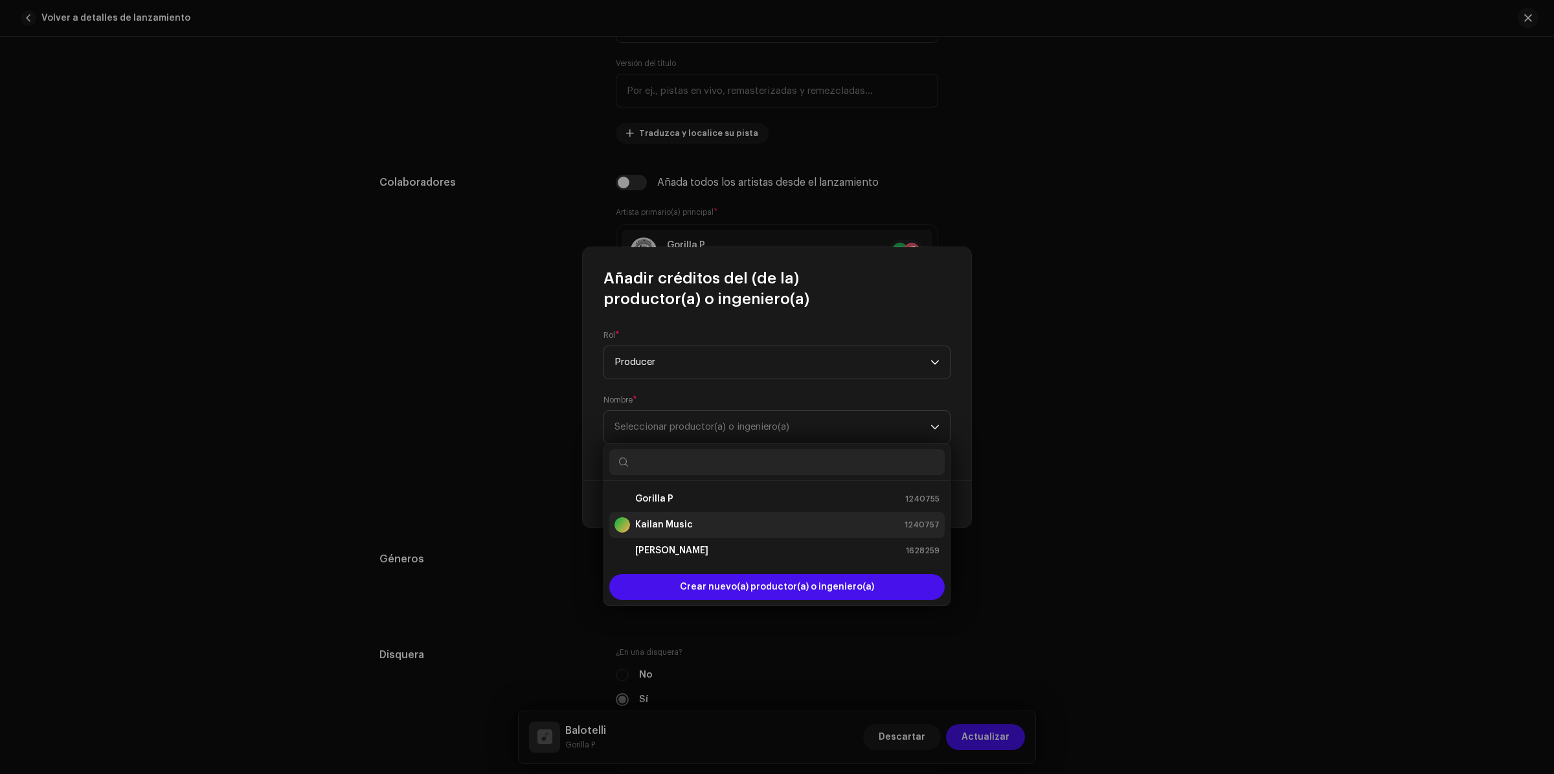
click at [666, 529] on strong "Kailan Music" at bounding box center [664, 525] width 58 height 13
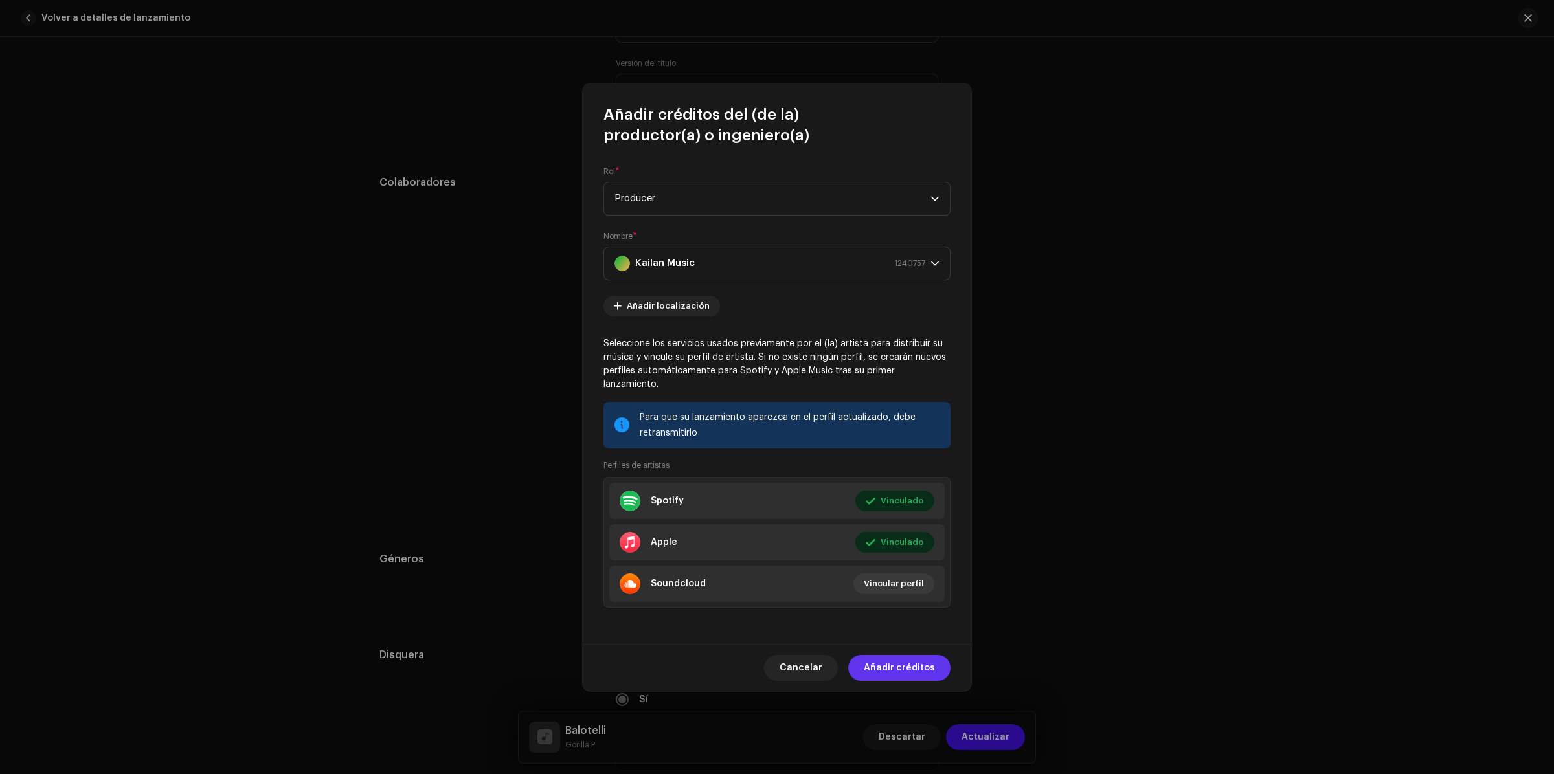
click at [923, 655] on span "Añadir créditos" at bounding box center [899, 668] width 71 height 26
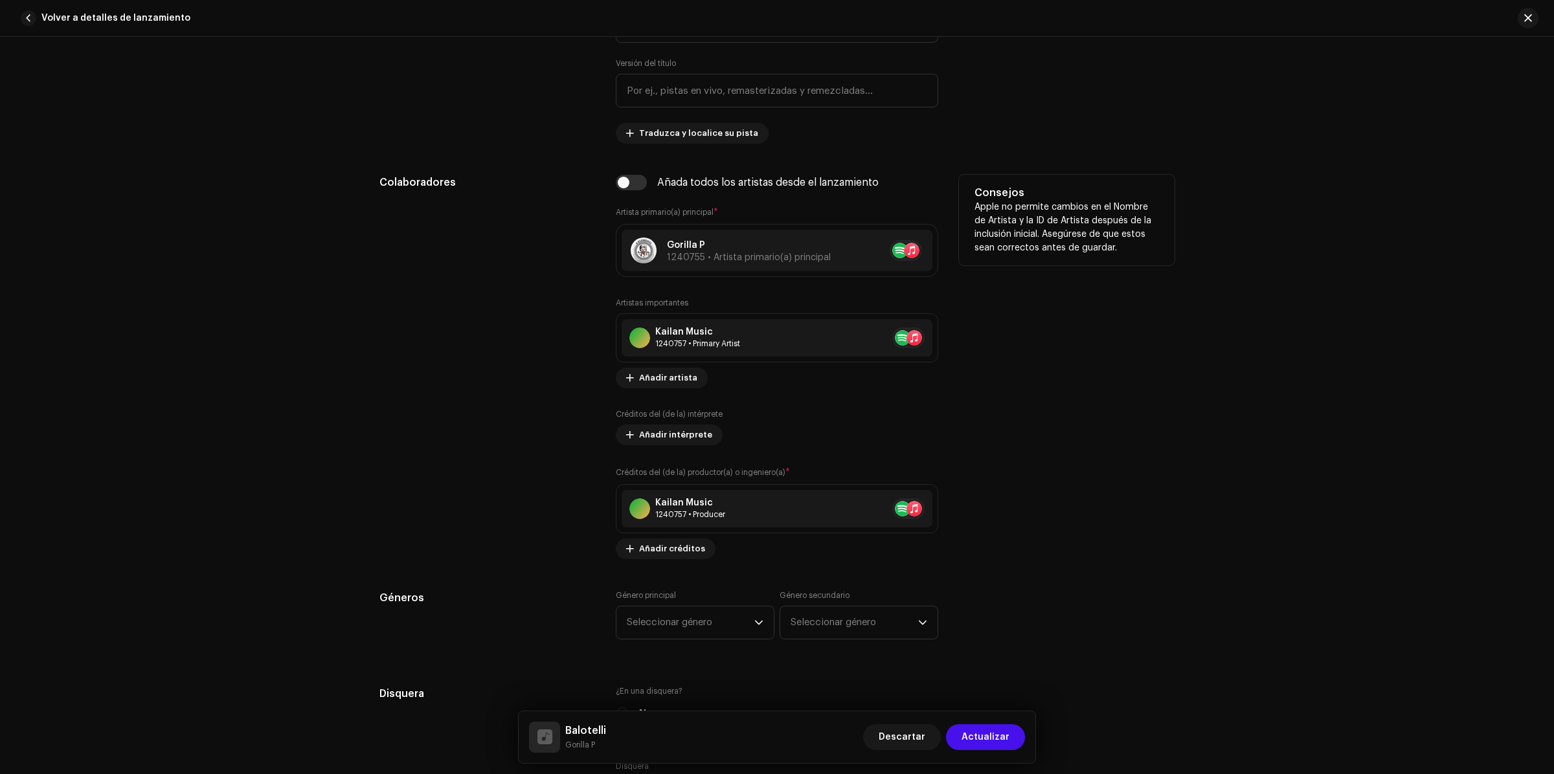
scroll to position [809, 0]
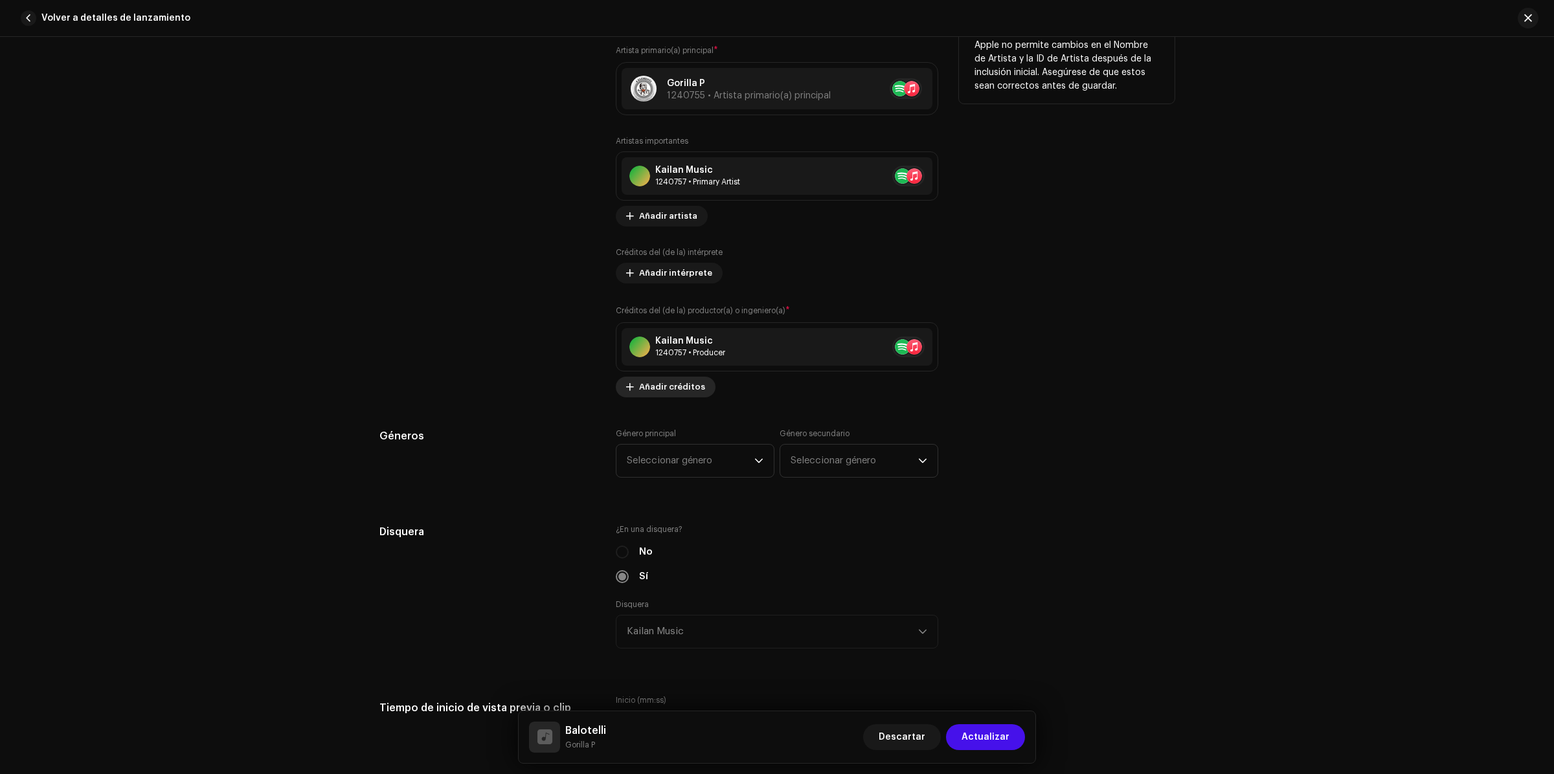
click at [669, 397] on span "Añadir créditos" at bounding box center [672, 387] width 66 height 26
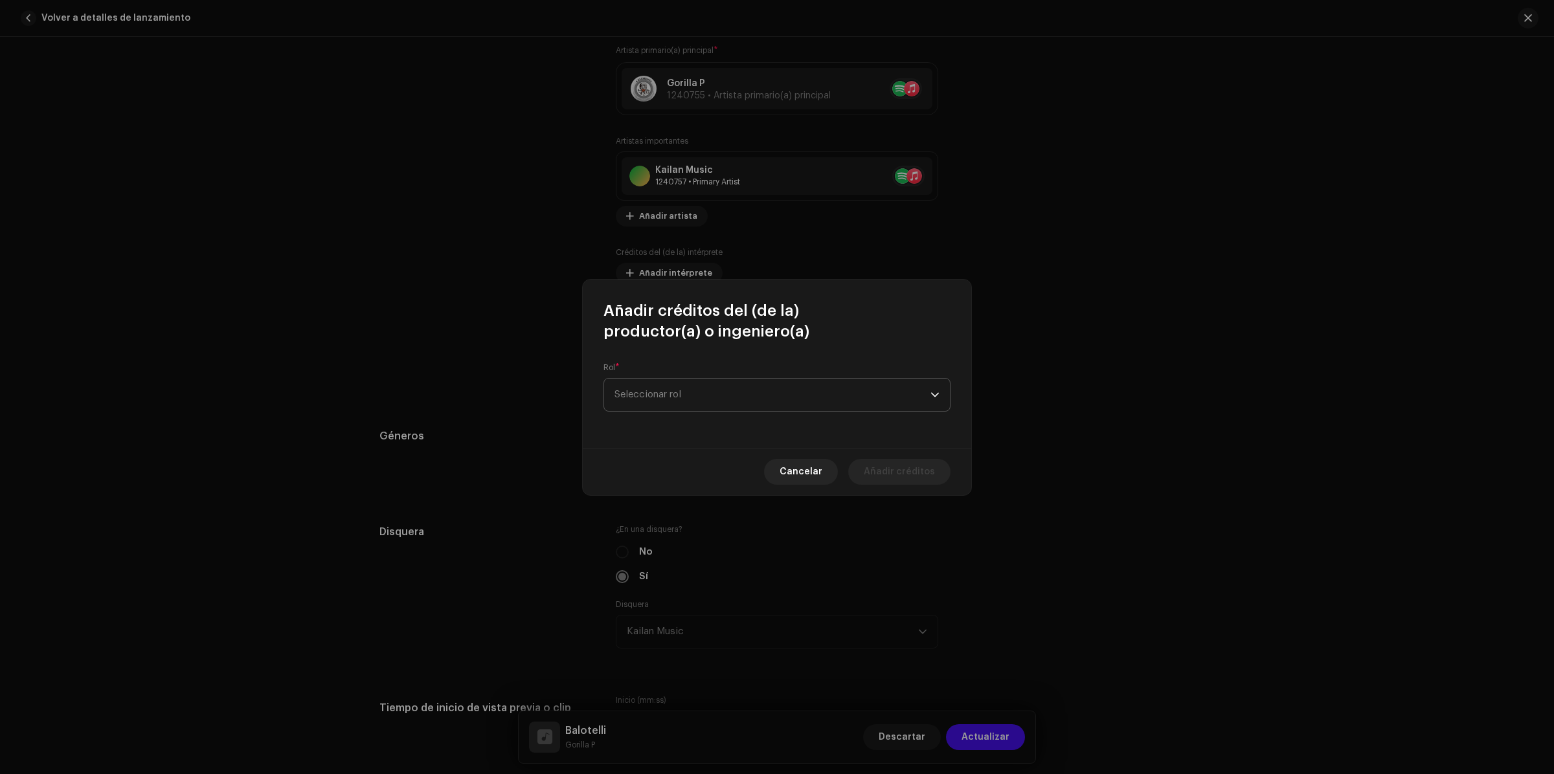
click at [672, 405] on span "Seleccionar rol" at bounding box center [773, 395] width 316 height 32
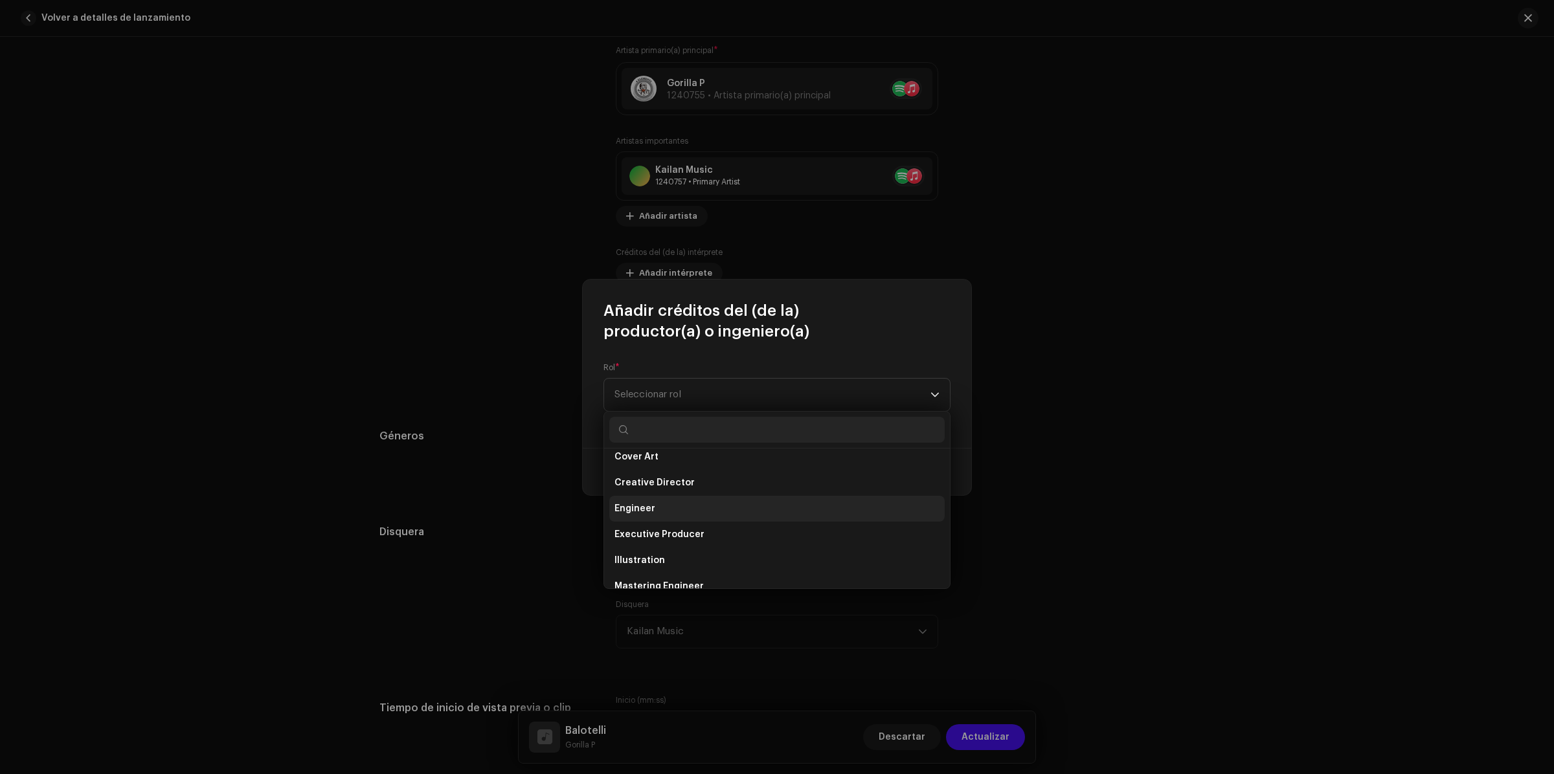
scroll to position [324, 0]
click at [649, 505] on span "Mastering Engineer" at bounding box center [659, 505] width 89 height 13
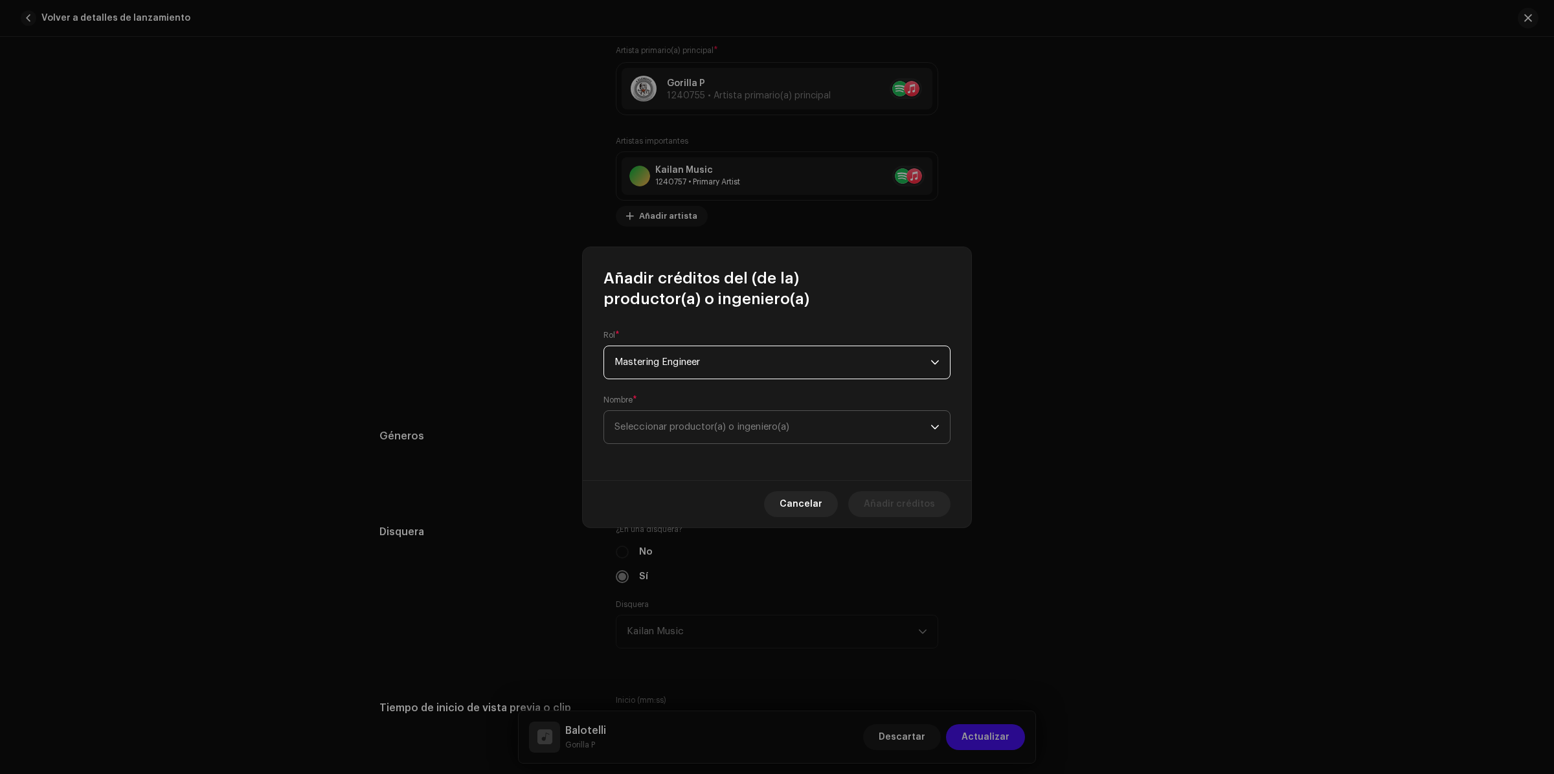
click at [796, 433] on span "Seleccionar productor(a) o ingeniero(a)" at bounding box center [773, 427] width 316 height 32
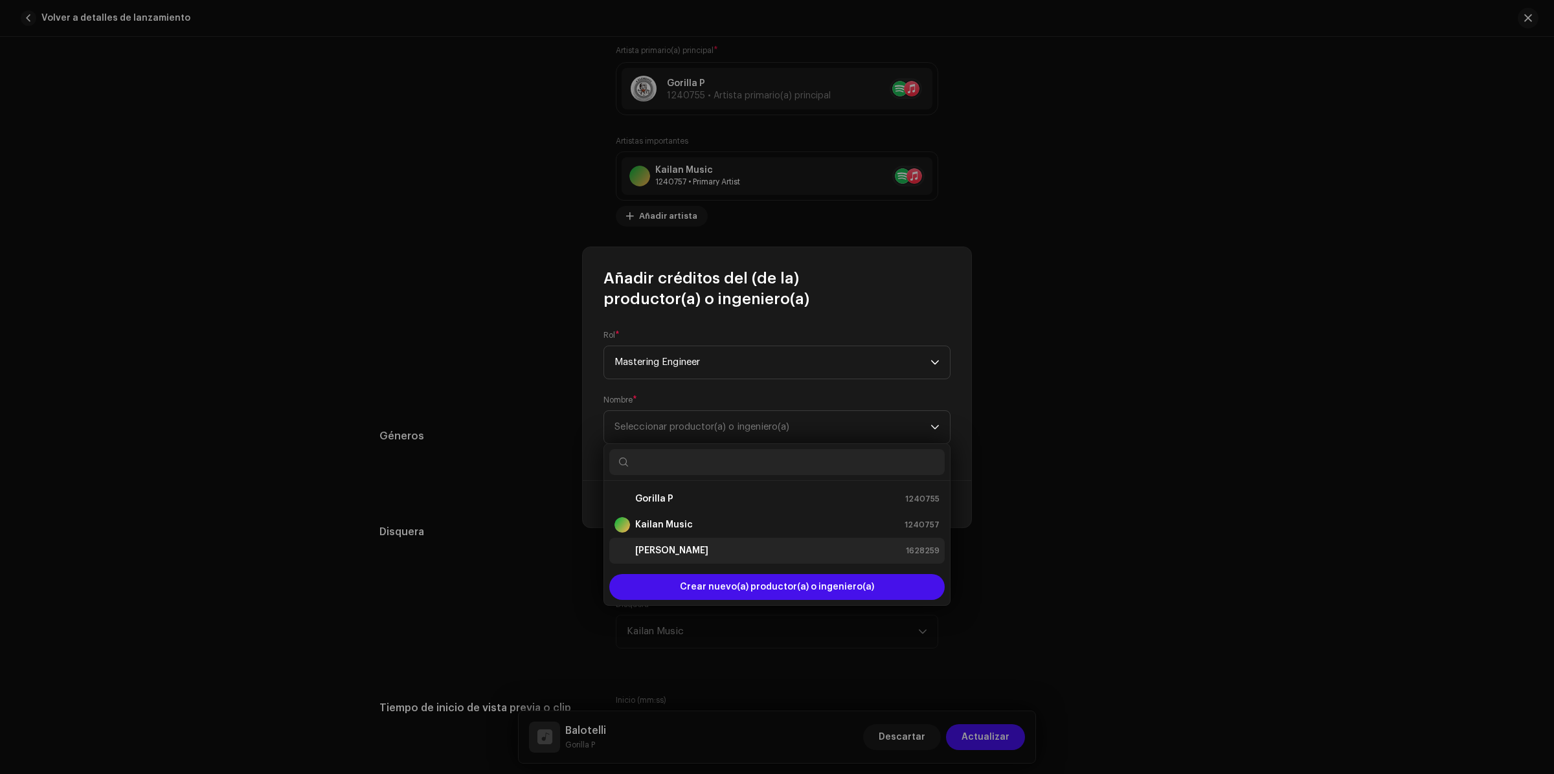
click at [685, 552] on strong "[PERSON_NAME]" at bounding box center [671, 551] width 73 height 13
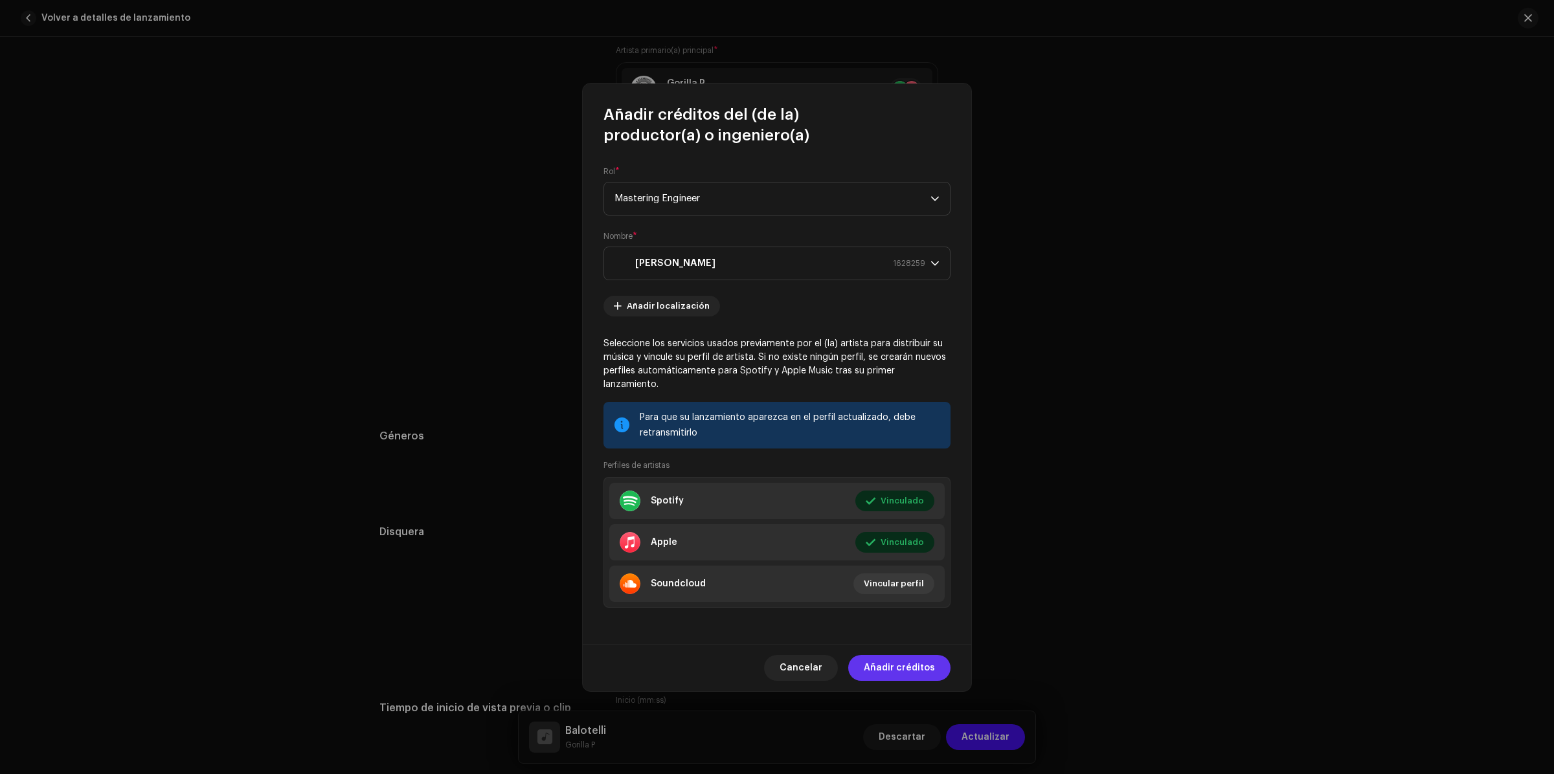
click at [923, 659] on span "Añadir créditos" at bounding box center [899, 668] width 71 height 26
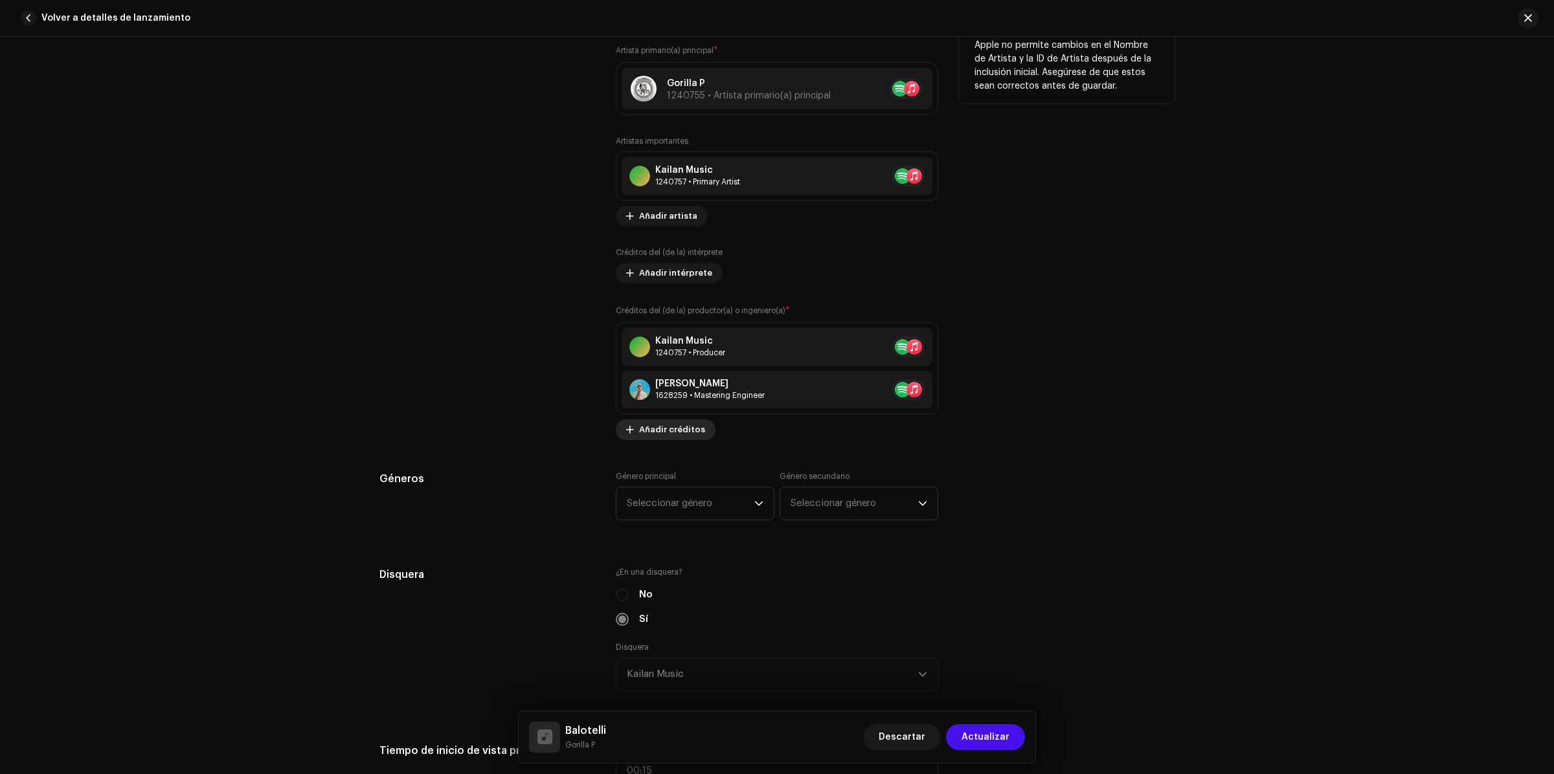
click at [677, 439] on span "Añadir créditos" at bounding box center [672, 430] width 66 height 26
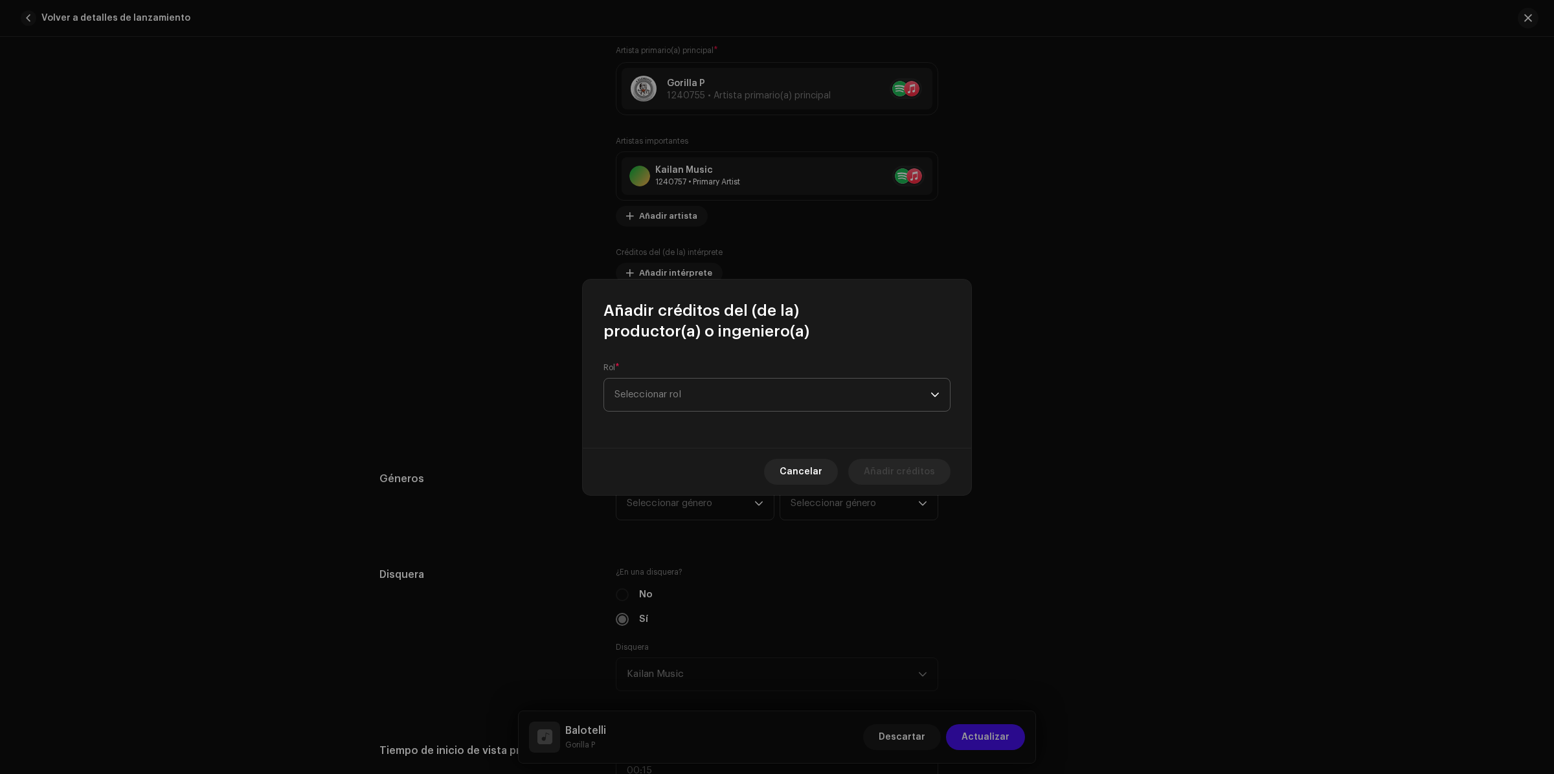
click at [701, 409] on span "Seleccionar rol" at bounding box center [773, 395] width 316 height 32
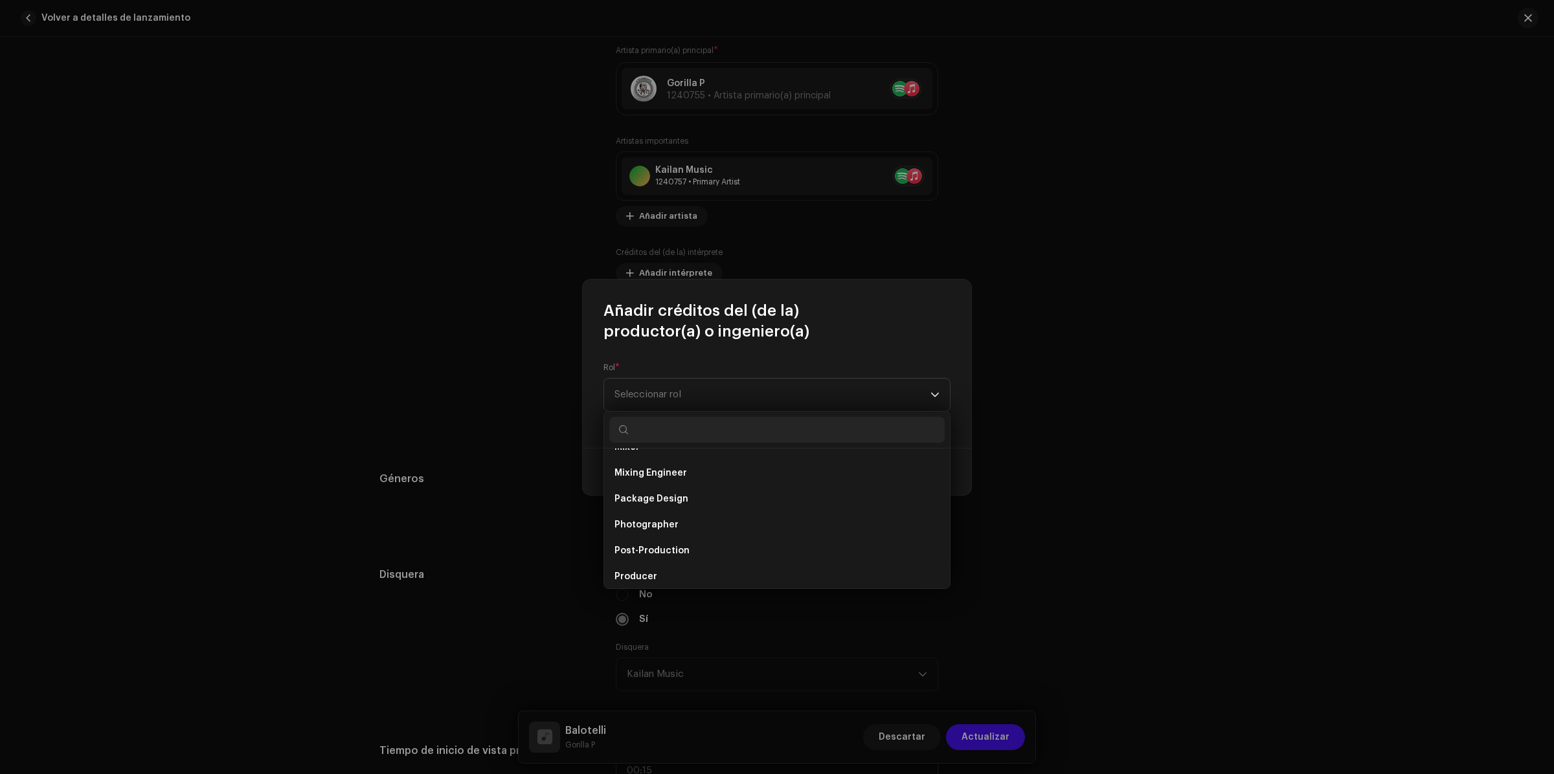
scroll to position [327, 0]
click at [664, 555] on span "Mixing Engineer" at bounding box center [651, 554] width 73 height 13
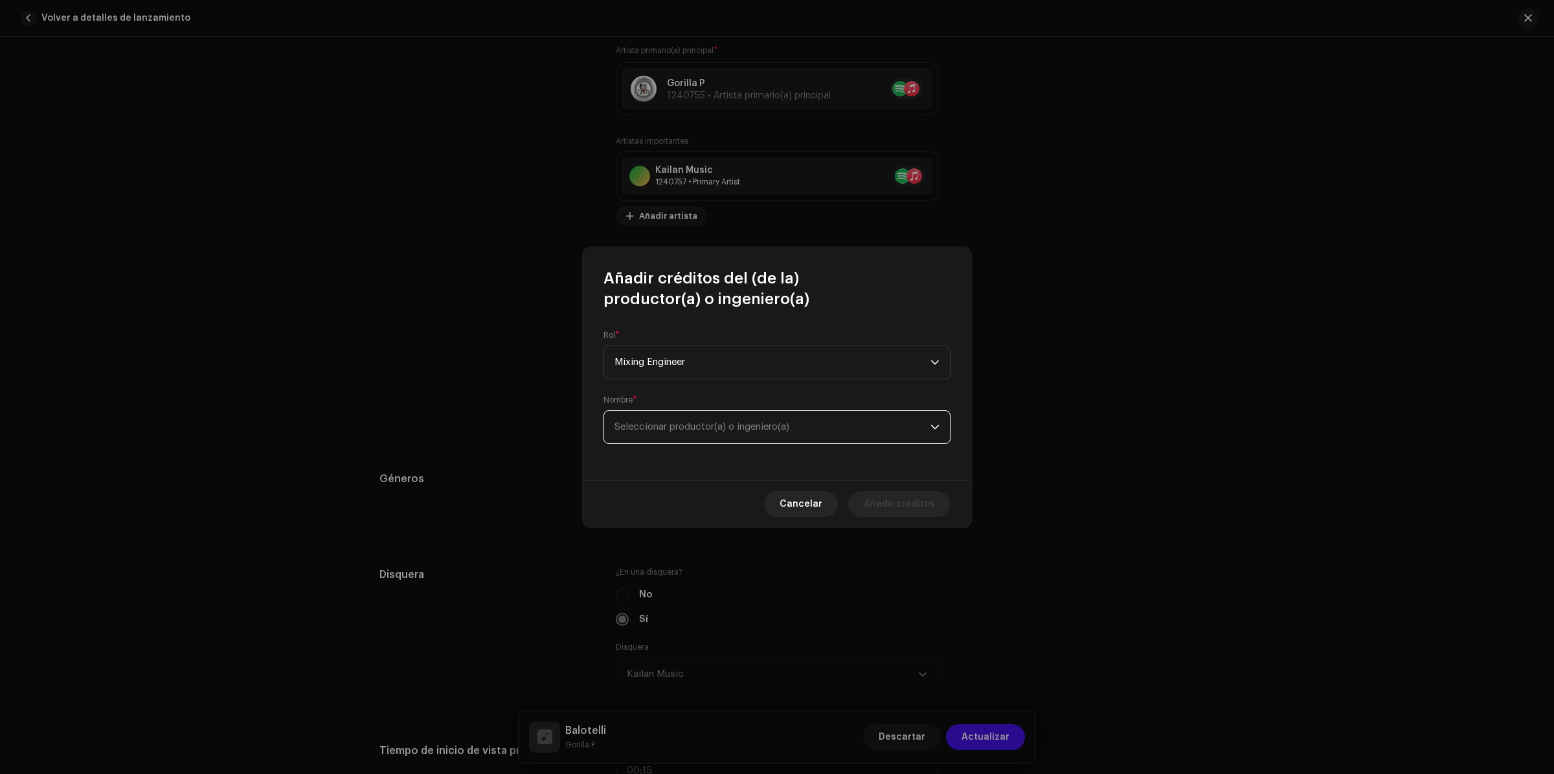
click at [749, 423] on span "Seleccionar productor(a) o ingeniero(a)" at bounding box center [702, 427] width 175 height 10
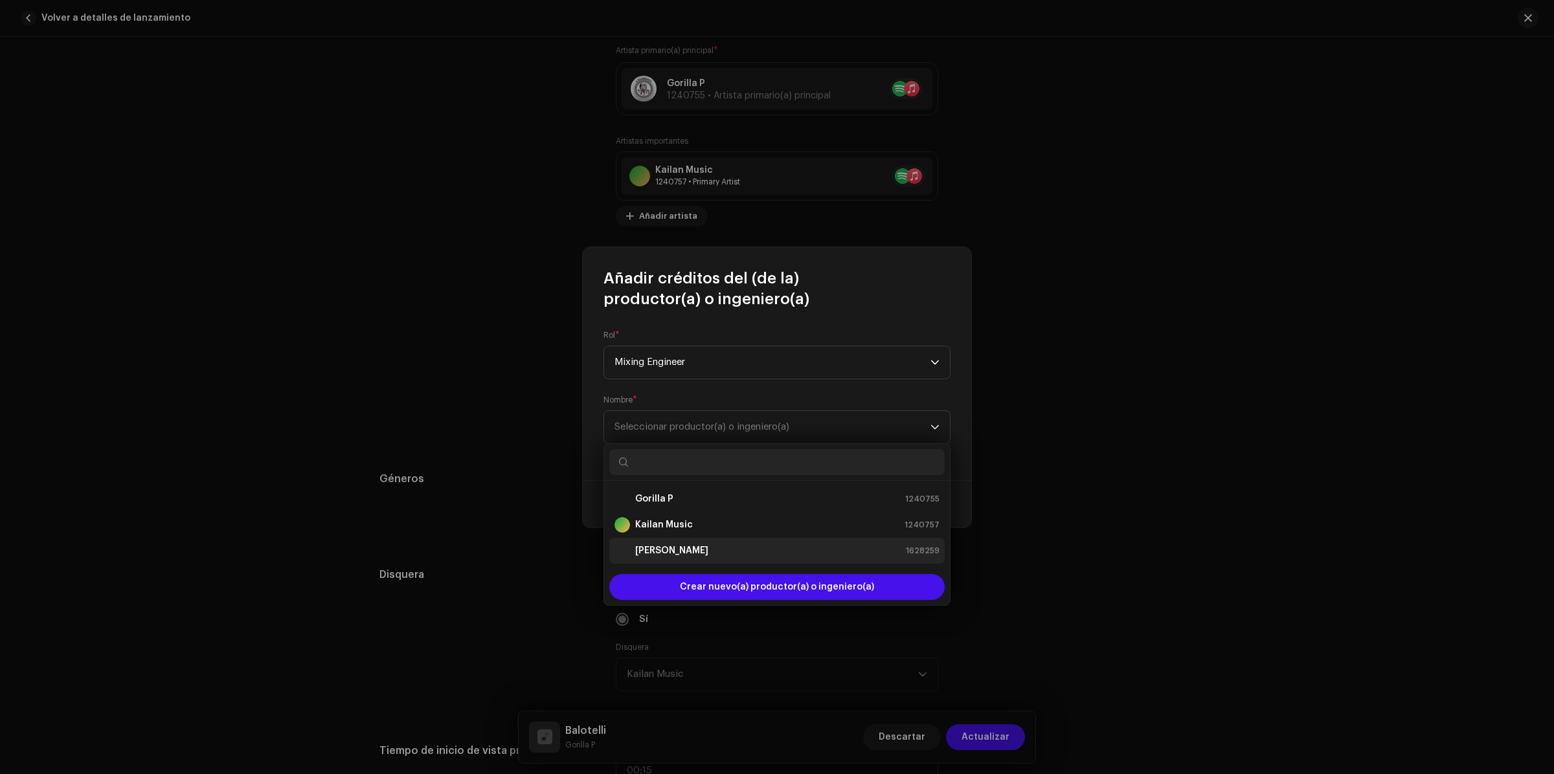
click at [646, 546] on strong "[PERSON_NAME]" at bounding box center [671, 551] width 73 height 13
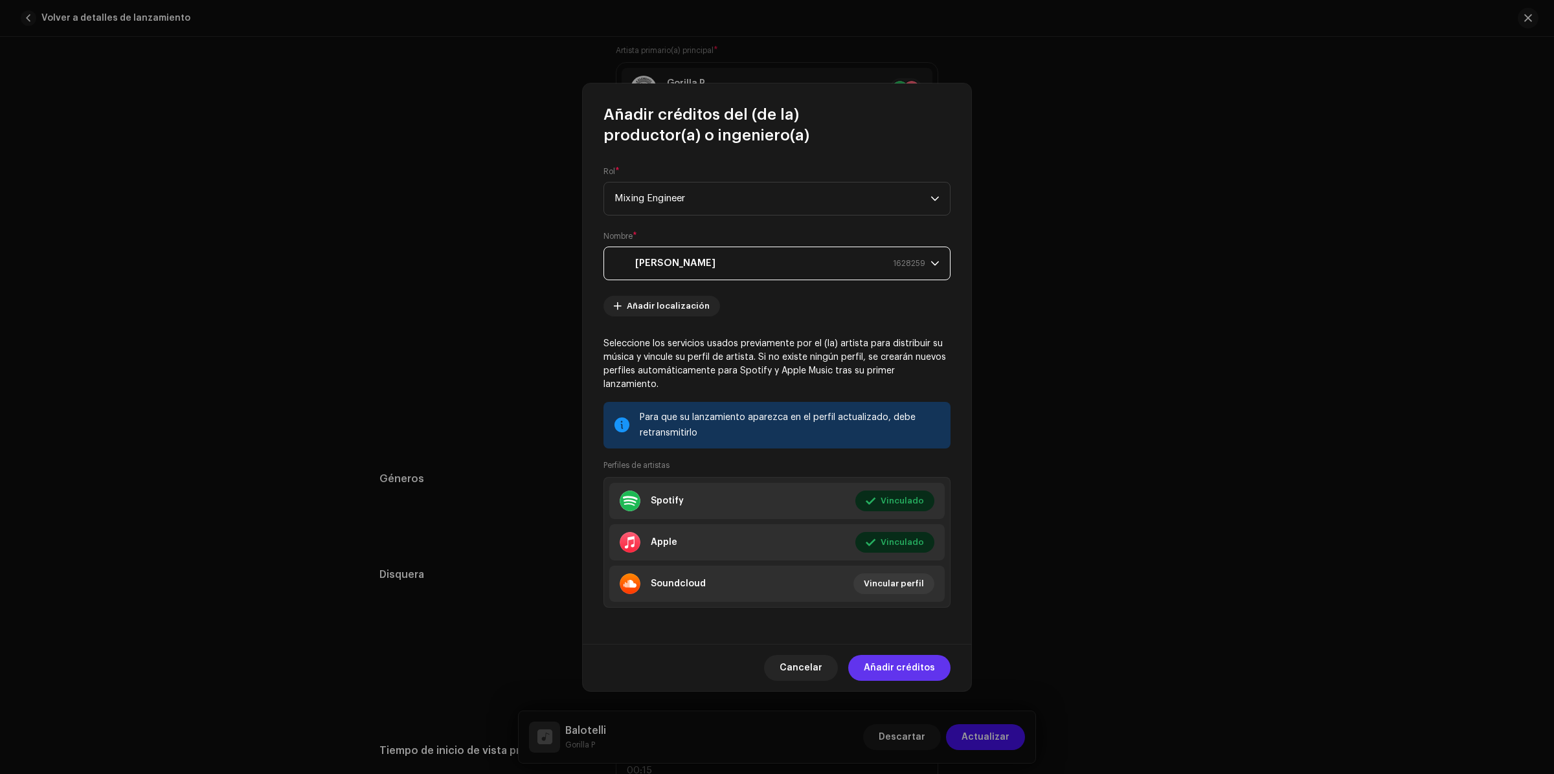
click at [910, 655] on span "Añadir créditos" at bounding box center [899, 668] width 71 height 26
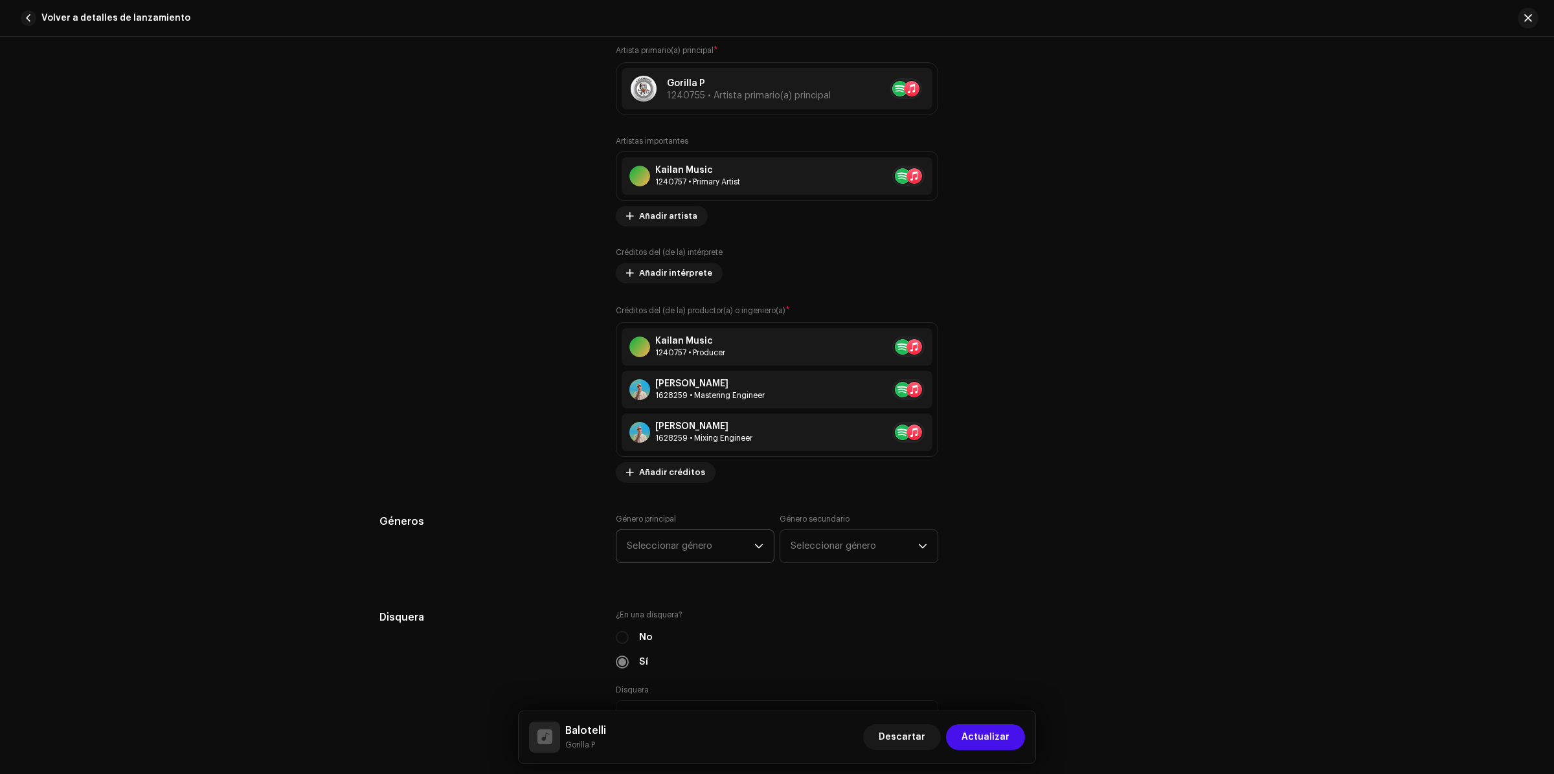
click at [704, 541] on span "Seleccionar género" at bounding box center [691, 546] width 128 height 32
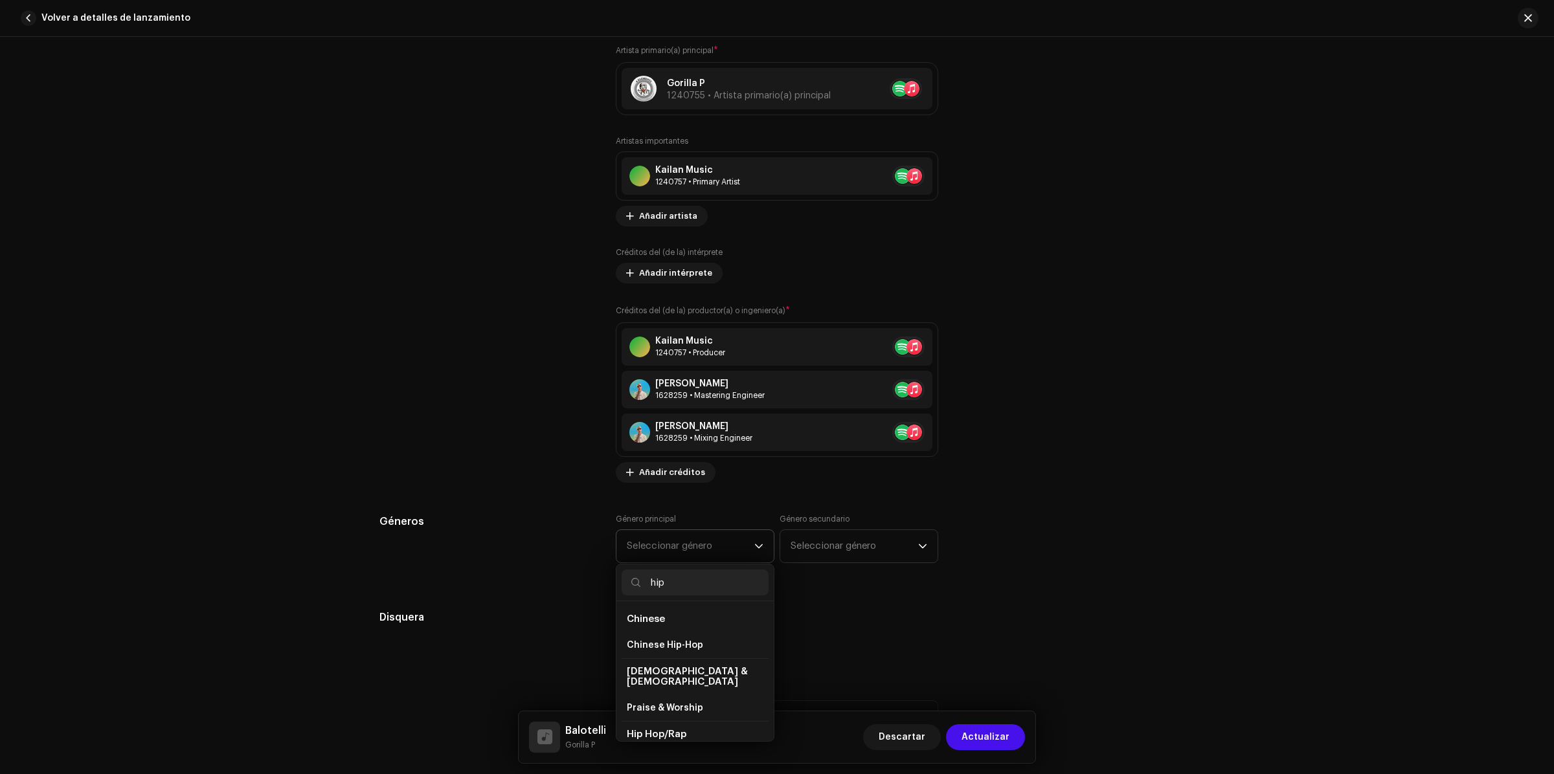
scroll to position [81, 0]
type input "hip"
click at [671, 673] on span "Hip Hop/Rap" at bounding box center [655, 679] width 56 height 13
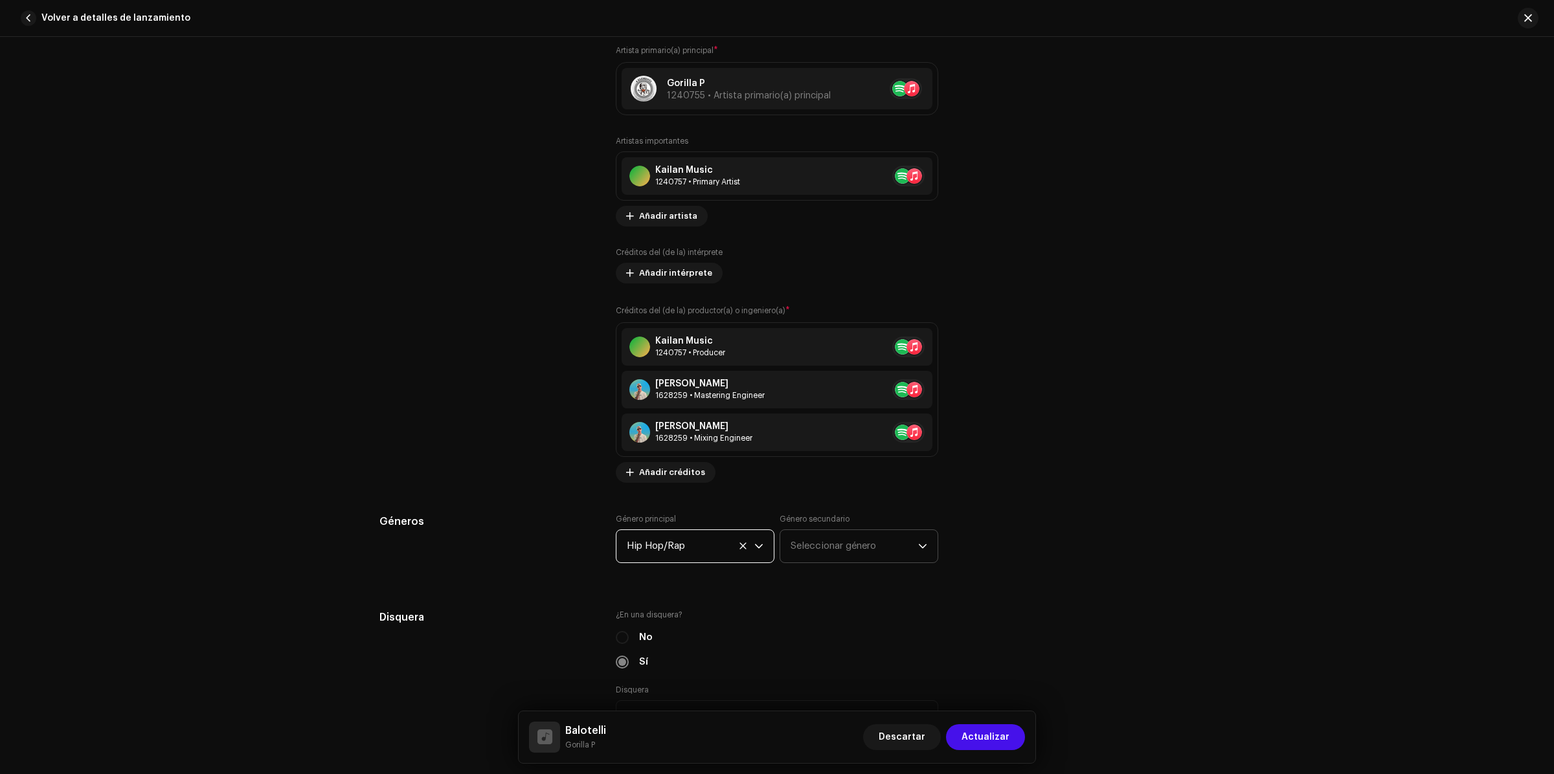
click at [850, 549] on span "Seleccionar género" at bounding box center [855, 546] width 128 height 32
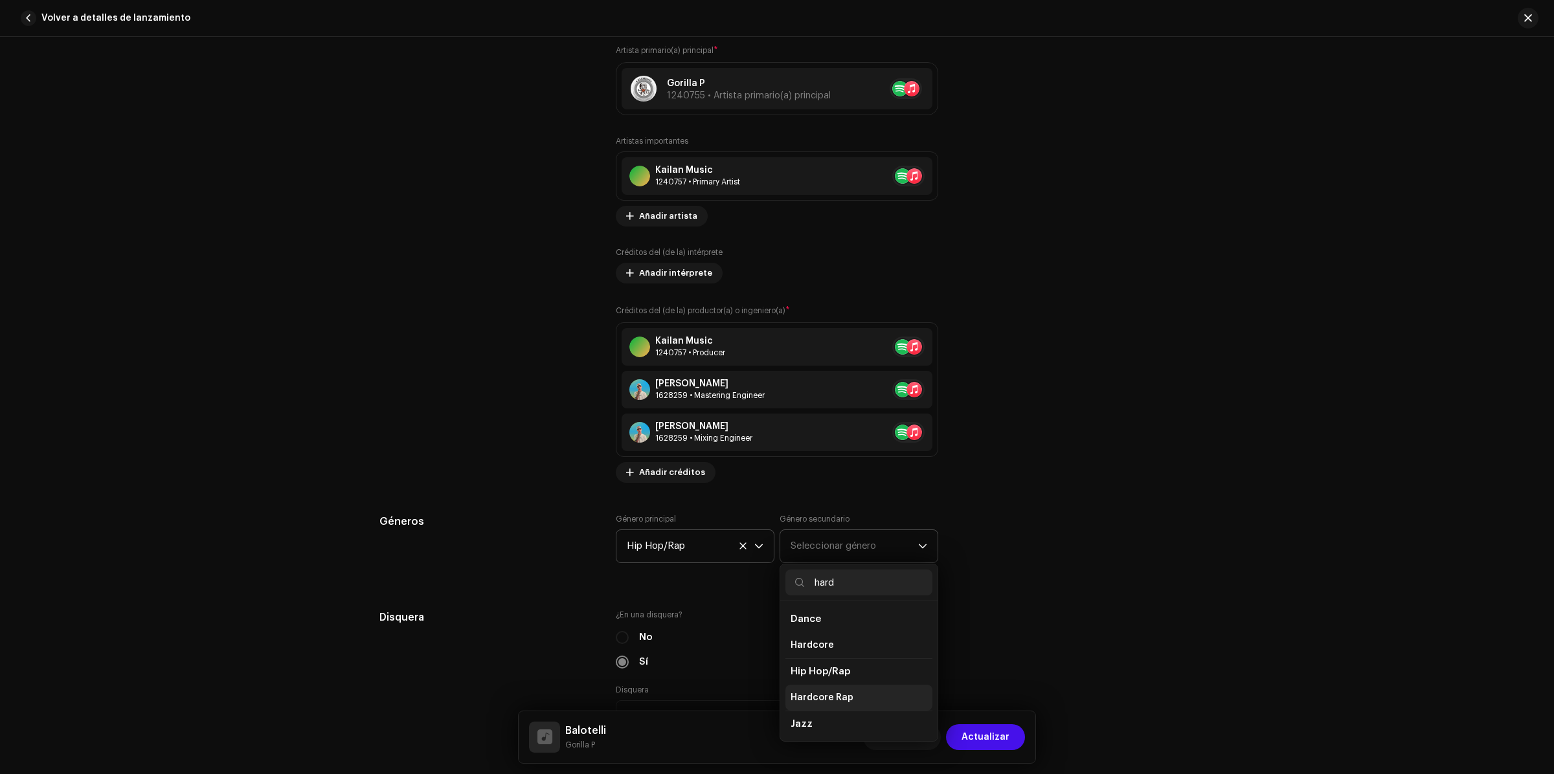
type input "hard"
click at [846, 694] on li "Hardcore Rap" at bounding box center [858, 698] width 147 height 26
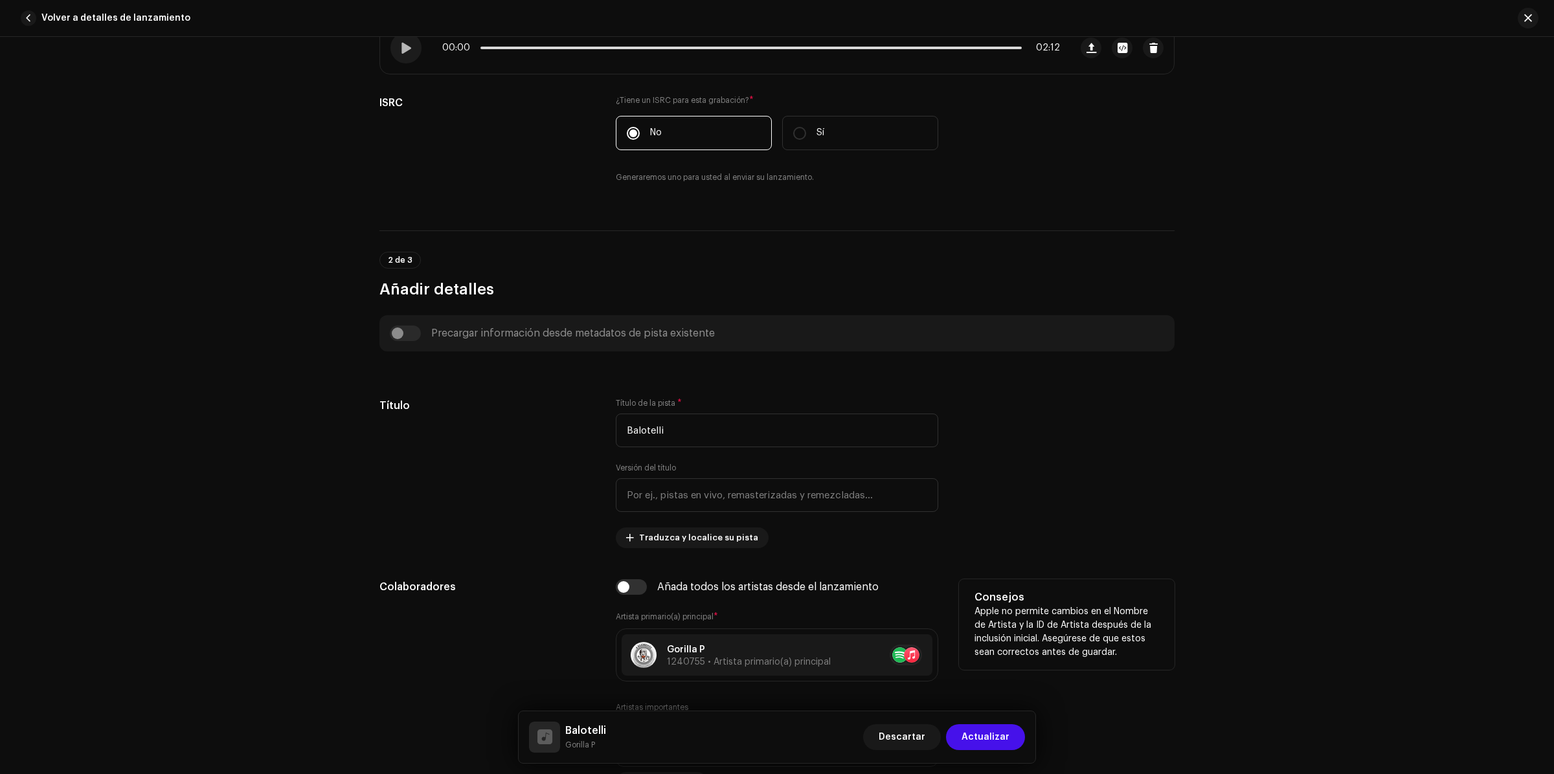
scroll to position [0, 0]
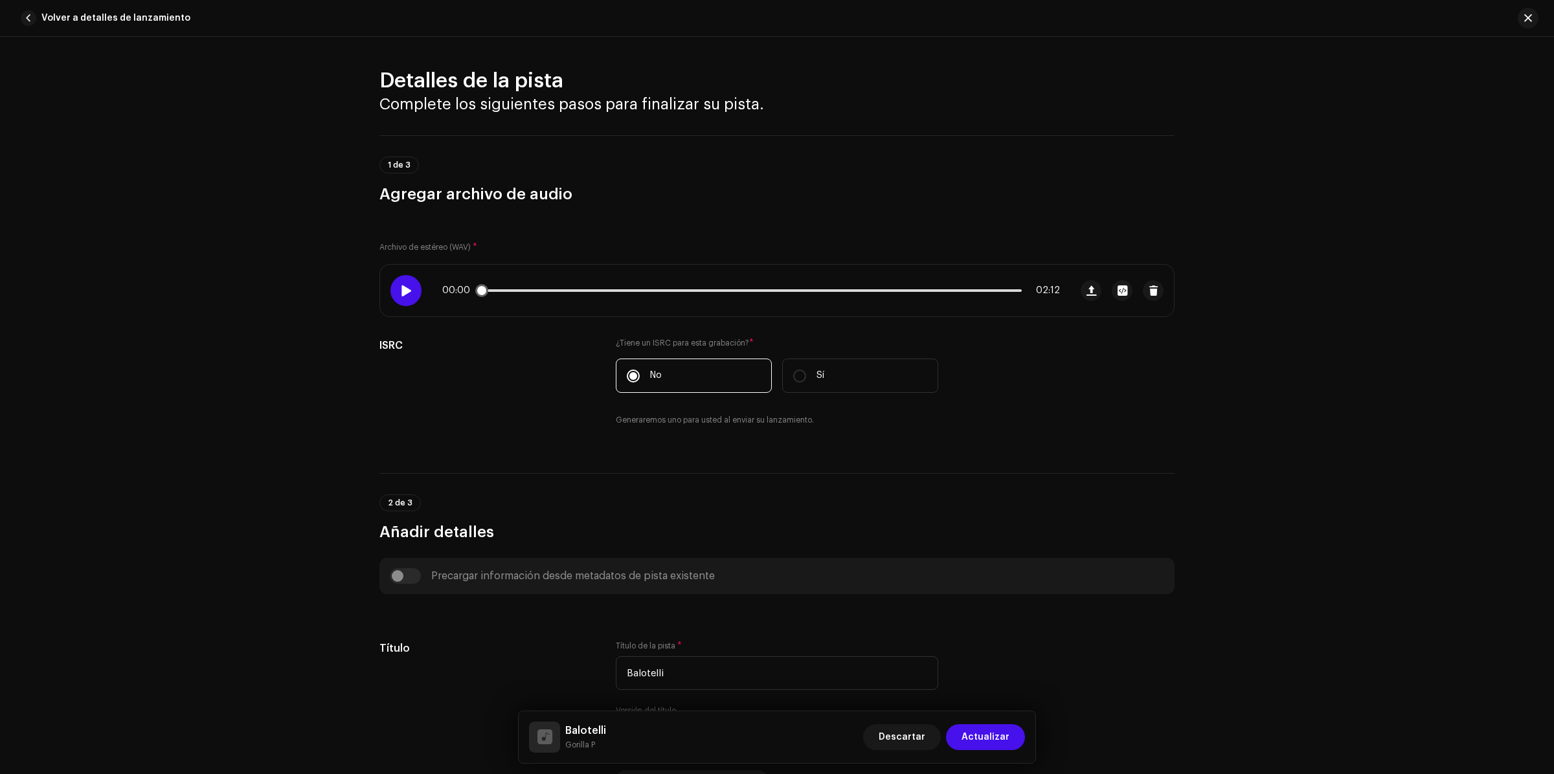
click at [412, 295] on div at bounding box center [405, 290] width 31 height 31
click at [513, 290] on p-slider at bounding box center [750, 290] width 541 height 3
click at [525, 291] on span at bounding box center [531, 290] width 13 height 13
drag, startPoint x: 531, startPoint y: 297, endPoint x: 521, endPoint y: 301, distance: 10.7
click at [521, 301] on div "00:10 02:12" at bounding box center [725, 291] width 690 height 52
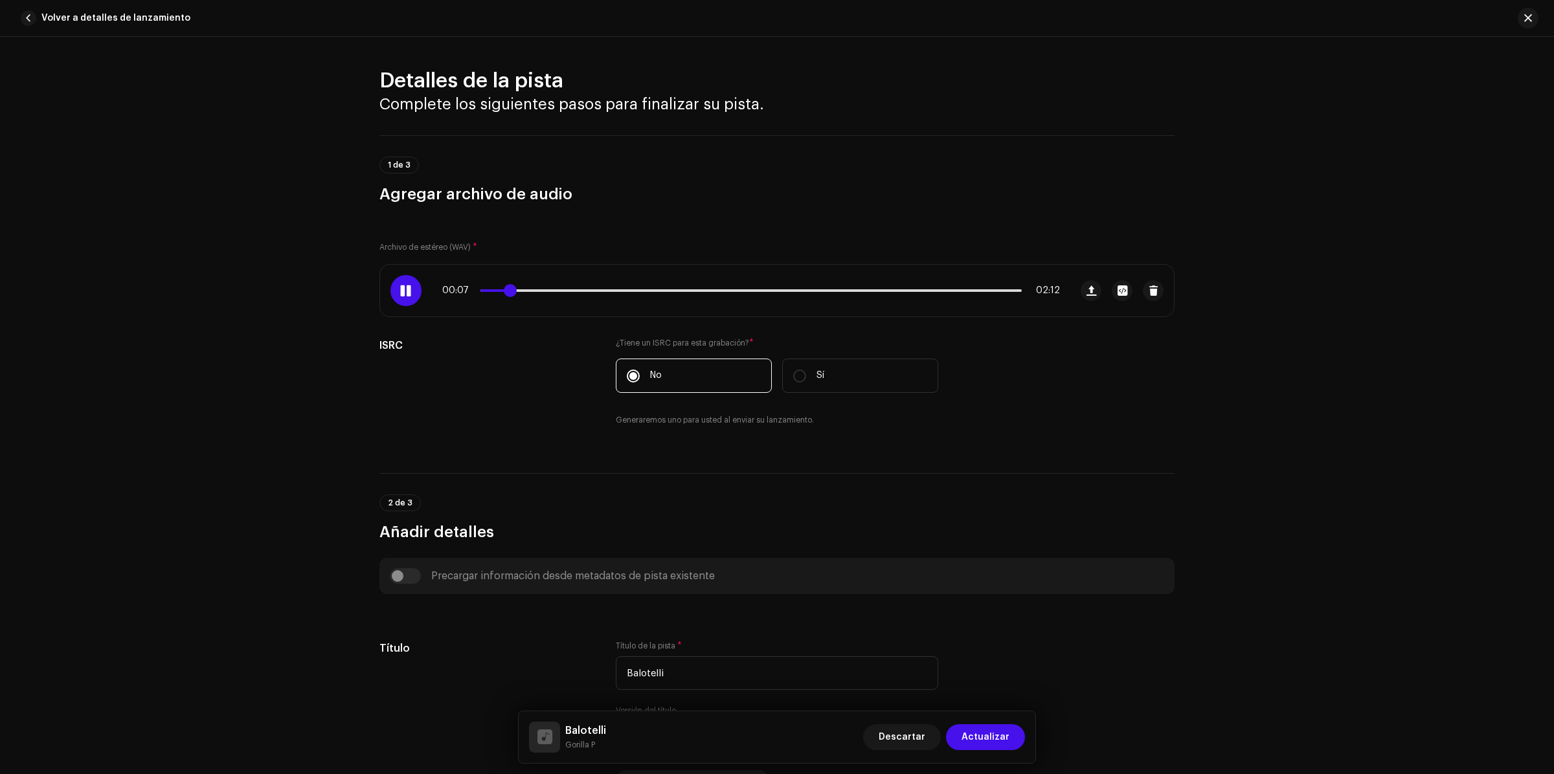
drag, startPoint x: 526, startPoint y: 296, endPoint x: 506, endPoint y: 295, distance: 20.8
click at [506, 295] on span at bounding box center [510, 290] width 13 height 13
click at [501, 292] on span at bounding box center [502, 290] width 13 height 13
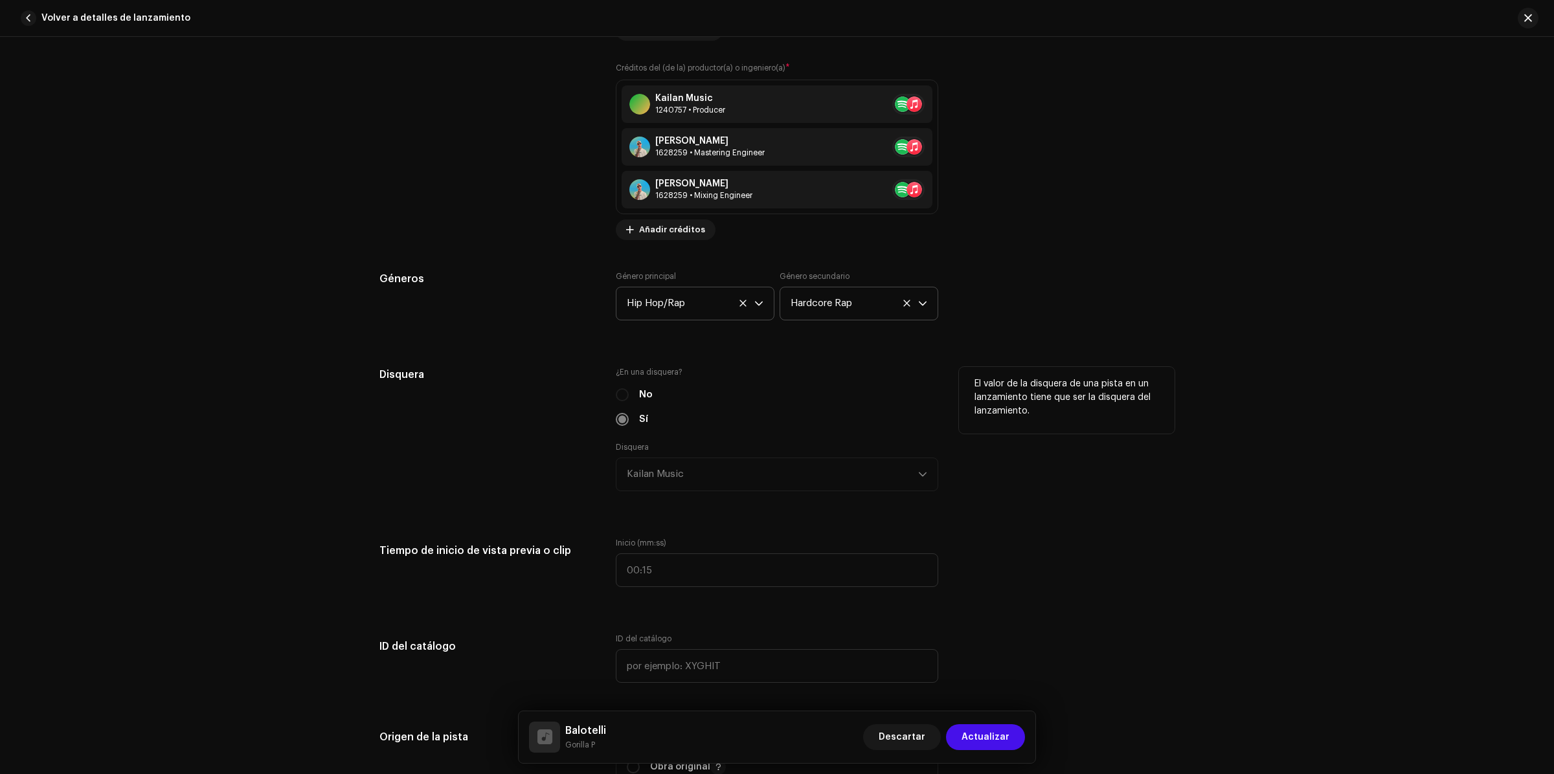
scroll to position [1376, 0]
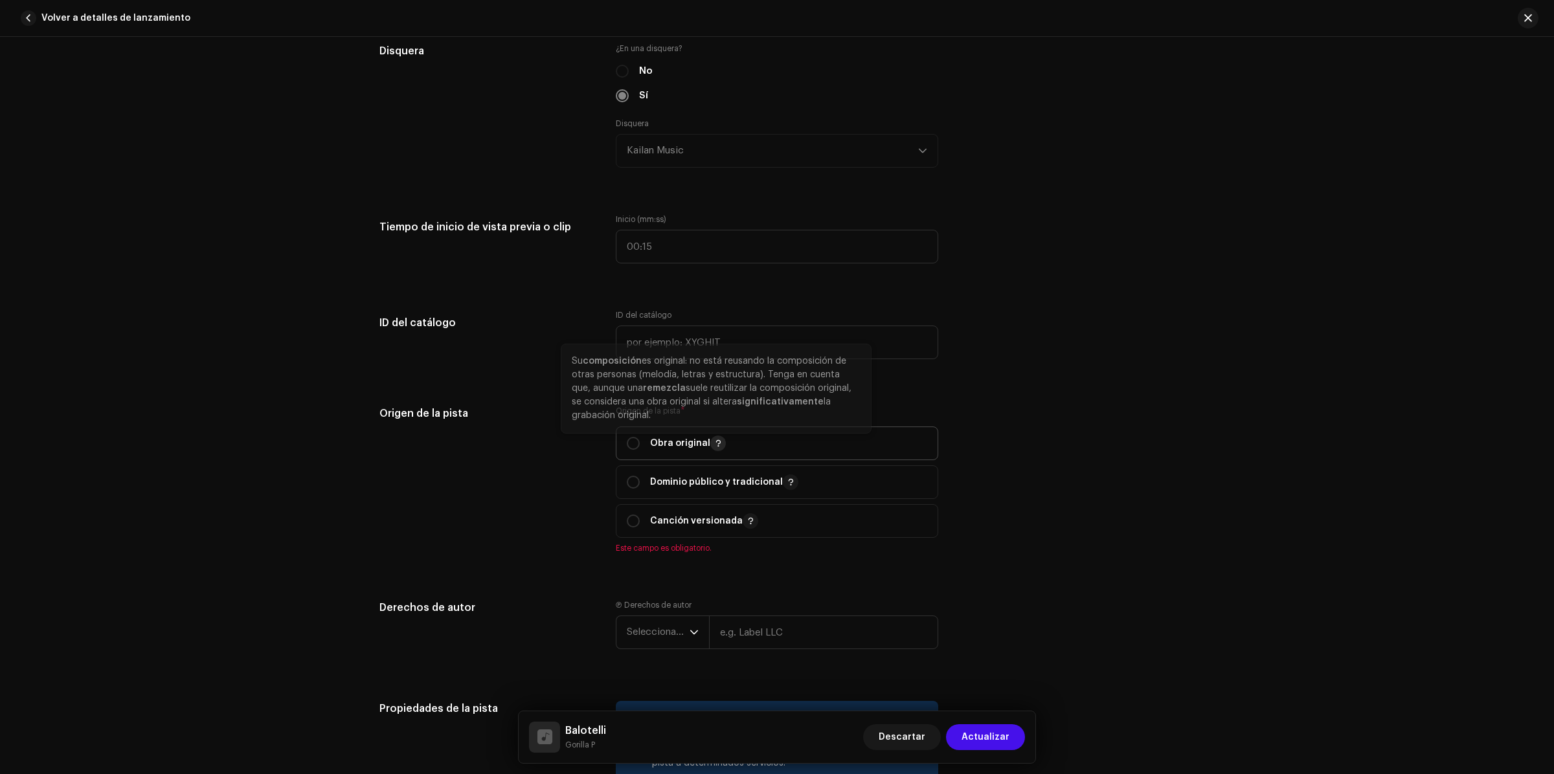
click at [710, 445] on button "button" at bounding box center [718, 444] width 16 height 16
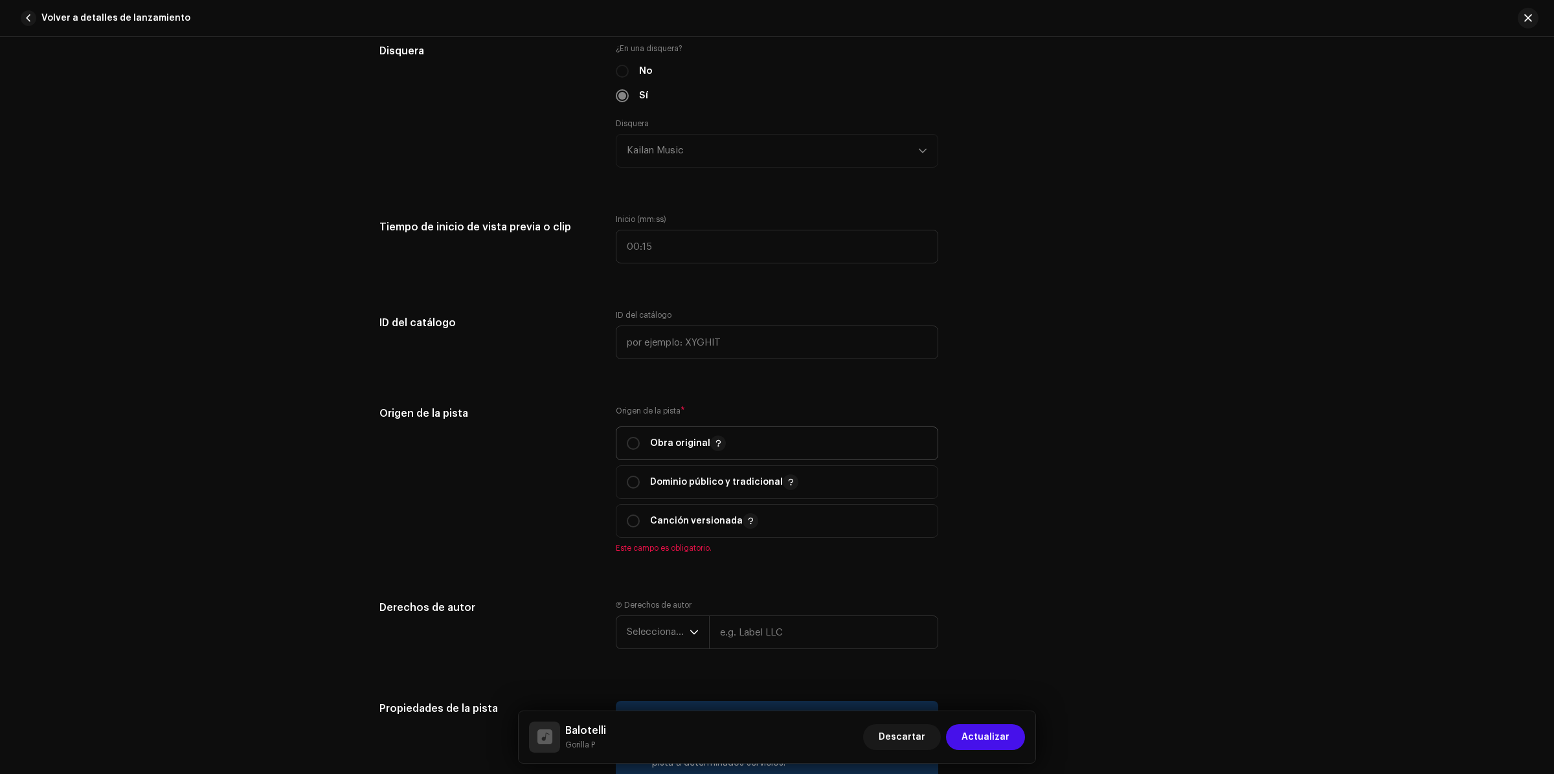
click at [664, 447] on p "Obra original" at bounding box center [688, 444] width 76 height 16
radio input "true"
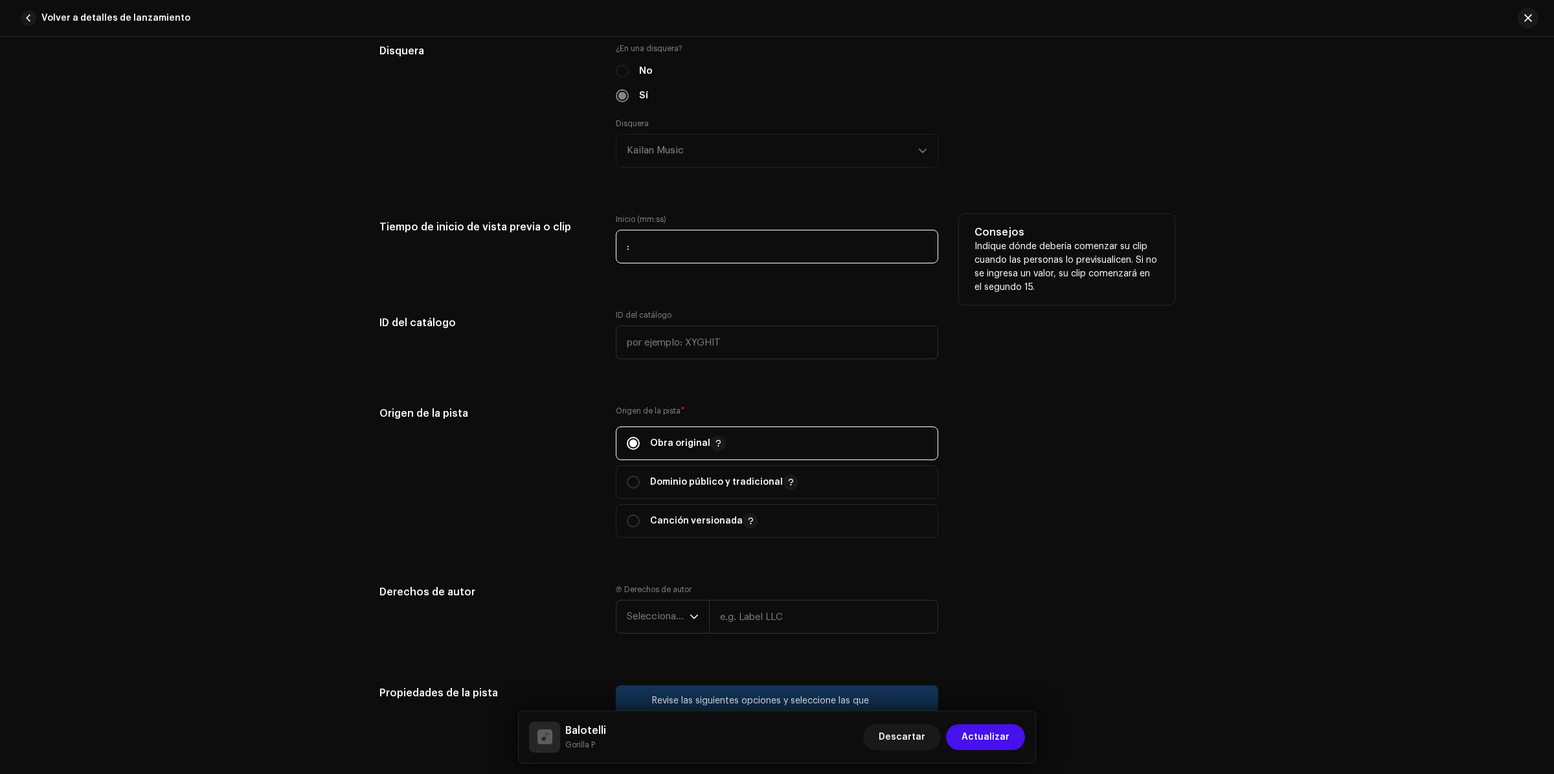
click at [667, 245] on input ":" at bounding box center [777, 247] width 322 height 34
click at [646, 254] on input "00:46" at bounding box center [777, 247] width 322 height 34
type input "00:06"
click at [700, 251] on input "00:06" at bounding box center [777, 247] width 322 height 34
click at [1053, 389] on div "Detalles de la pista Complete los siguientes pasos para finalizar su pista. 1 d…" at bounding box center [777, 213] width 837 height 3043
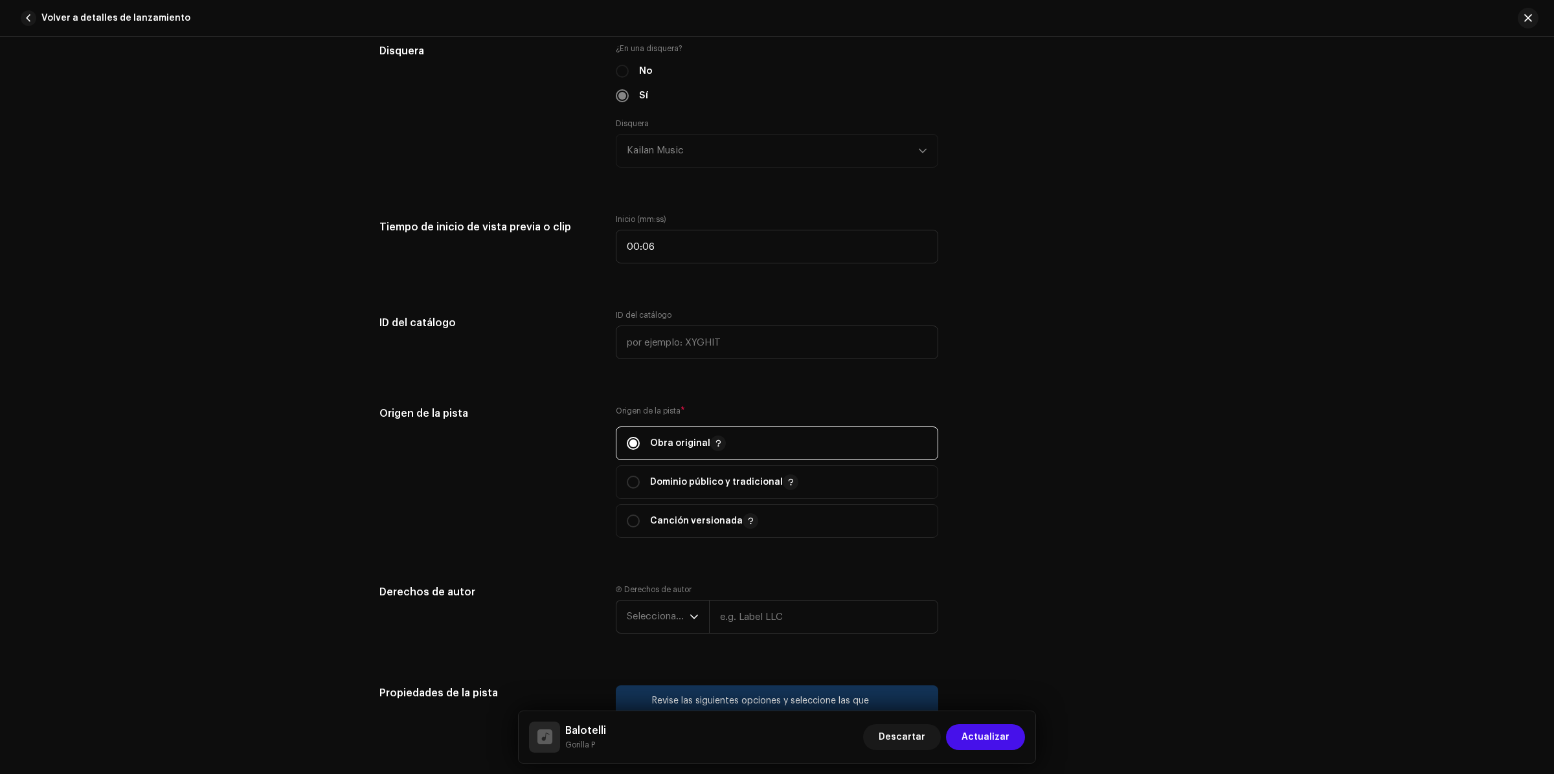
scroll to position [1538, 0]
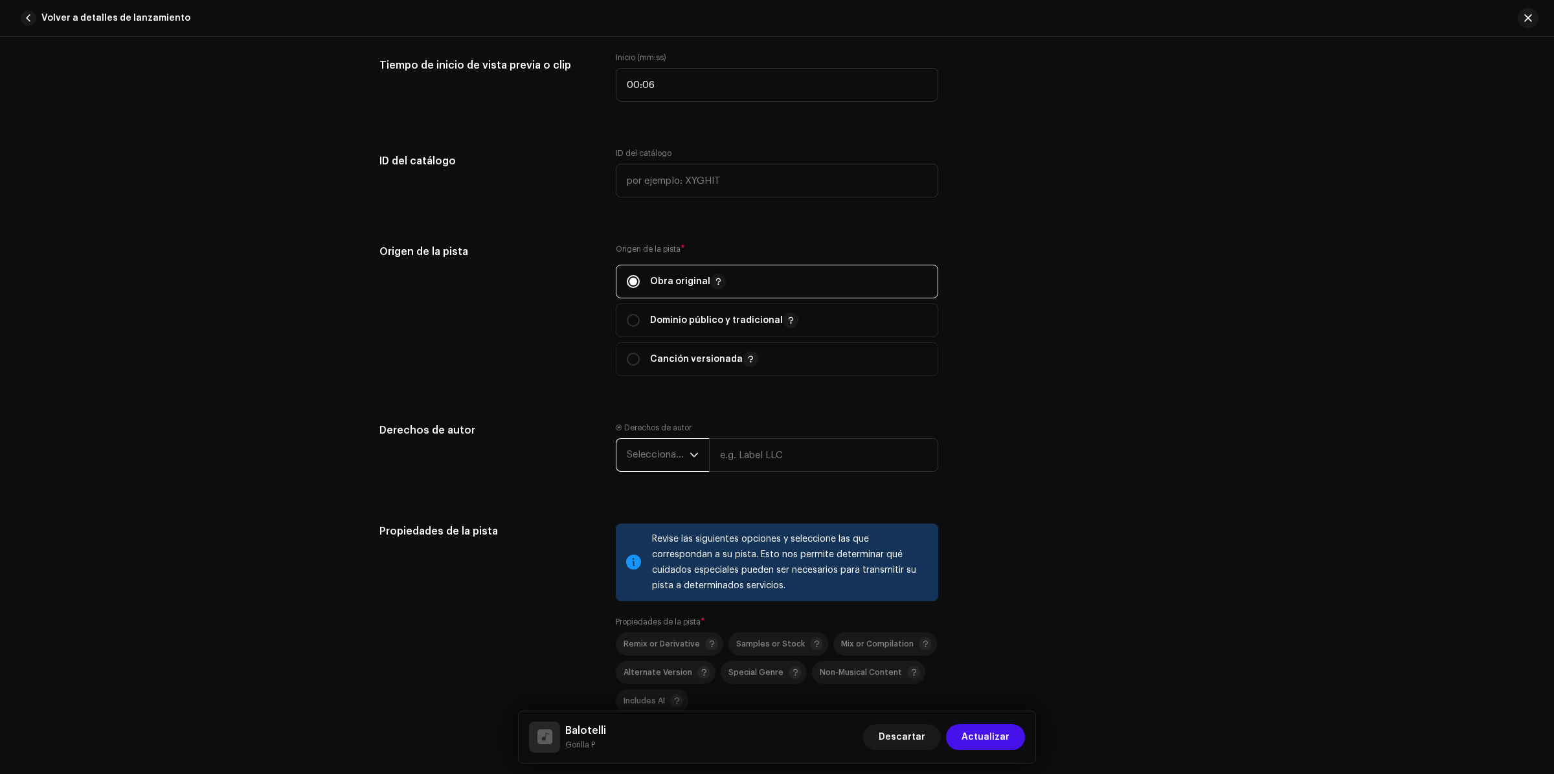
click at [679, 455] on span "Seleccionar año" at bounding box center [658, 455] width 63 height 32
click at [646, 555] on li "2025" at bounding box center [668, 554] width 92 height 26
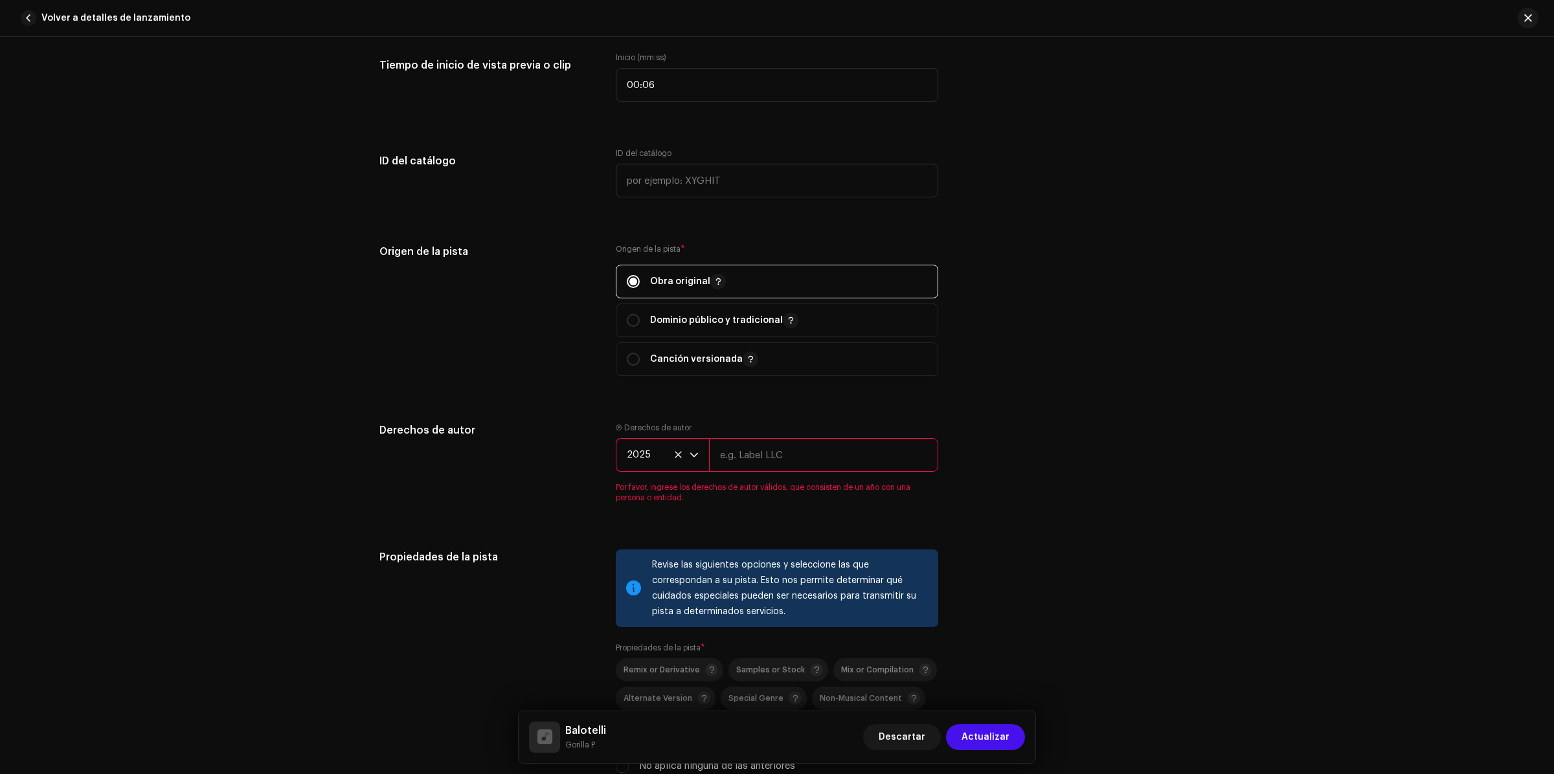
click at [766, 460] on input "text" at bounding box center [823, 455] width 229 height 34
type input "[PERSON_NAME]"
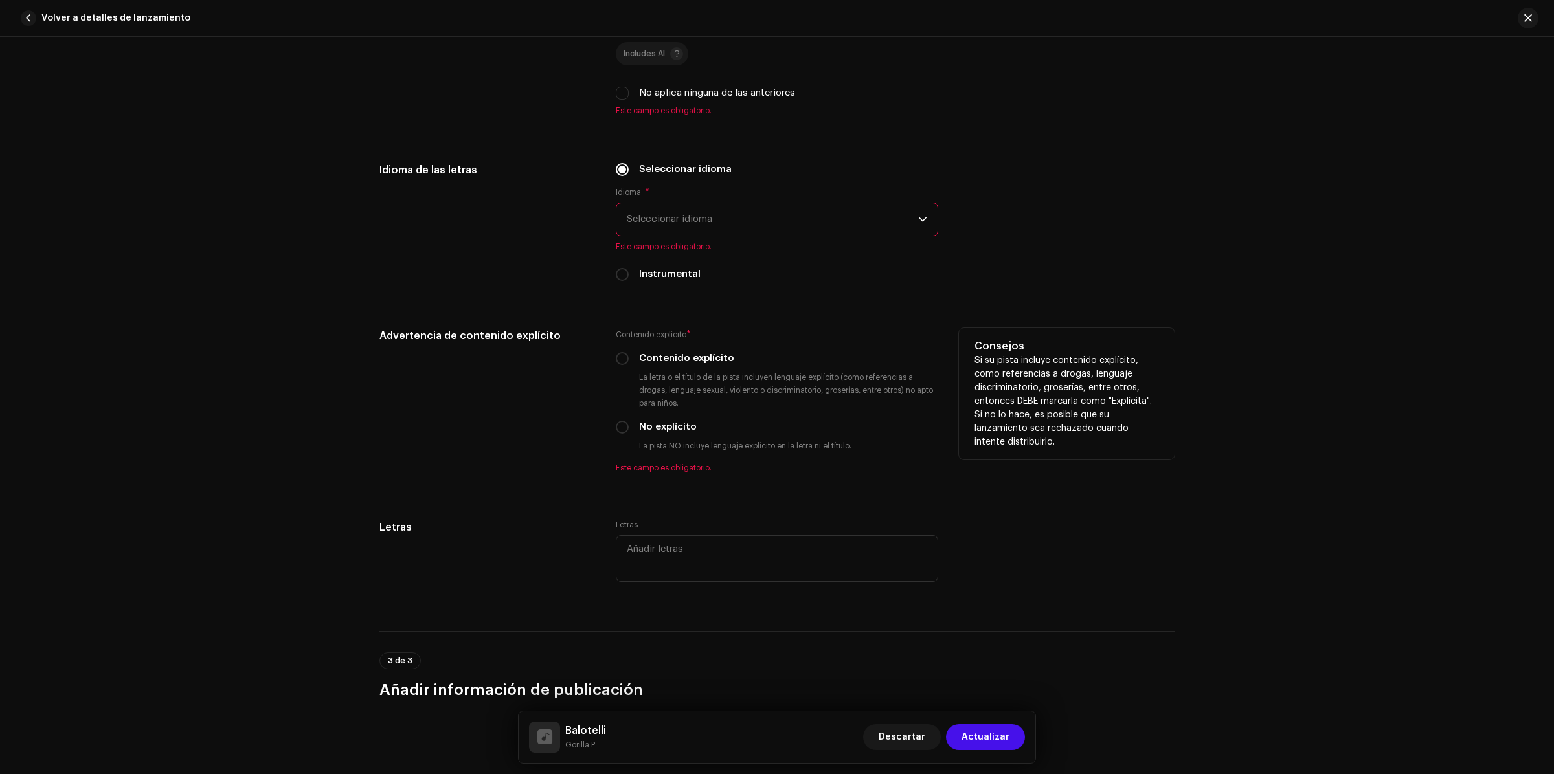
scroll to position [1943, 0]
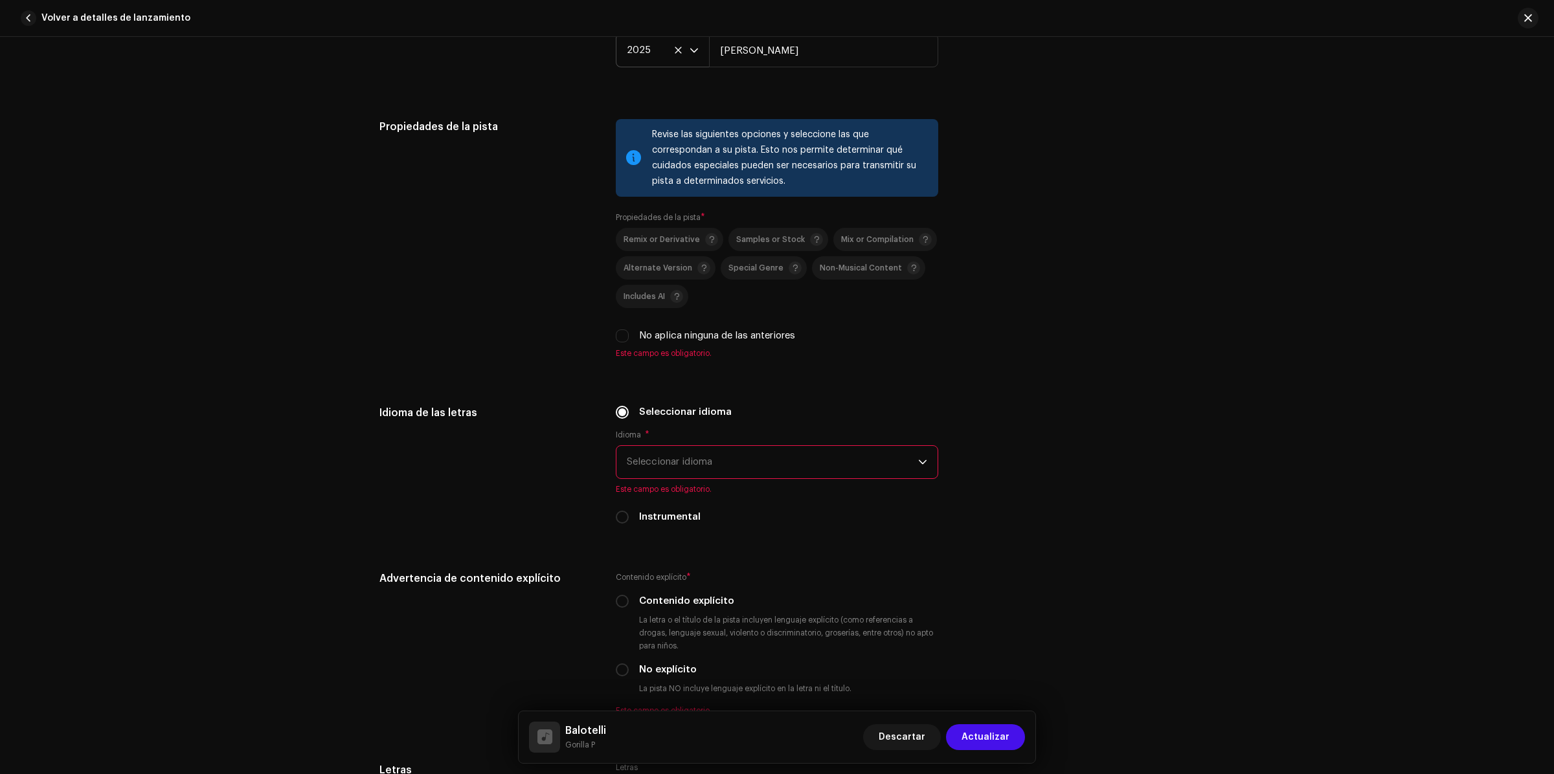
click at [653, 331] on label "No aplica ninguna de las anteriores" at bounding box center [717, 336] width 156 height 14
click at [629, 331] on input "No aplica ninguna de las anteriores" at bounding box center [622, 336] width 13 height 13
checkbox input "true"
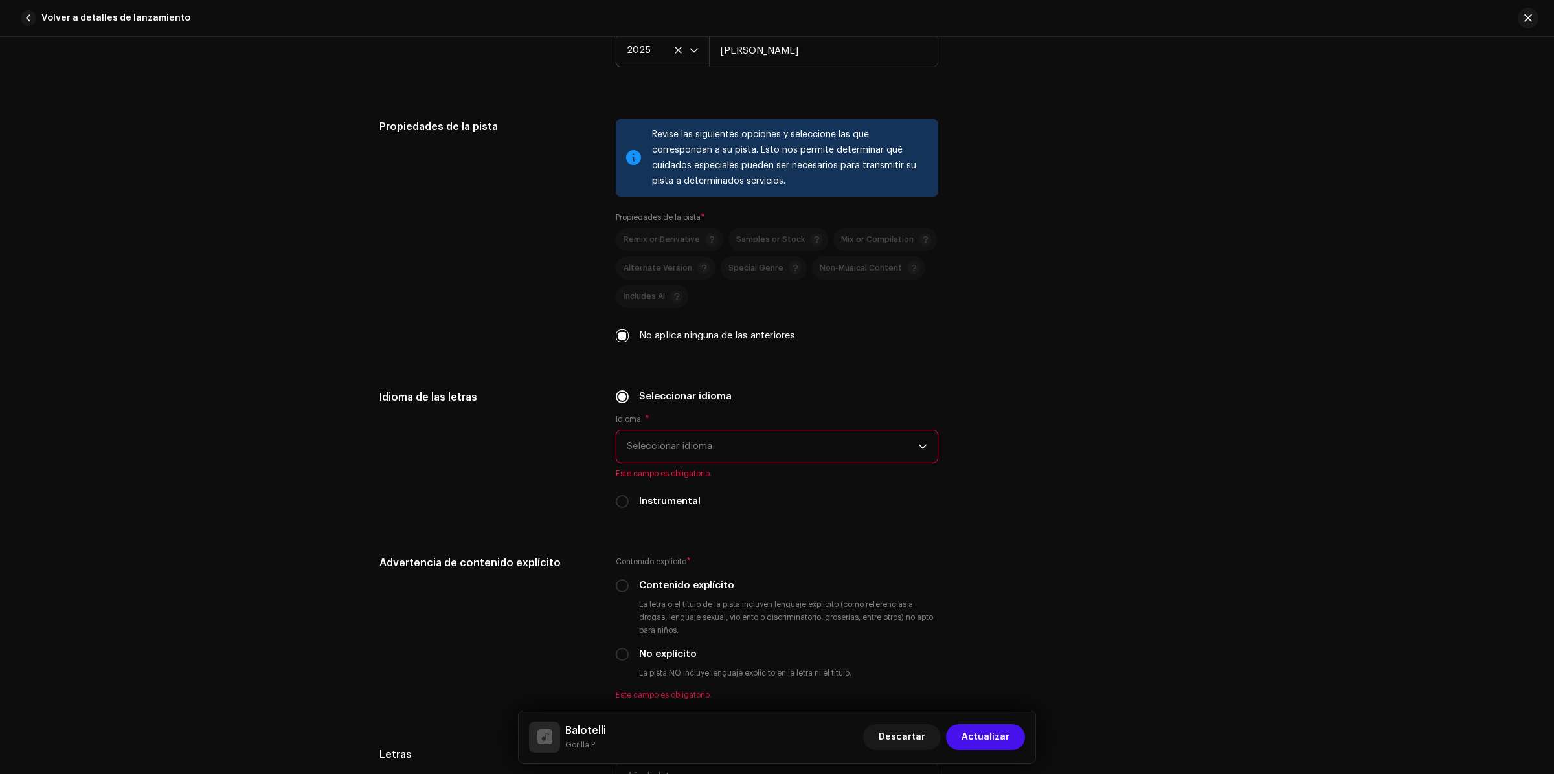
click at [708, 450] on span "Seleccionar idioma" at bounding box center [772, 447] width 291 height 32
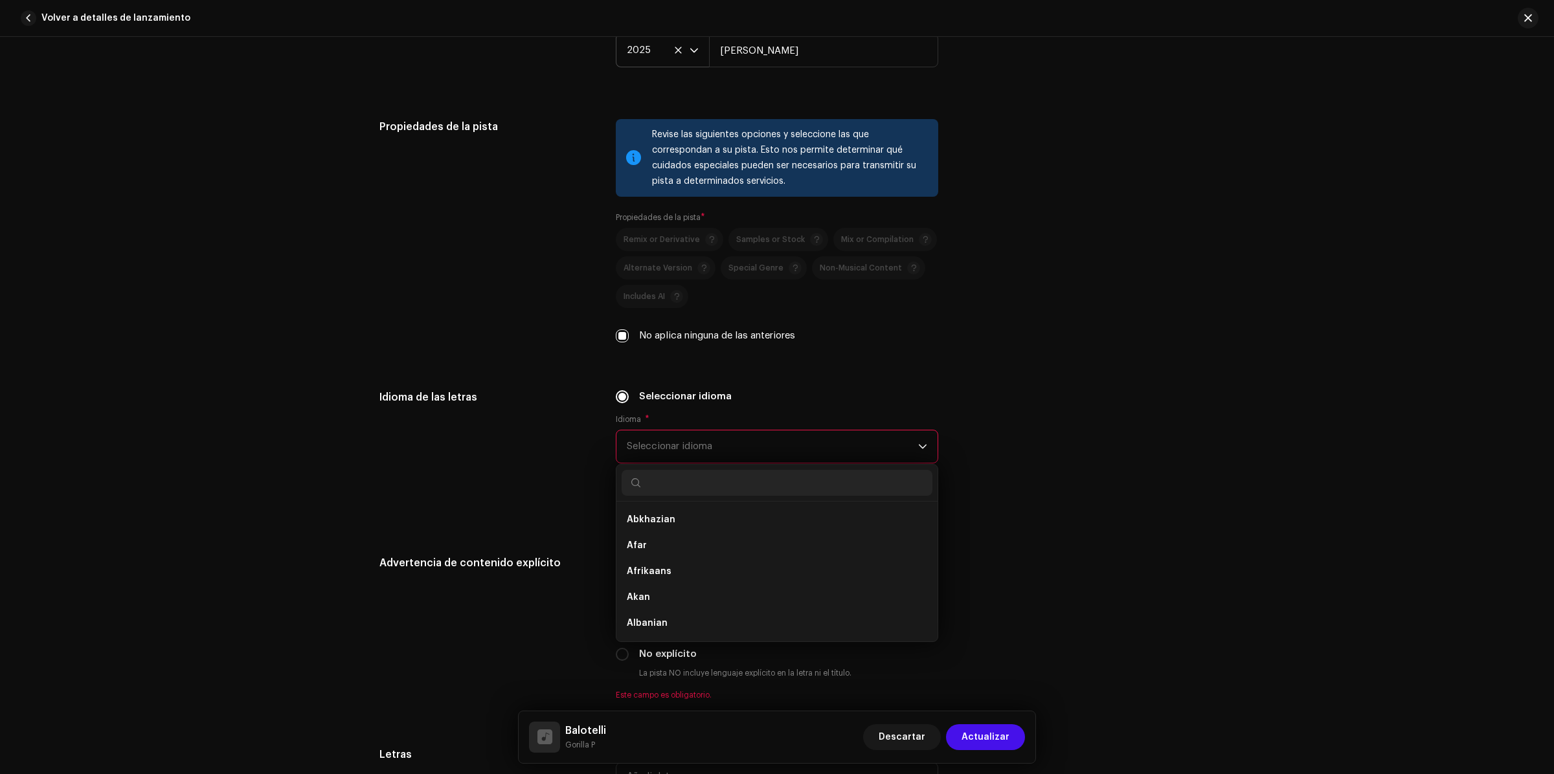
click at [664, 490] on input "text" at bounding box center [777, 483] width 311 height 26
type input "it"
click at [662, 599] on li "Italian" at bounding box center [777, 598] width 311 height 26
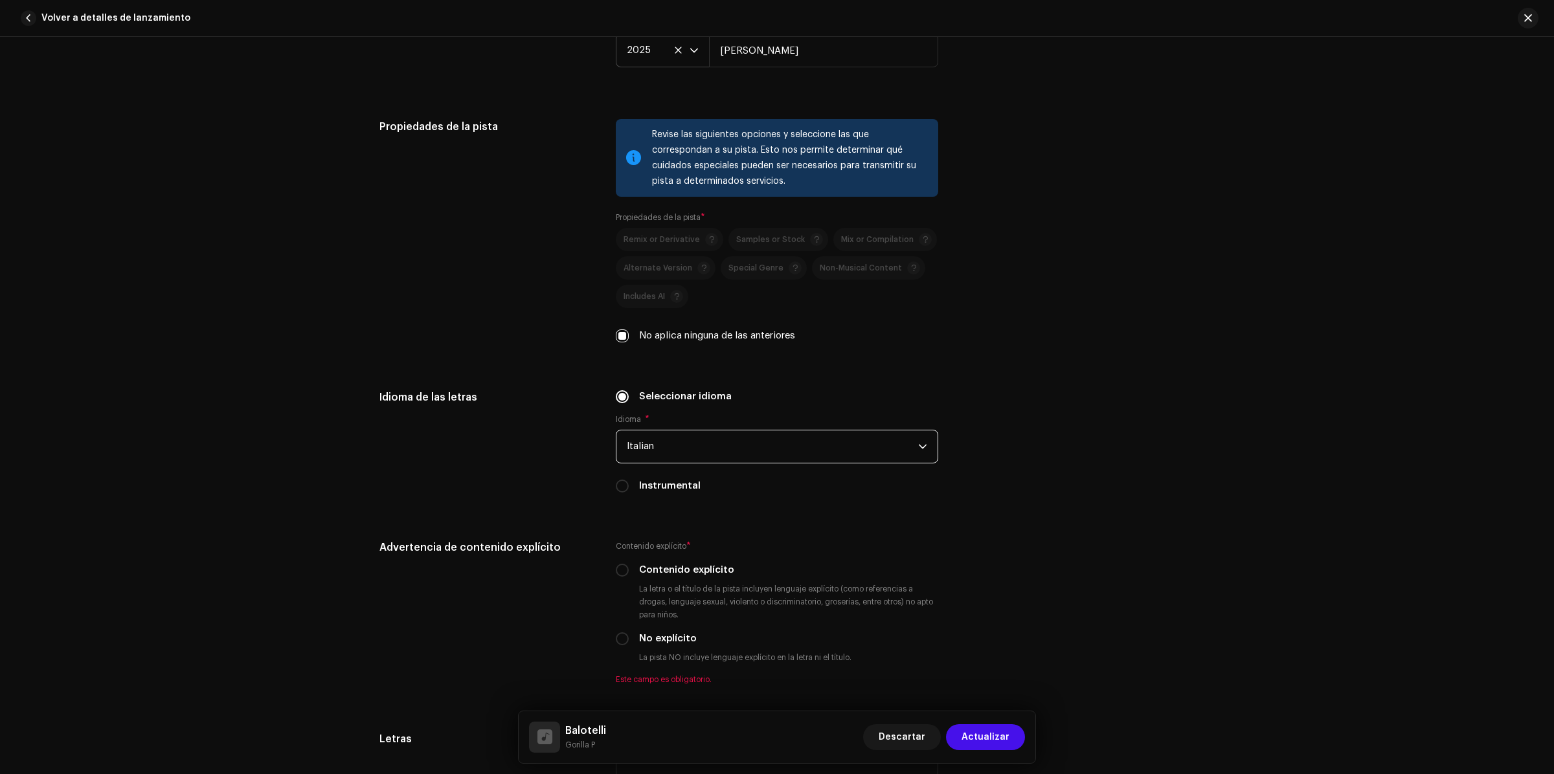
scroll to position [2185, 0]
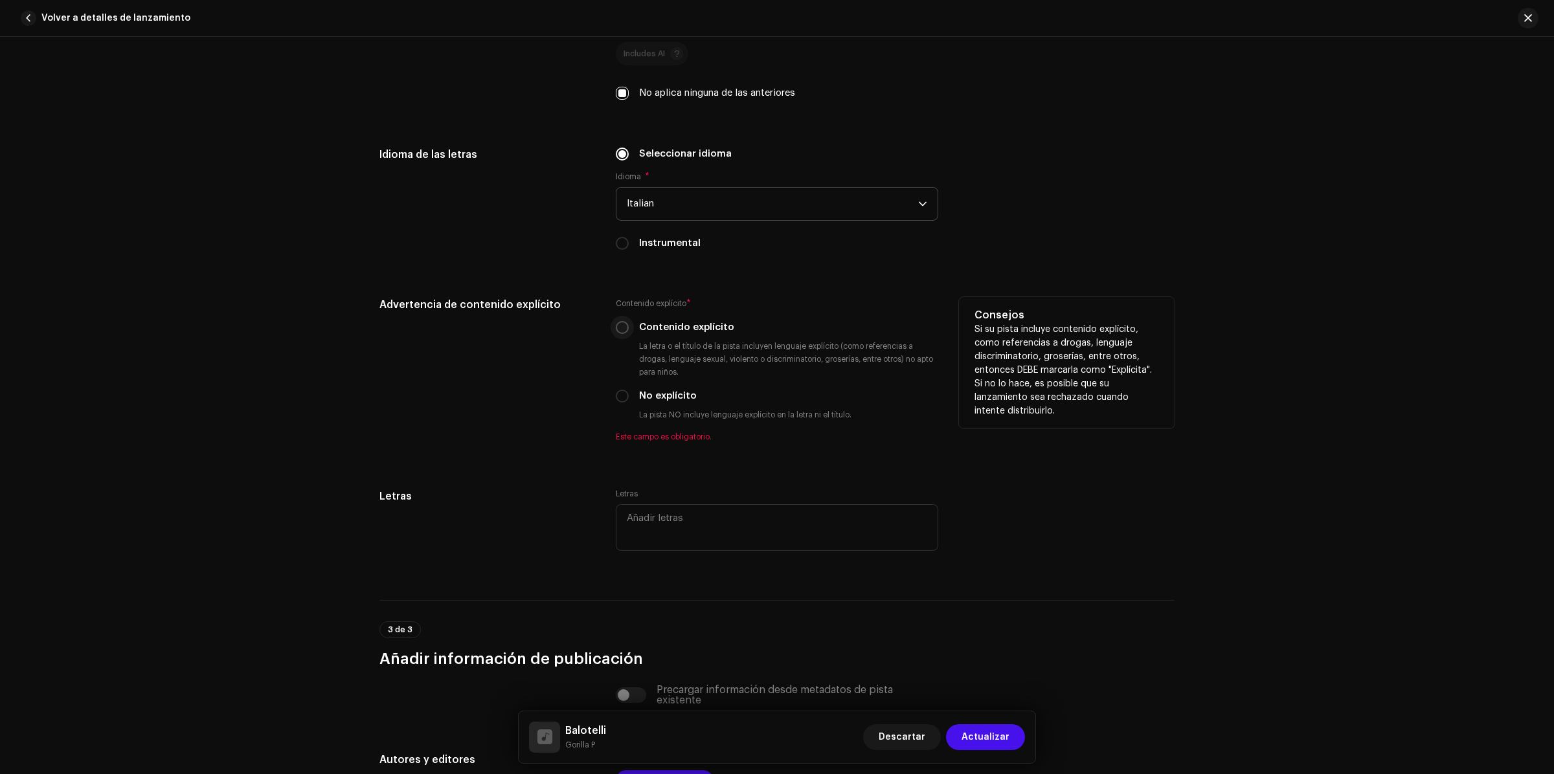
click at [619, 329] on input "Contenido explícito" at bounding box center [622, 327] width 13 height 13
radio input "true"
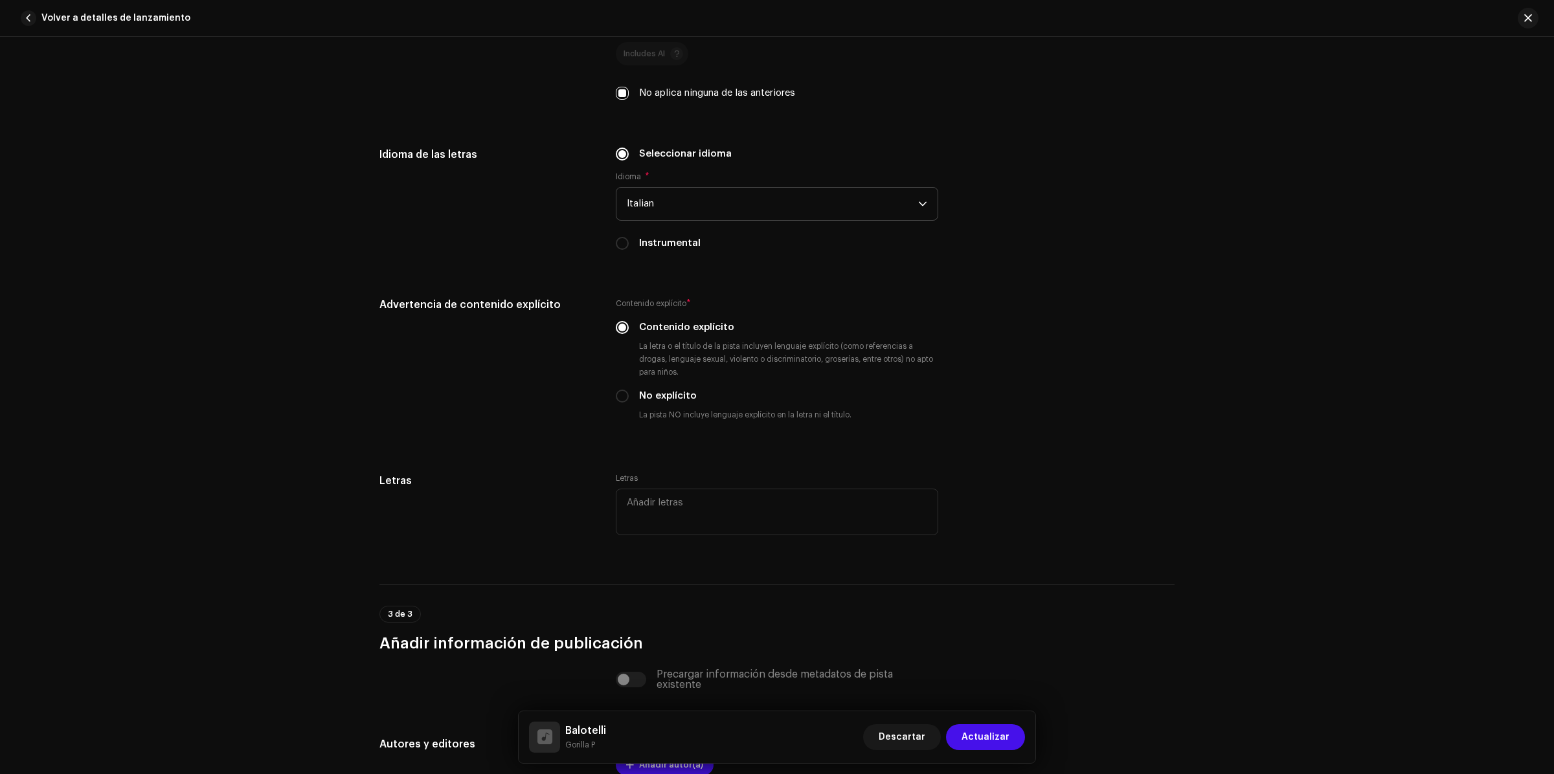
scroll to position [2416, 0]
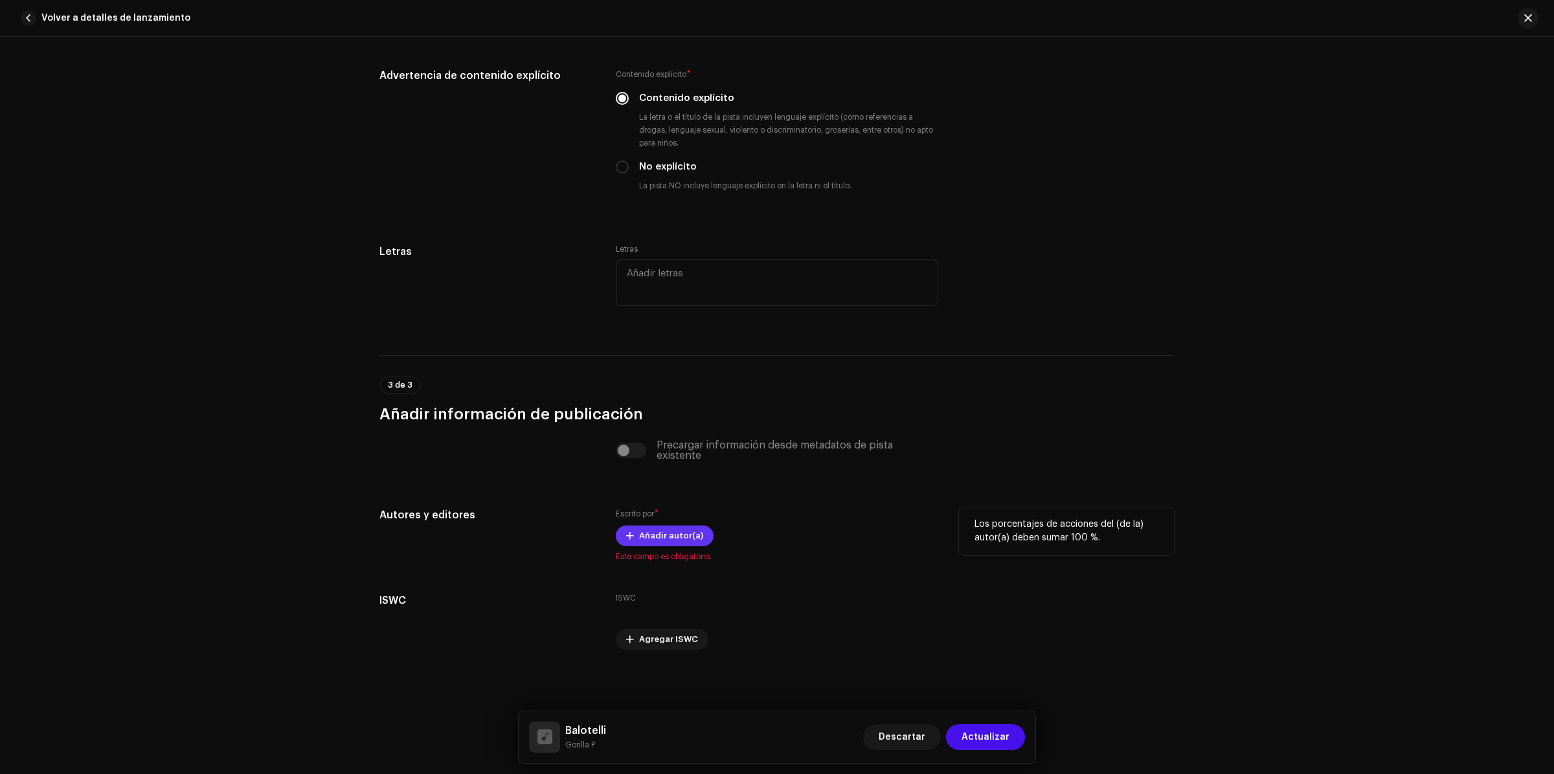
click at [690, 541] on span "Añadir autor(a)" at bounding box center [671, 536] width 64 height 26
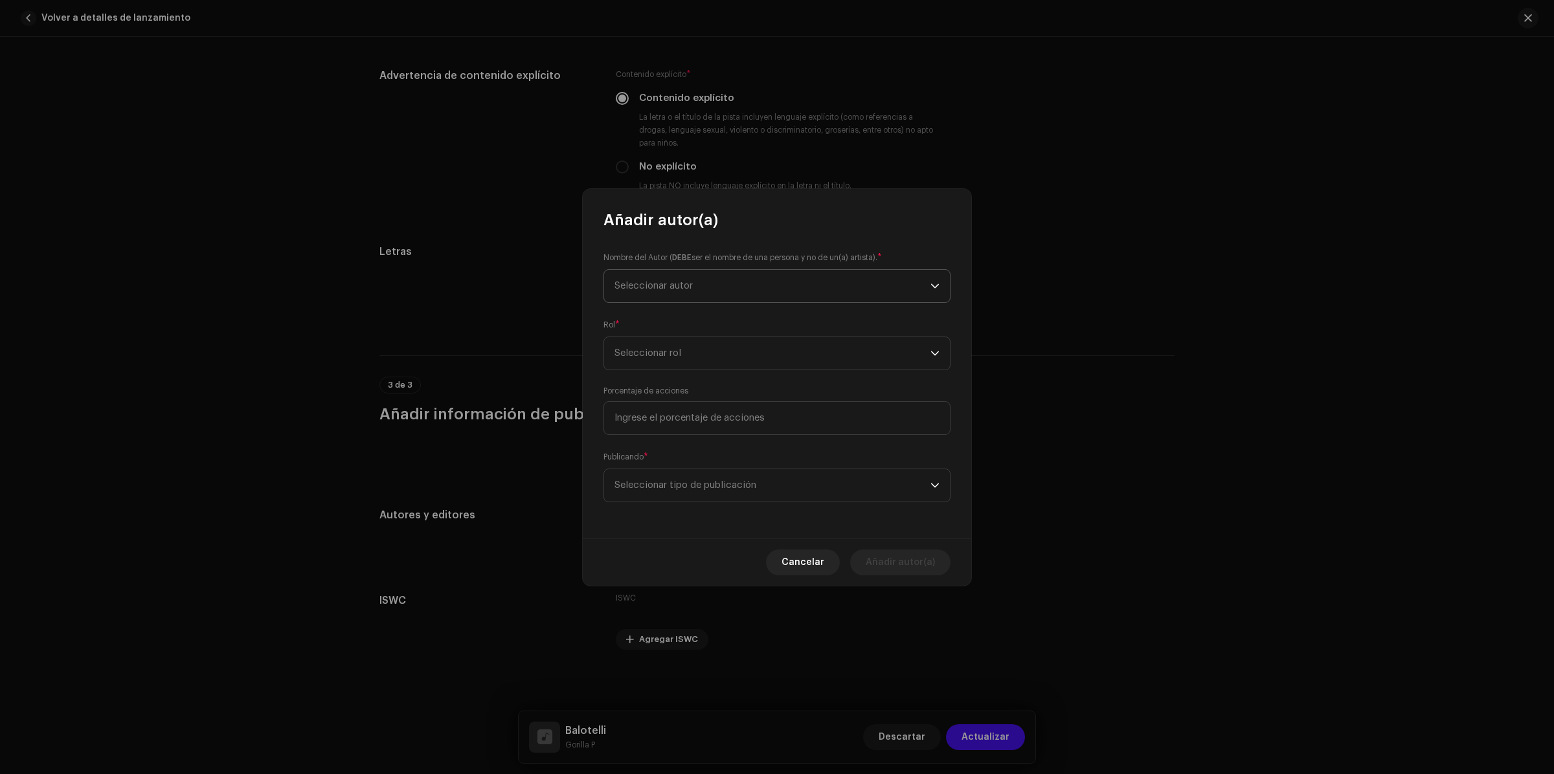
click at [687, 298] on span "Seleccionar autor" at bounding box center [773, 286] width 316 height 32
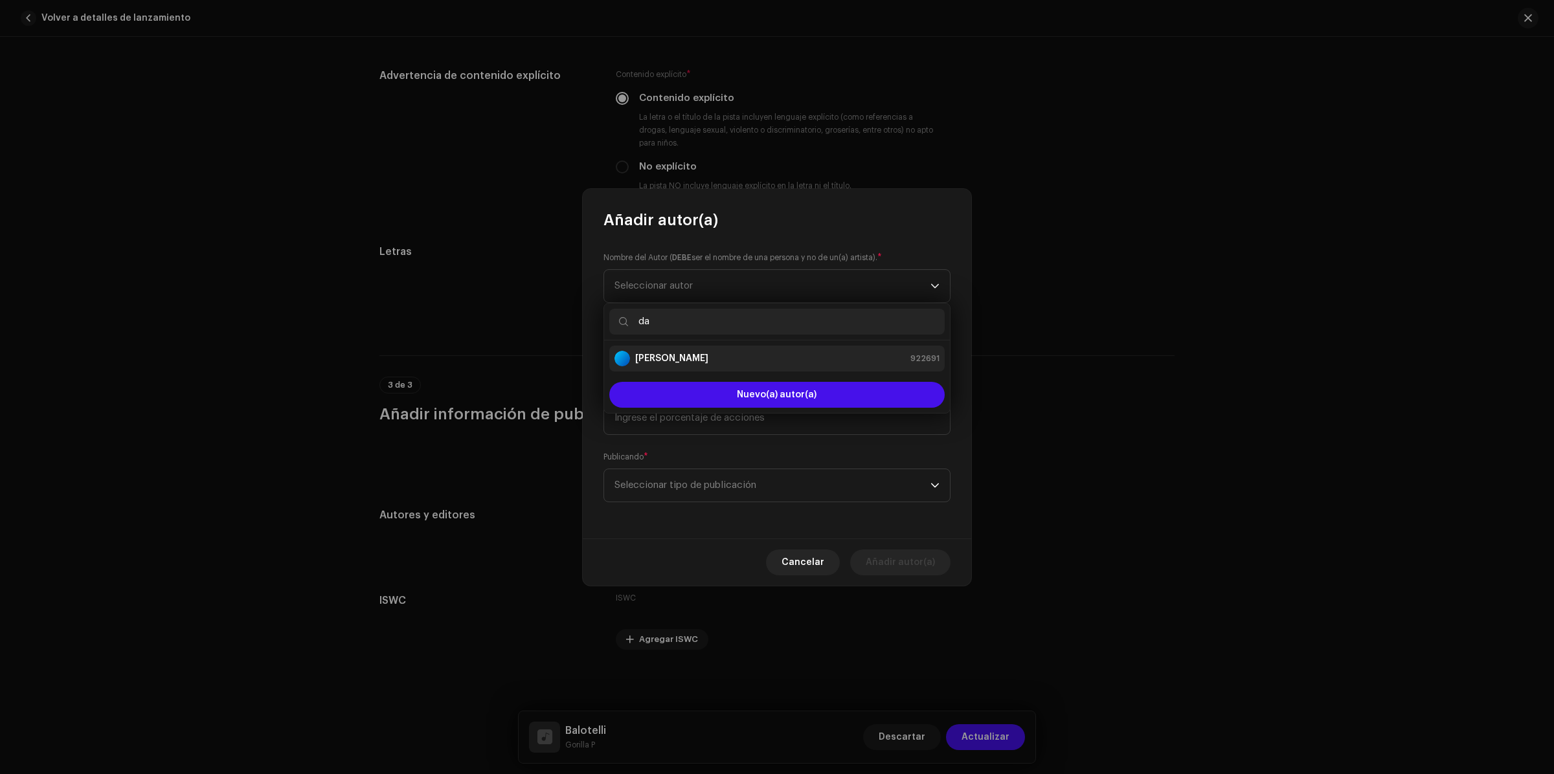
type input "da"
click at [756, 354] on div "[PERSON_NAME] 922691" at bounding box center [777, 359] width 325 height 16
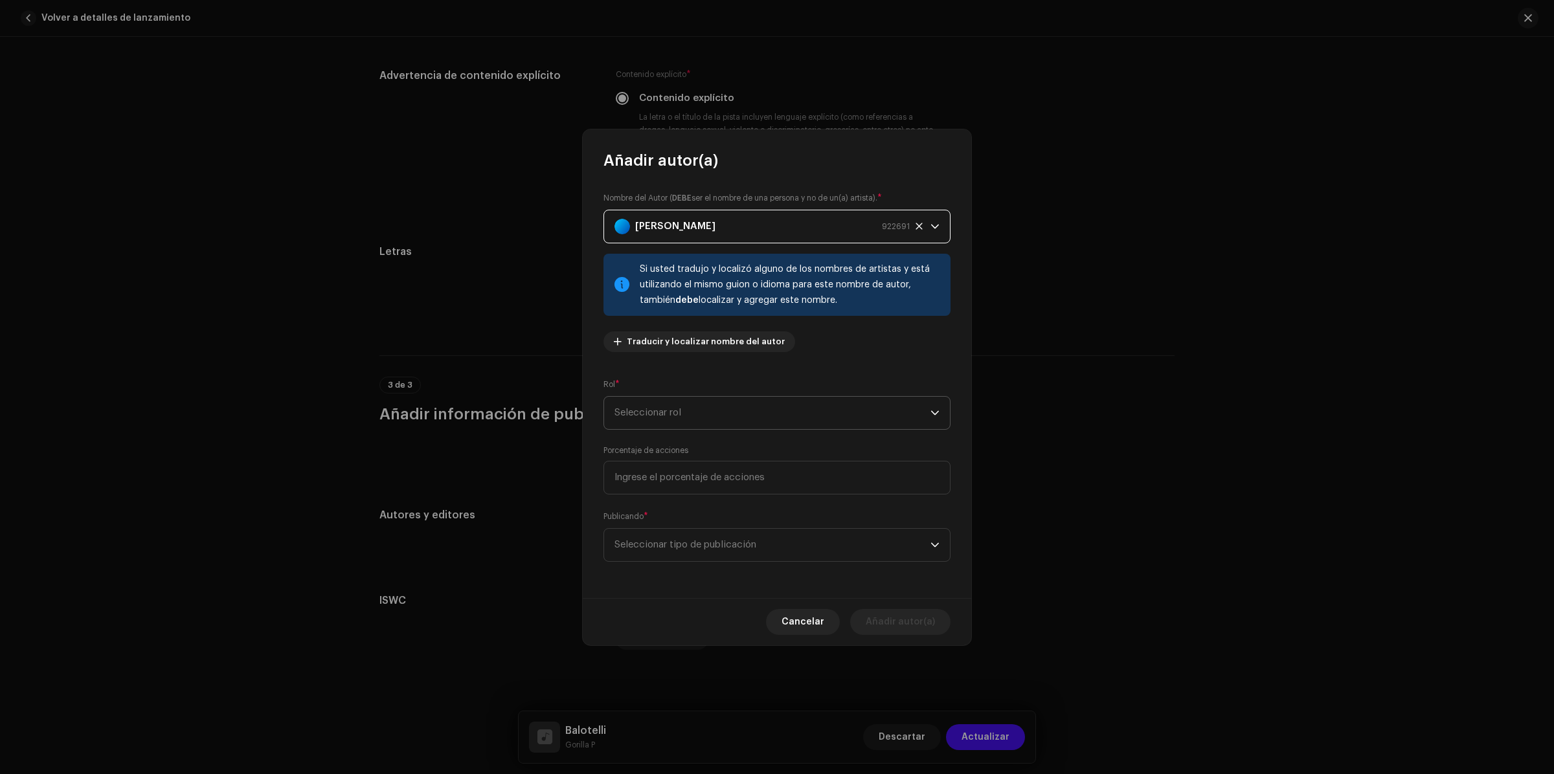
click at [791, 415] on span "Seleccionar rol" at bounding box center [773, 413] width 316 height 32
click at [684, 531] on span "Composer & Lyricist" at bounding box center [660, 526] width 91 height 13
click at [682, 471] on input at bounding box center [777, 478] width 347 height 34
type input "50,00"
click at [720, 552] on span "Seleccionar tipo de publicación" at bounding box center [773, 545] width 316 height 32
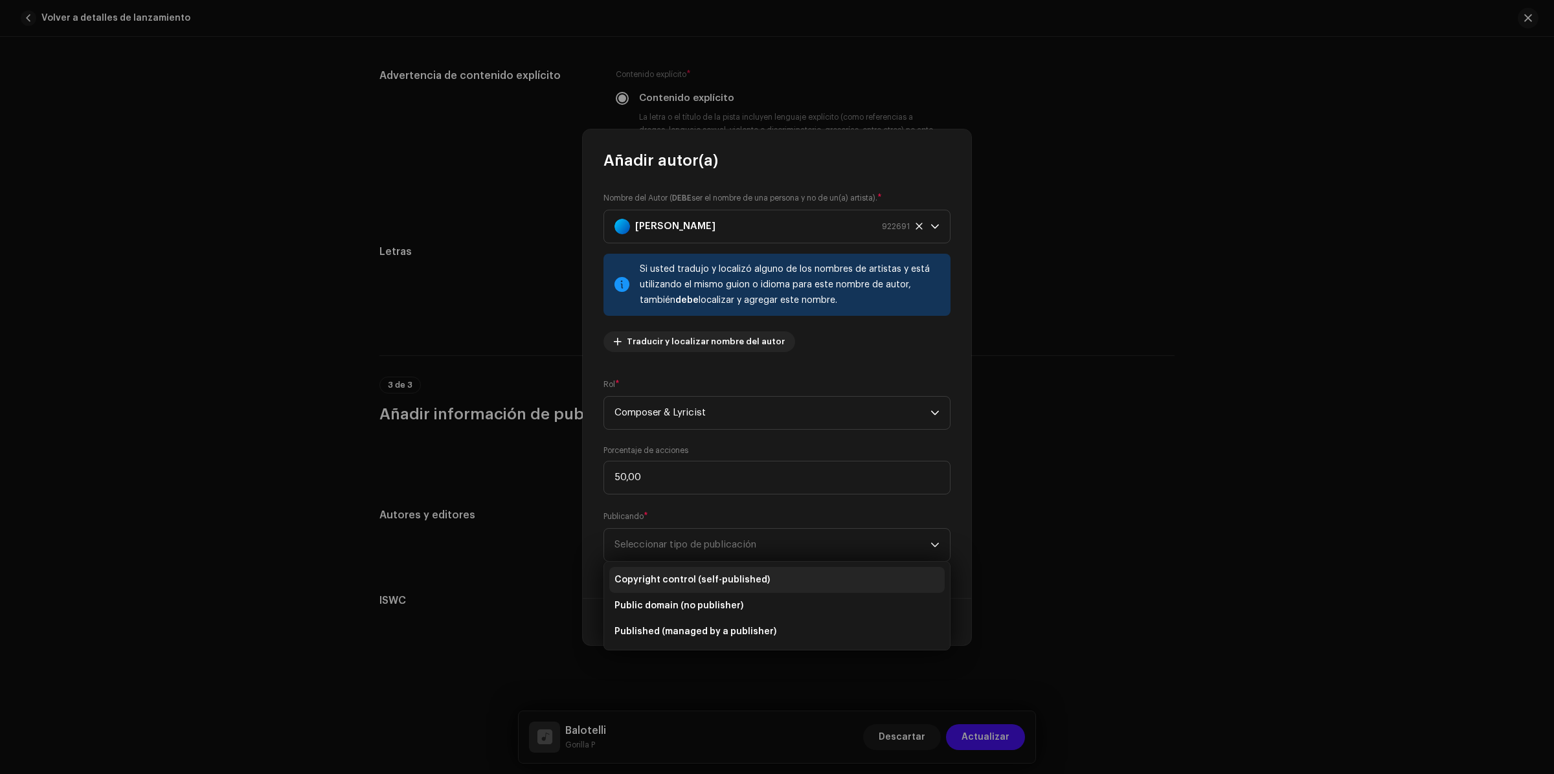
click at [701, 578] on span "Copyright control (self-published)" at bounding box center [692, 580] width 155 height 13
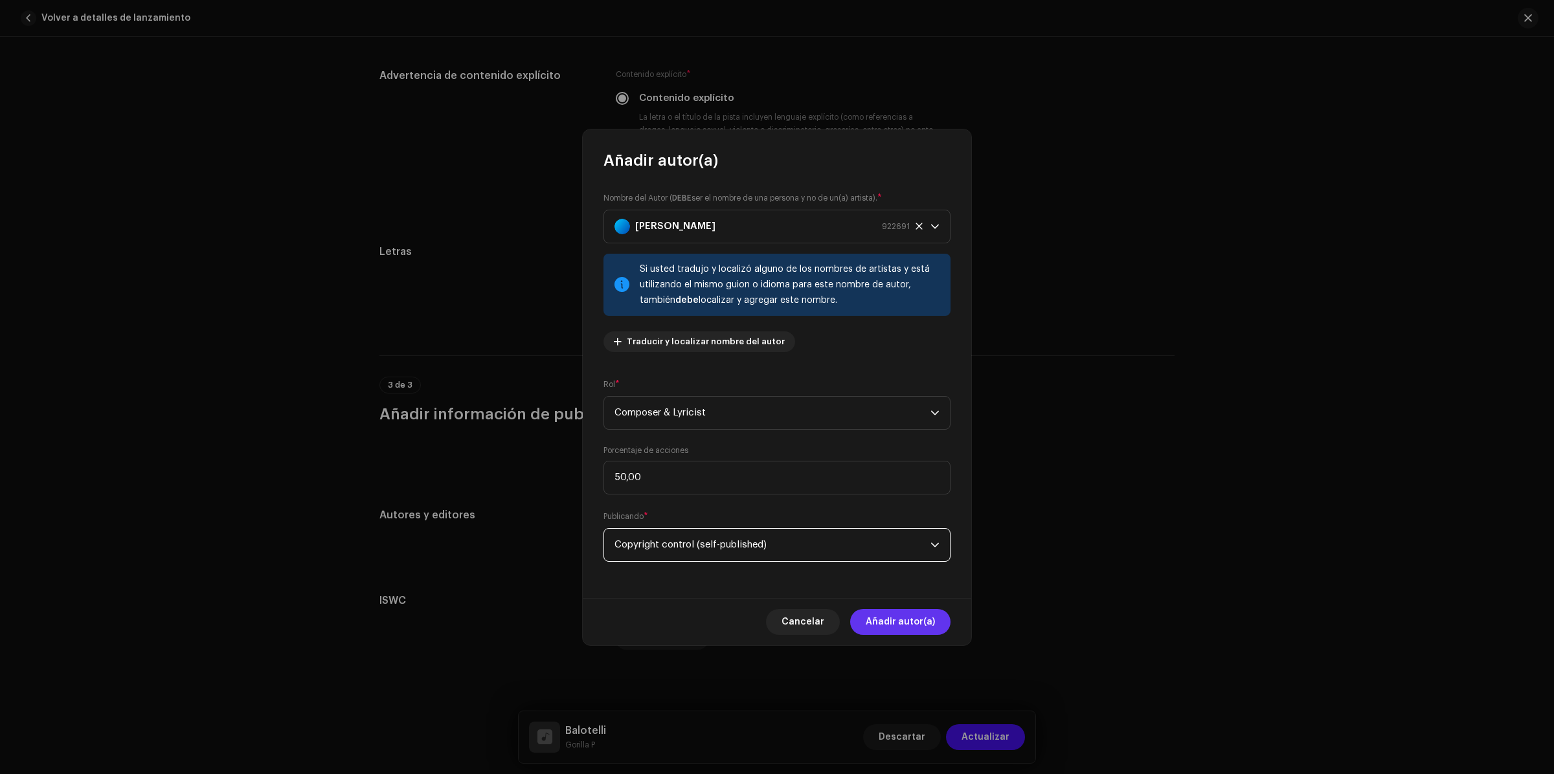
click at [914, 616] on span "Añadir autor(a)" at bounding box center [900, 622] width 69 height 26
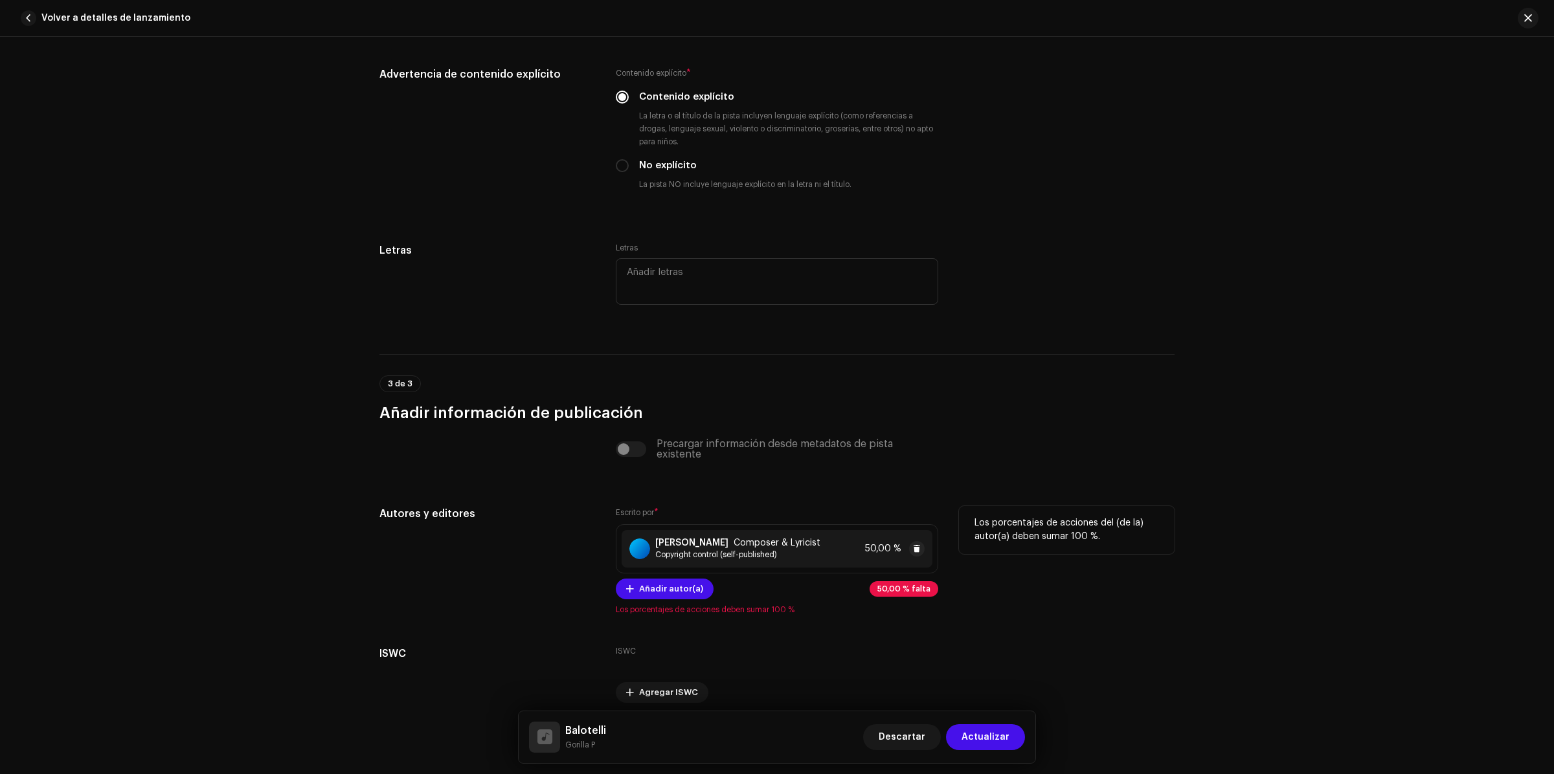
scroll to position [2471, 0]
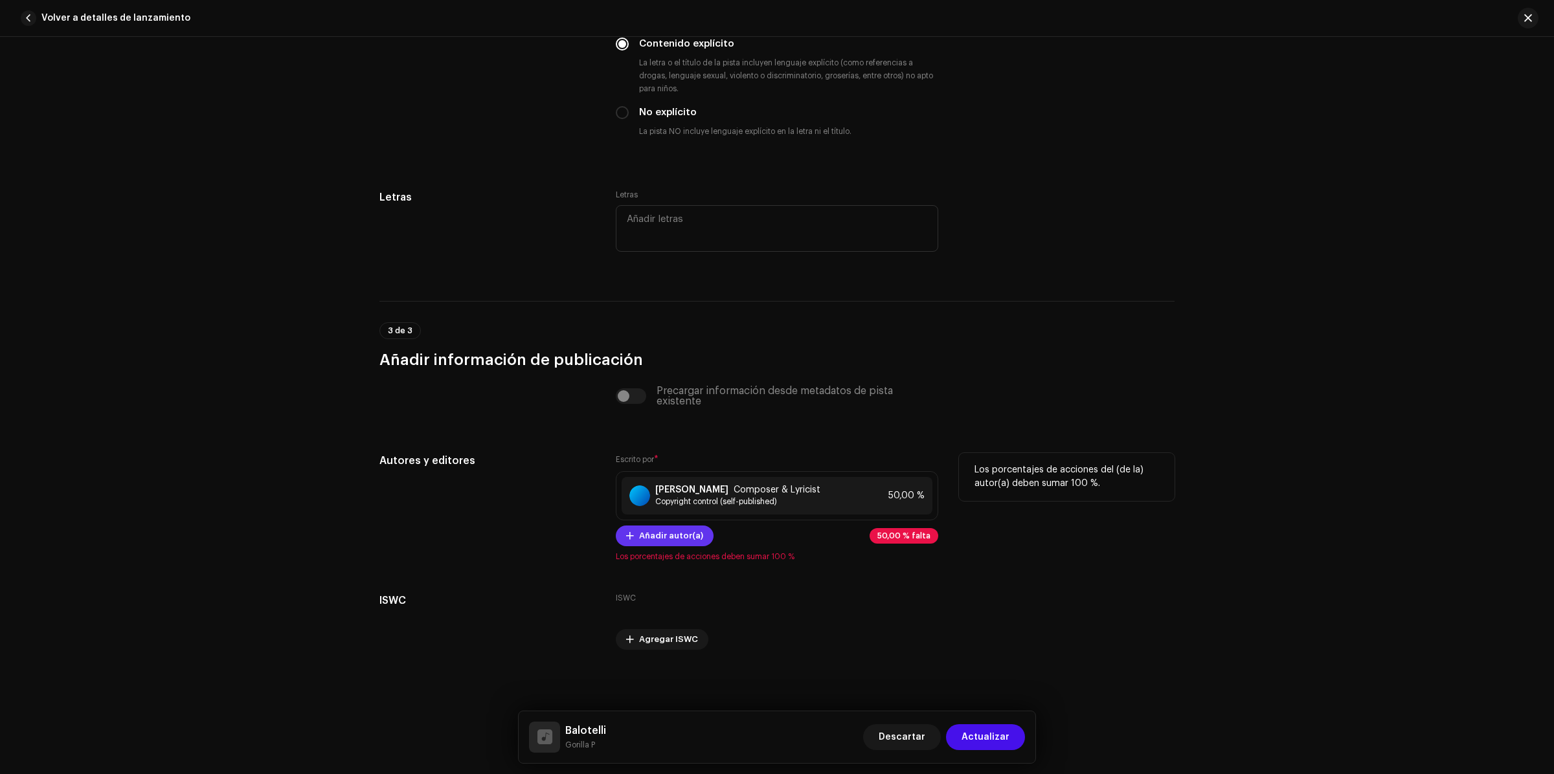
click at [672, 541] on span "Añadir autor(a)" at bounding box center [671, 536] width 64 height 26
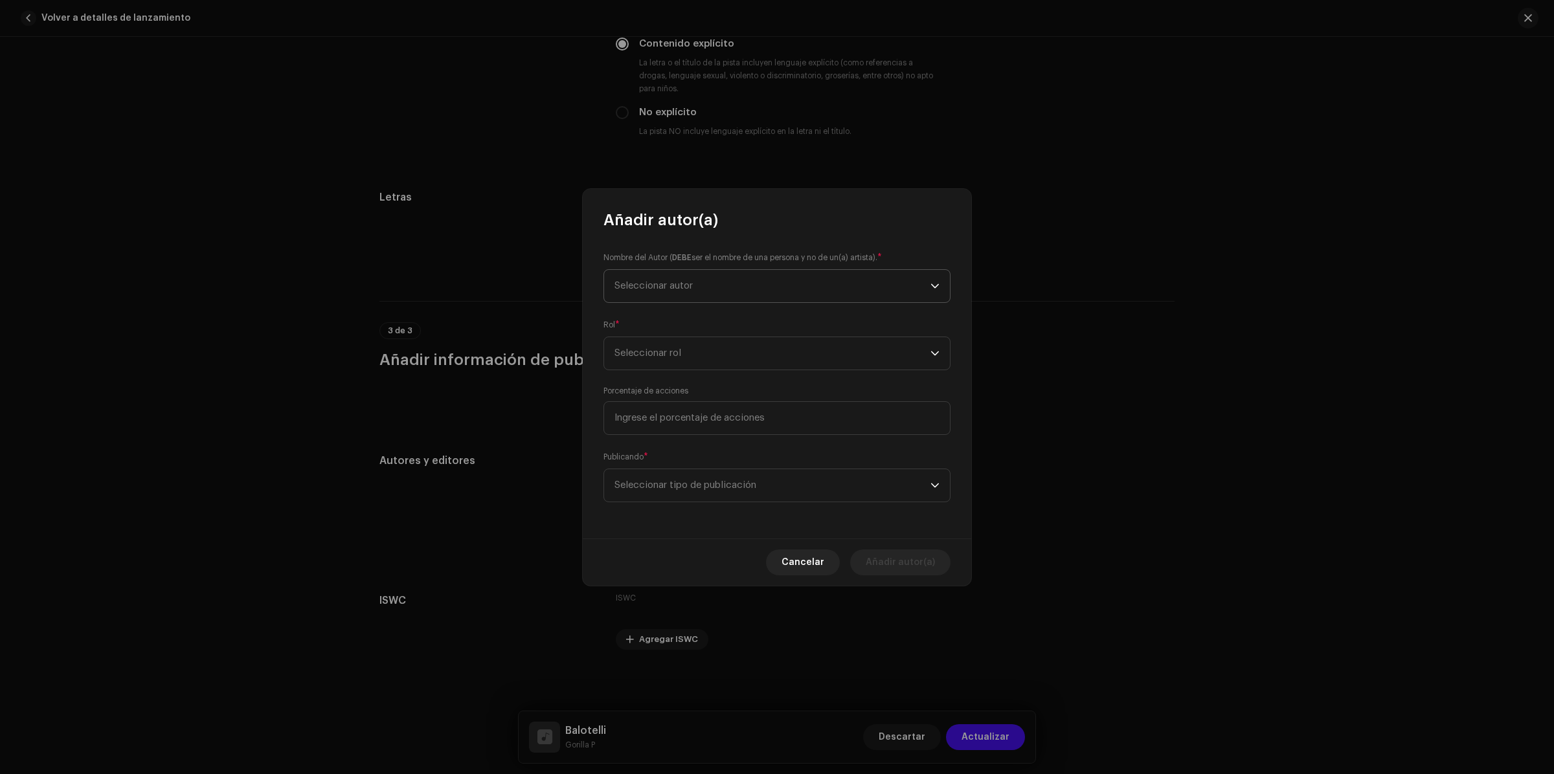
click at [652, 281] on span "Seleccionar autor" at bounding box center [654, 286] width 78 height 10
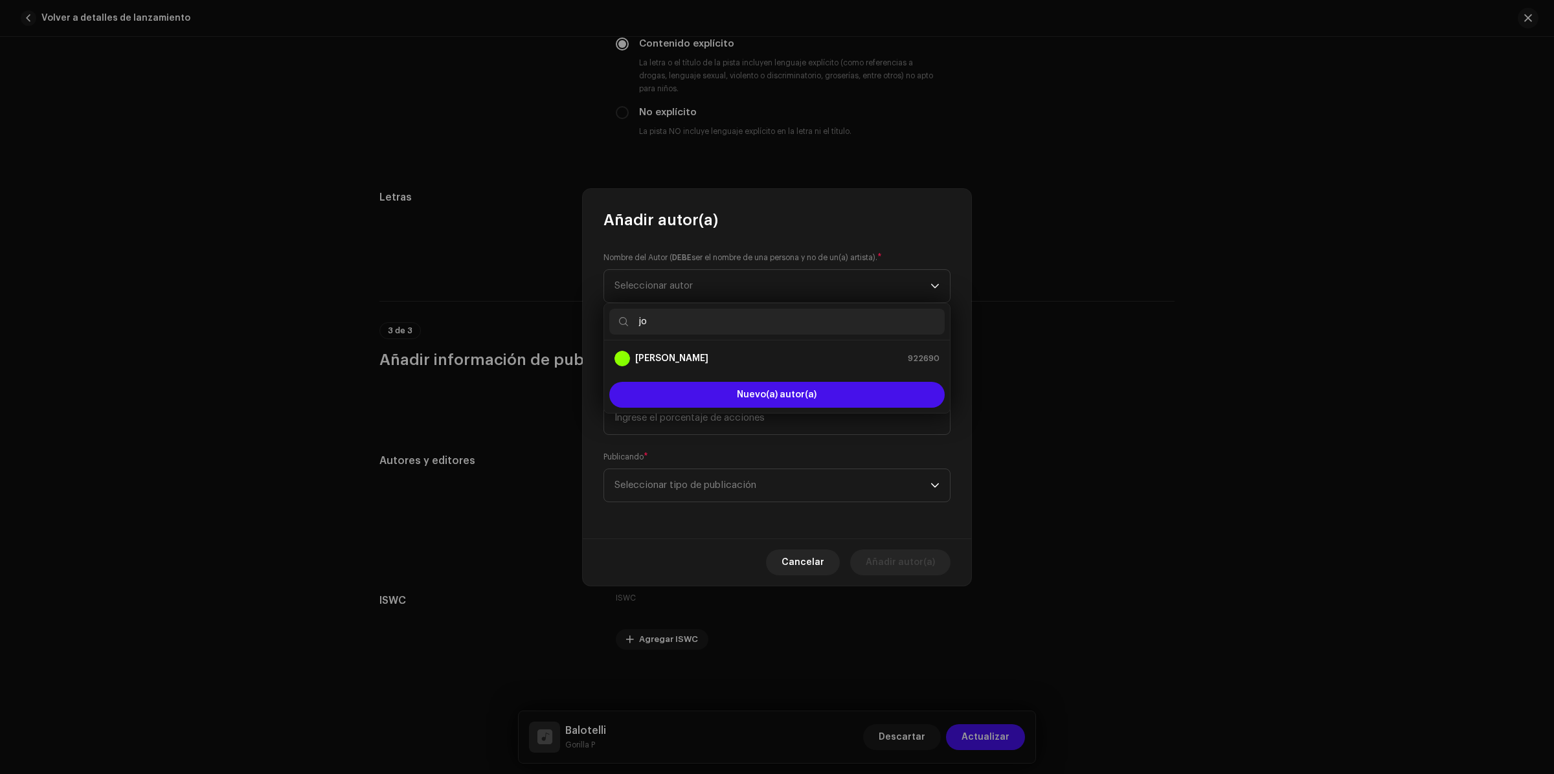
type input "jo"
click at [690, 356] on strong "[PERSON_NAME]" at bounding box center [671, 358] width 73 height 13
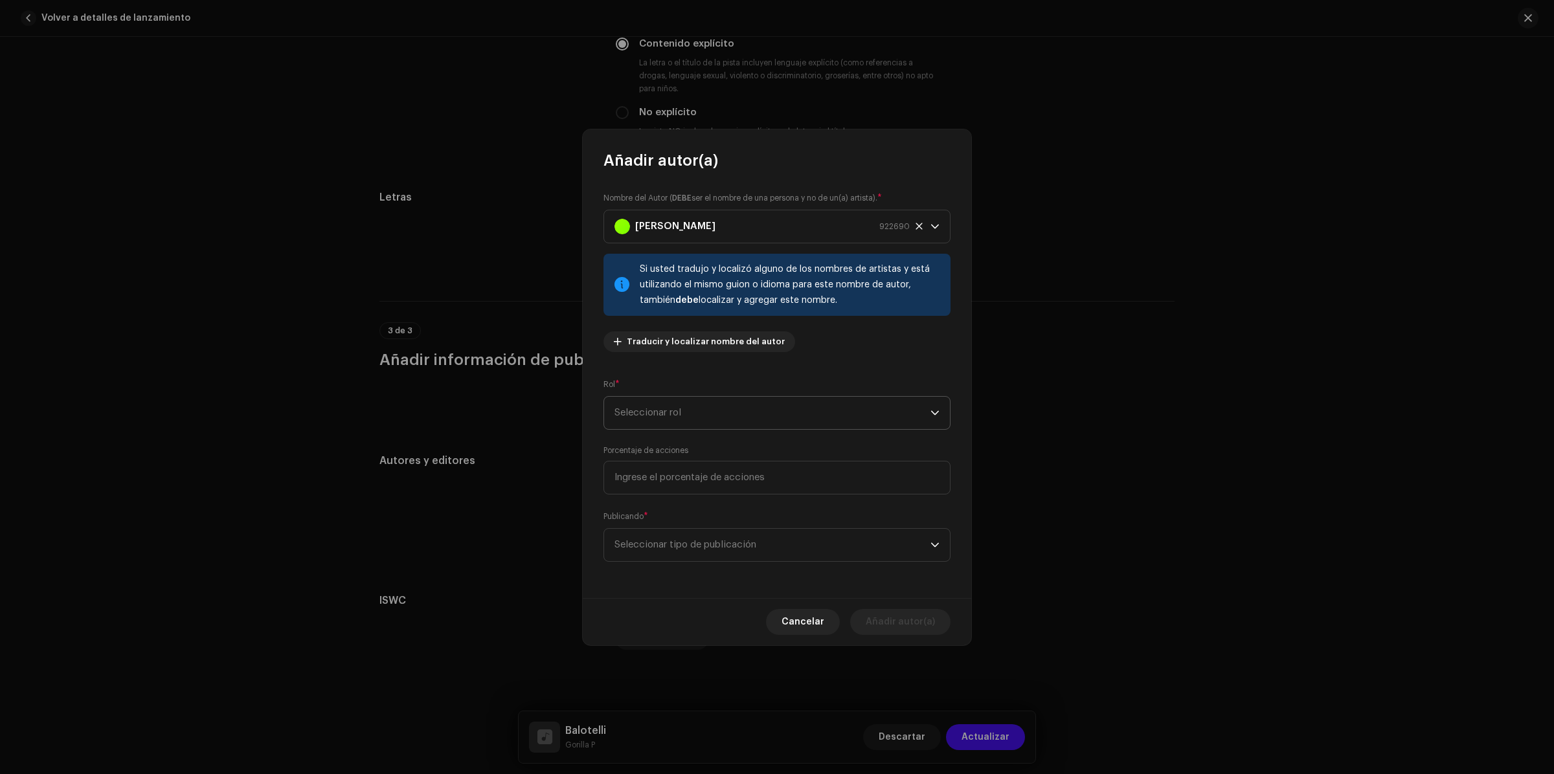
click at [690, 406] on span "Seleccionar rol" at bounding box center [773, 413] width 316 height 32
click at [651, 526] on span "Composer & Lyricist" at bounding box center [660, 526] width 91 height 13
click at [701, 469] on input at bounding box center [777, 478] width 347 height 34
type input "50,00"
click at [677, 545] on span "Seleccionar tipo de publicación" at bounding box center [773, 545] width 316 height 32
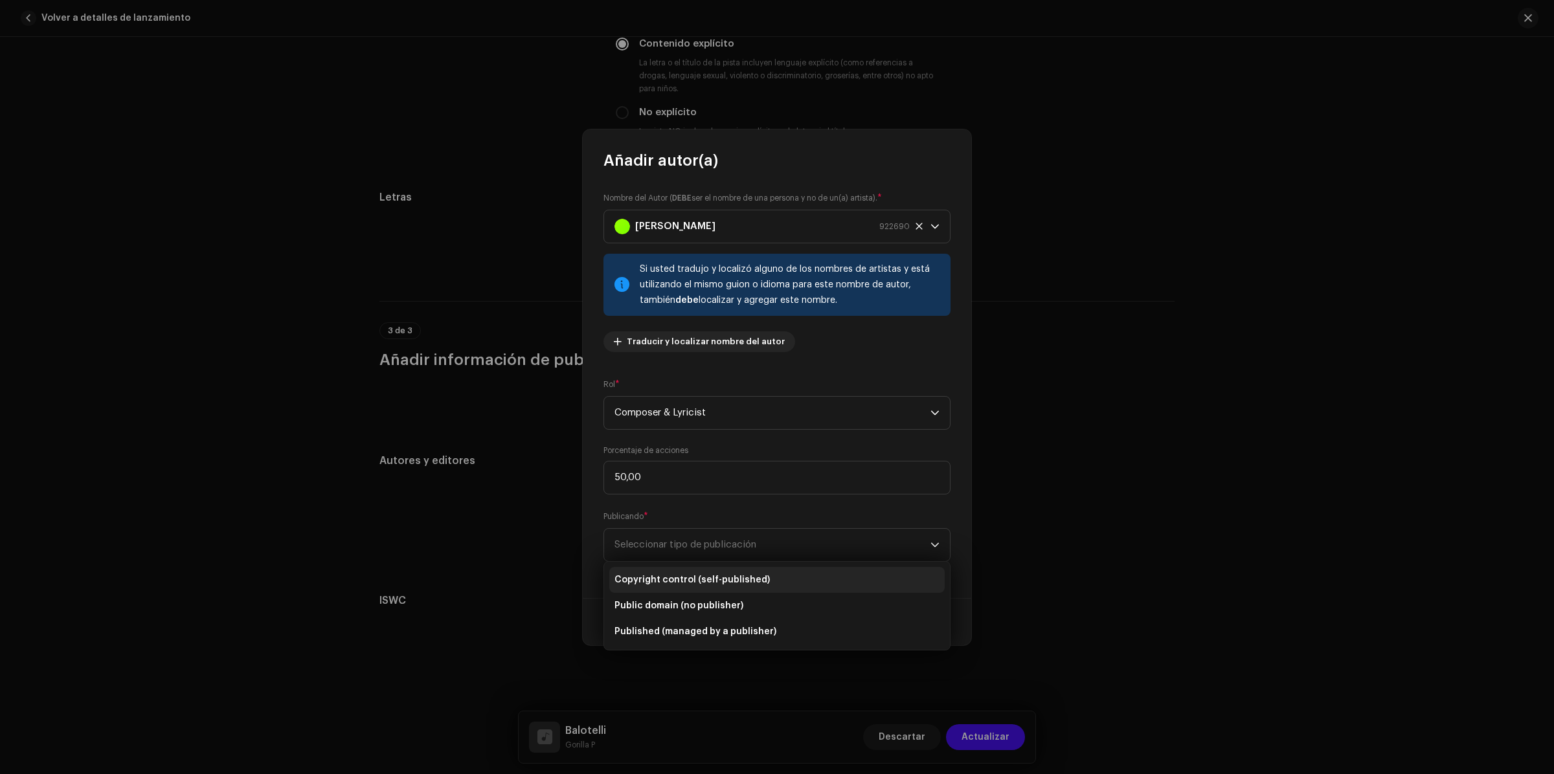
click at [675, 581] on span "Copyright control (self-published)" at bounding box center [692, 580] width 155 height 13
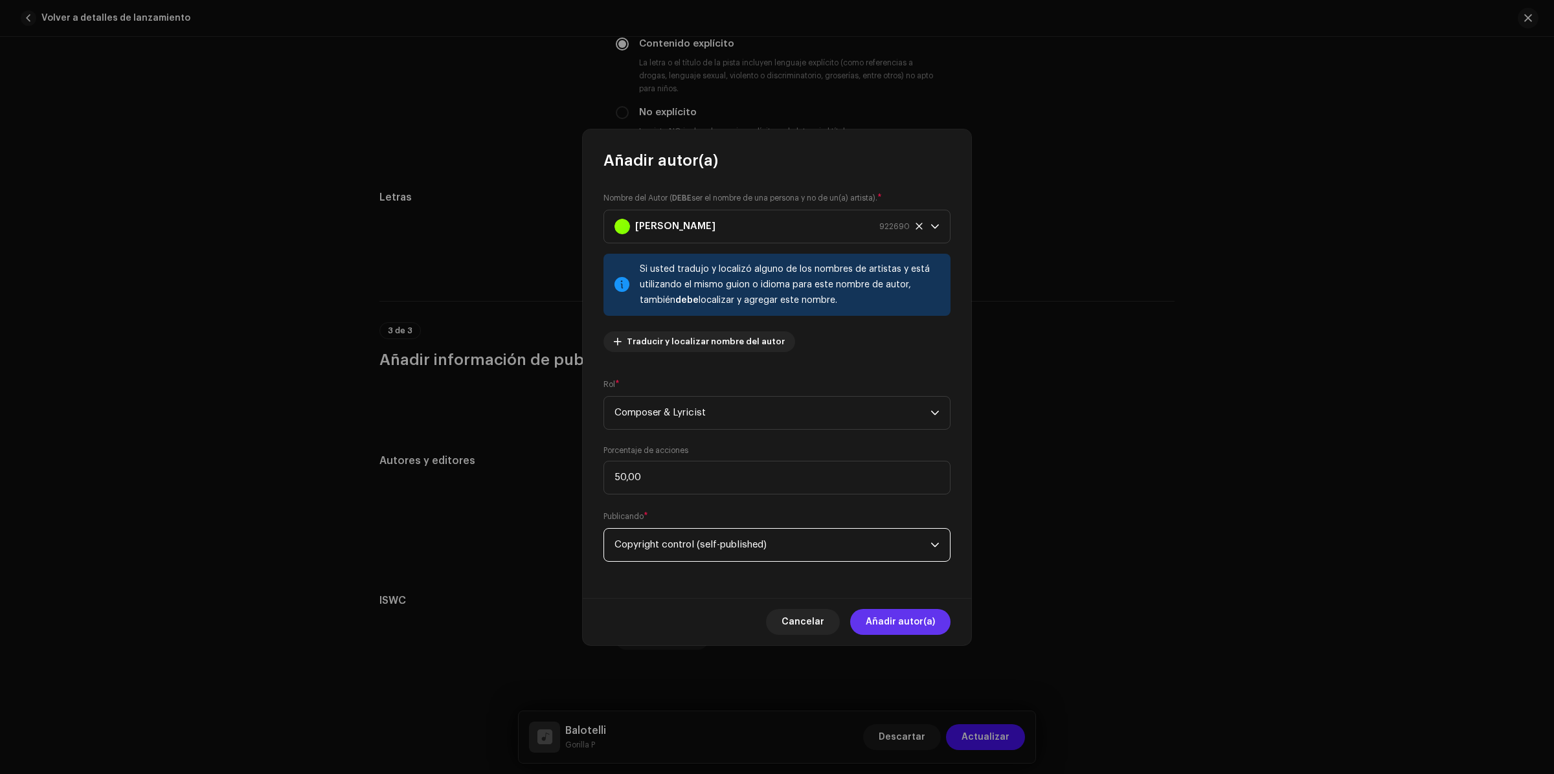
click at [910, 623] on span "Añadir autor(a)" at bounding box center [900, 622] width 69 height 26
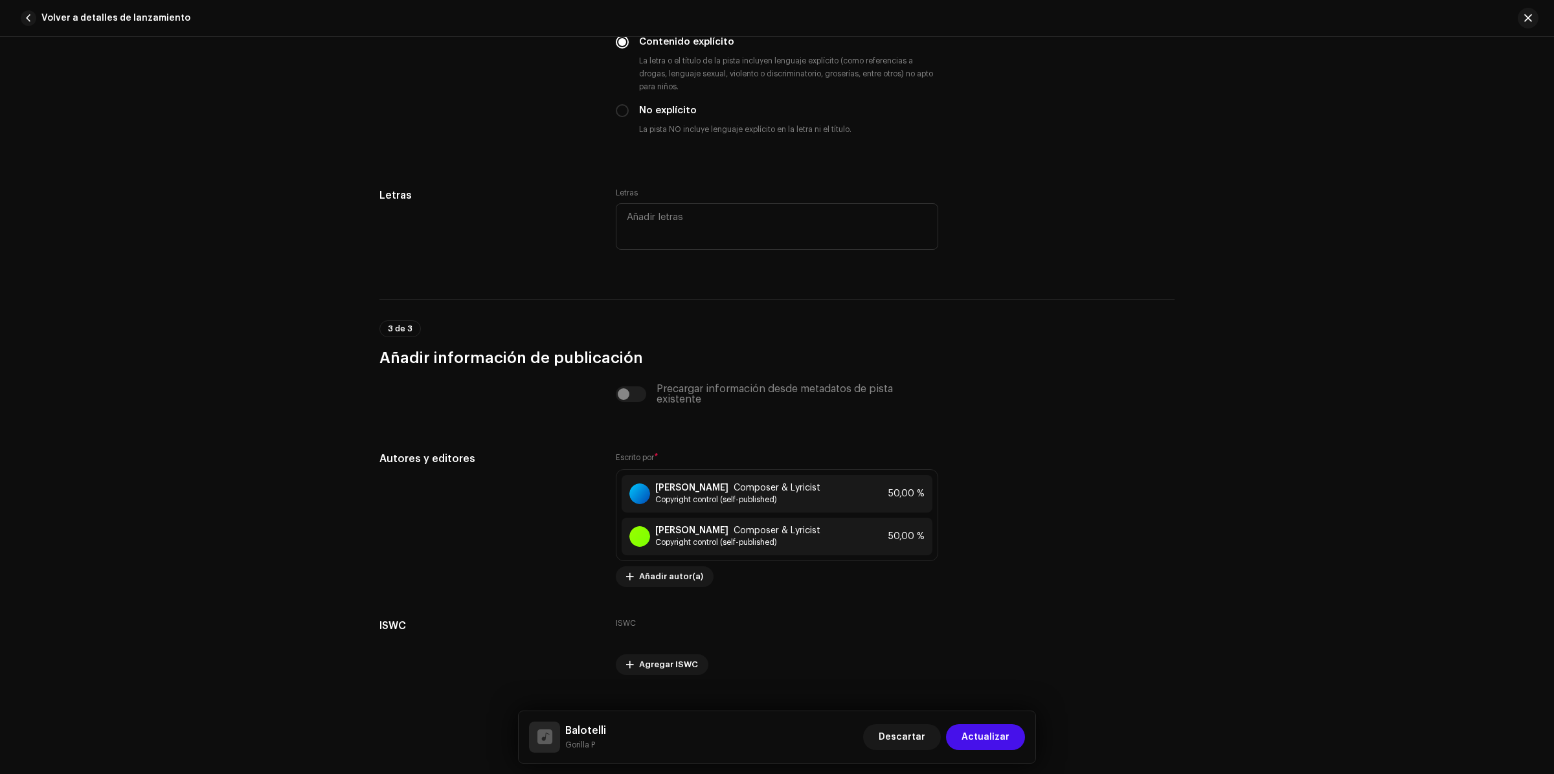
scroll to position [2498, 0]
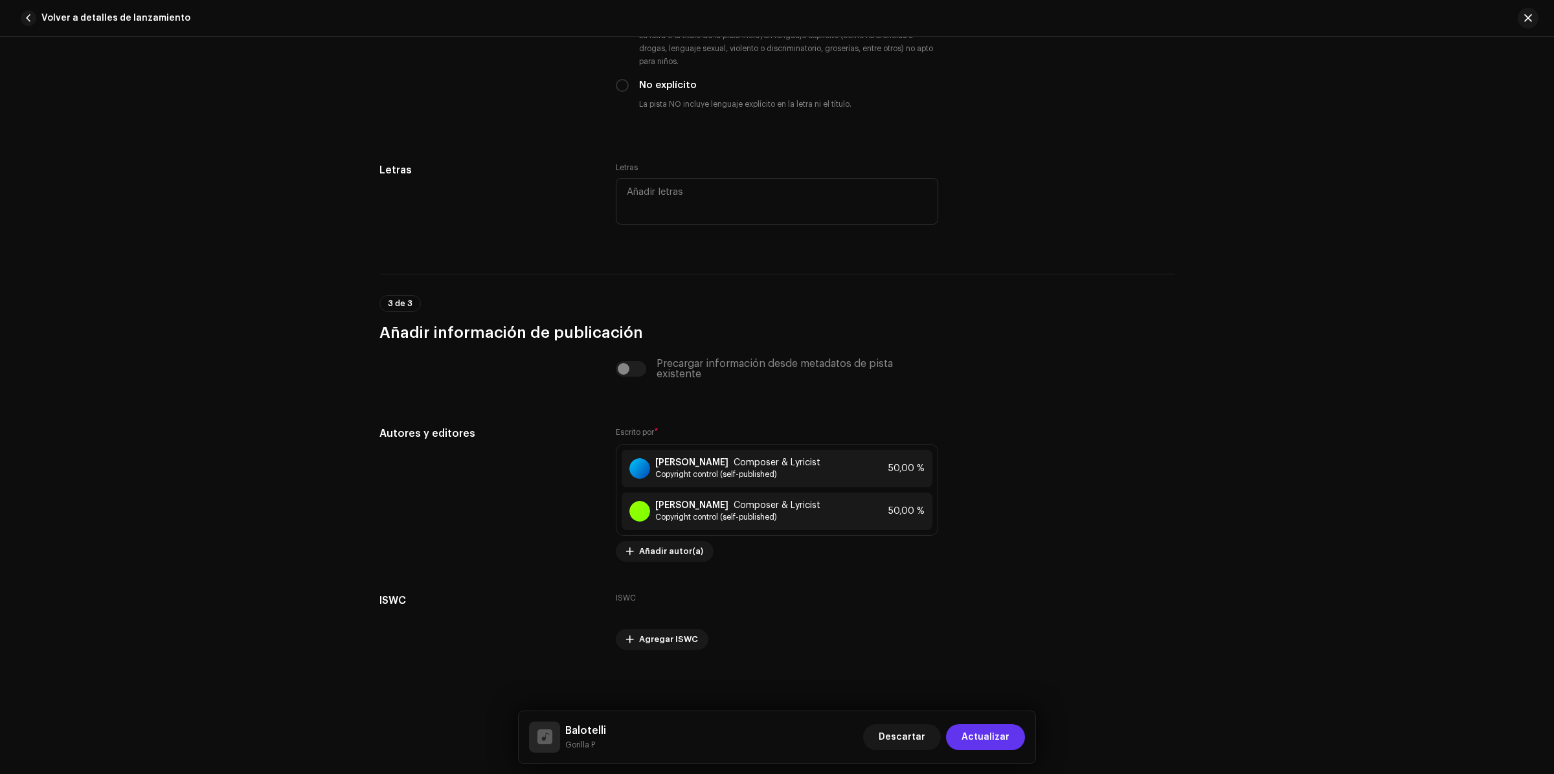
click at [1010, 738] on button "Actualizar" at bounding box center [985, 738] width 79 height 26
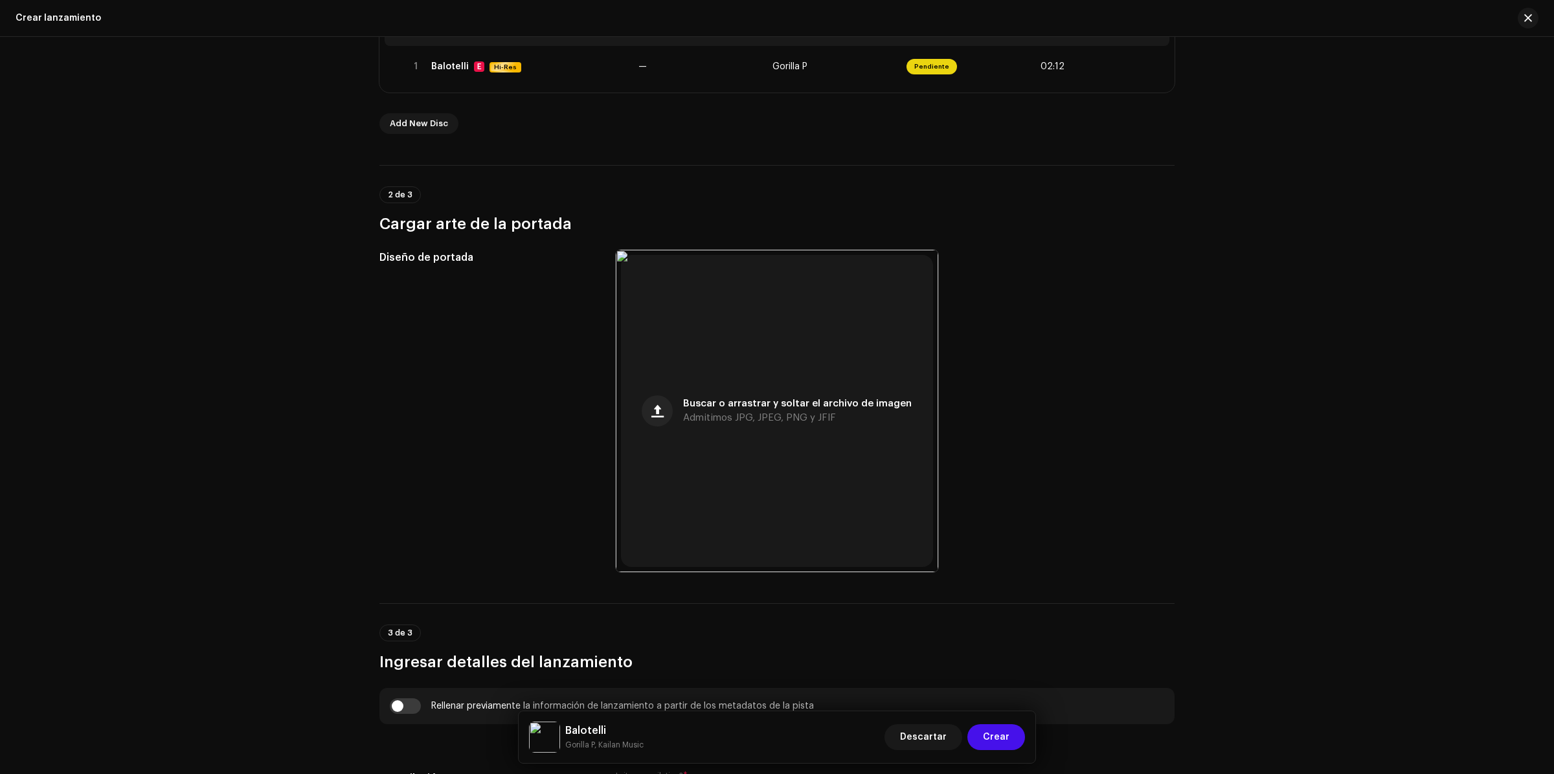
scroll to position [0, 0]
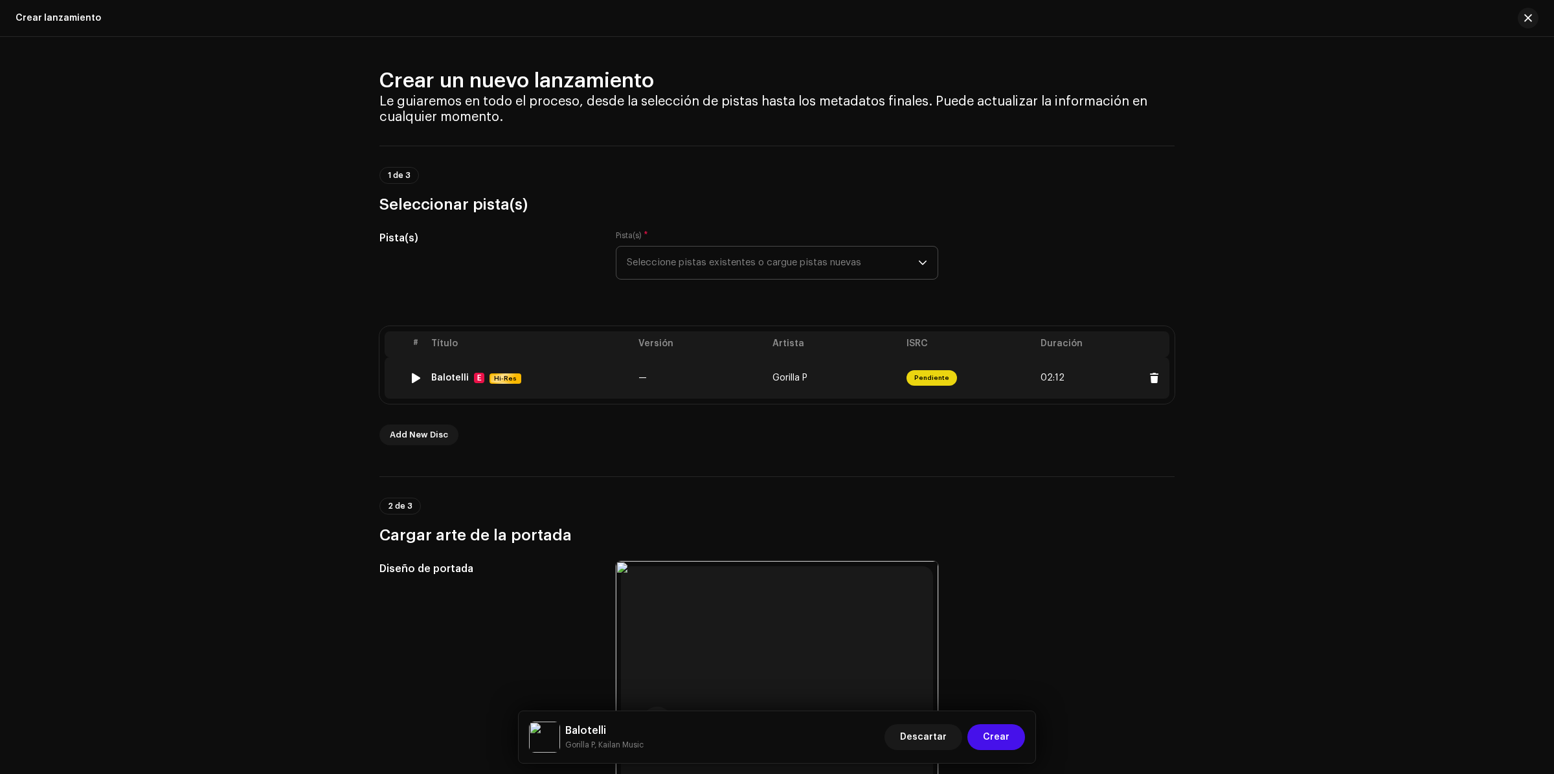
click at [771, 370] on td "Gorilla P" at bounding box center [834, 377] width 134 height 41
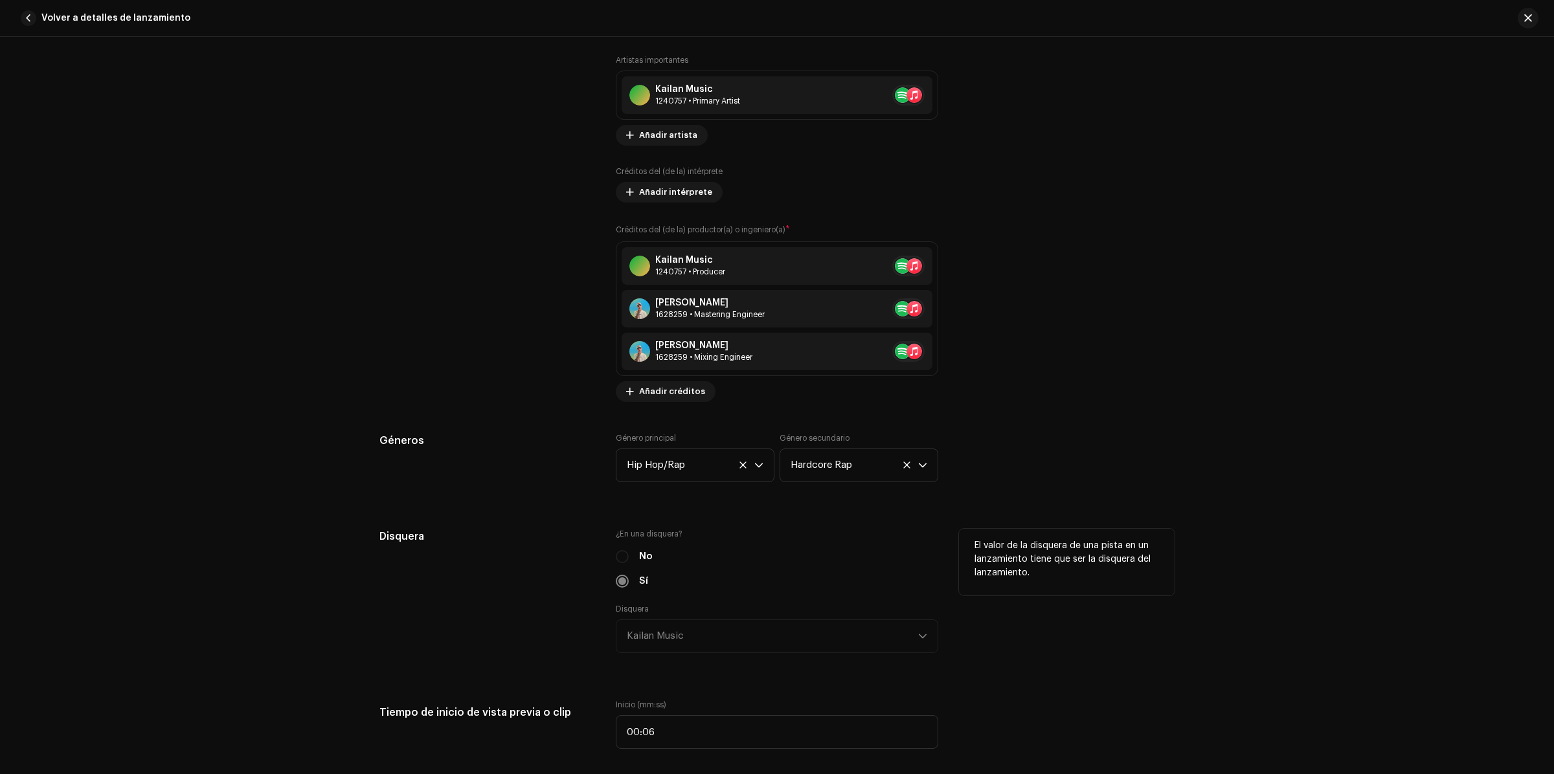
scroll to position [971, 0]
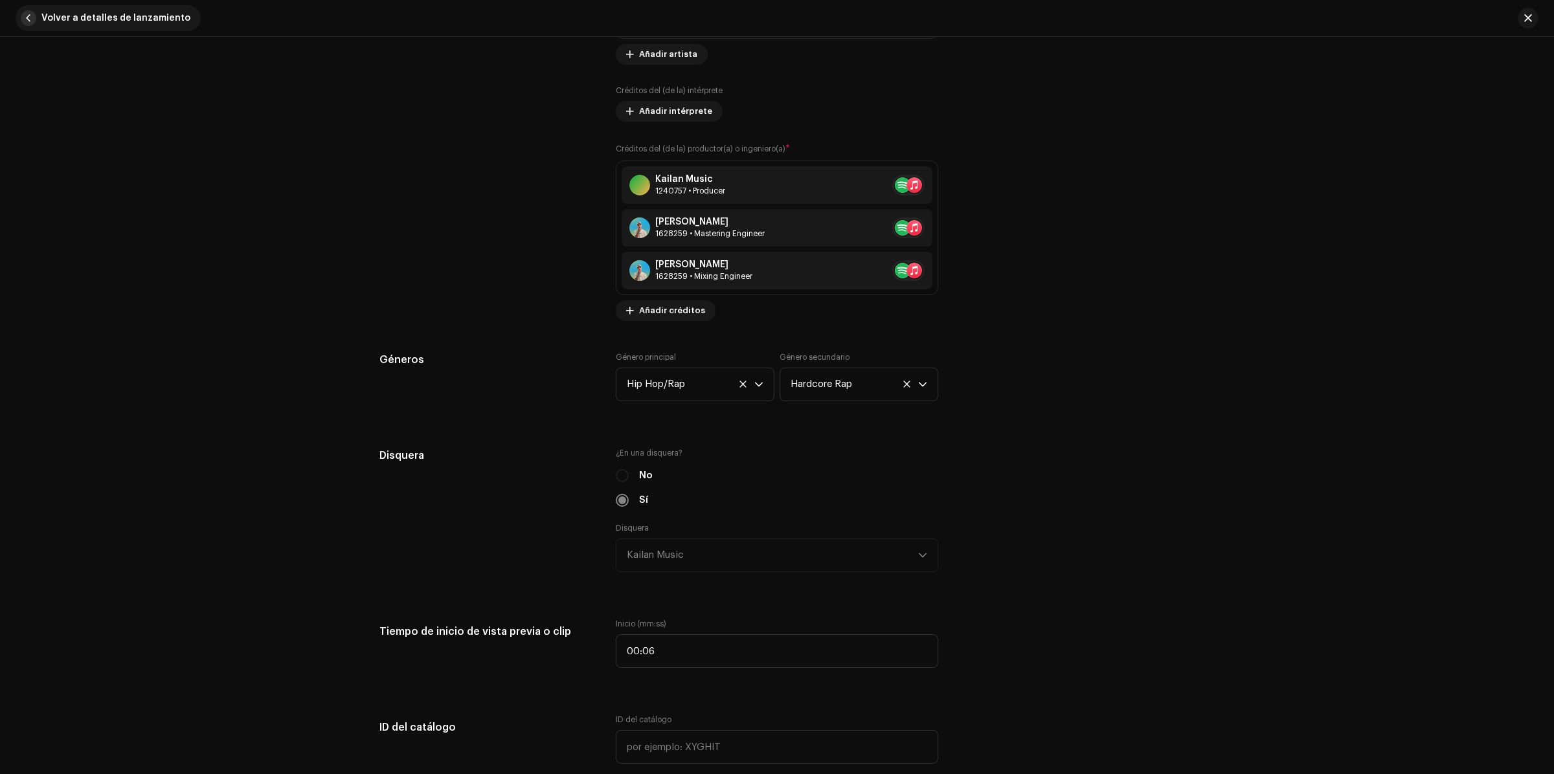
click at [36, 14] on button "Volver a detalles de lanzamiento" at bounding box center [108, 18] width 185 height 26
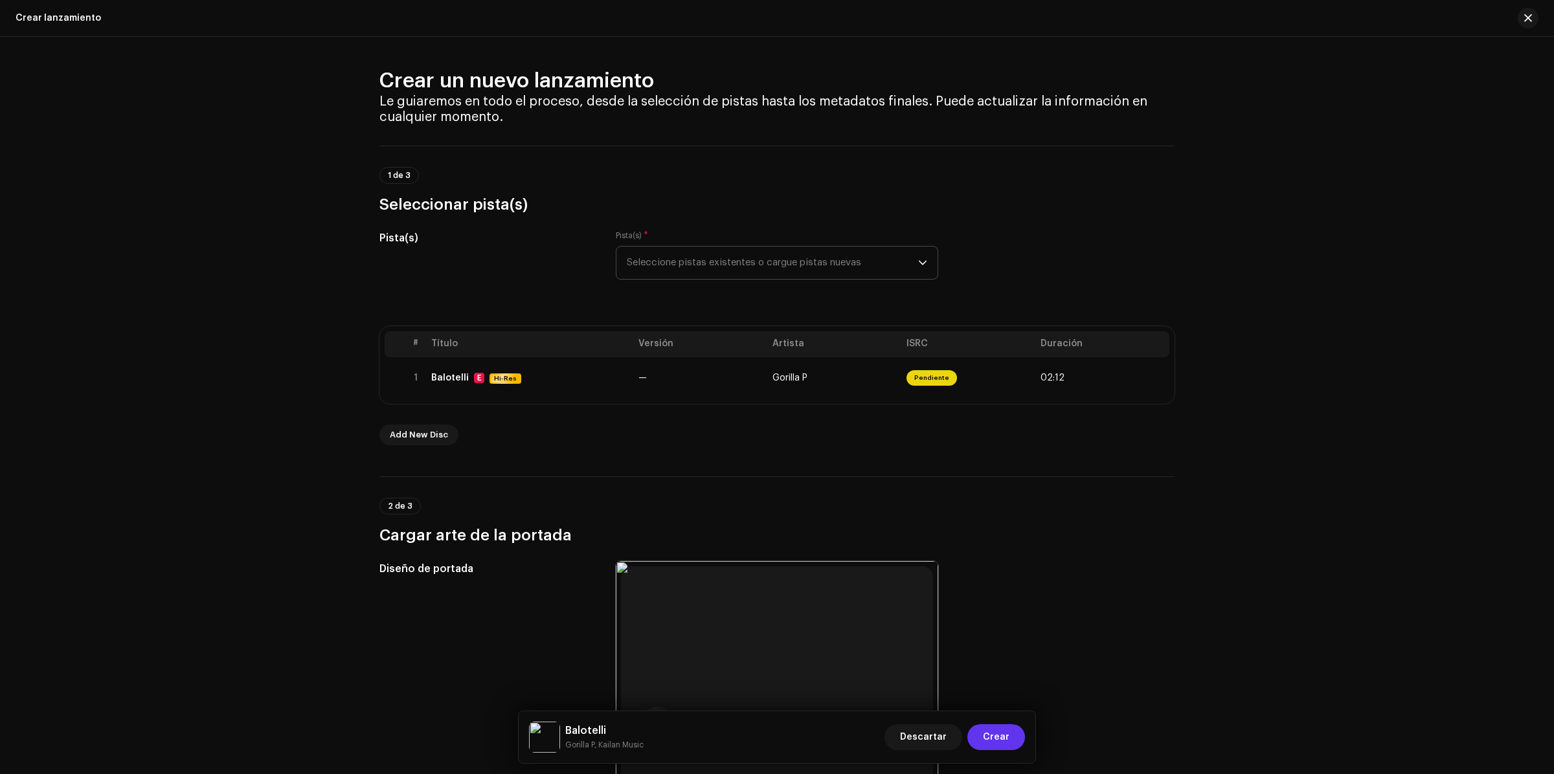
click at [994, 730] on span "Crear" at bounding box center [996, 738] width 27 height 26
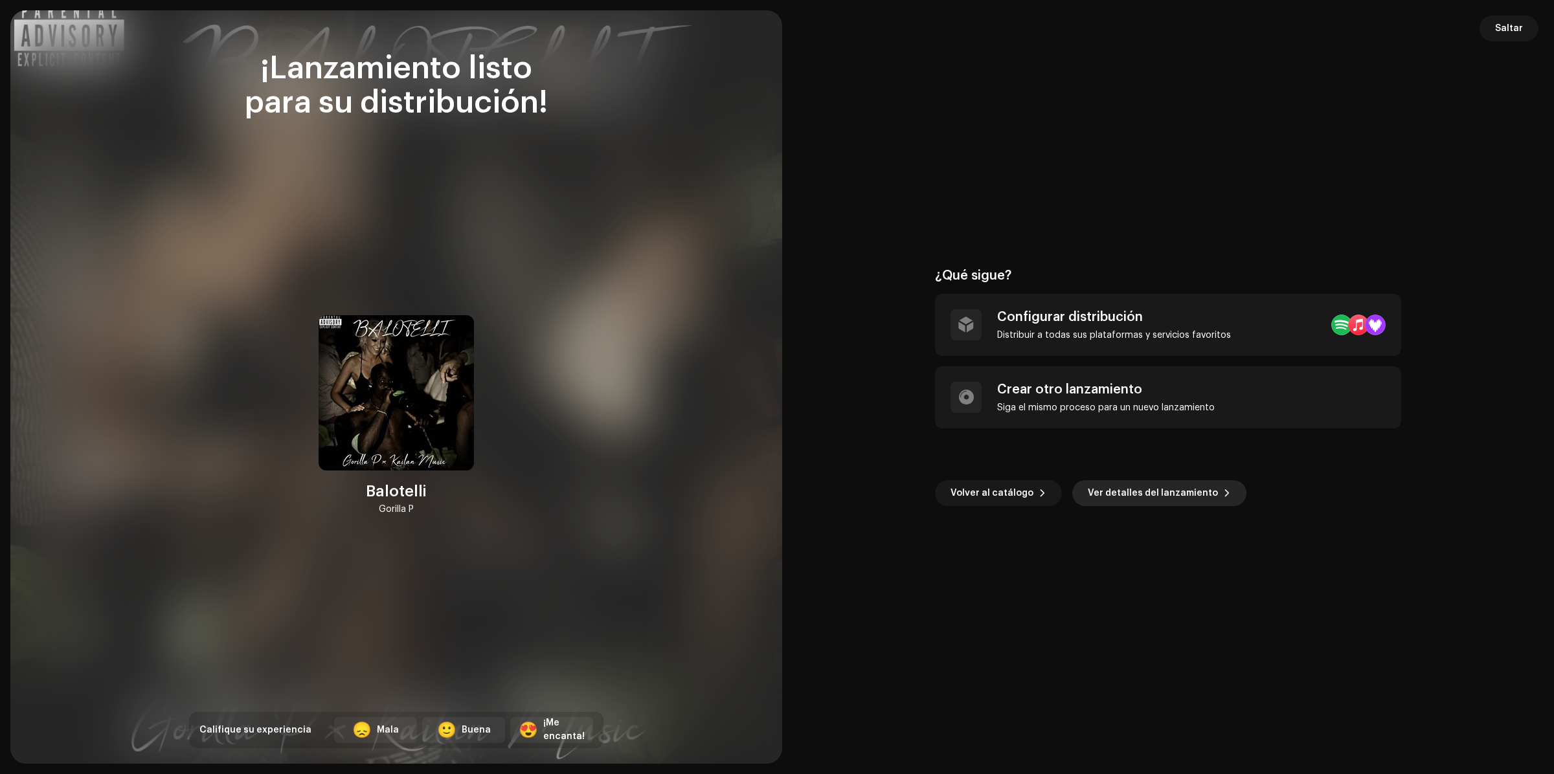
click at [1144, 493] on span "Ver detalles del lanzamiento" at bounding box center [1153, 493] width 130 height 26
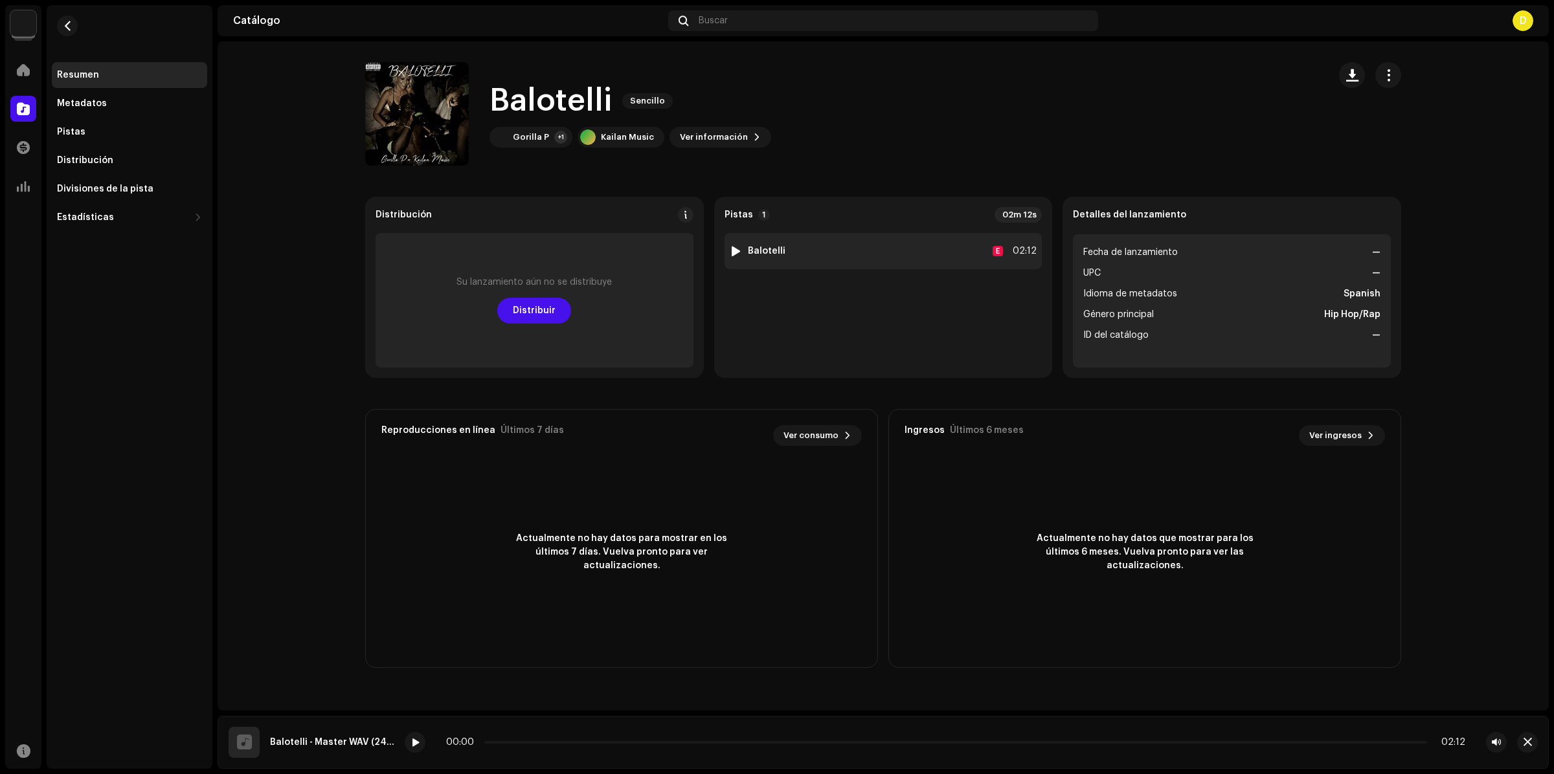
click at [740, 242] on div "1 Balotelli E 02:12" at bounding box center [884, 251] width 318 height 36
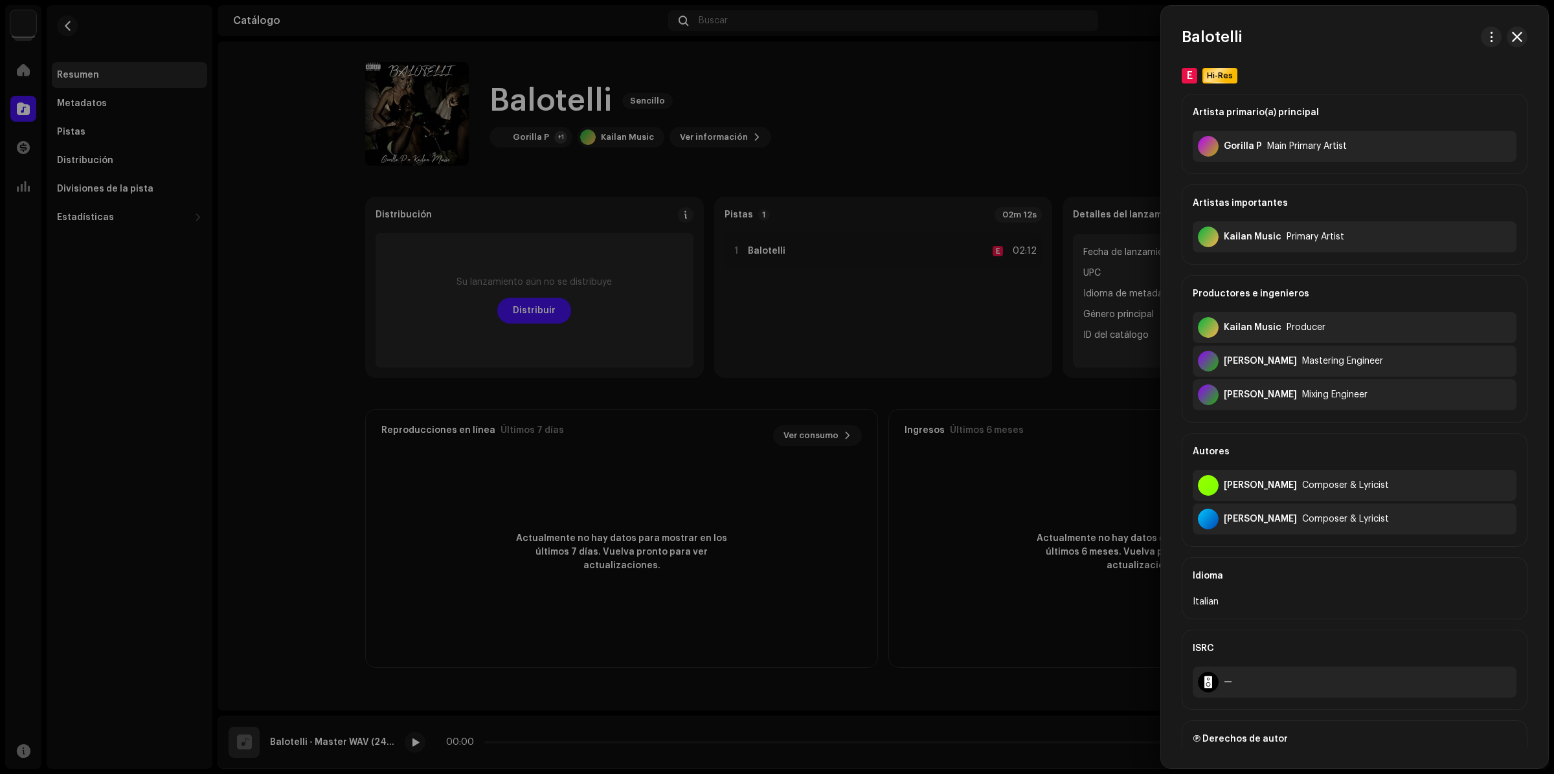
click at [416, 743] on div at bounding box center [777, 387] width 1554 height 774
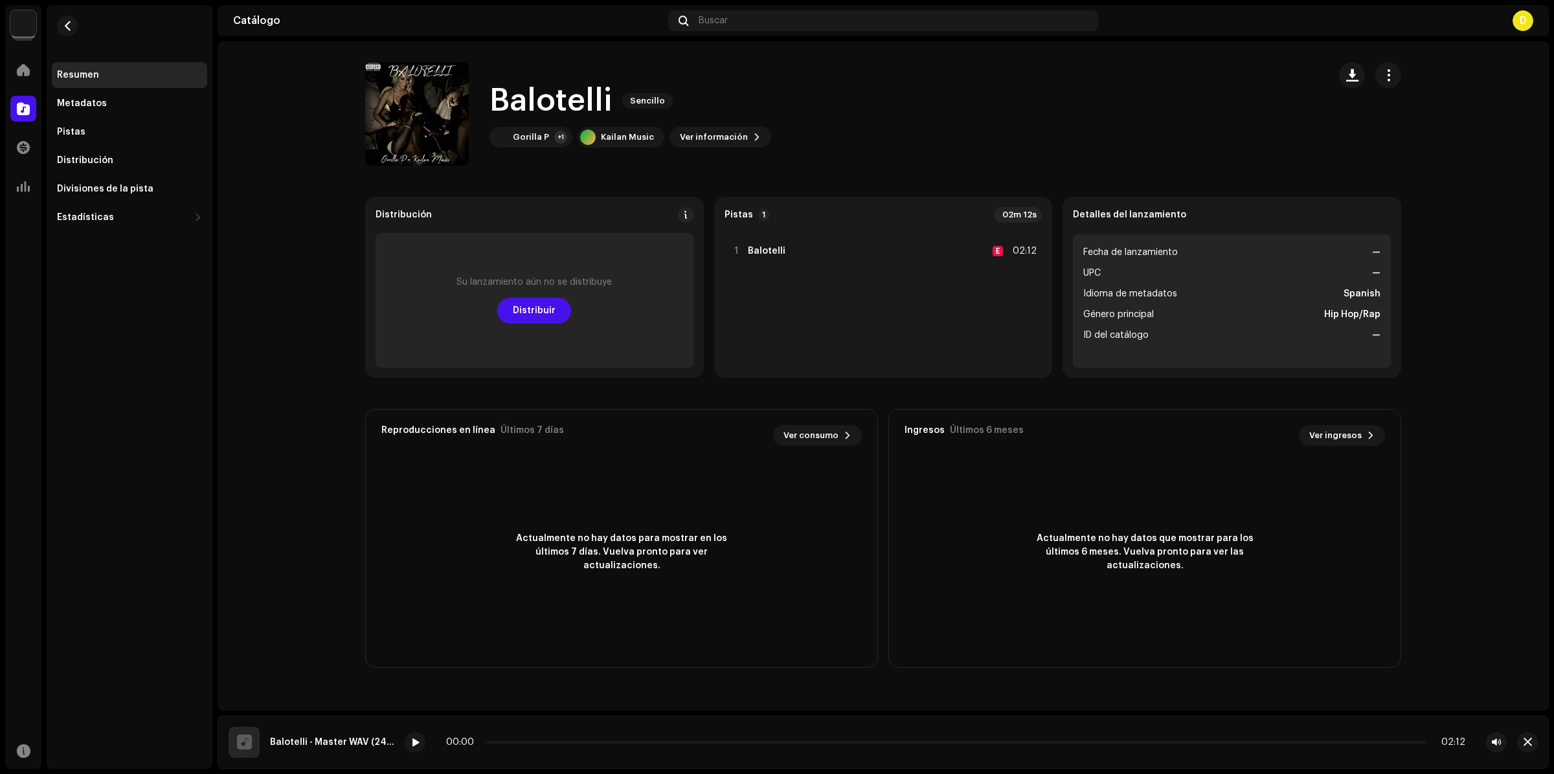
click at [416, 743] on span at bounding box center [415, 743] width 8 height 10
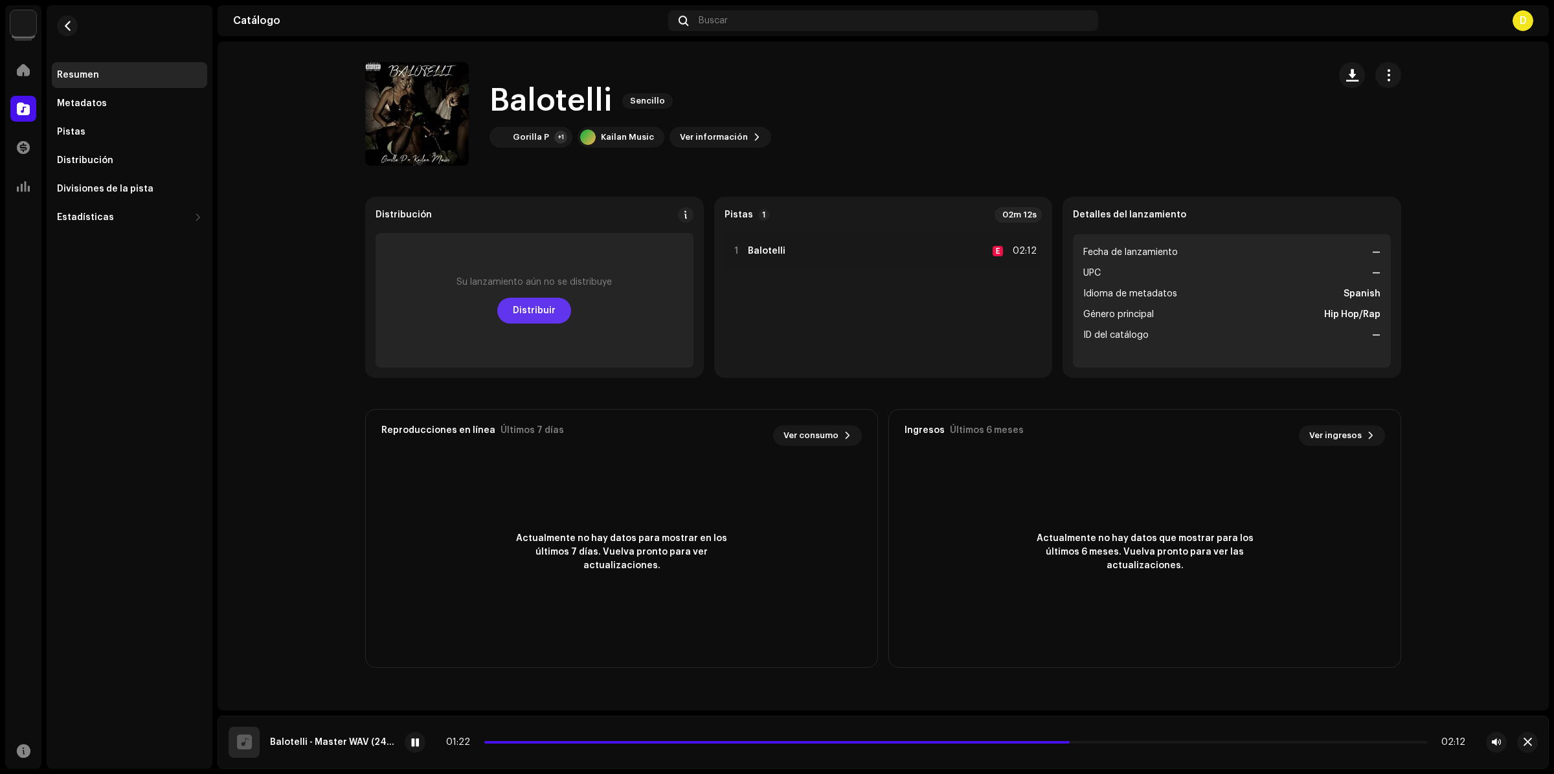
click at [525, 309] on span "Distribuir" at bounding box center [534, 311] width 43 height 26
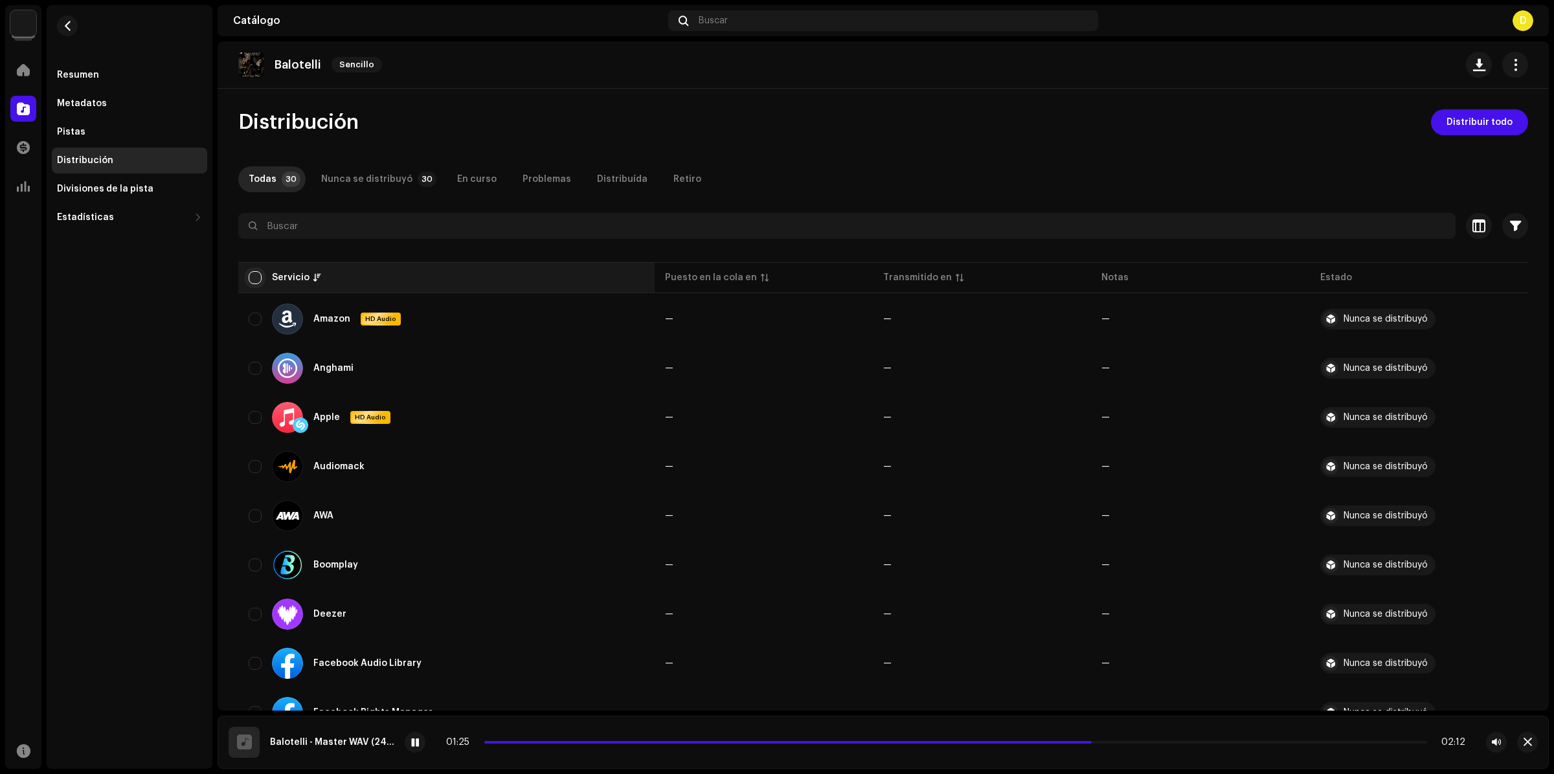
click at [256, 276] on input "checkbox" at bounding box center [255, 277] width 13 height 13
checkbox input "true"
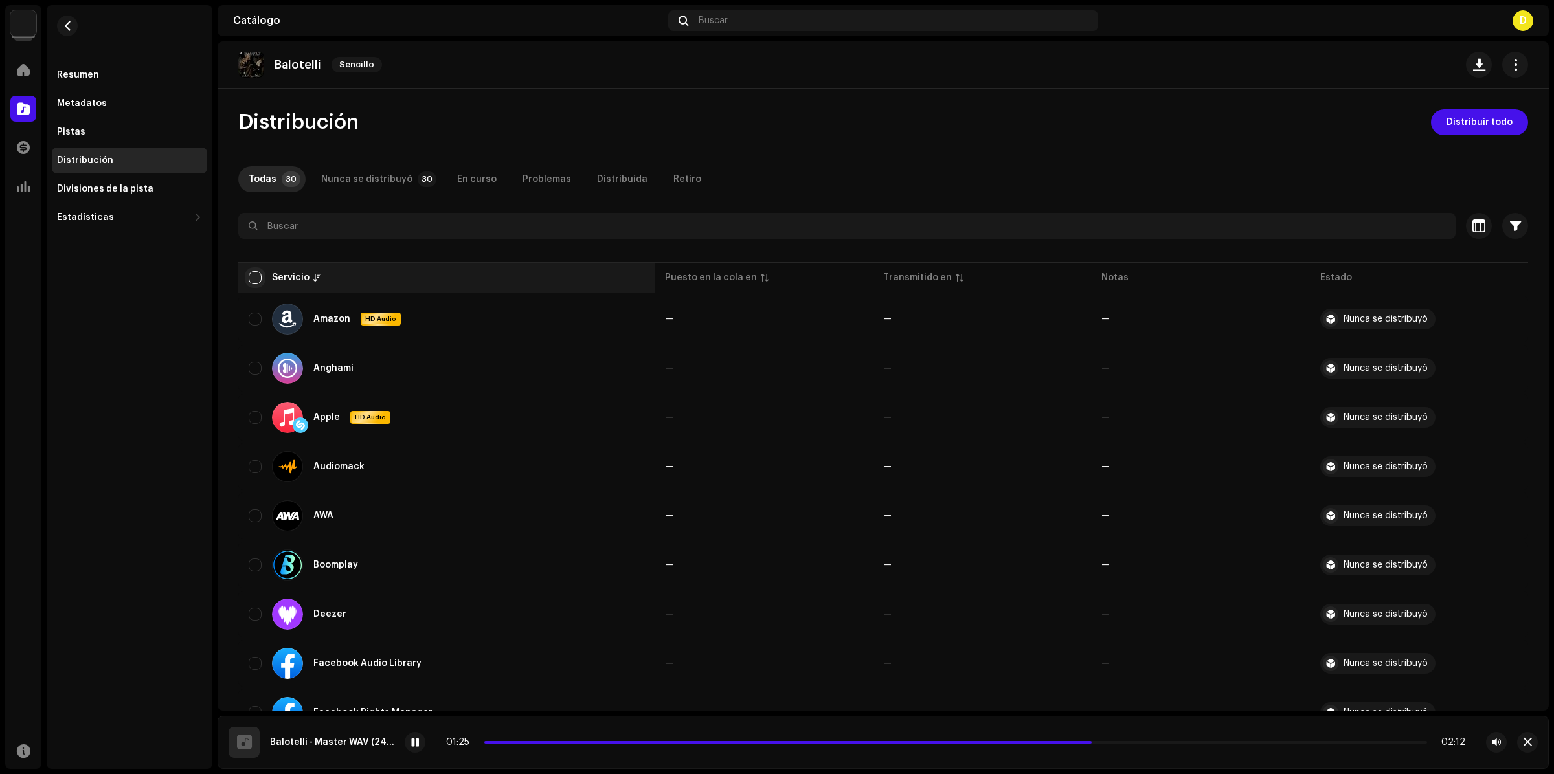
checkbox input "true"
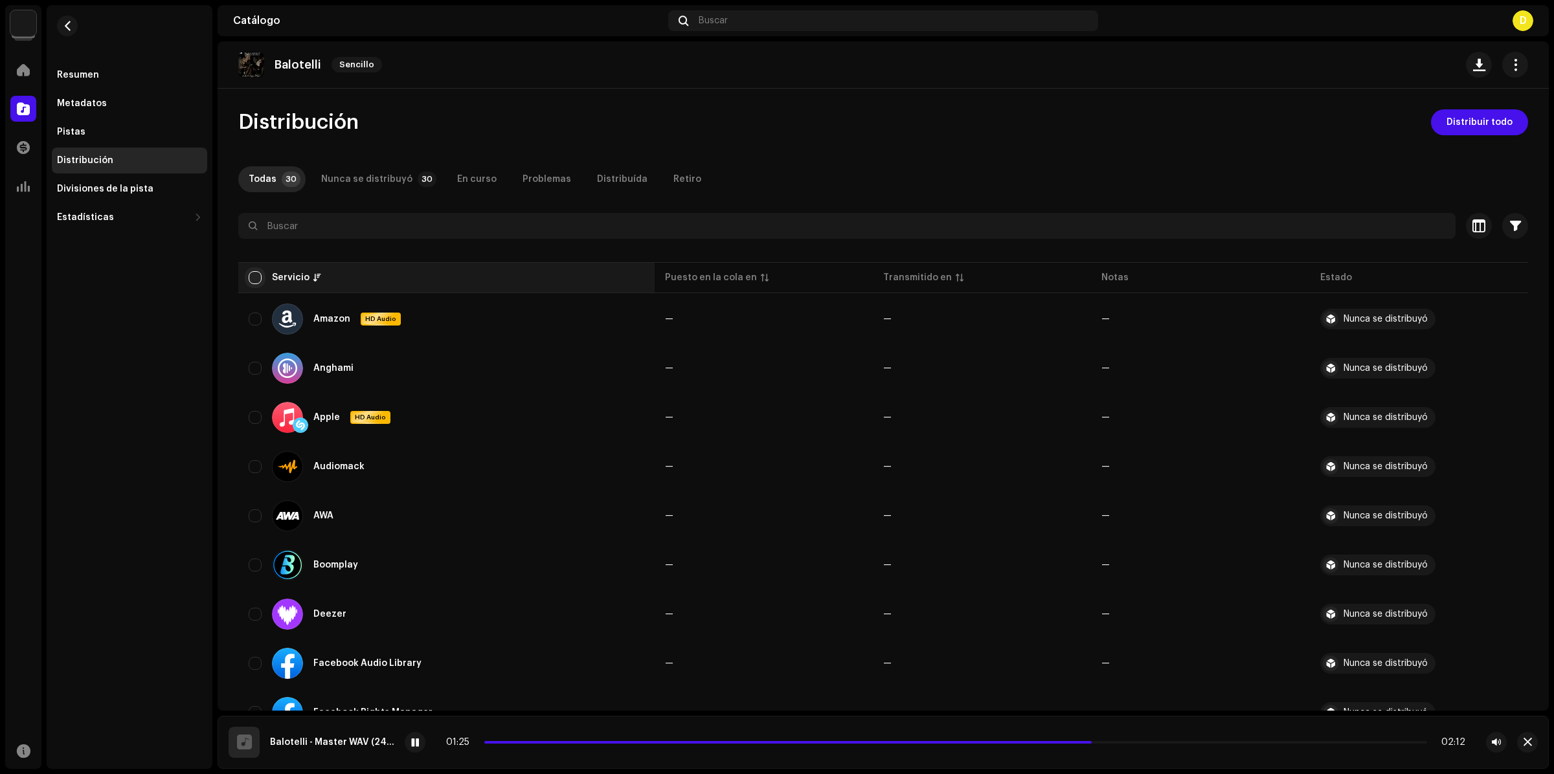
checkbox input "true"
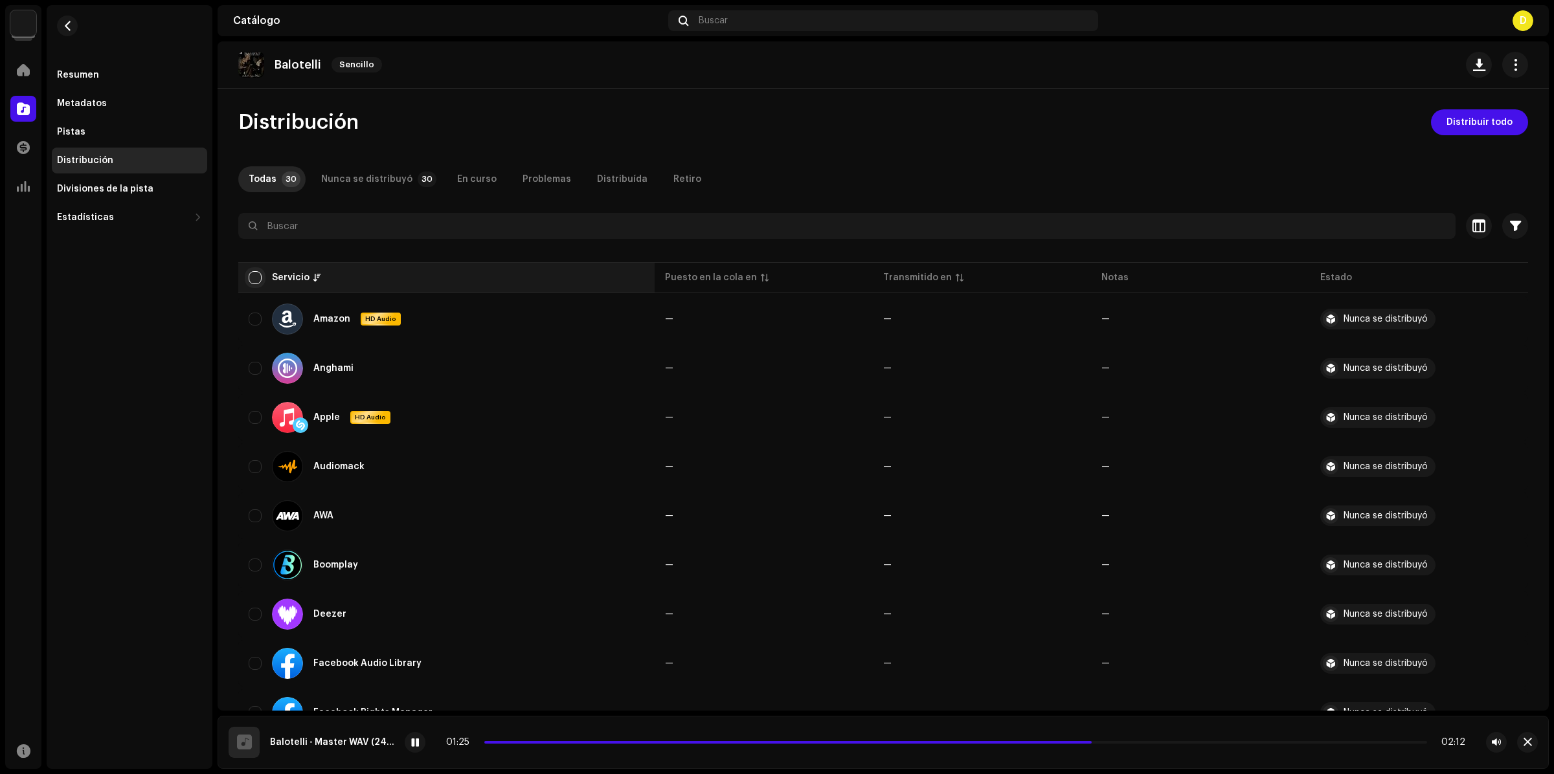
checkbox input "true"
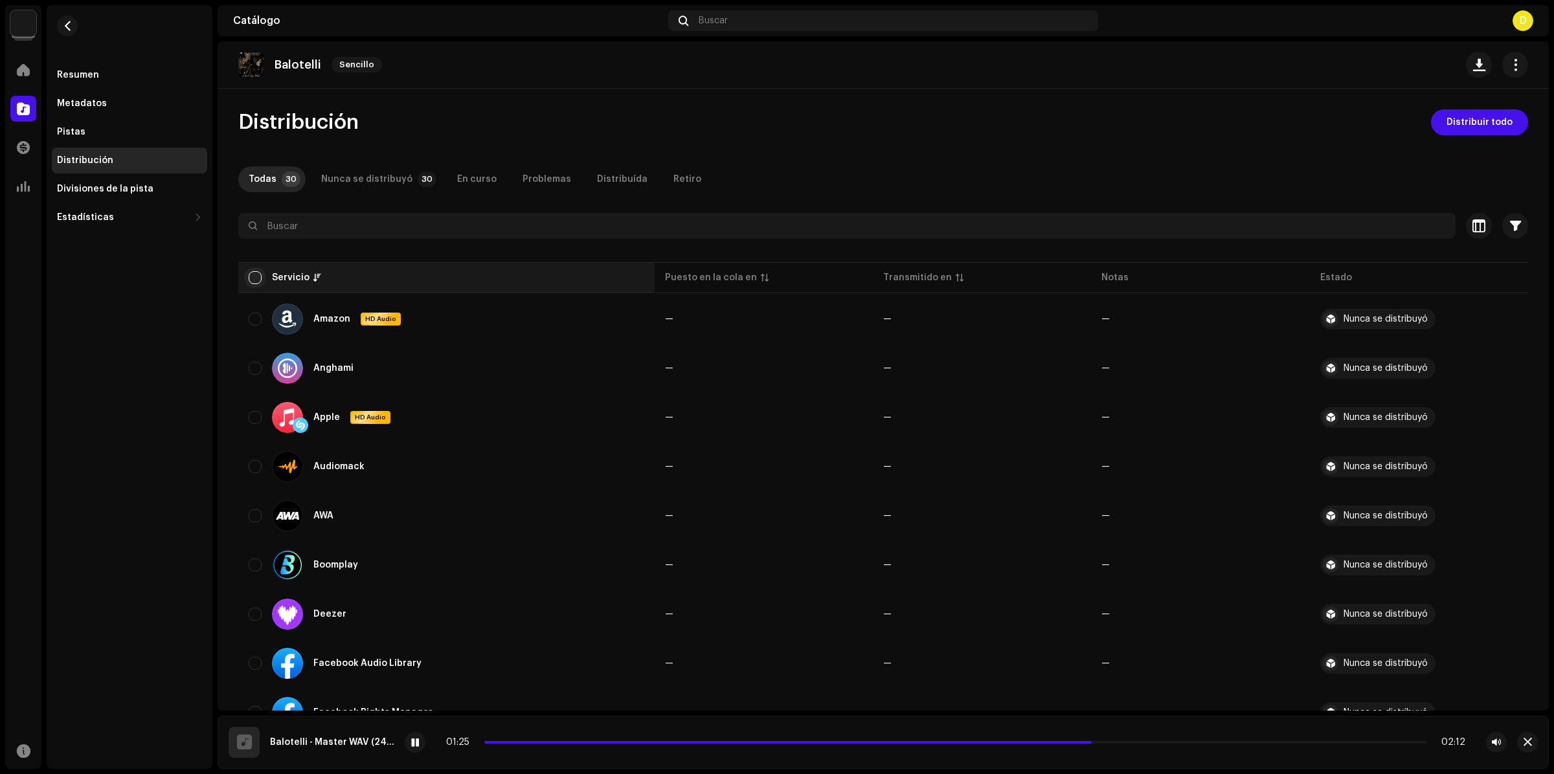
checkbox input "true"
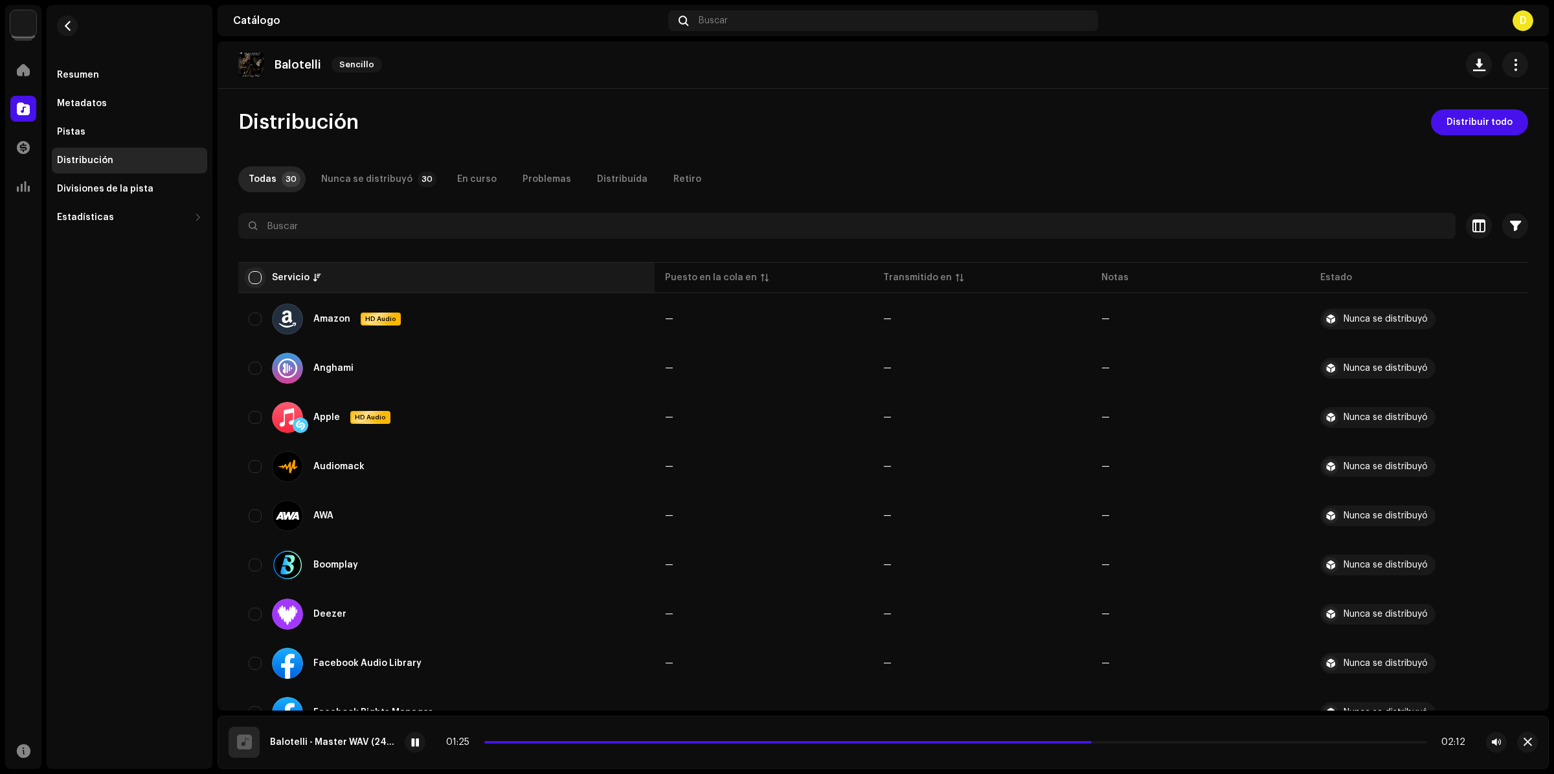
checkbox input "true"
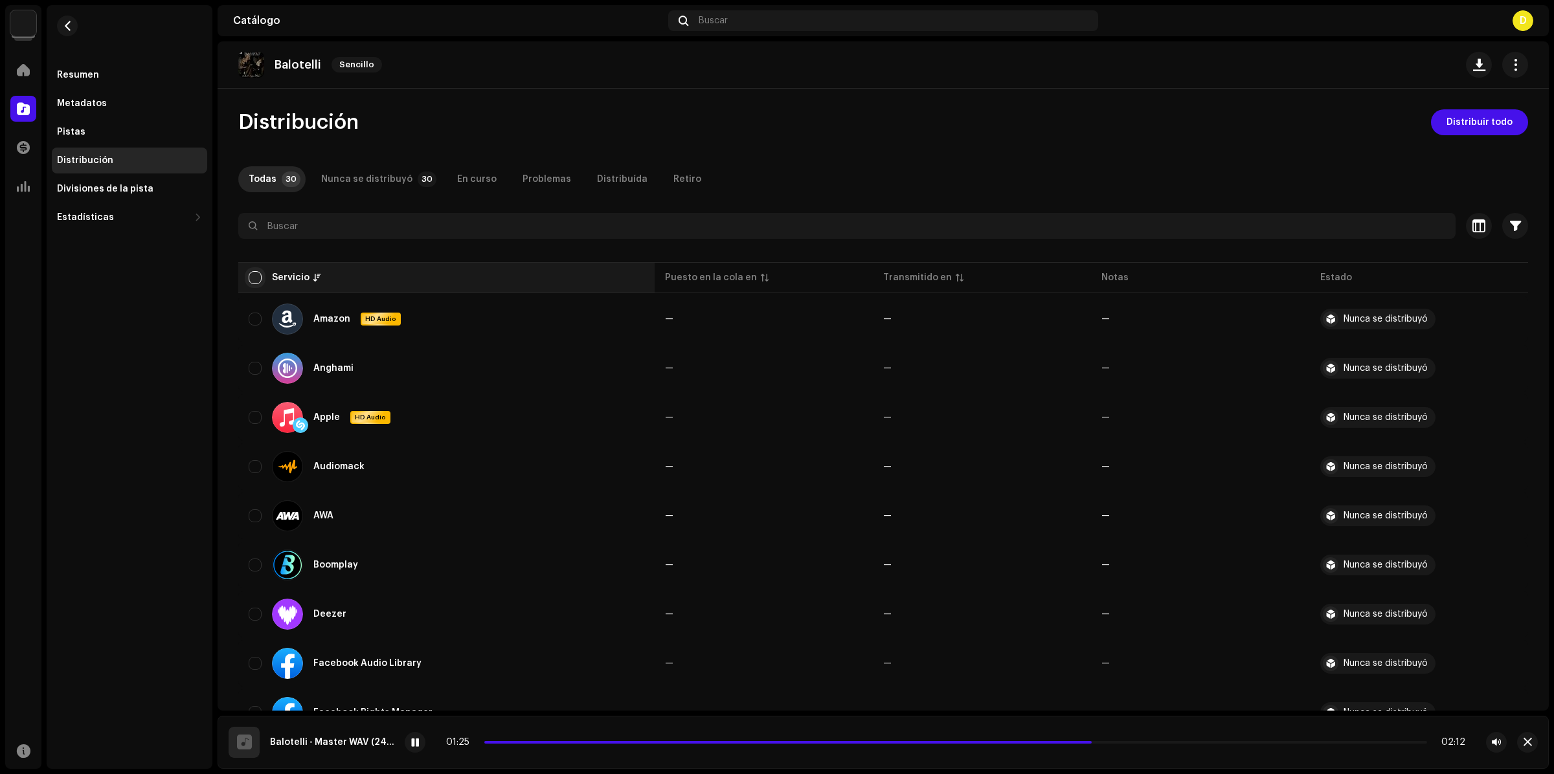
checkbox input "true"
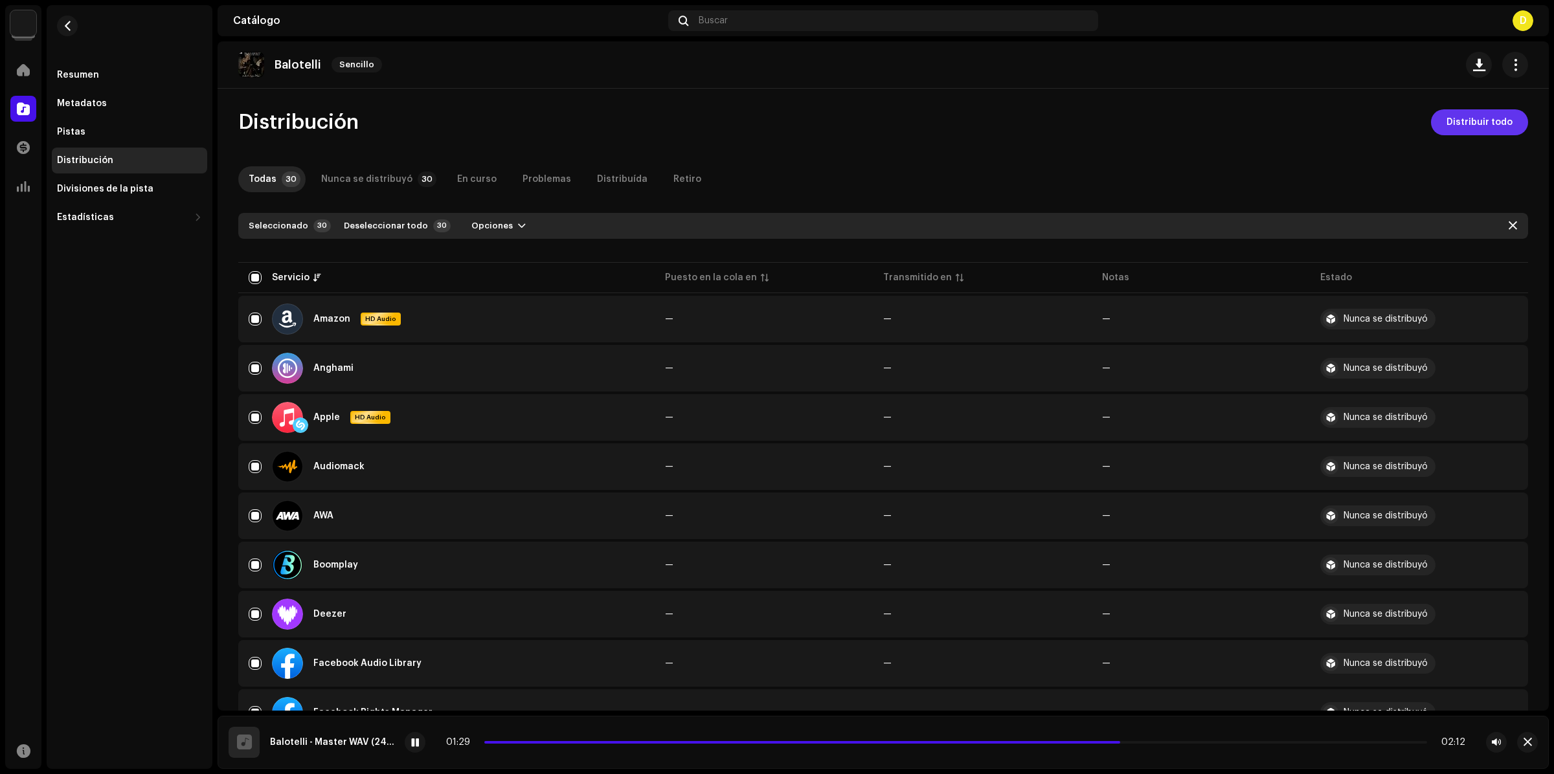
click at [1484, 130] on span "Distribuir todo" at bounding box center [1480, 122] width 66 height 26
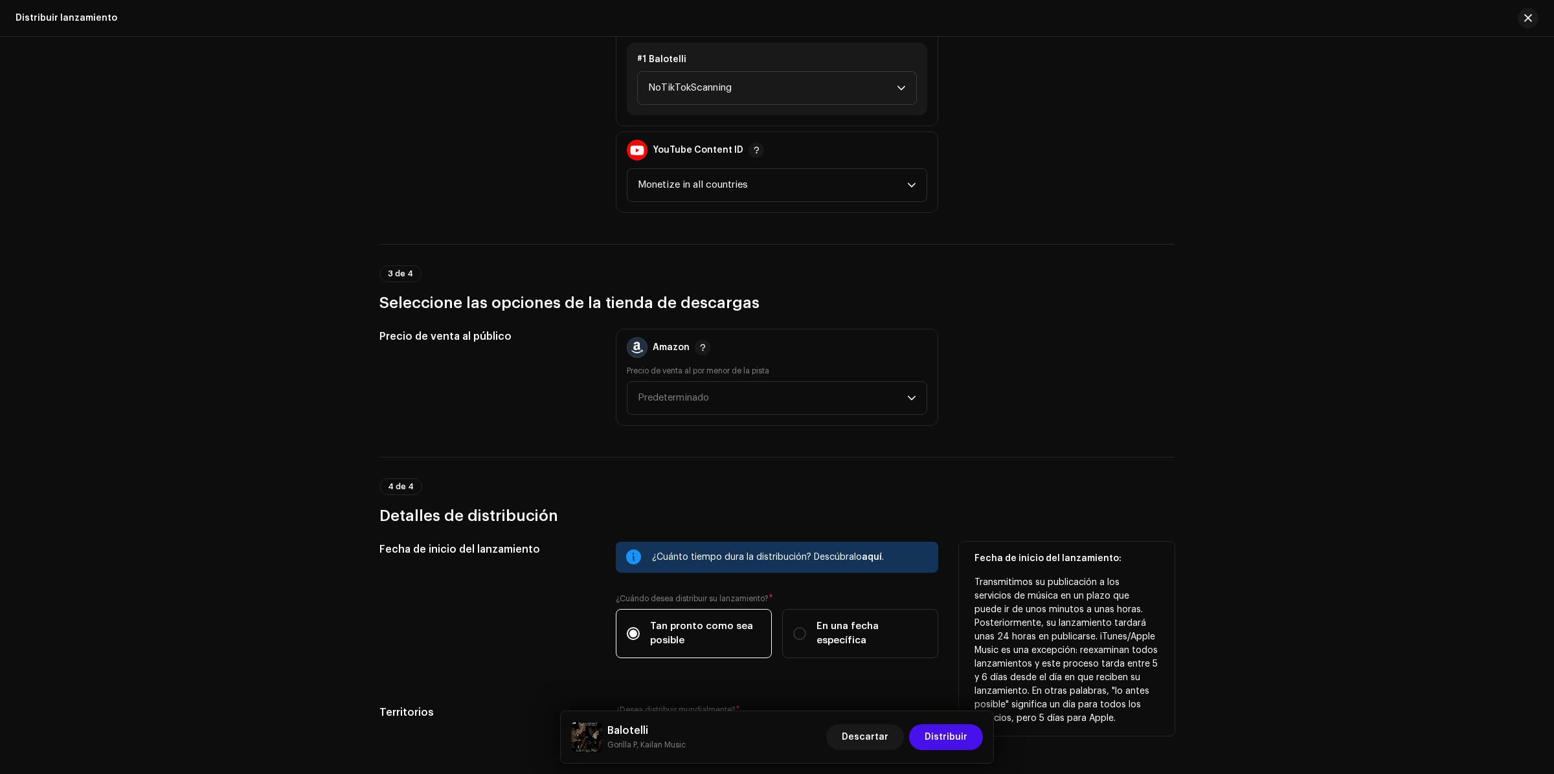
scroll to position [1737, 0]
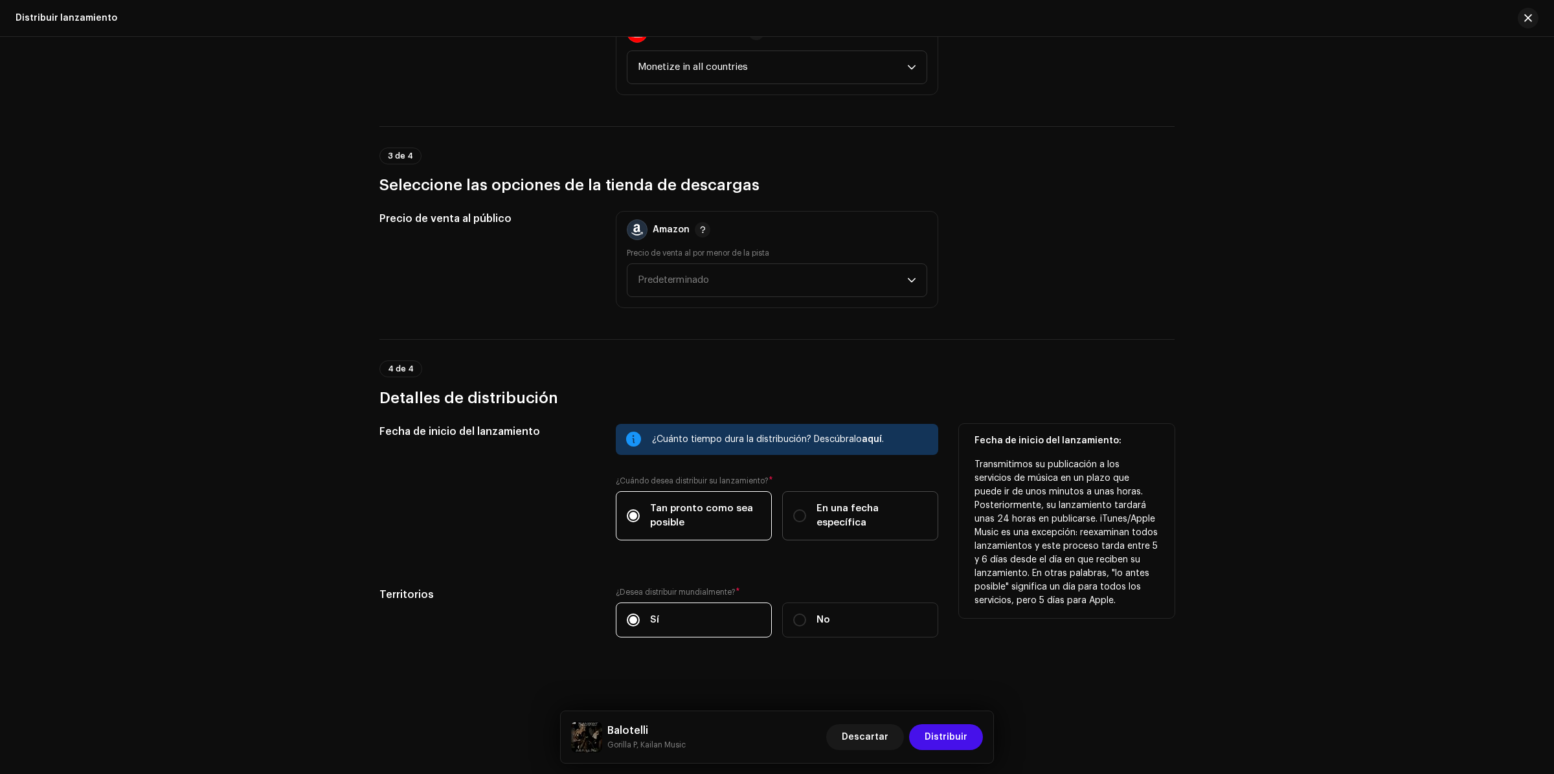
click at [830, 519] on span "En una fecha específica" at bounding box center [872, 516] width 111 height 28
click at [806, 519] on input "En una fecha específica" at bounding box center [799, 516] width 13 height 13
radio input "true"
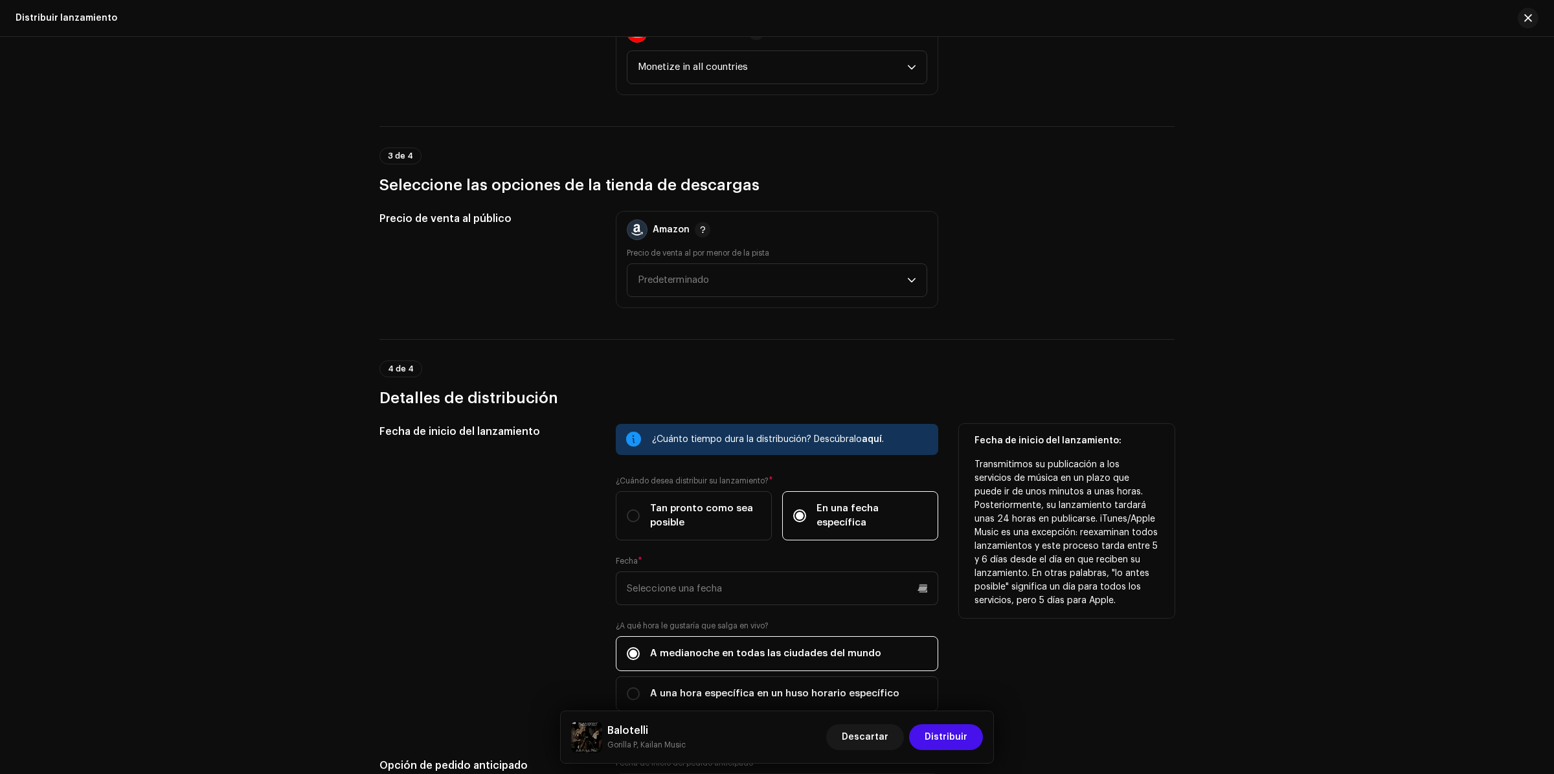
scroll to position [1980, 0]
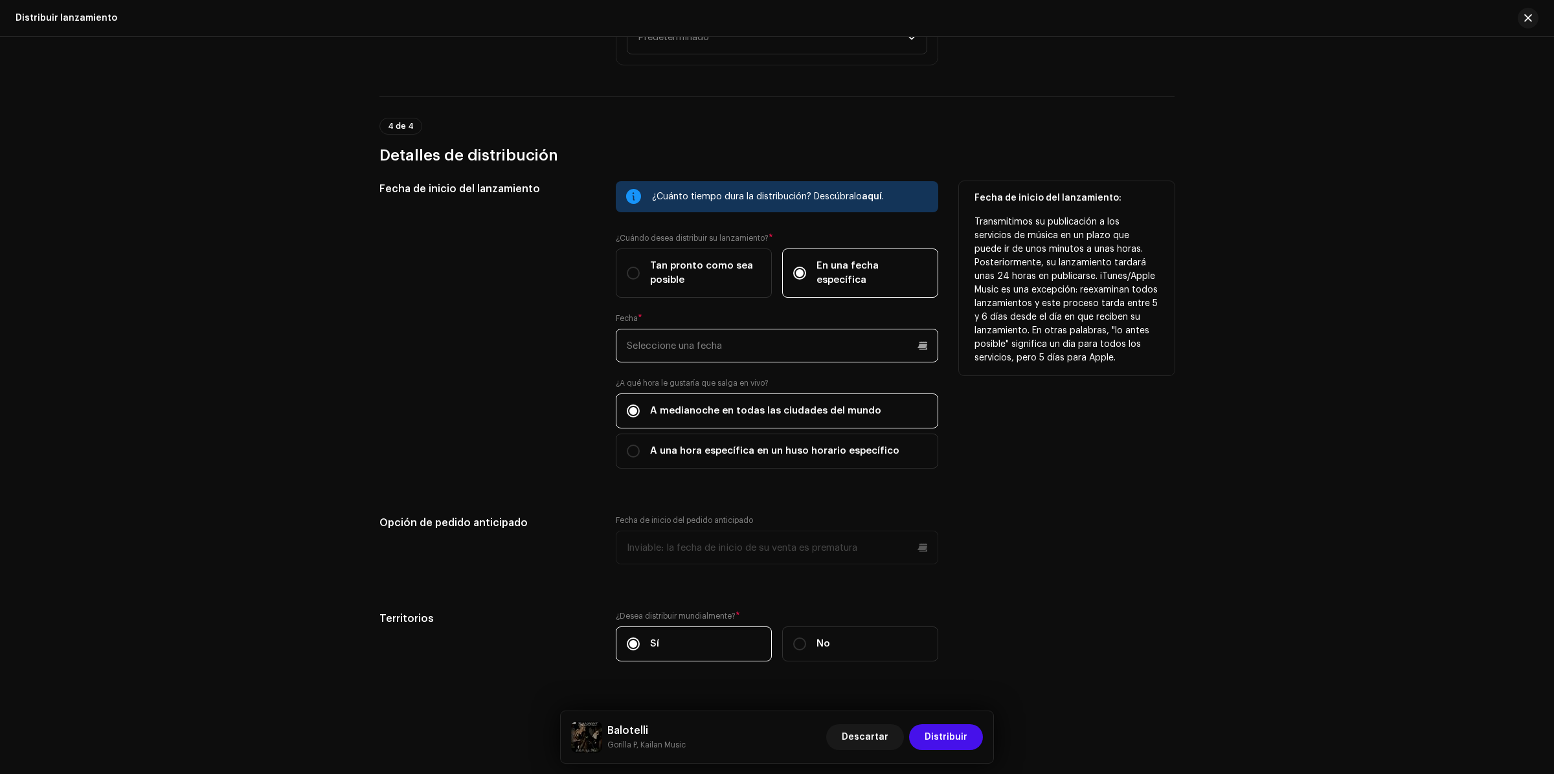
click at [923, 342] on input "text" at bounding box center [777, 346] width 322 height 34
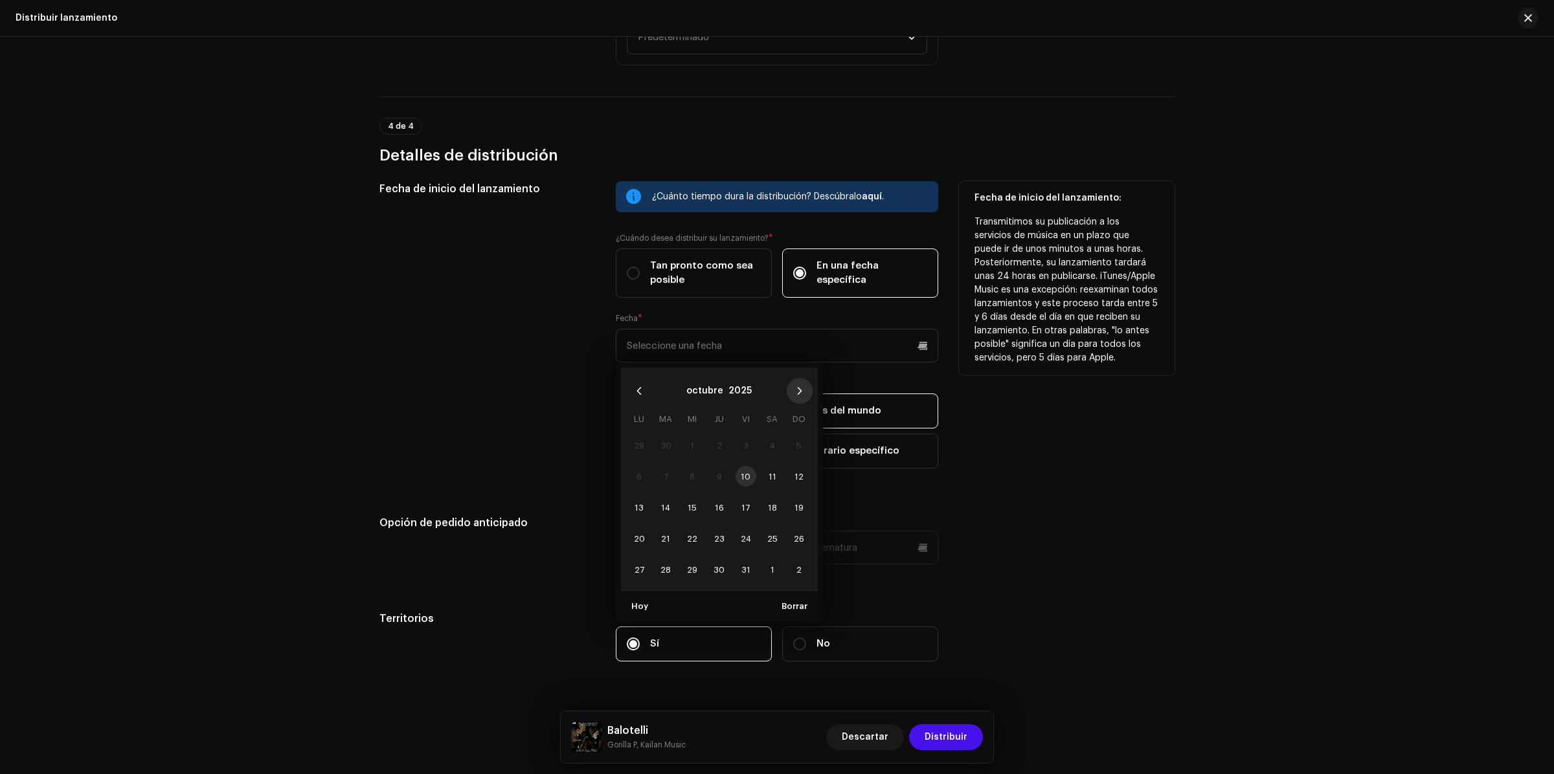
click at [798, 392] on icon "Next Month" at bounding box center [799, 391] width 9 height 9
click at [745, 506] on span "14" at bounding box center [746, 507] width 21 height 21
type input "[DATE]"
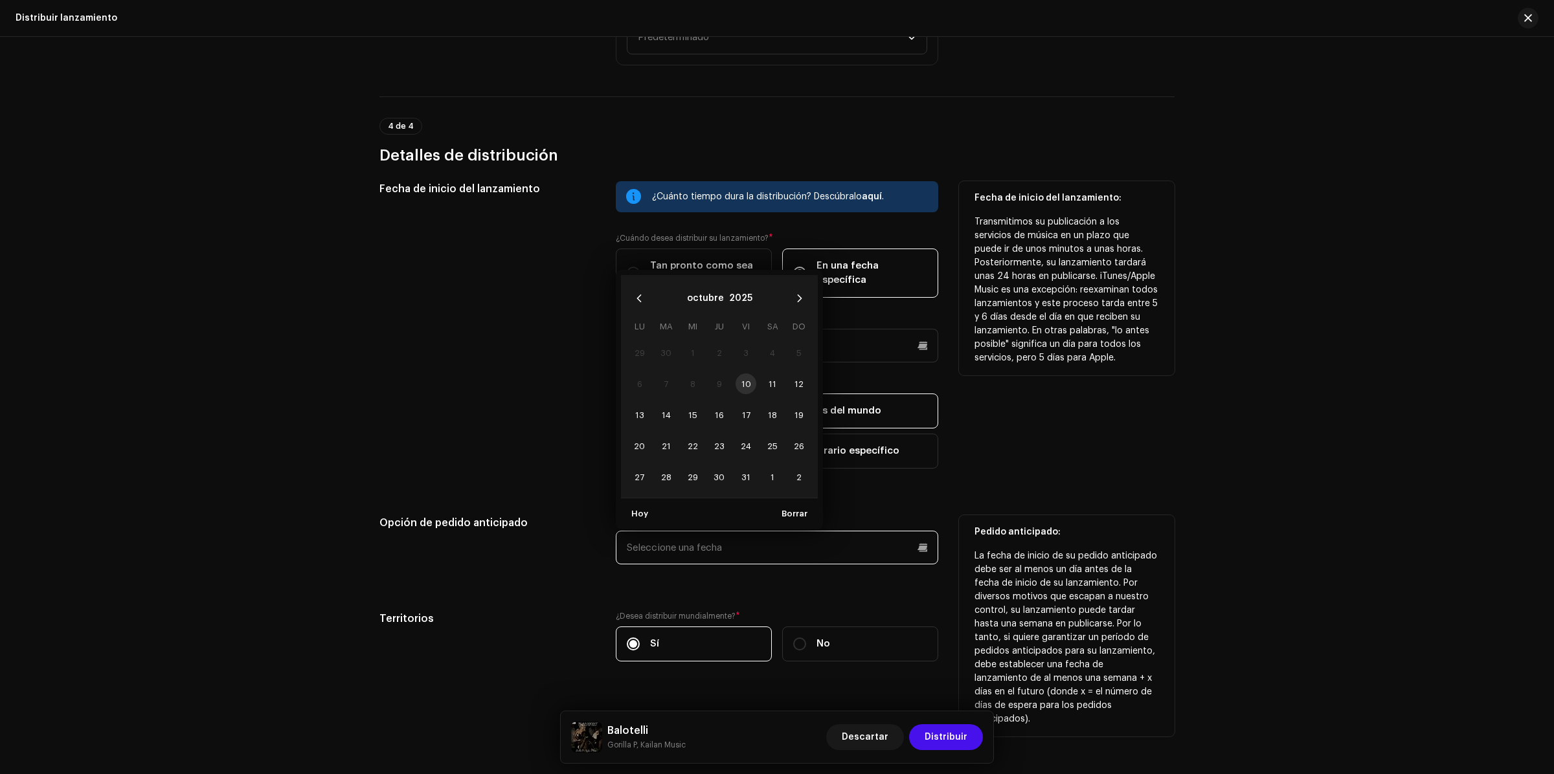
click at [921, 548] on input "text" at bounding box center [777, 548] width 322 height 34
click at [795, 294] on icon "Next Month" at bounding box center [799, 298] width 9 height 9
click at [714, 410] on span "13" at bounding box center [719, 415] width 21 height 21
type input "[DATE]"
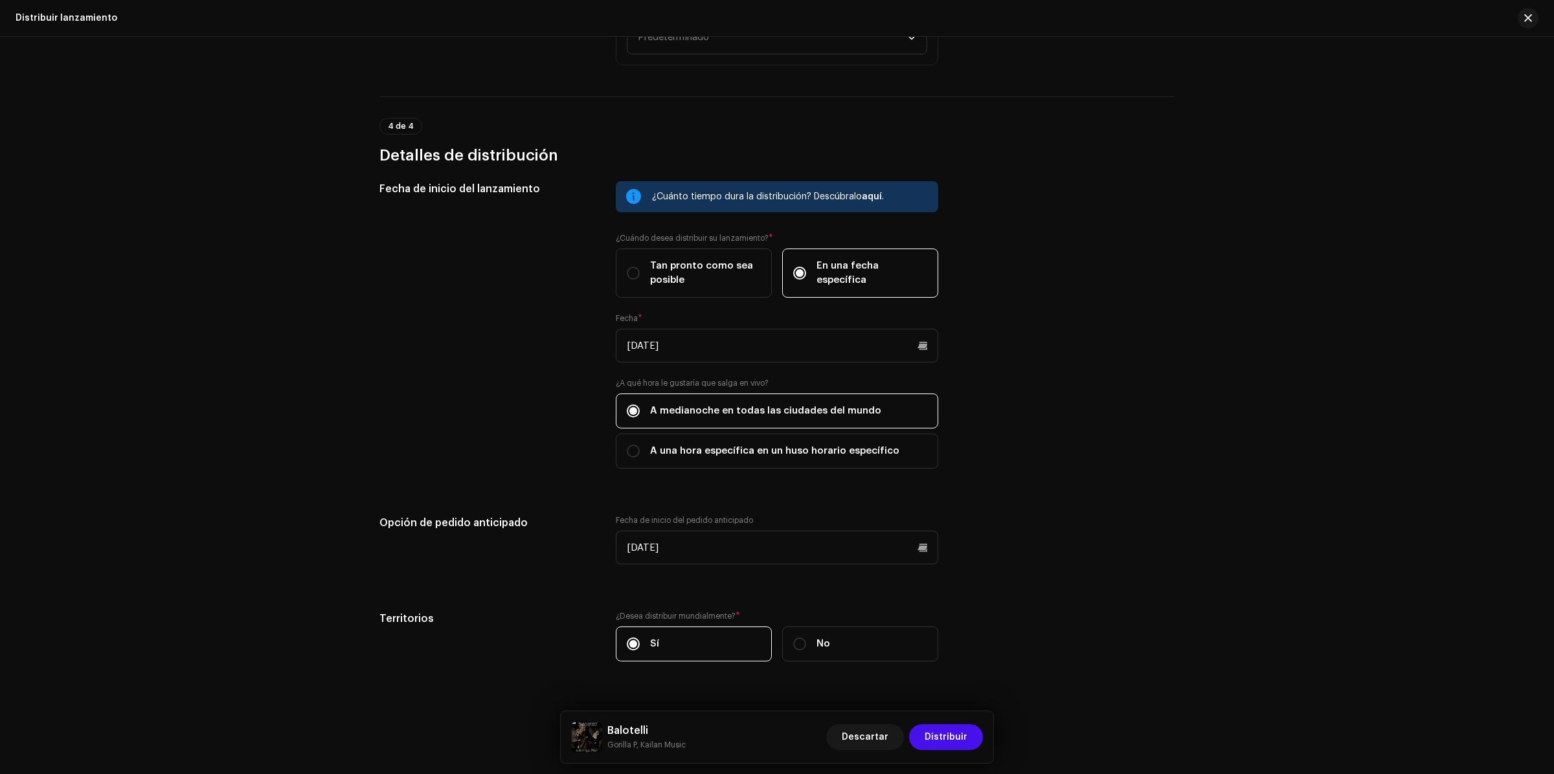
click at [1082, 494] on div "Fecha de inicio del lanzamiento ¿Cuánto tiempo dura la distribución? Descúbralo…" at bounding box center [776, 429] width 795 height 496
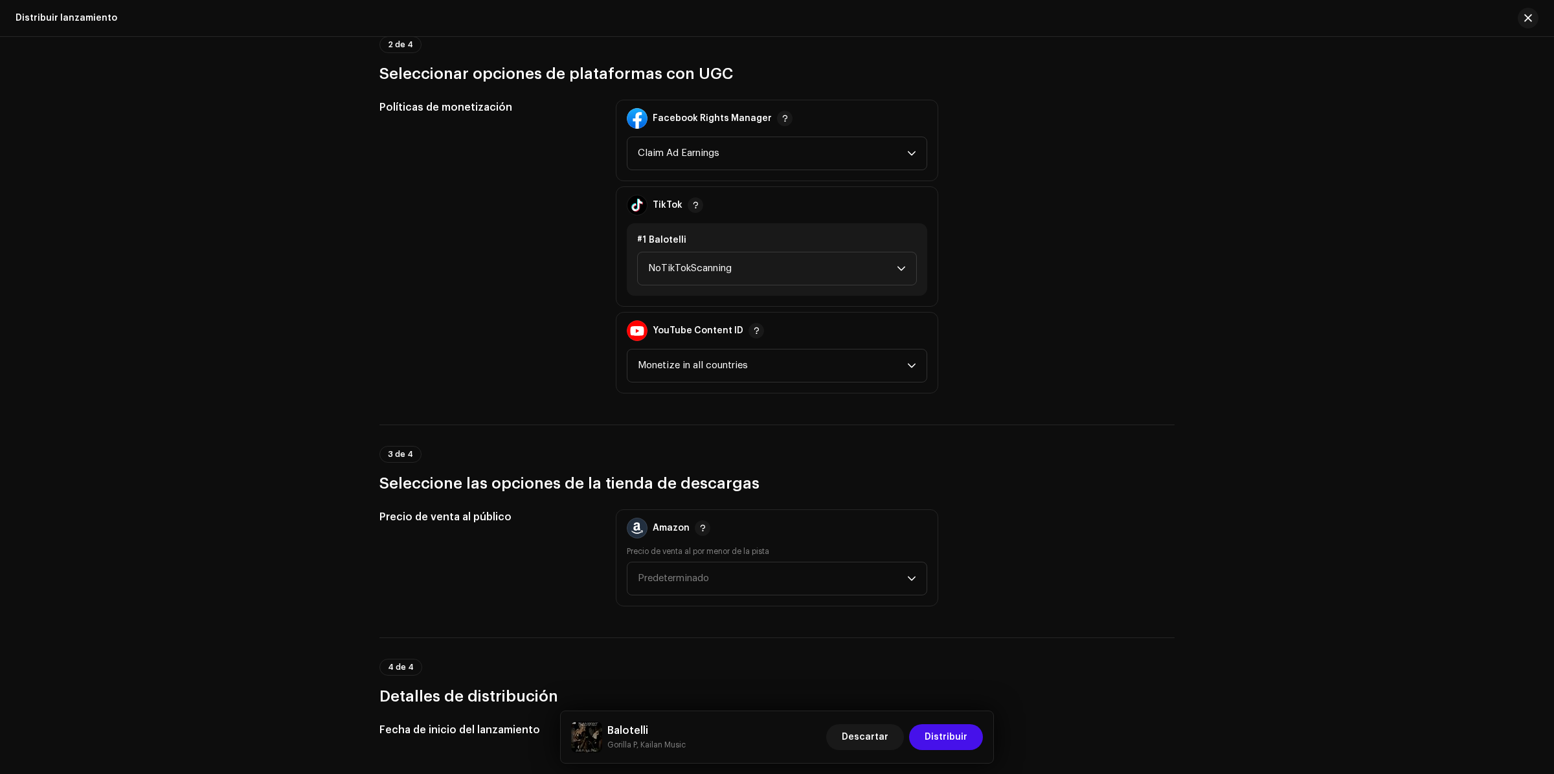
scroll to position [1195, 0]
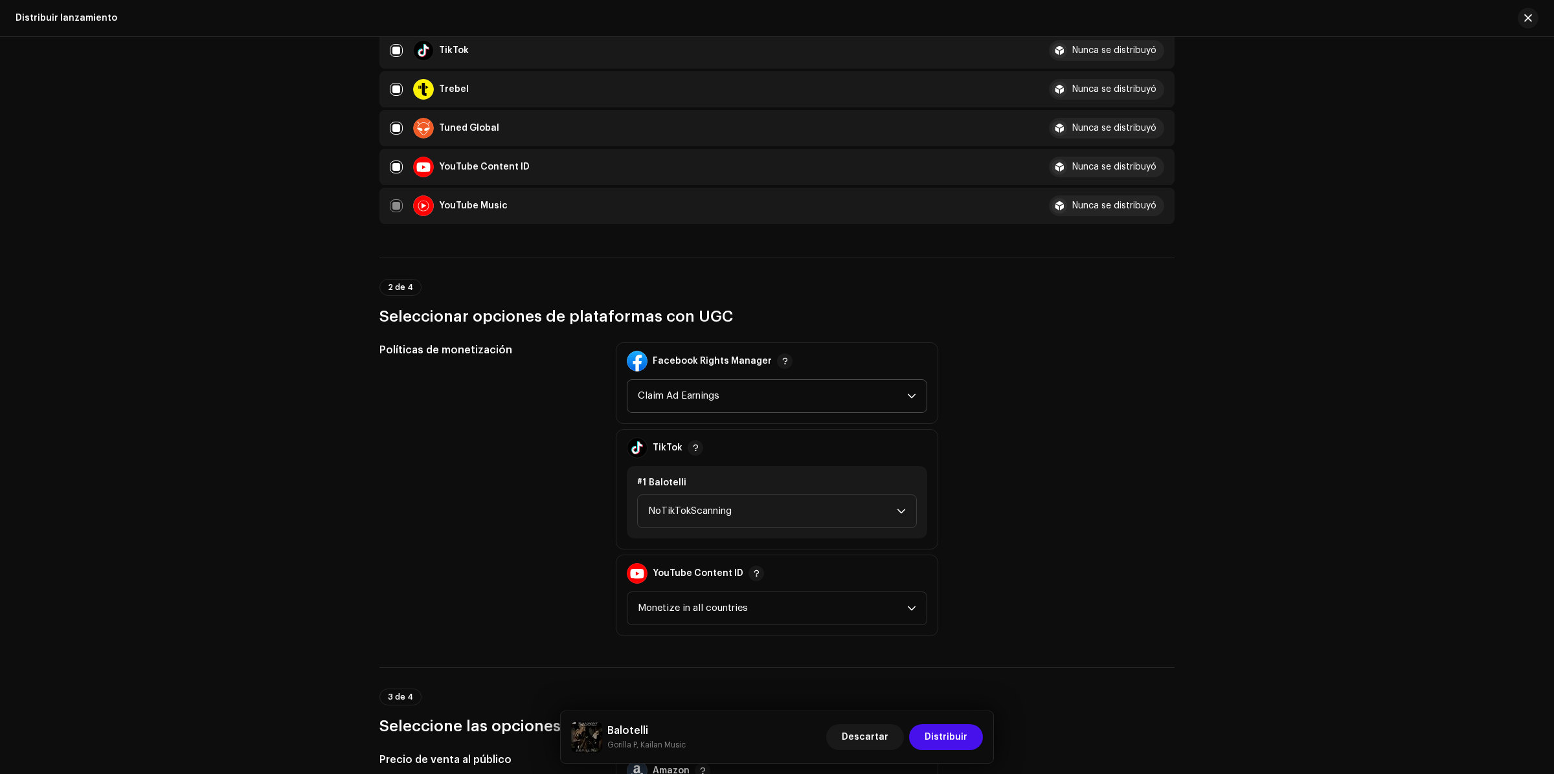
click at [845, 401] on span "Claim Ad Earnings" at bounding box center [772, 396] width 269 height 32
click at [1035, 370] on div "Políticas de monetización Facebook Rights Manager Claim Ad Earnings Claim Ad Ea…" at bounding box center [776, 490] width 795 height 294
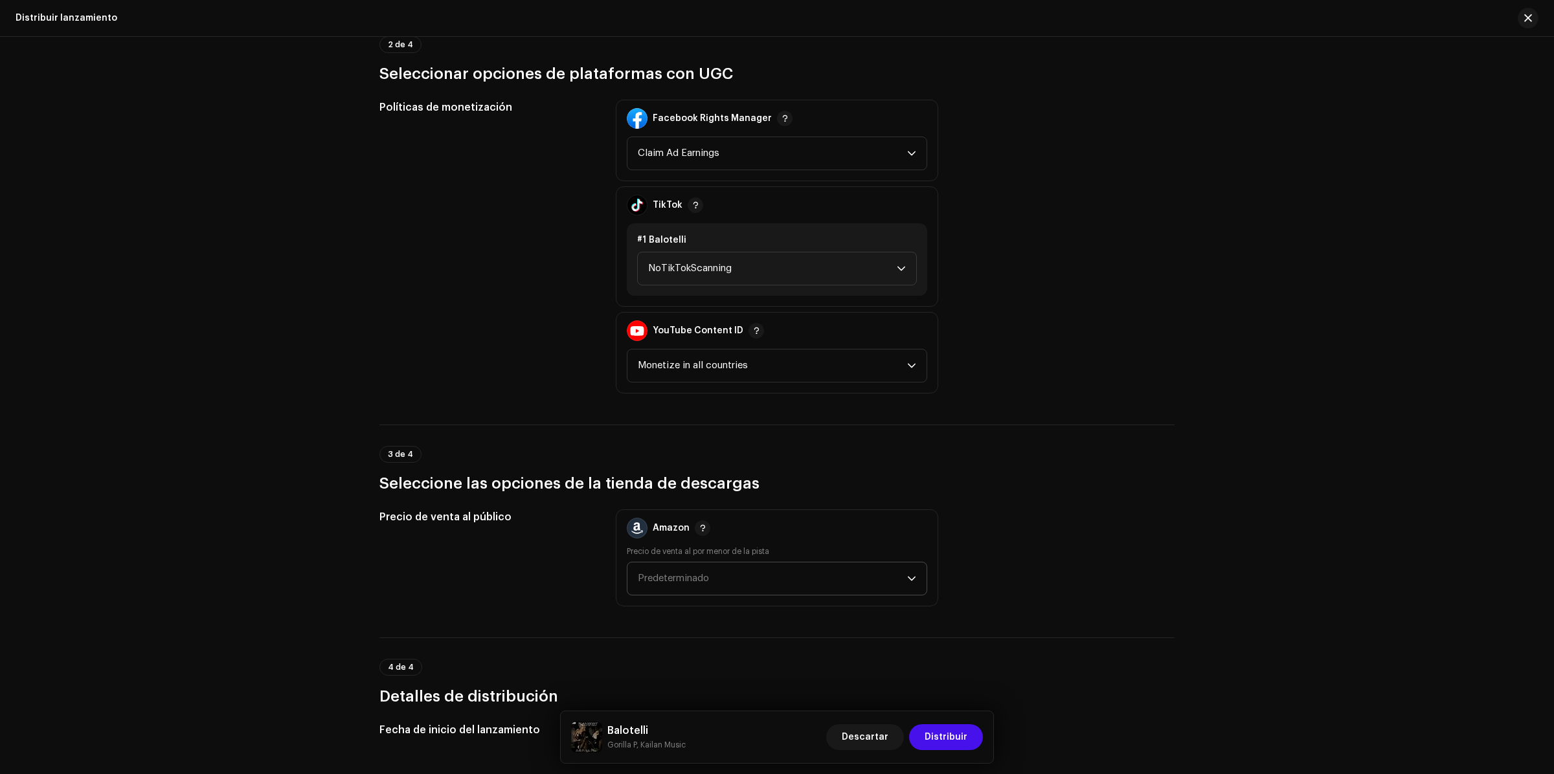
click at [869, 578] on span "Predeterminado" at bounding box center [772, 579] width 269 height 32
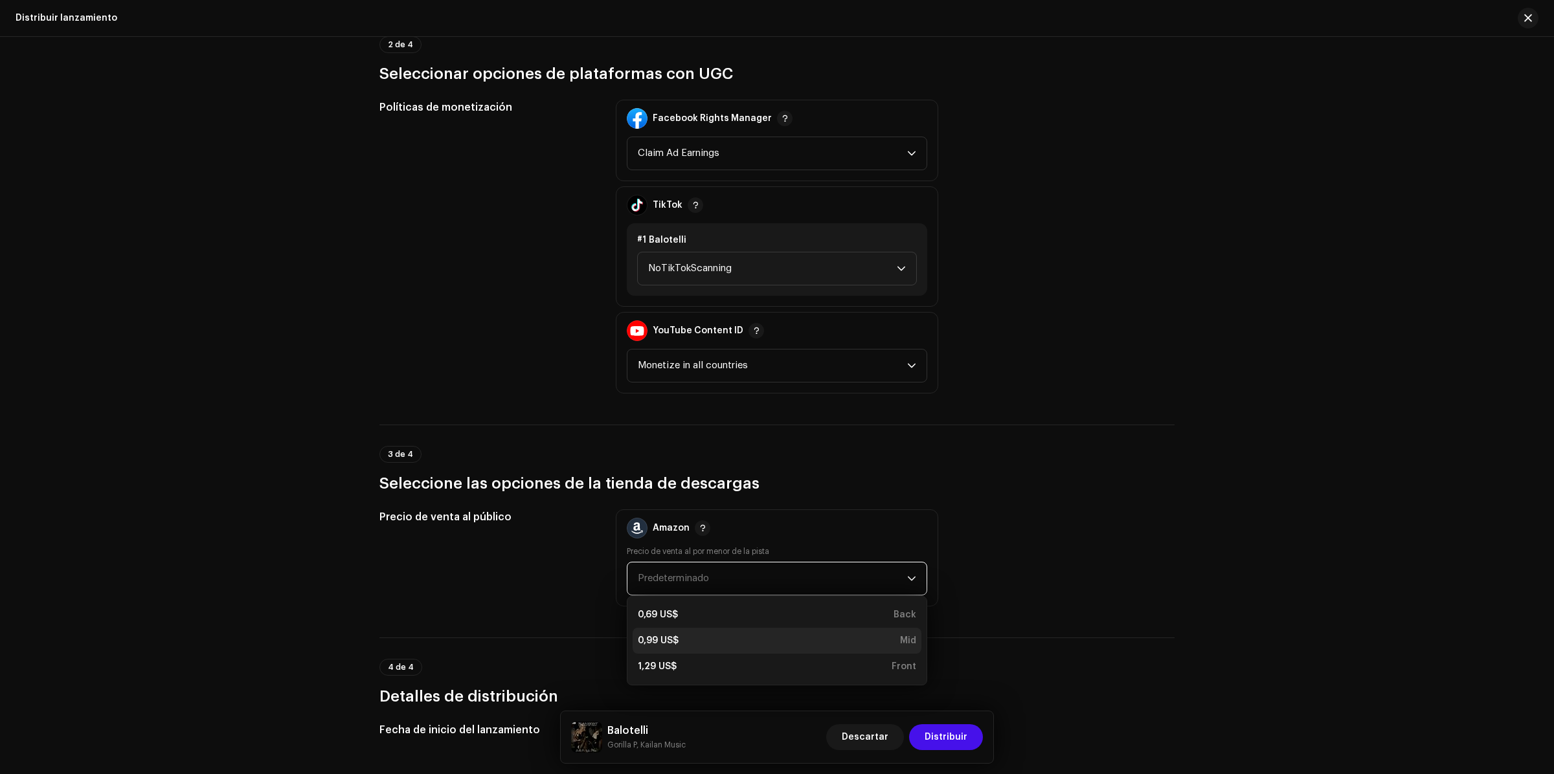
click at [747, 629] on li "0,99 US$ Mid" at bounding box center [777, 641] width 289 height 26
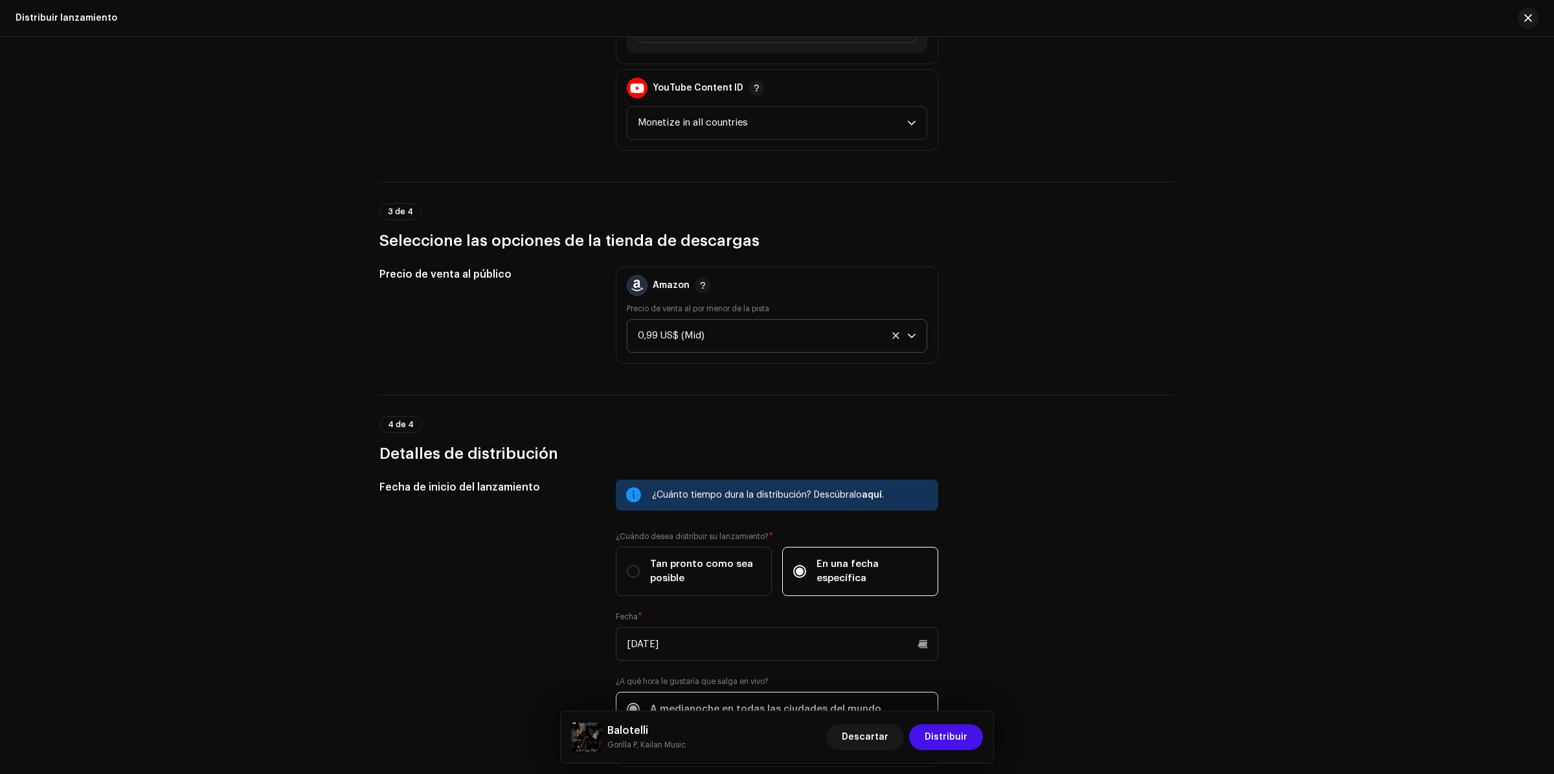
scroll to position [2005, 0]
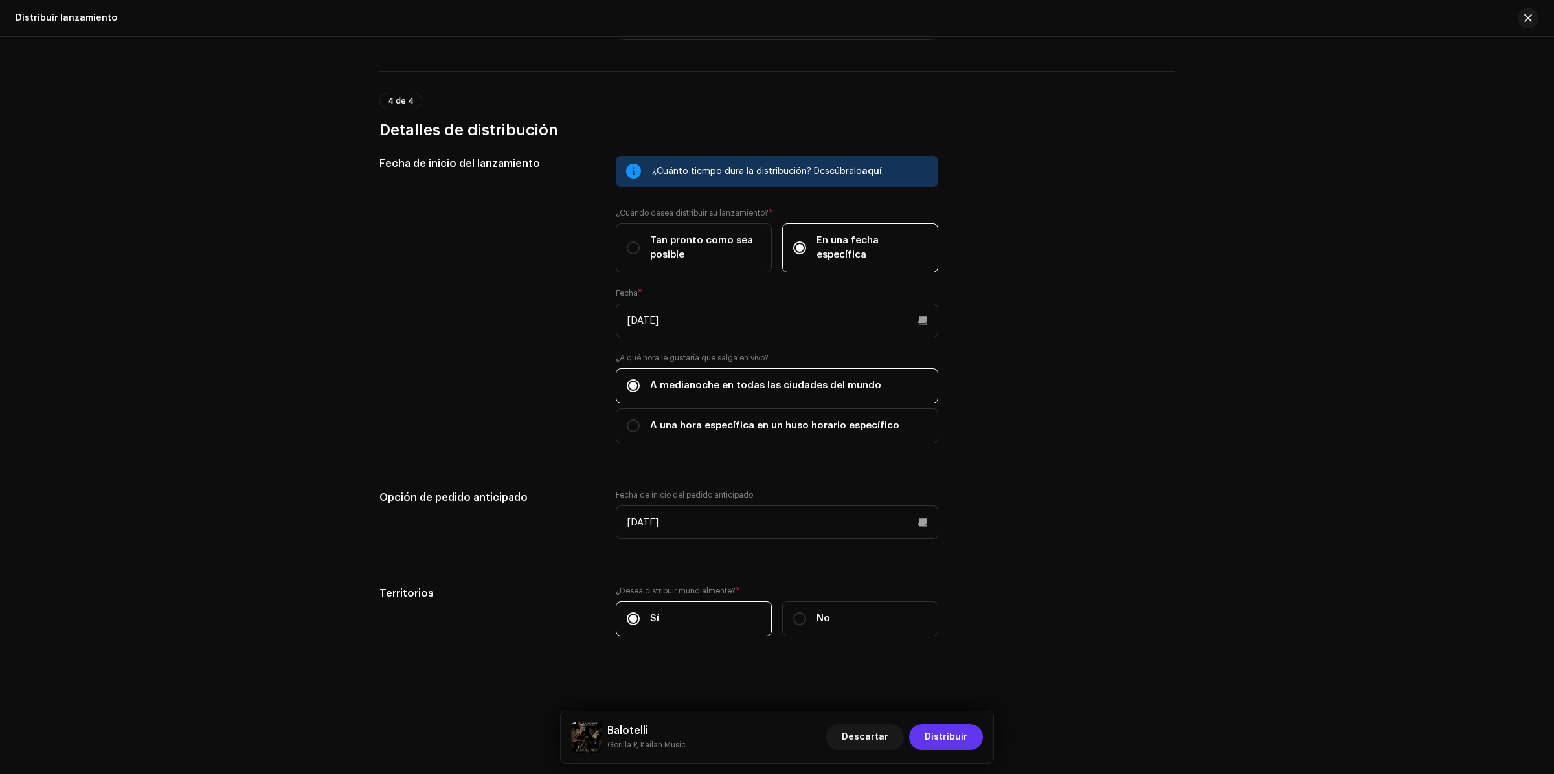
click at [968, 745] on button "Distribuir" at bounding box center [946, 738] width 74 height 26
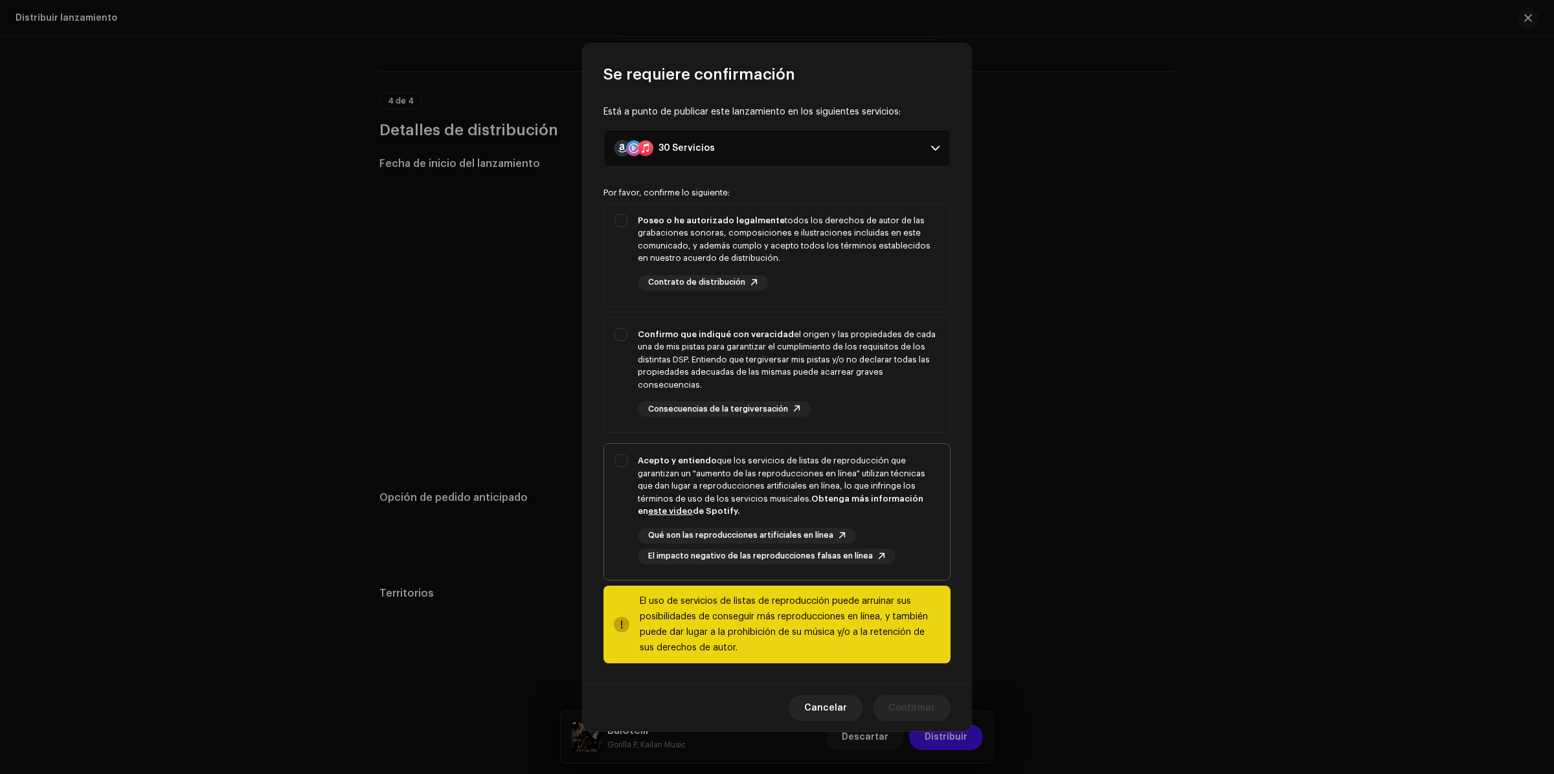
click at [628, 460] on div "Acepto y entiendo que los servicios de listas de reproducción que garantizan un…" at bounding box center [777, 509] width 346 height 131
checkbox input "true"
click at [622, 345] on div "Confirmo que indiqué con veracidad el origen y las propiedades de cada una de m…" at bounding box center [777, 373] width 346 height 110
checkbox input "true"
click at [627, 240] on div "Poseo o he autorizado legalmente todos los derechos de autor de las grabaciones…" at bounding box center [777, 252] width 346 height 97
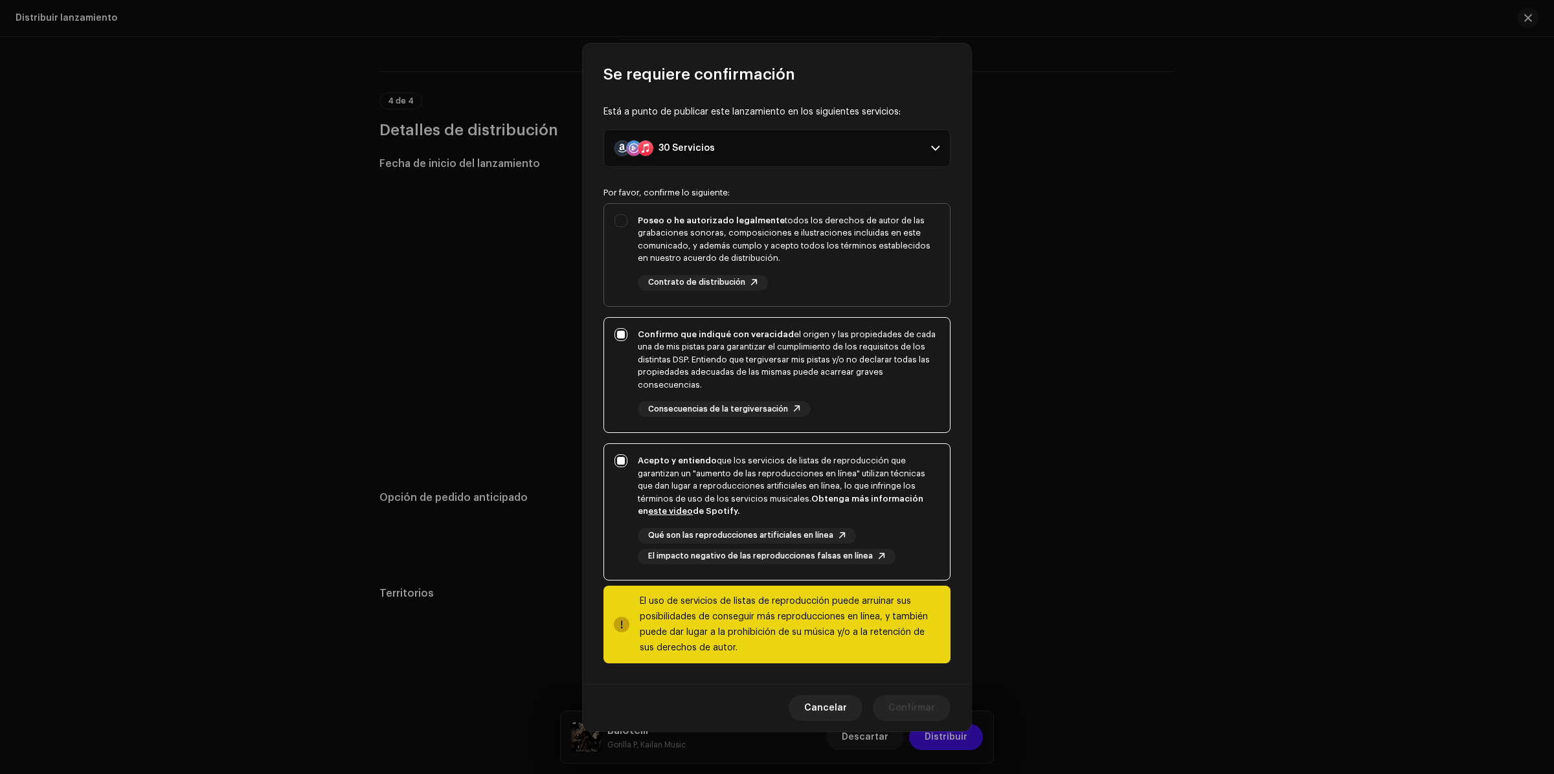
checkbox input "true"
click at [913, 695] on span "Confirmar" at bounding box center [911, 708] width 47 height 26
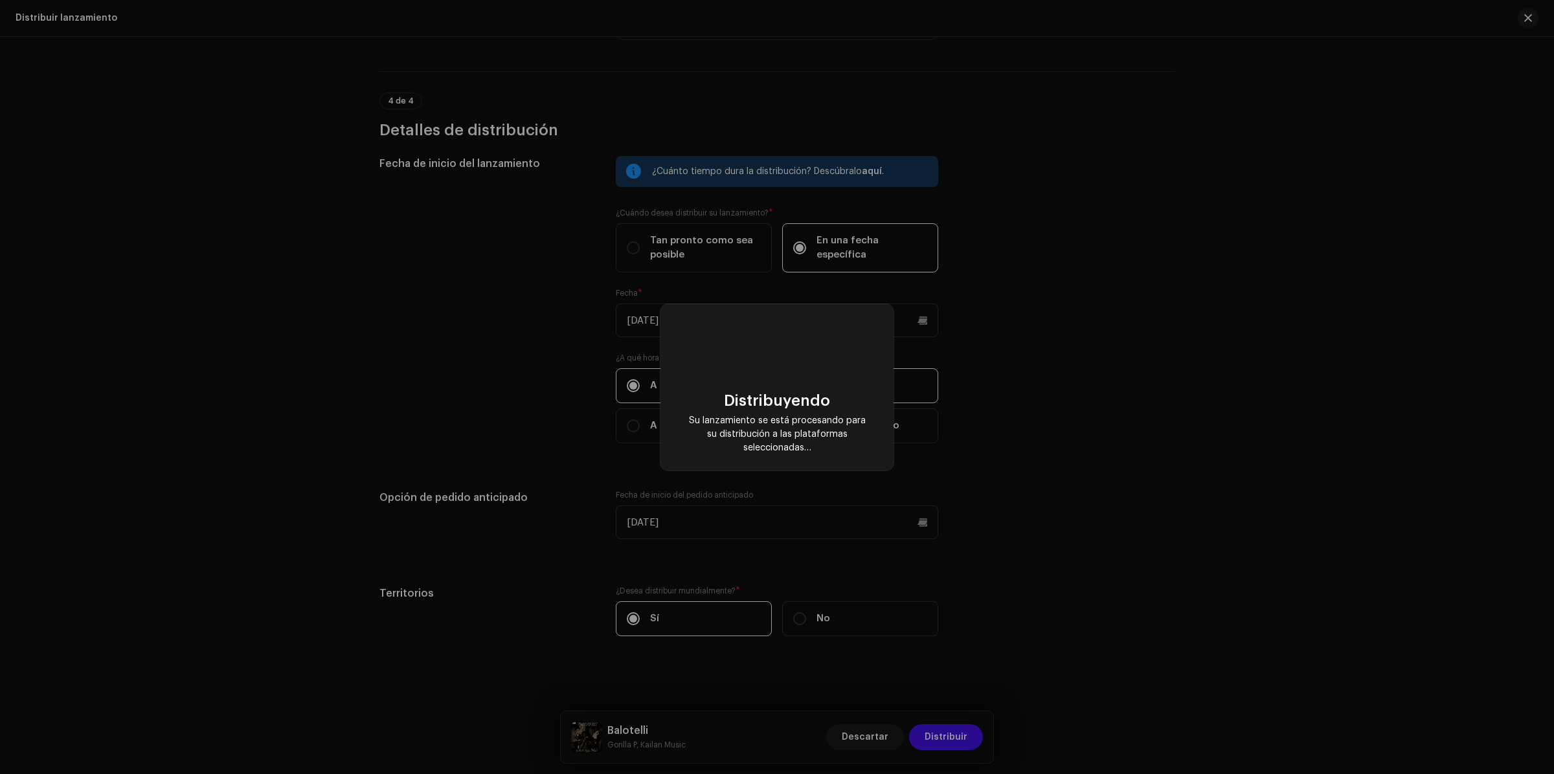
checkbox input "false"
